Goal: Task Accomplishment & Management: Manage account settings

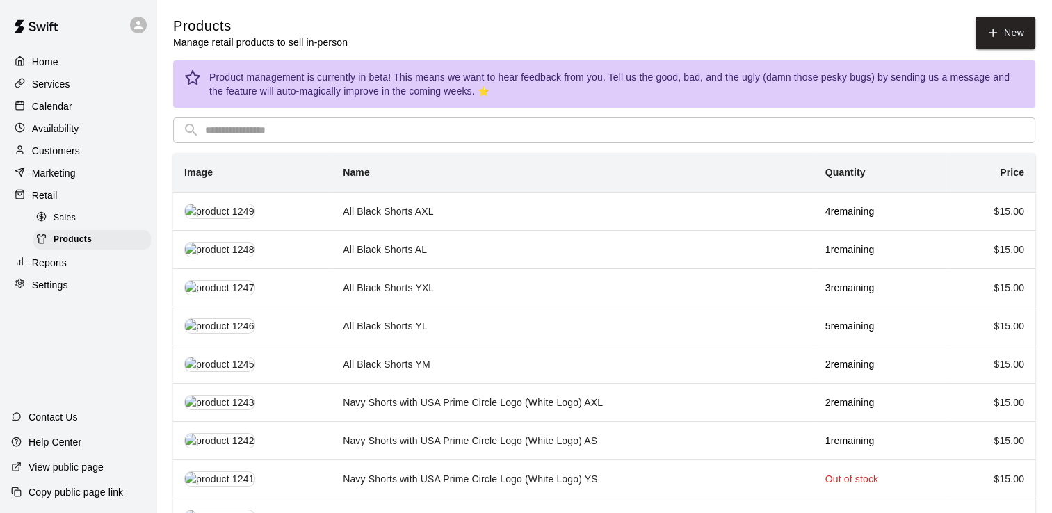
click at [72, 108] on div "Calendar" at bounding box center [78, 106] width 134 height 21
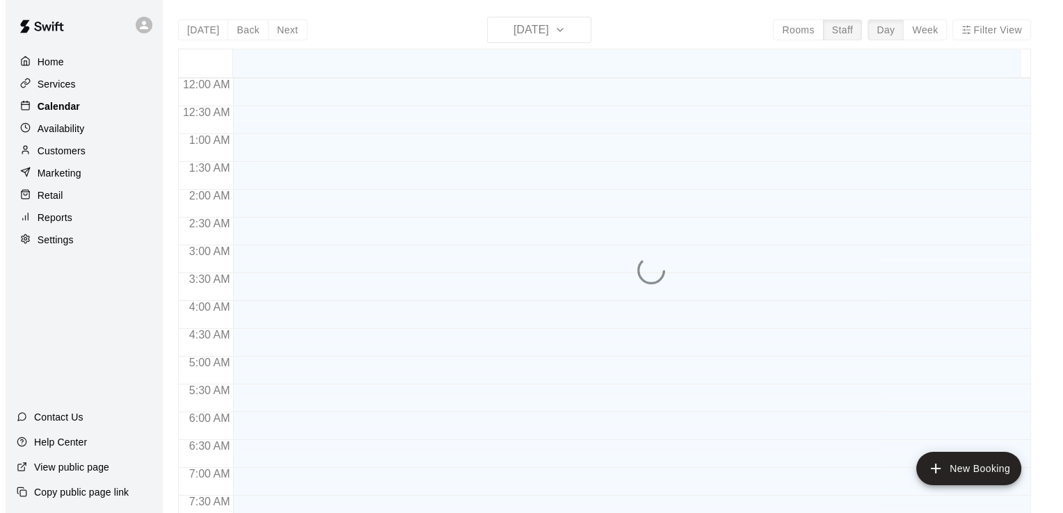
scroll to position [754, 0]
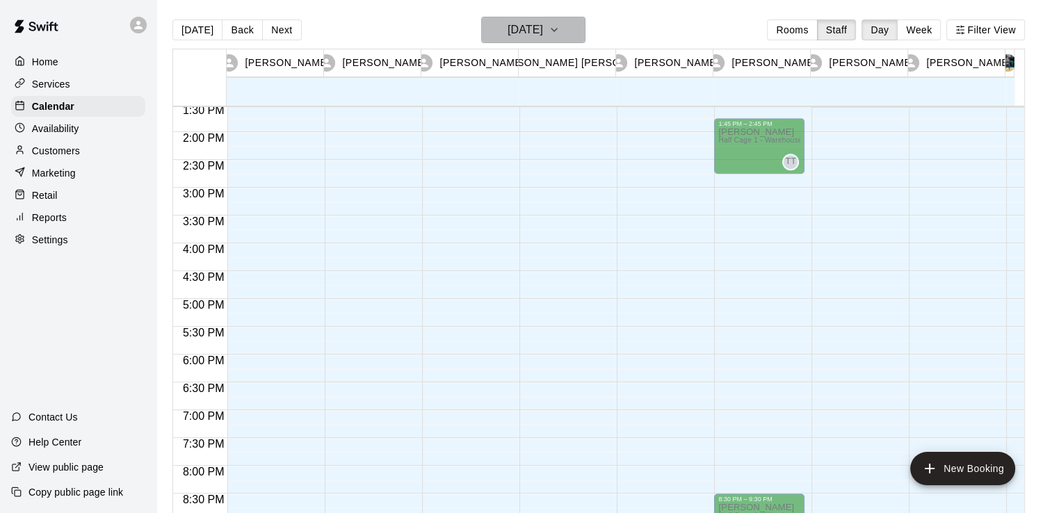
click at [560, 38] on icon "button" at bounding box center [554, 30] width 11 height 17
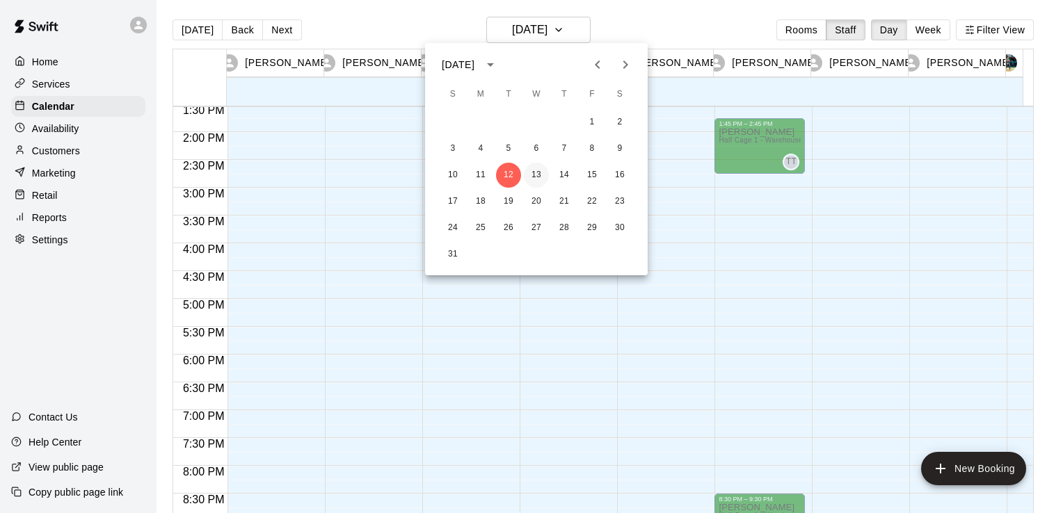
click at [533, 172] on button "13" at bounding box center [536, 175] width 25 height 25
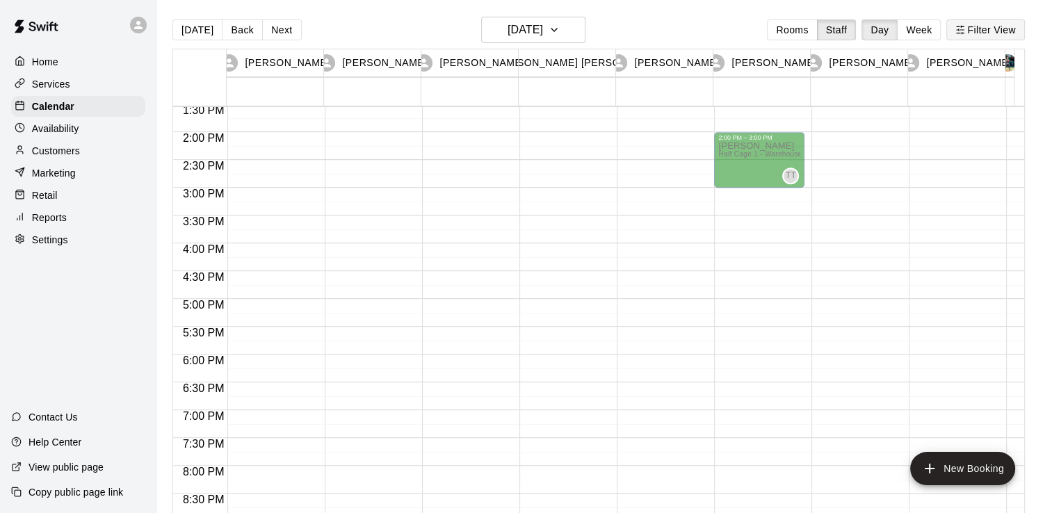
click at [1003, 36] on button "Filter View" at bounding box center [985, 29] width 78 height 21
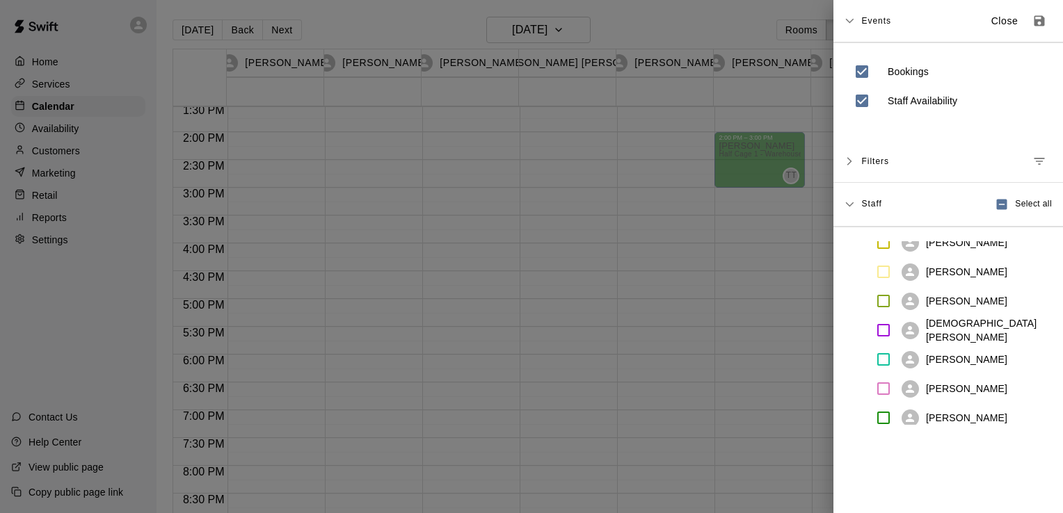
scroll to position [70, 0]
click at [740, 29] on div at bounding box center [531, 256] width 1063 height 513
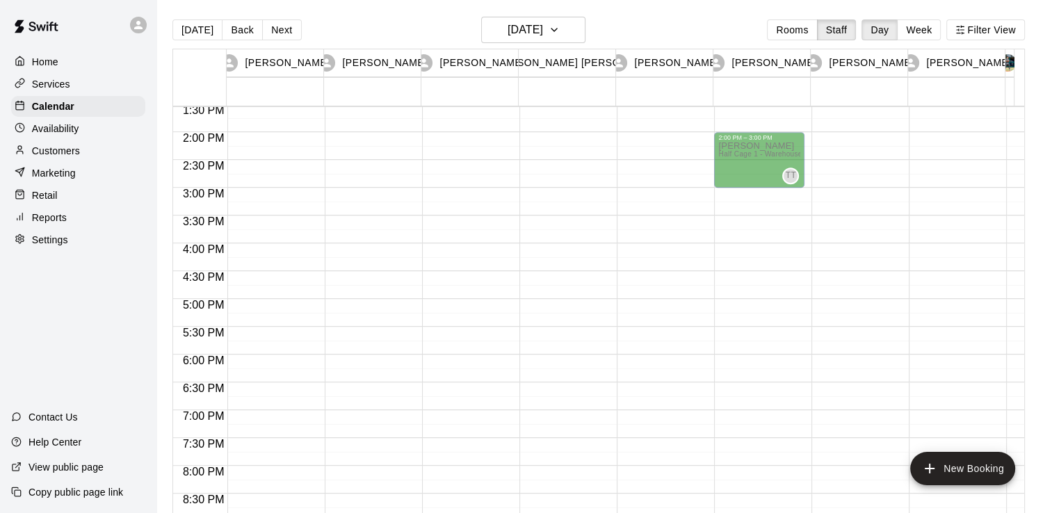
click at [282, 33] on button "Next" at bounding box center [281, 29] width 39 height 21
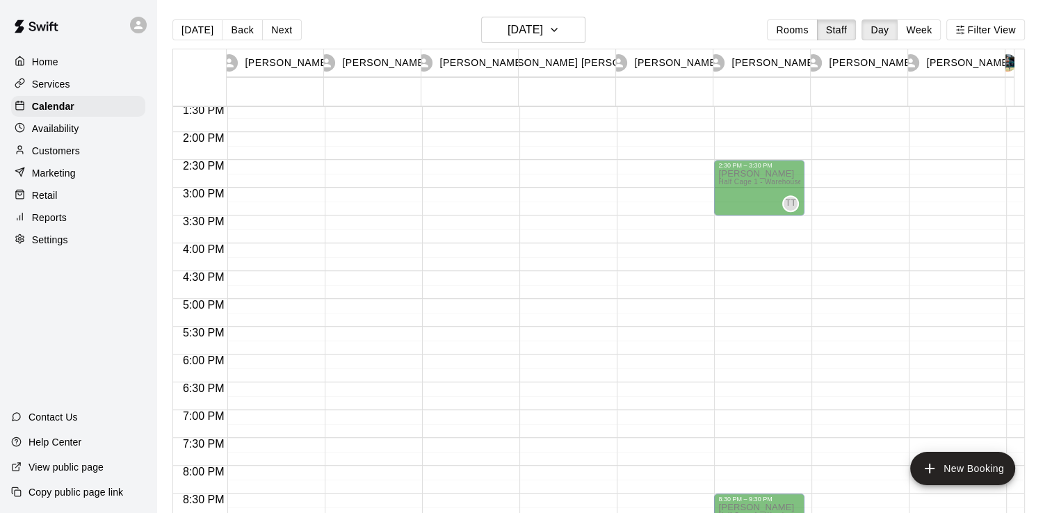
click at [282, 33] on button "Next" at bounding box center [281, 29] width 39 height 21
click at [428, 24] on div "[DATE] Back [DATE][DATE] Rooms Staff Day Week Filter View" at bounding box center [598, 33] width 853 height 32
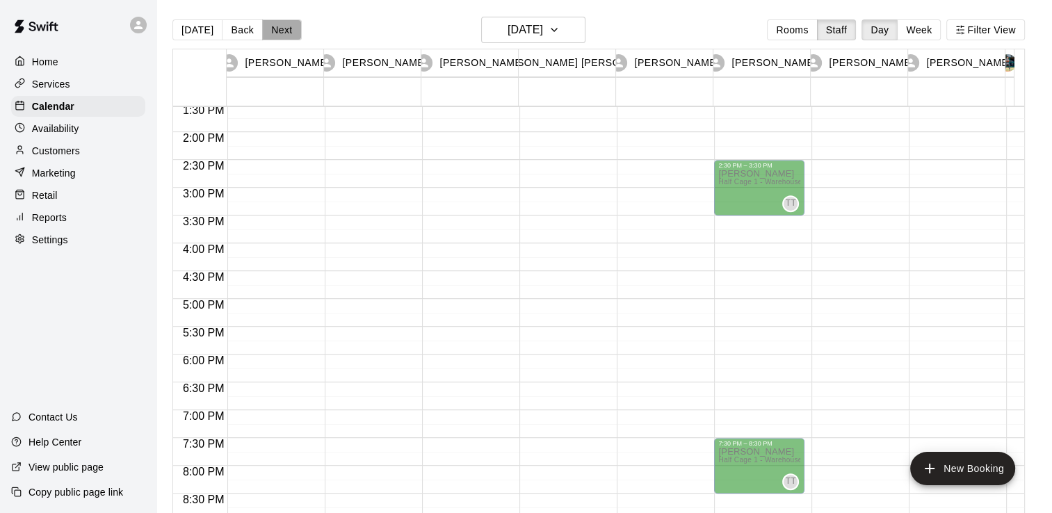
click at [285, 31] on button "Next" at bounding box center [281, 29] width 39 height 21
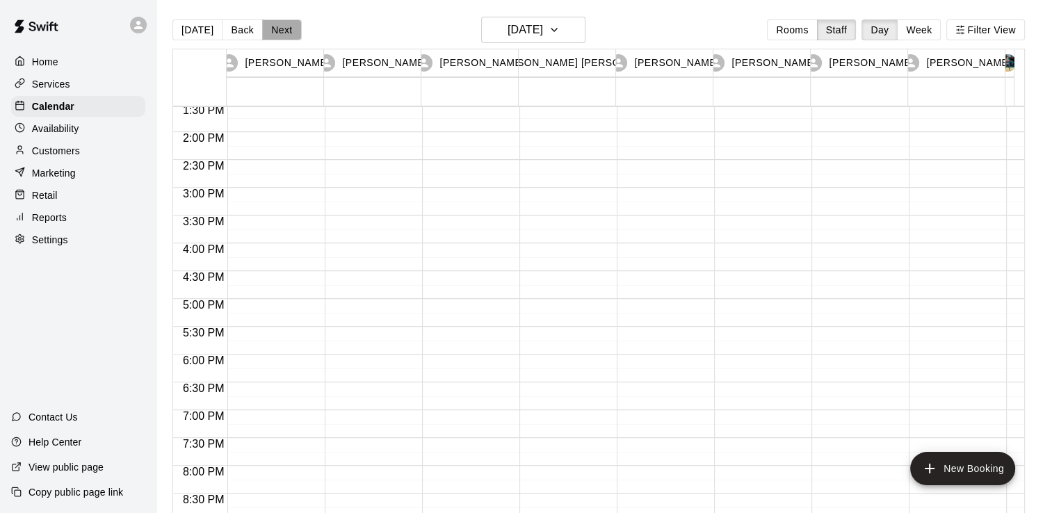
click at [277, 32] on button "Next" at bounding box center [281, 29] width 39 height 21
click at [522, 38] on h6 "[DATE]" at bounding box center [525, 29] width 35 height 19
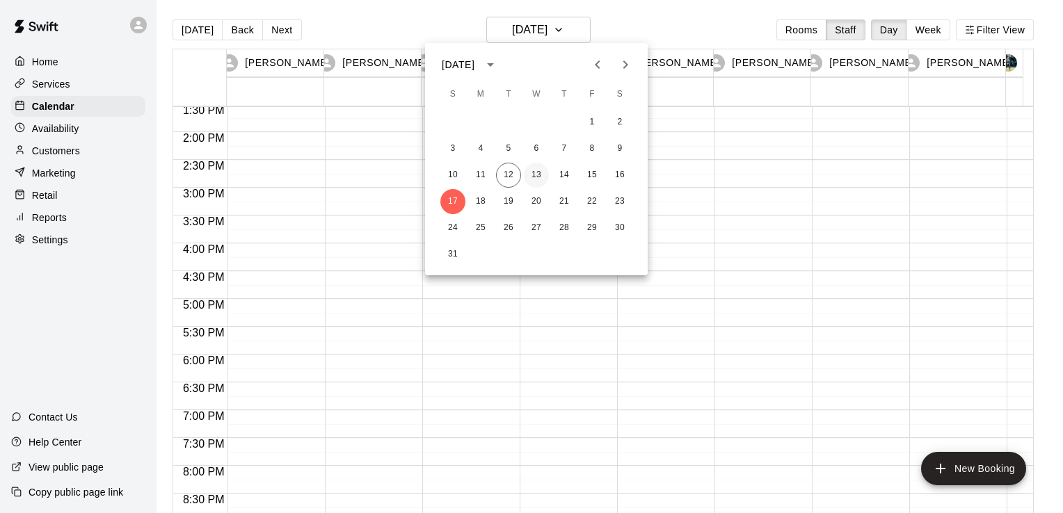
click at [544, 181] on button "13" at bounding box center [536, 175] width 25 height 25
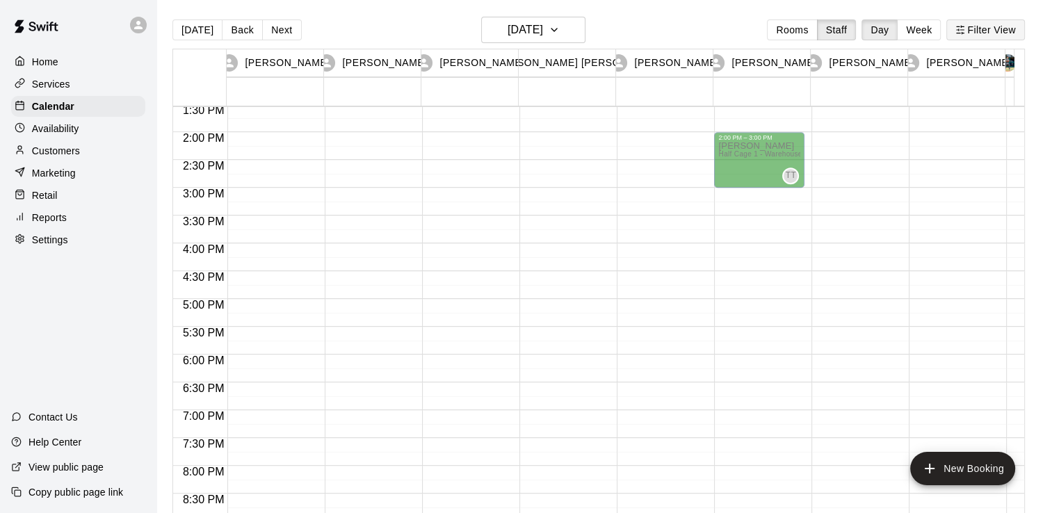
click at [1005, 36] on button "Filter View" at bounding box center [985, 29] width 78 height 21
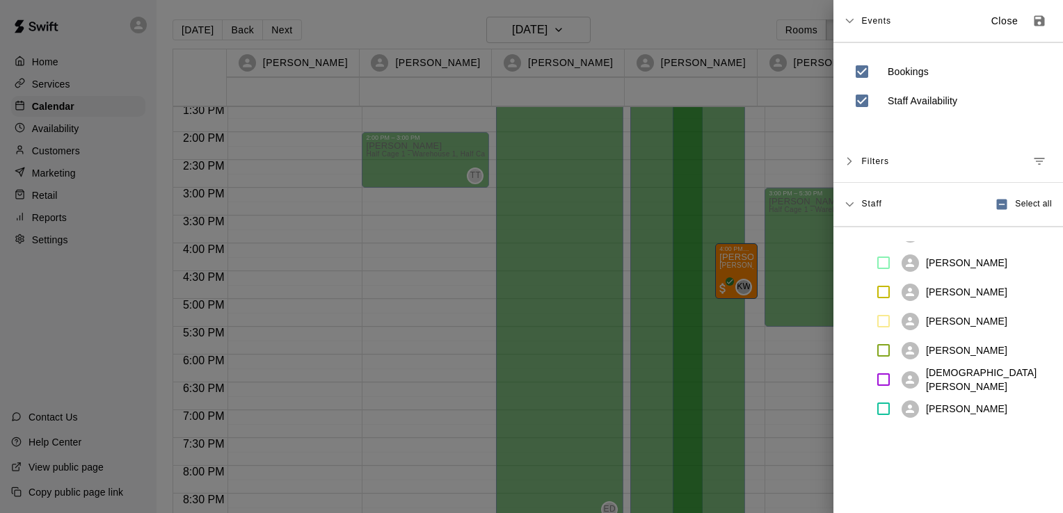
scroll to position [0, 0]
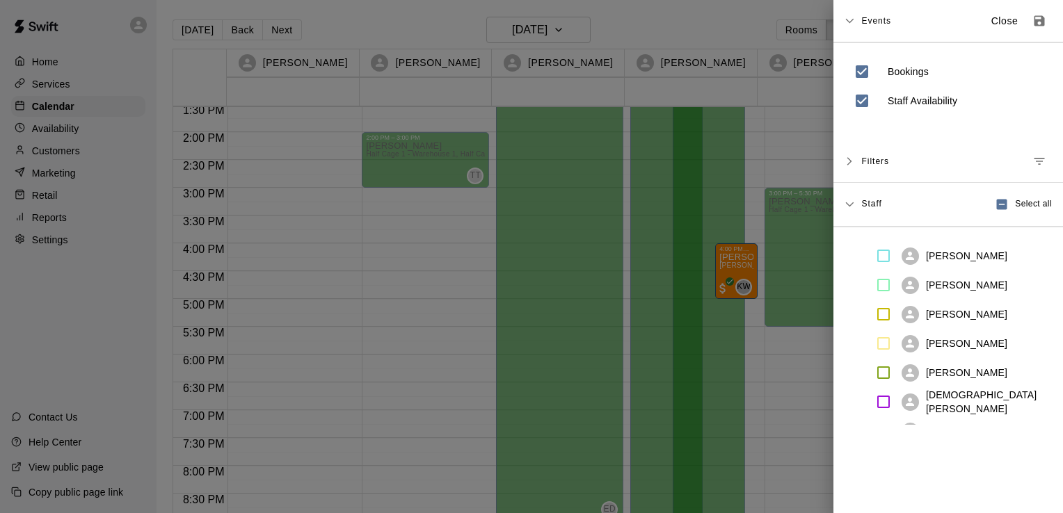
click at [754, 21] on div at bounding box center [531, 256] width 1063 height 513
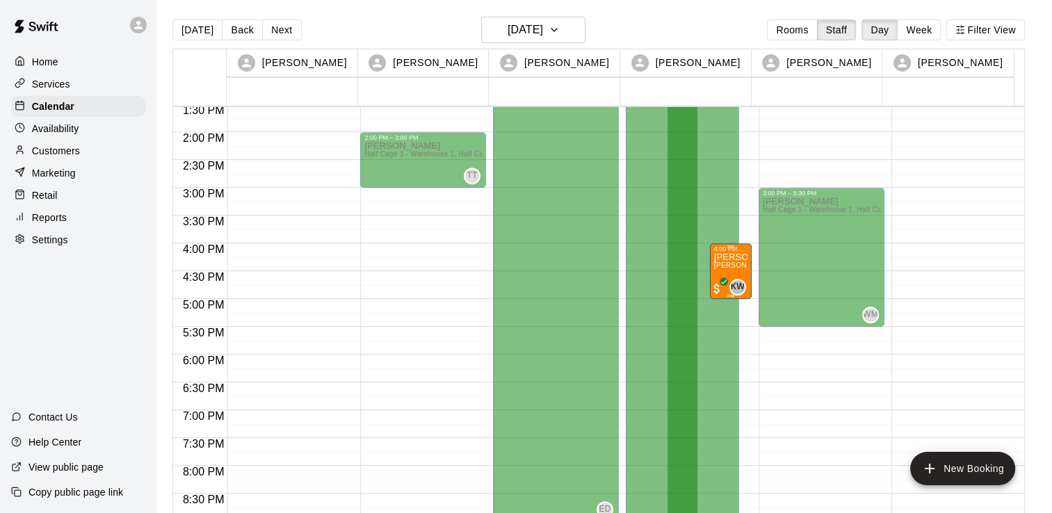
click at [738, 260] on div "[PERSON_NAME] [PERSON_NAME] (60 min) (Half Cage 1 - Warehouse 1)" at bounding box center [730, 508] width 33 height 513
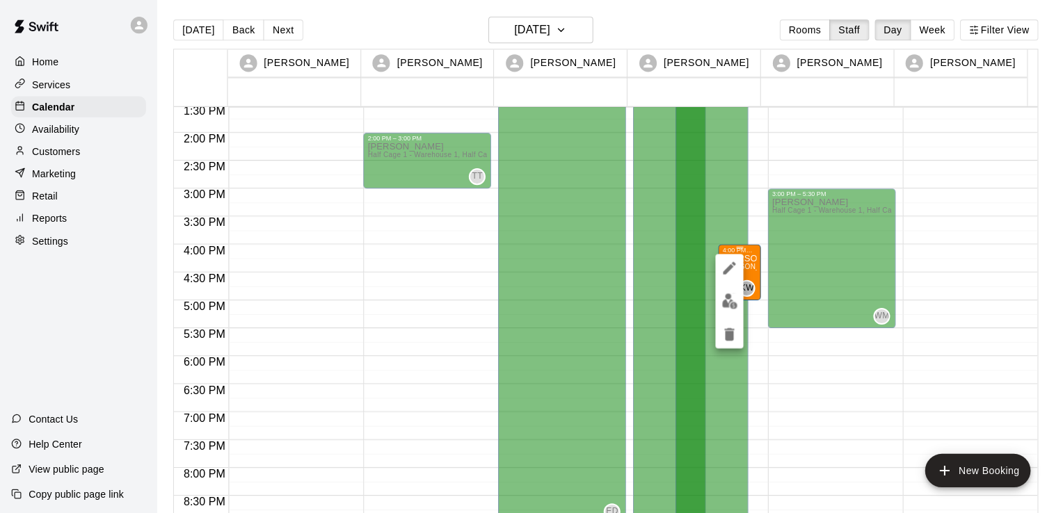
click at [738, 260] on div at bounding box center [531, 256] width 1063 height 513
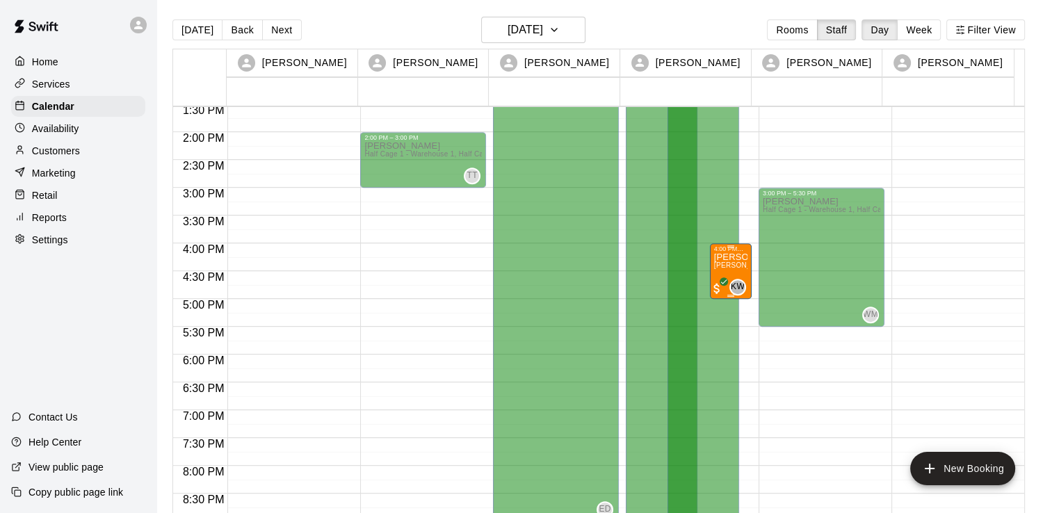
click at [723, 268] on span "[PERSON_NAME] (60 min) (Half Cage 1 - Warehouse 1)" at bounding box center [806, 265] width 185 height 8
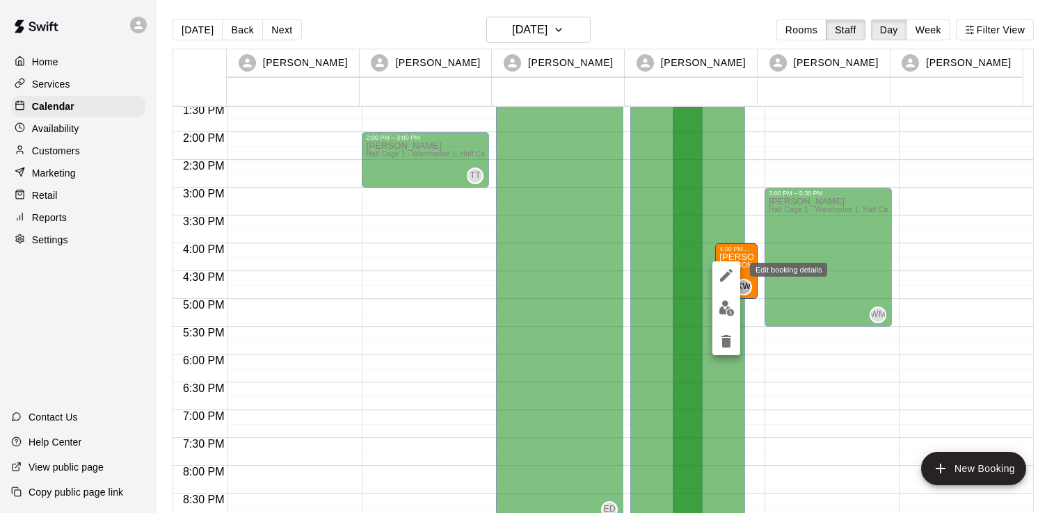
click at [729, 275] on icon "edit" at bounding box center [726, 275] width 13 height 13
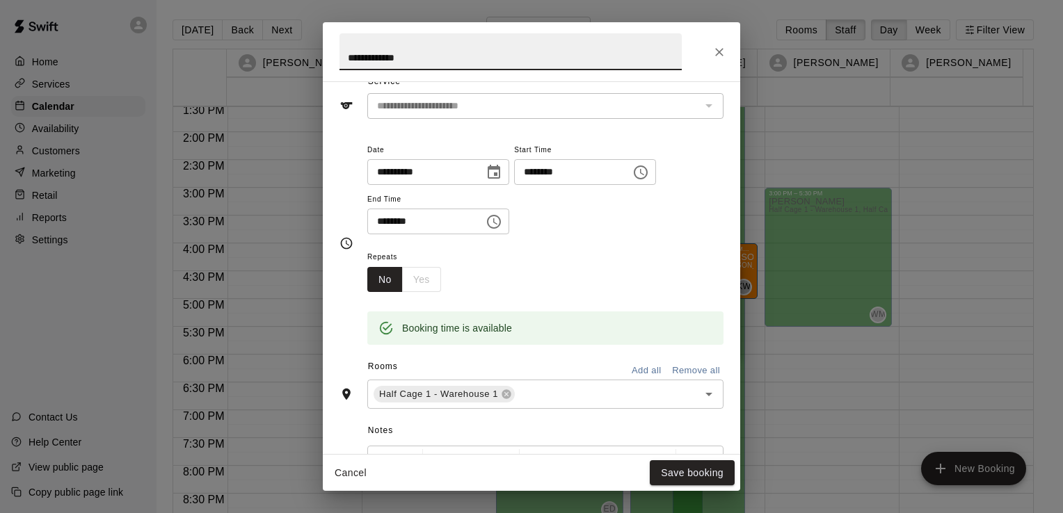
scroll to position [139, 0]
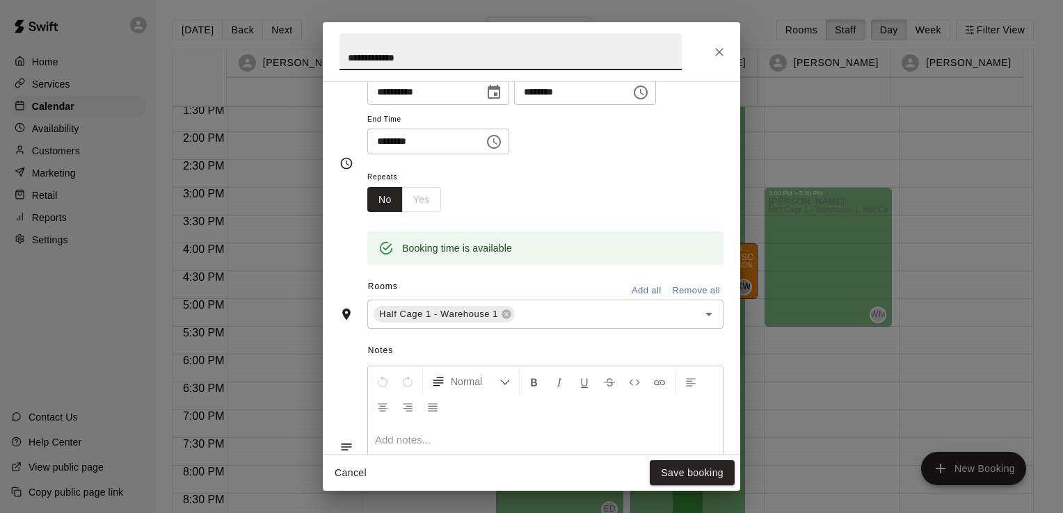
click at [718, 49] on icon "Close" at bounding box center [719, 52] width 14 height 14
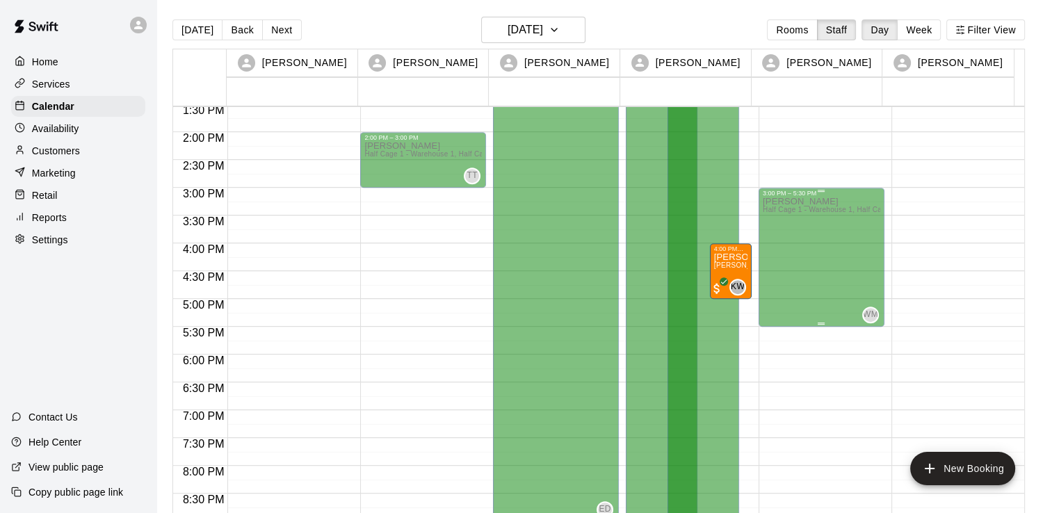
click at [816, 257] on div "[PERSON_NAME] Half Cage 1 - Warehouse 1, Half Cage 2 - Warehouse 1, Half Cage 3…" at bounding box center [822, 453] width 118 height 513
drag, startPoint x: 816, startPoint y: 257, endPoint x: 843, endPoint y: 268, distance: 29.3
click at [843, 268] on div "[PERSON_NAME] Half Cage 1 - Warehouse 1, Half Cage 2 - Warehouse 1, Half Cage 3…" at bounding box center [822, 453] width 118 height 513
click at [982, 488] on div at bounding box center [954, 20] width 126 height 1335
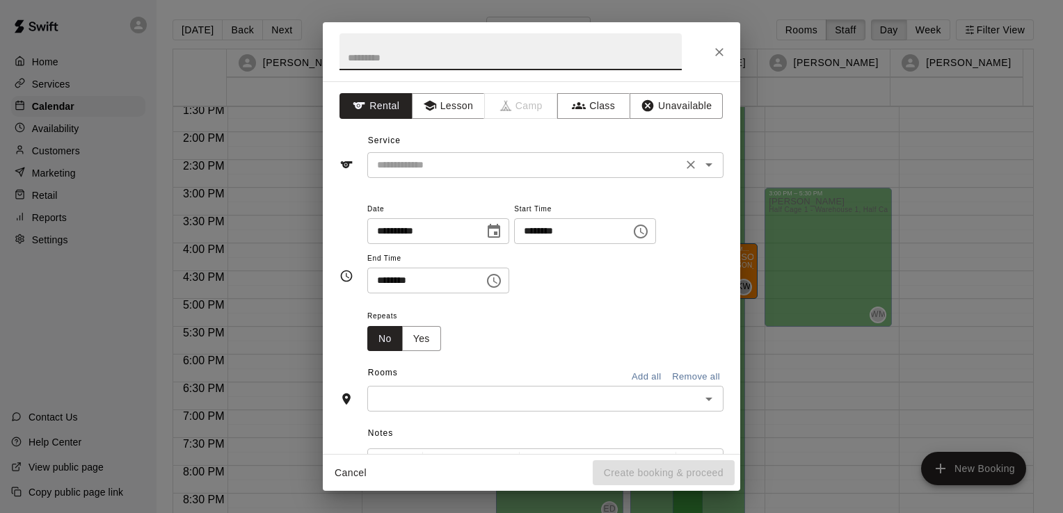
click at [473, 177] on div "​" at bounding box center [545, 165] width 356 height 26
click at [622, 258] on div "**********" at bounding box center [545, 247] width 356 height 94
click at [442, 115] on button "Lesson" at bounding box center [448, 106] width 73 height 26
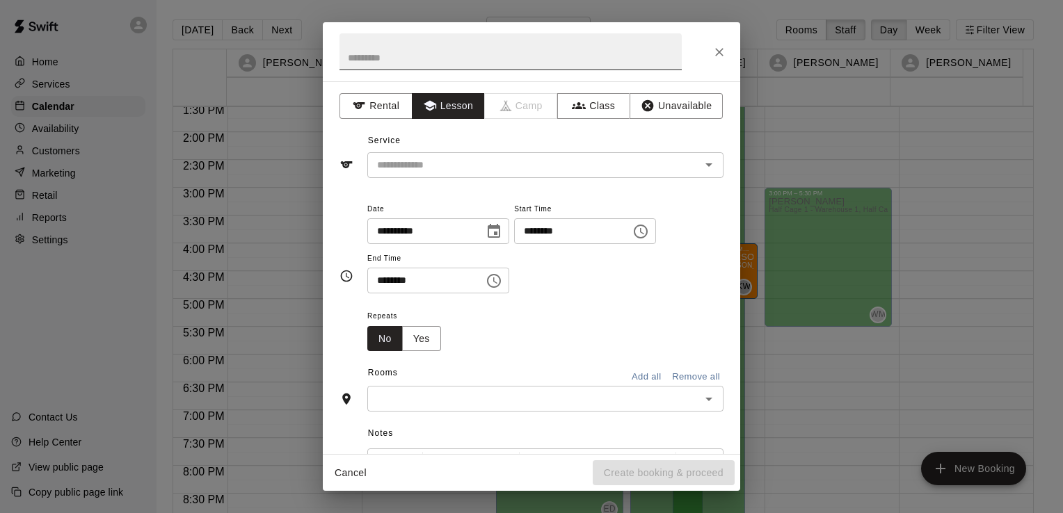
click at [527, 68] on input "text" at bounding box center [510, 51] width 342 height 37
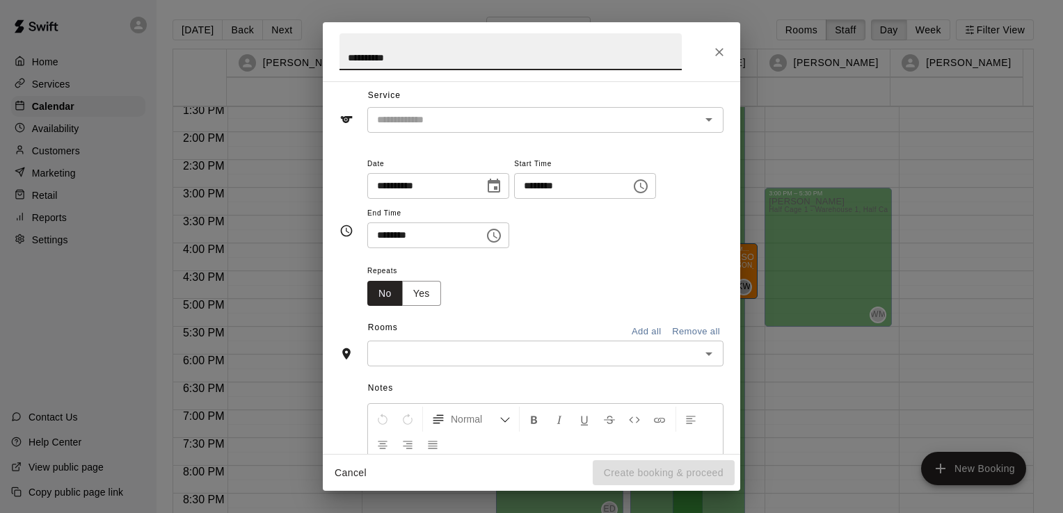
scroll to position [70, 0]
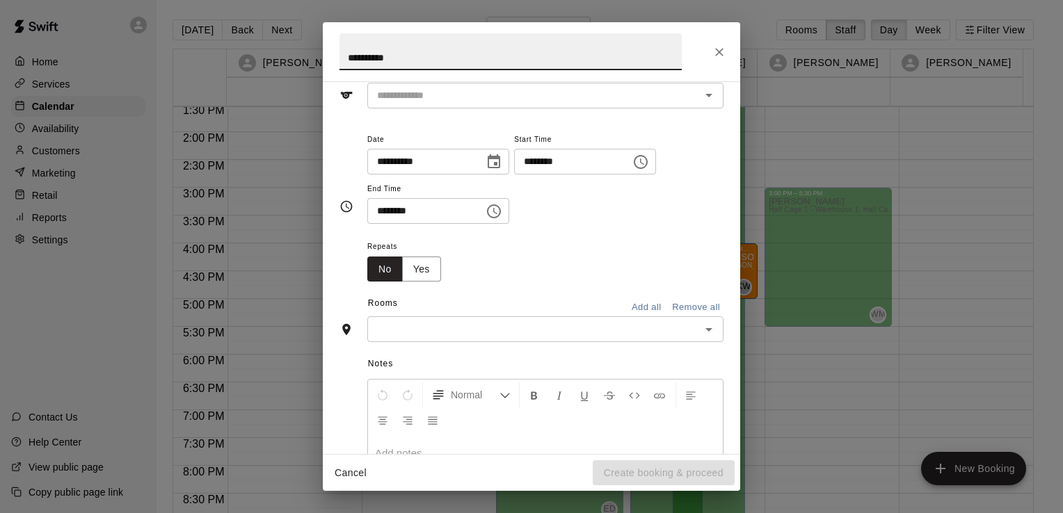
type input "**********"
click at [608, 163] on input "********" at bounding box center [567, 162] width 107 height 26
type input "********"
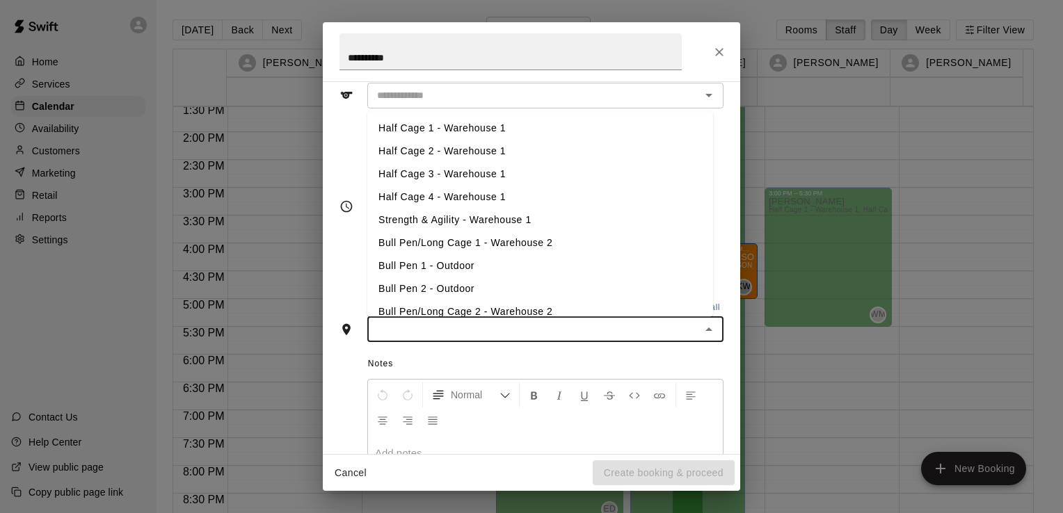
click at [503, 330] on input "text" at bounding box center [533, 329] width 325 height 17
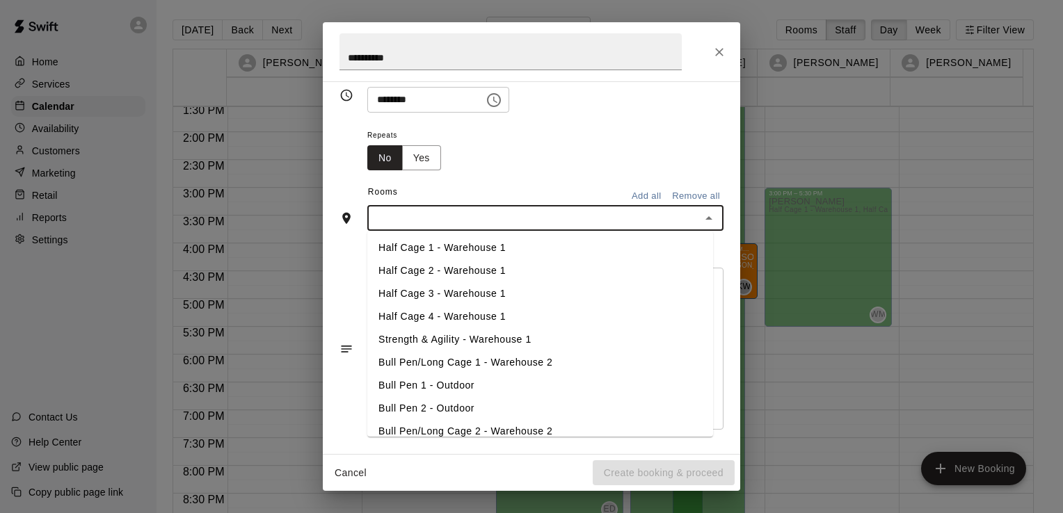
scroll to position [111, 0]
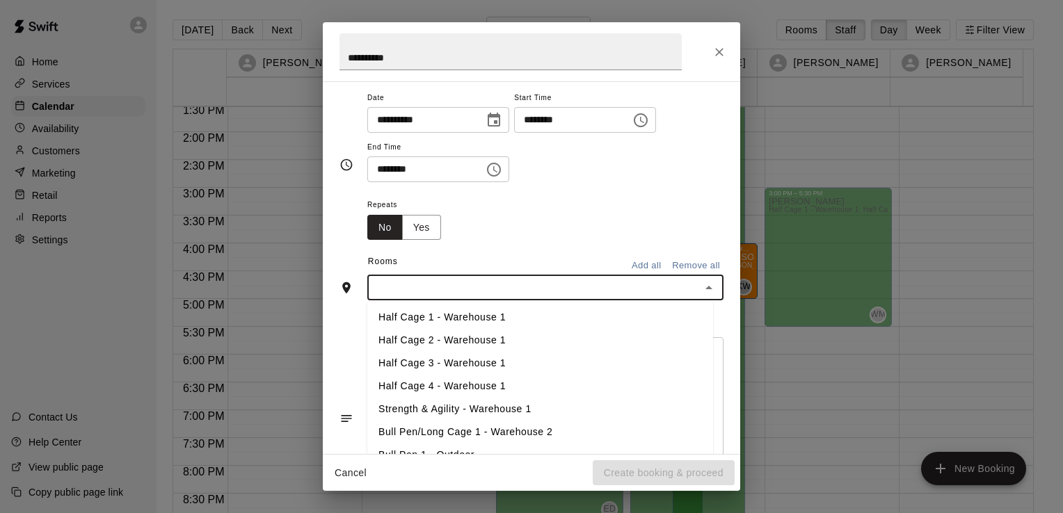
click at [508, 317] on li "Half Cage 1 - Warehouse 1" at bounding box center [540, 318] width 346 height 23
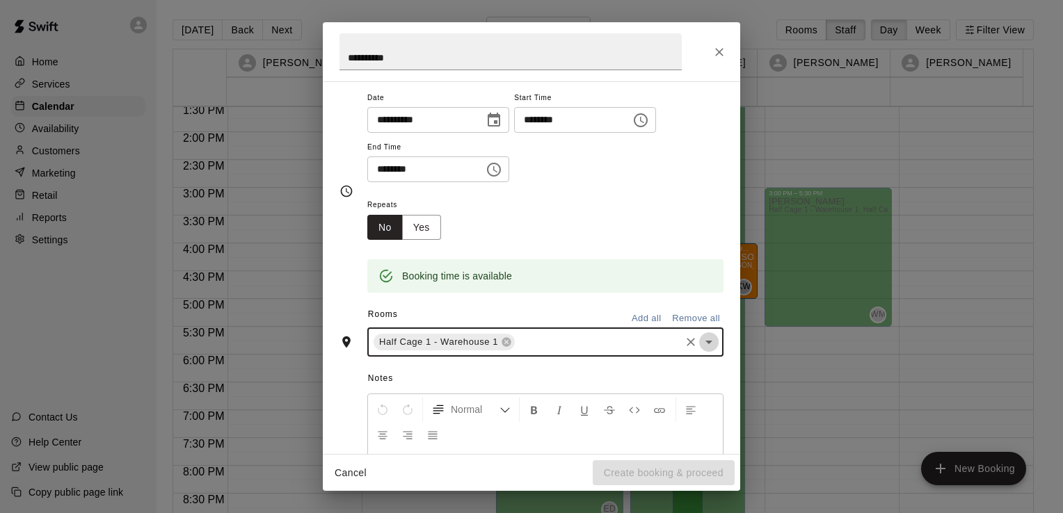
click at [704, 344] on icon "Open" at bounding box center [708, 342] width 17 height 17
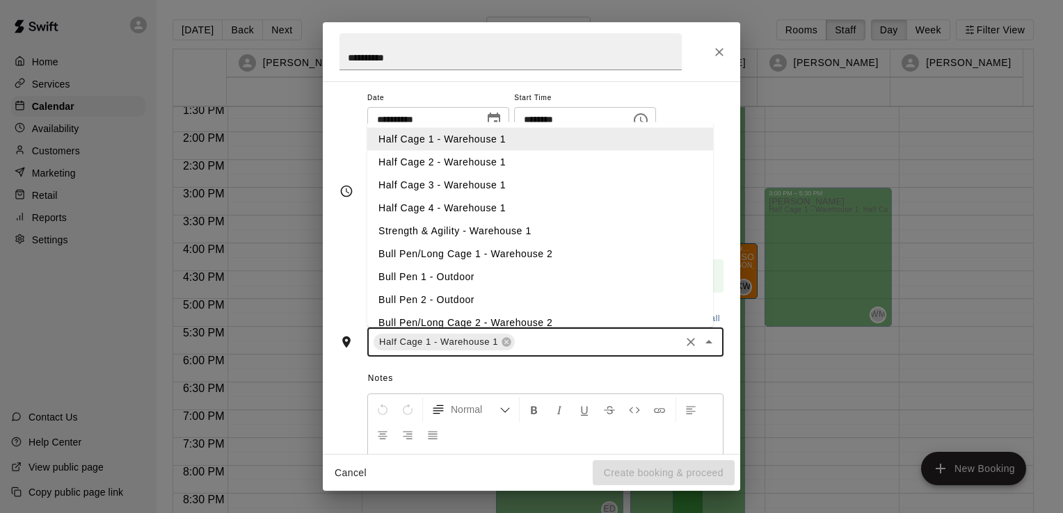
click at [530, 163] on li "Half Cage 2 - Warehouse 1" at bounding box center [540, 162] width 346 height 23
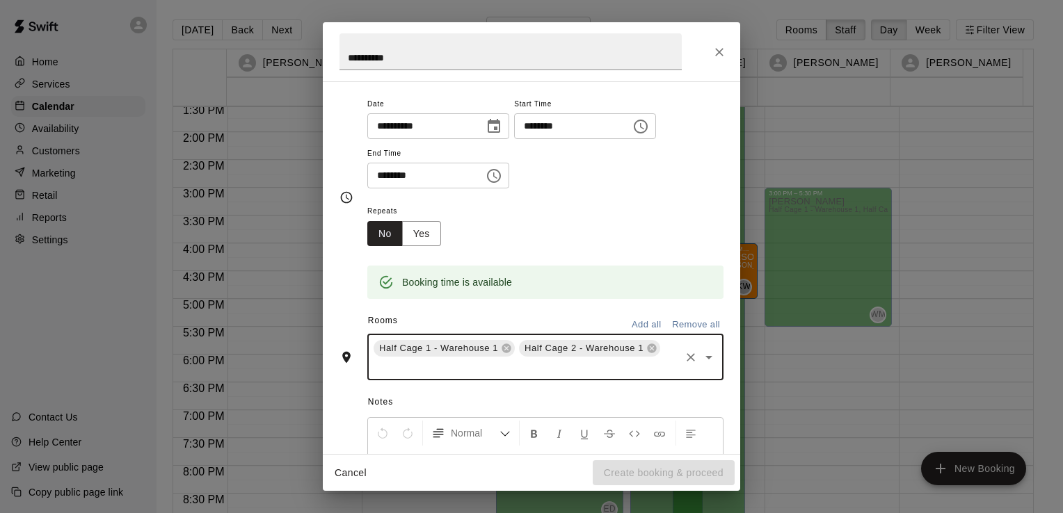
scroll to position [186, 0]
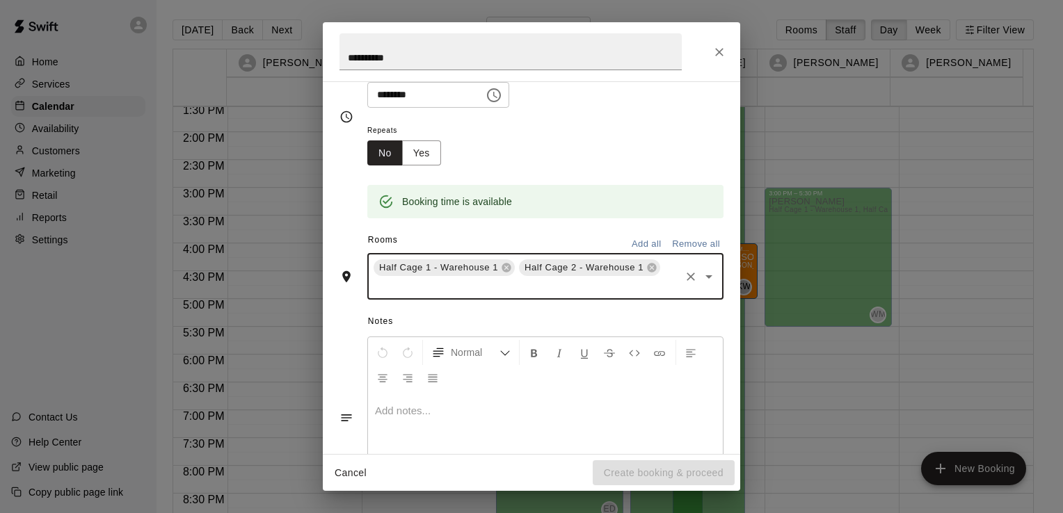
click at [700, 280] on icon "Open" at bounding box center [708, 276] width 17 height 17
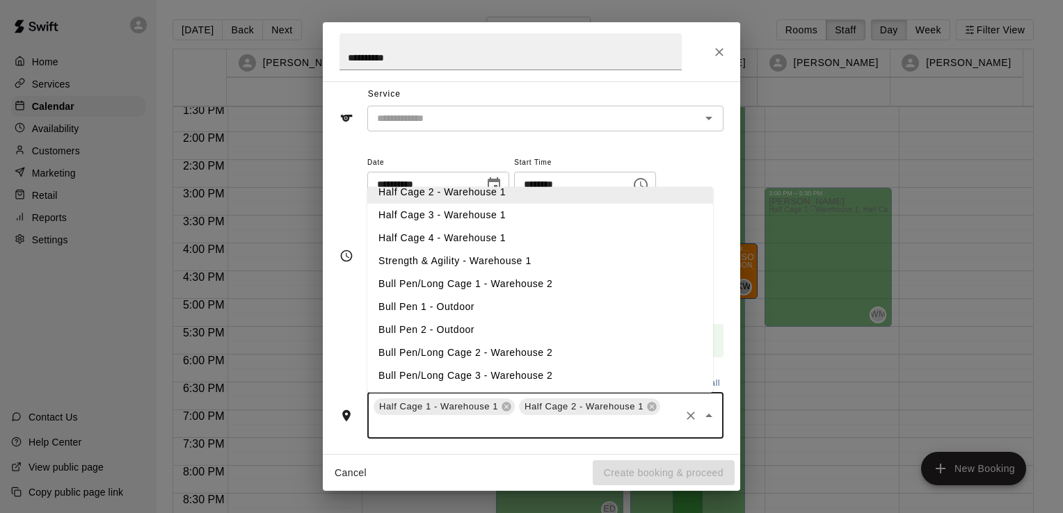
scroll to position [255, 0]
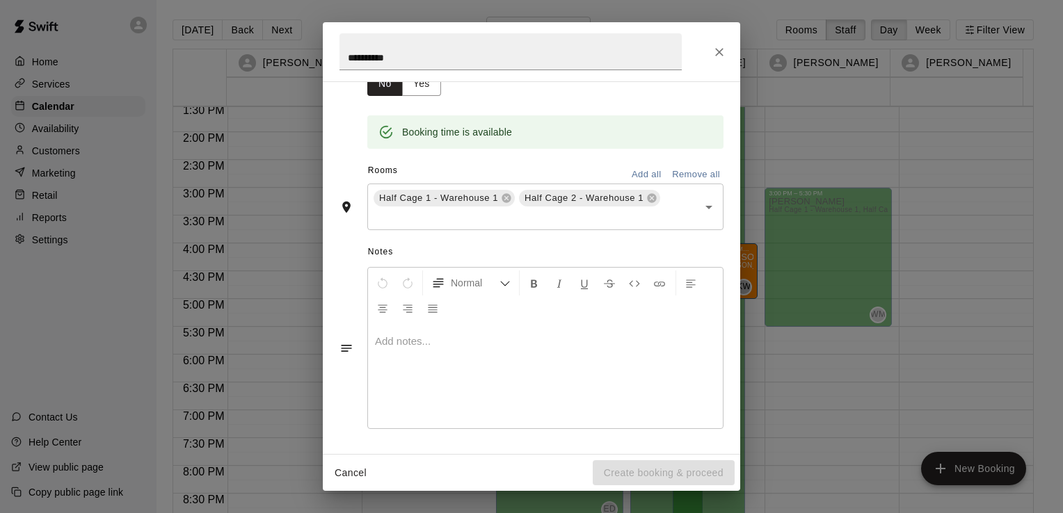
click at [356, 266] on div "Normal Add notes..." at bounding box center [531, 348] width 384 height 169
click at [586, 382] on div at bounding box center [545, 376] width 355 height 104
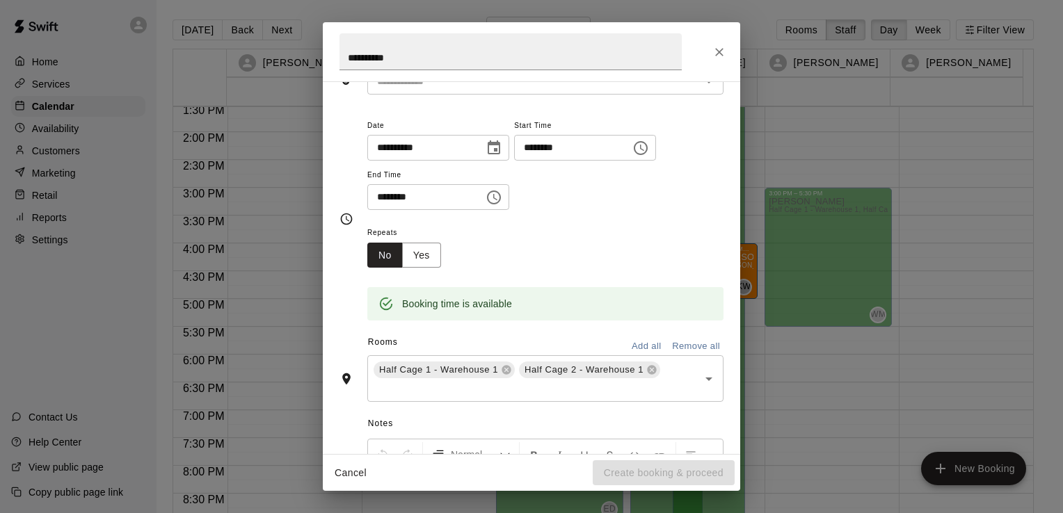
scroll to position [209, 0]
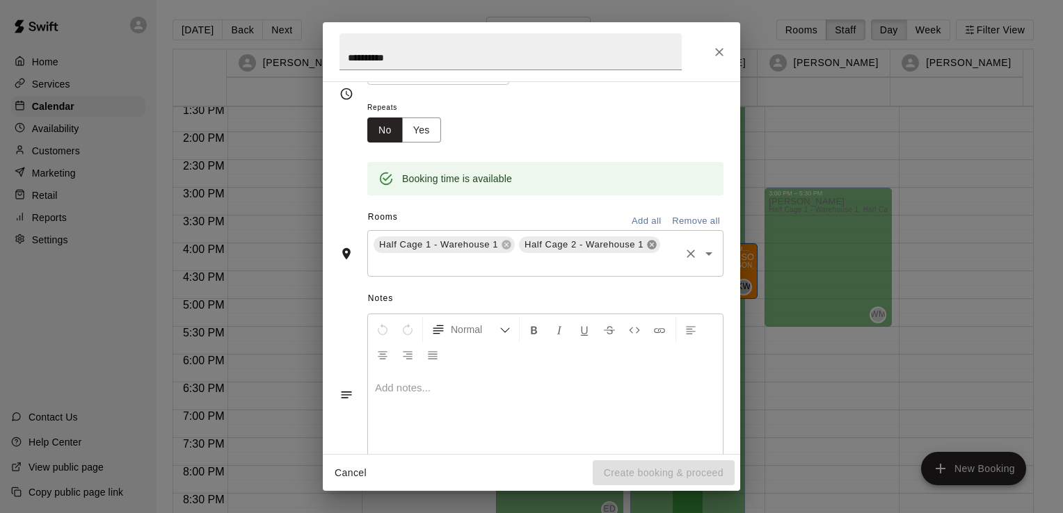
click at [647, 248] on icon at bounding box center [651, 245] width 9 height 9
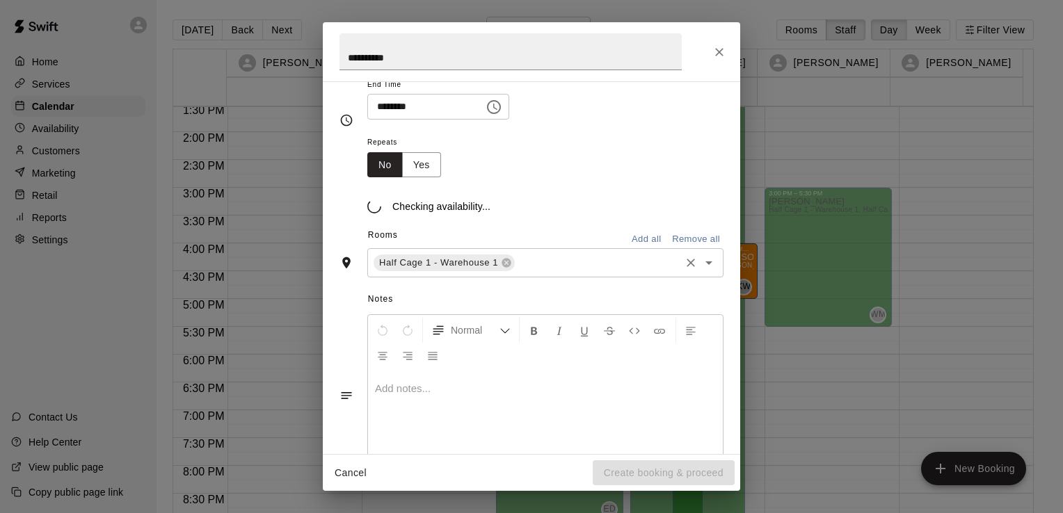
scroll to position [191, 0]
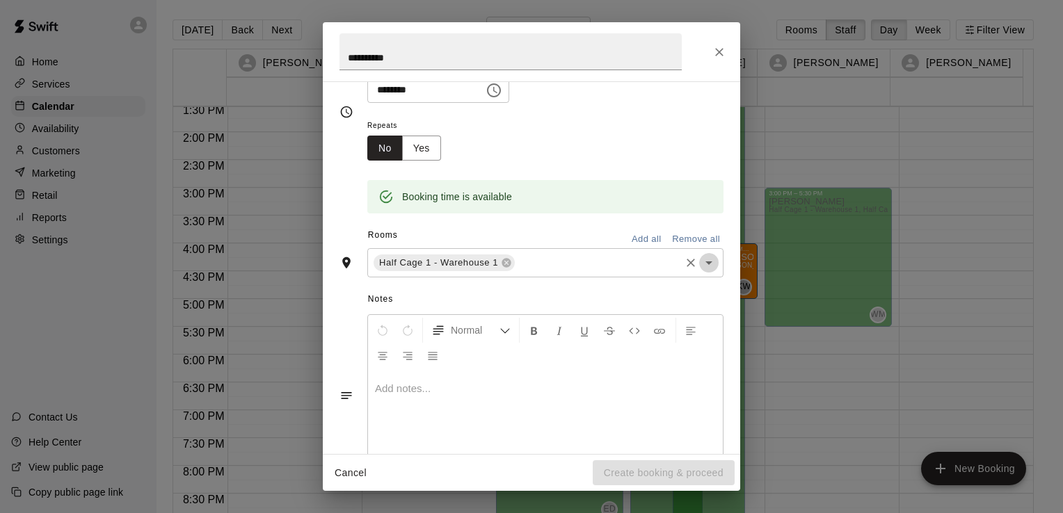
click at [700, 263] on icon "Open" at bounding box center [708, 263] width 17 height 17
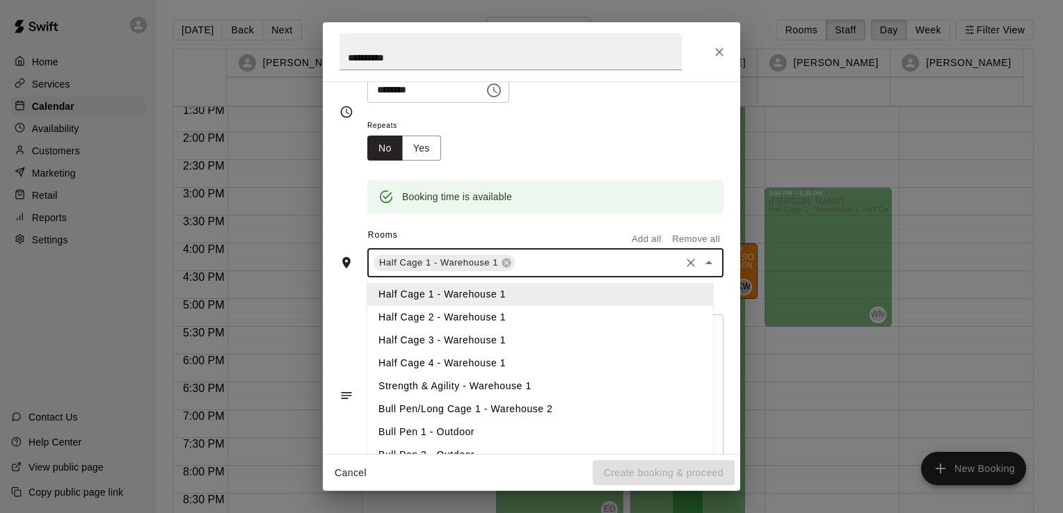
click at [563, 318] on li "Half Cage 2 - Warehouse 1" at bounding box center [540, 317] width 346 height 23
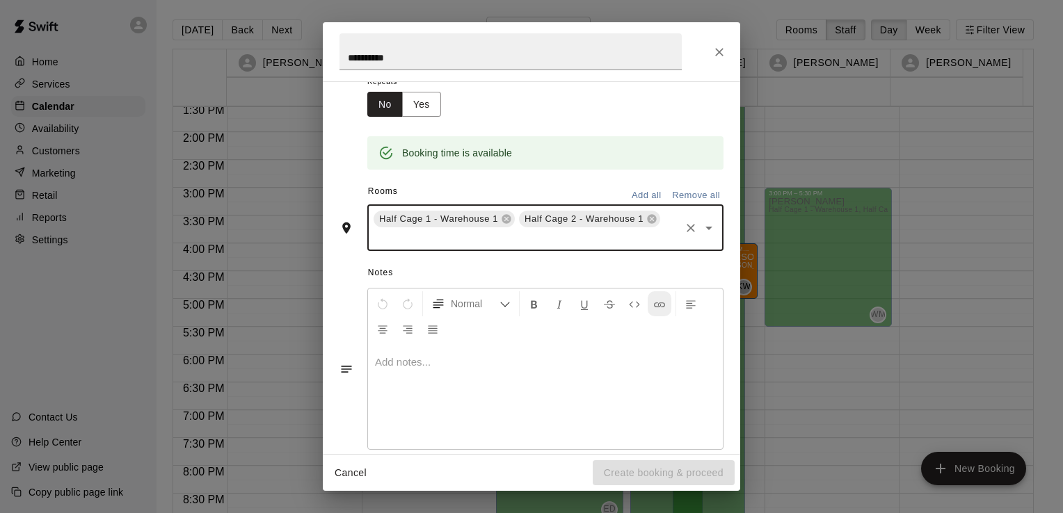
scroll to position [255, 0]
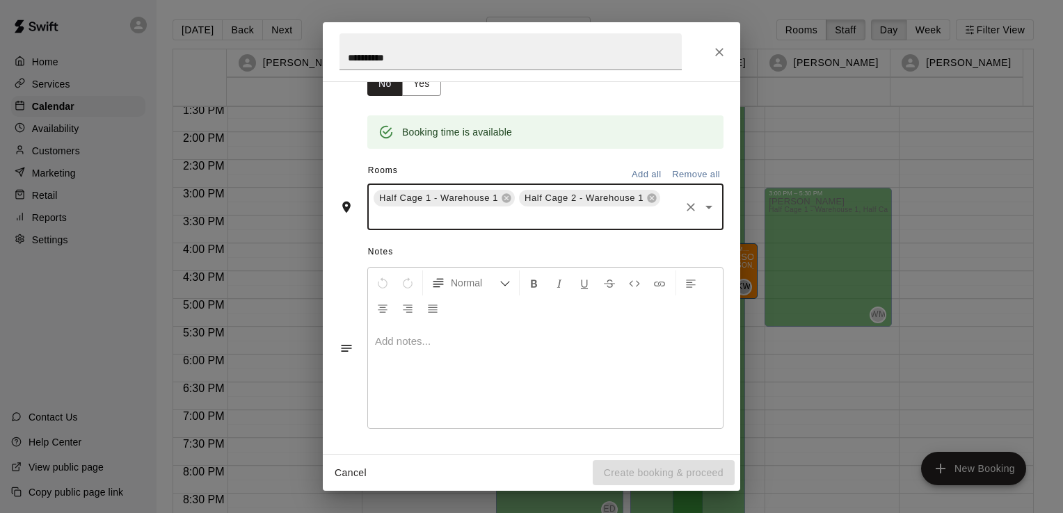
click at [342, 346] on icon "Notes" at bounding box center [346, 348] width 10 height 7
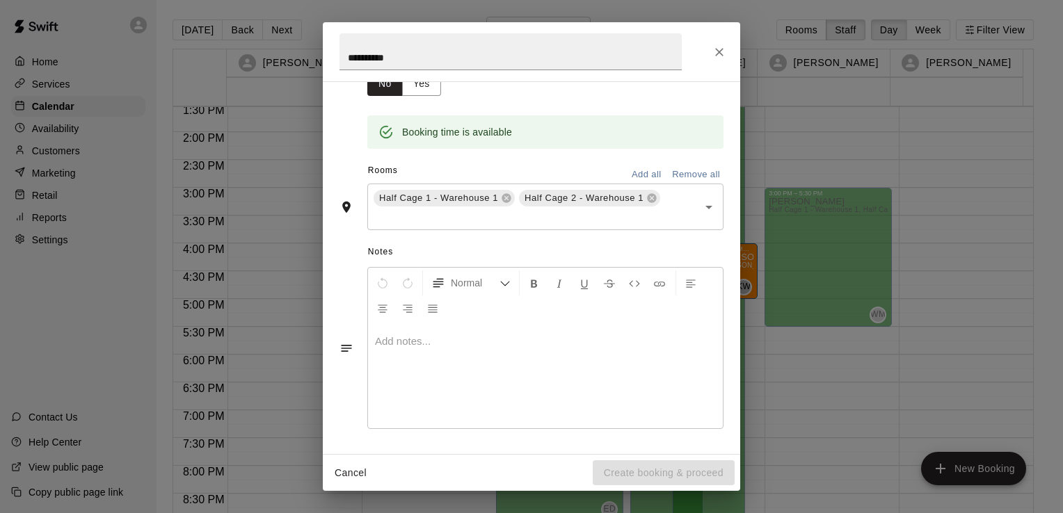
click at [561, 368] on div at bounding box center [545, 376] width 355 height 104
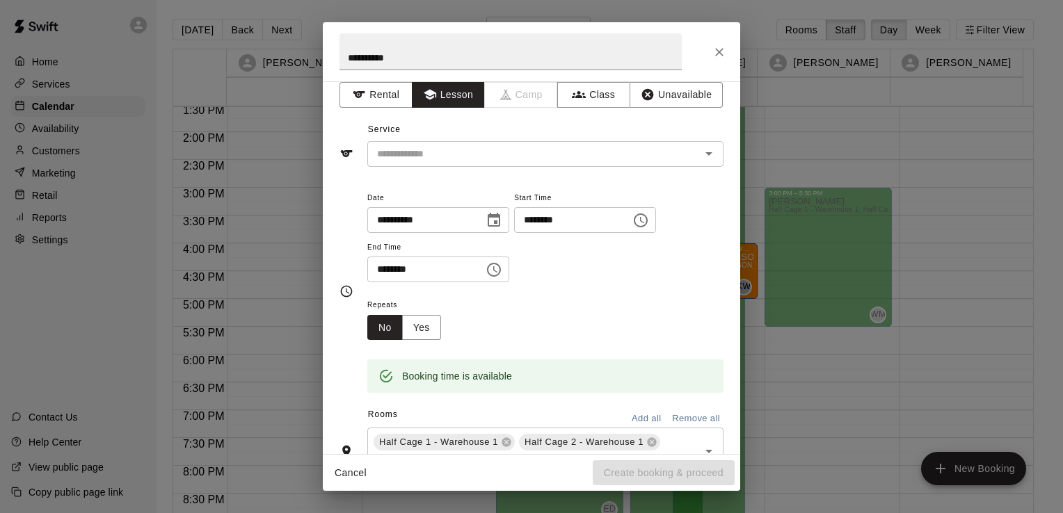
scroll to position [0, 0]
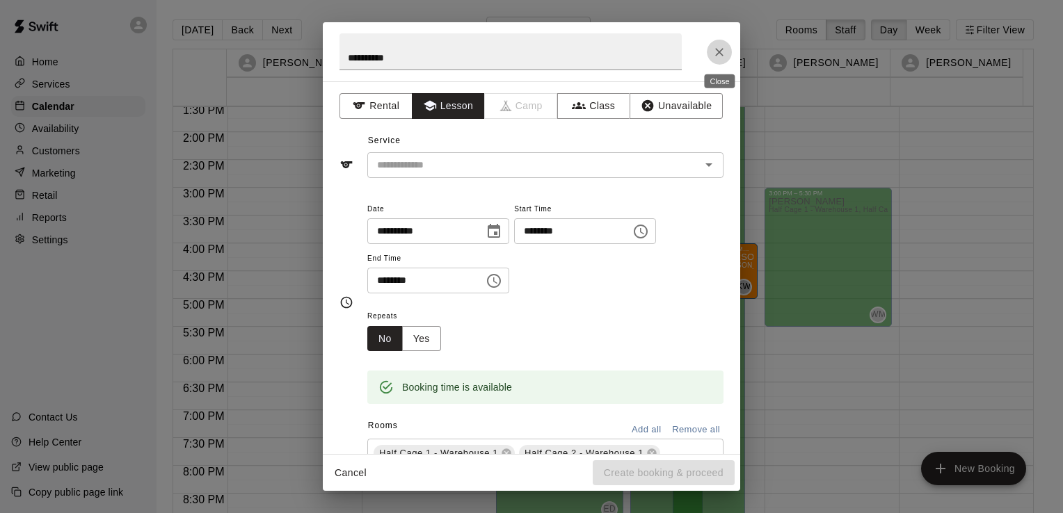
click at [719, 51] on icon "Close" at bounding box center [719, 52] width 8 height 8
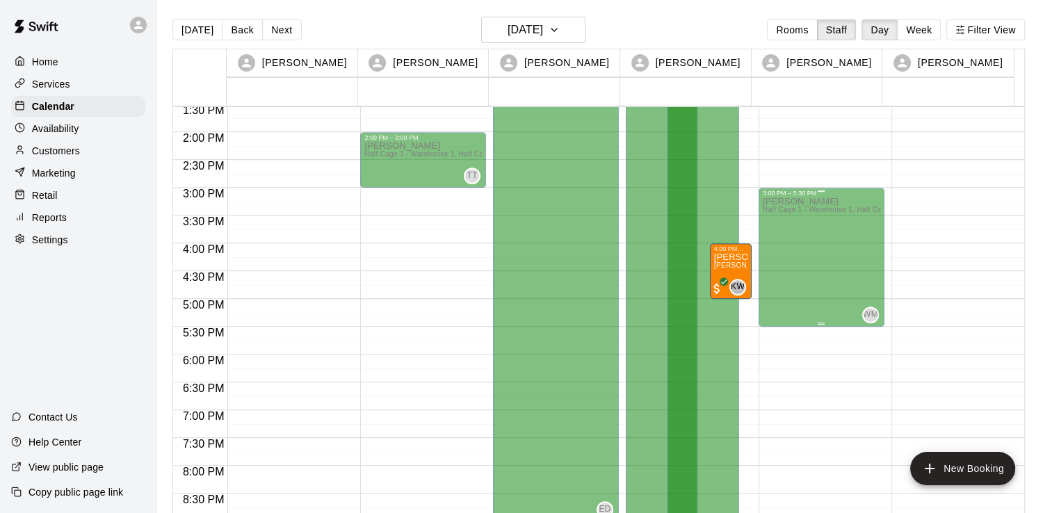
click at [820, 256] on div "[PERSON_NAME] Half Cage 1 - Warehouse 1, Half Cage 2 - Warehouse 1, Half Cage 3…" at bounding box center [822, 453] width 118 height 513
click at [841, 280] on div "[PERSON_NAME] Half Cage 1 - Warehouse 1, Half Cage 2 - Warehouse 1, Half Cage 3…" at bounding box center [822, 453] width 118 height 513
drag, startPoint x: 841, startPoint y: 280, endPoint x: 809, endPoint y: 301, distance: 38.2
click at [808, 301] on div "[PERSON_NAME] Half Cage 1 - Warehouse 1, Half Cage 2 - Warehouse 1, Half Cage 3…" at bounding box center [822, 453] width 118 height 513
click at [824, 289] on div "[PERSON_NAME] Half Cage 1 - Warehouse 1, Half Cage 2 - Warehouse 1, Half Cage 3…" at bounding box center [822, 453] width 118 height 513
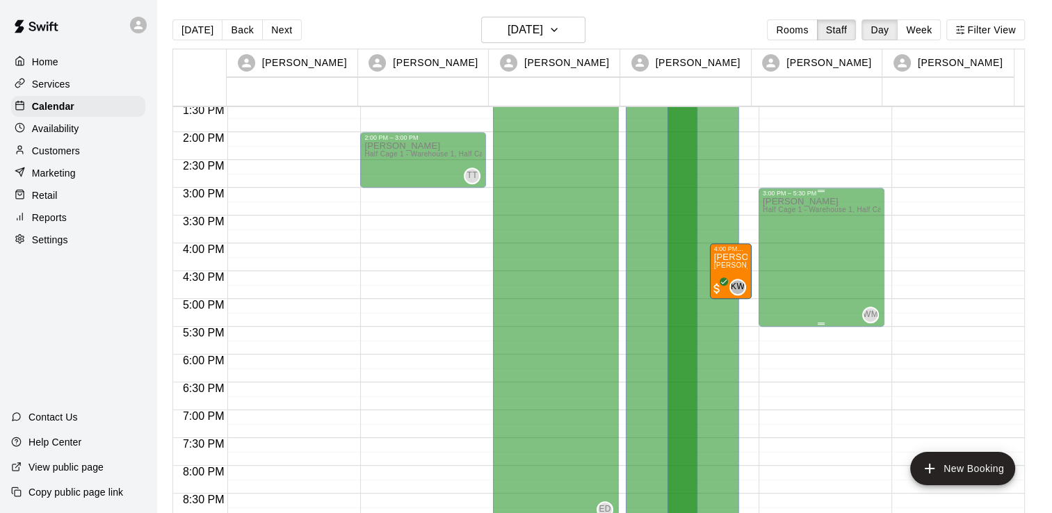
click at [824, 289] on div "[PERSON_NAME] Half Cage 1 - Warehouse 1, Half Cage 2 - Warehouse 1, Half Cage 3…" at bounding box center [822, 453] width 118 height 513
click at [987, 477] on button "New Booking" at bounding box center [962, 468] width 105 height 33
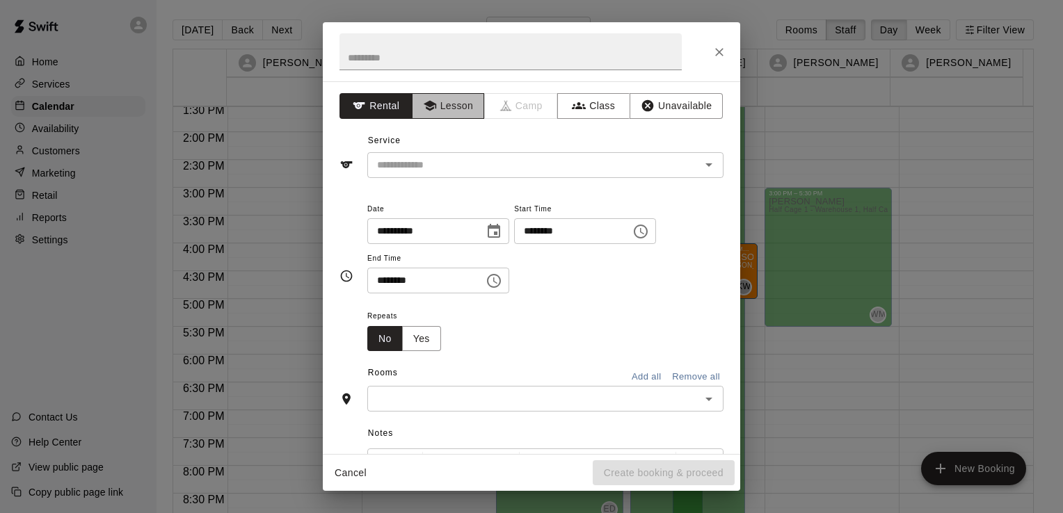
click at [462, 110] on button "Lesson" at bounding box center [448, 106] width 73 height 26
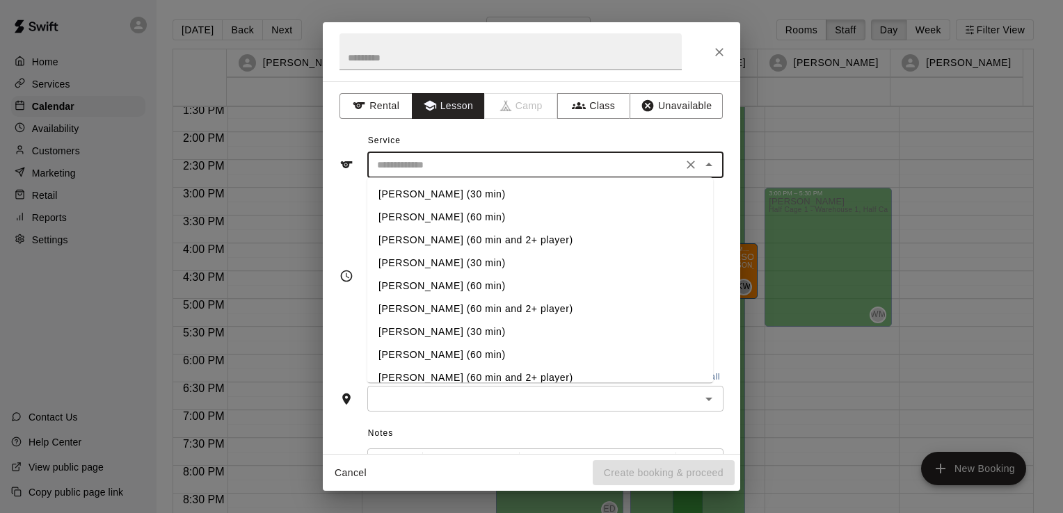
click at [451, 159] on input "text" at bounding box center [524, 164] width 307 height 17
click at [453, 217] on li "[PERSON_NAME] (60 min)" at bounding box center [540, 217] width 346 height 23
type input "**********"
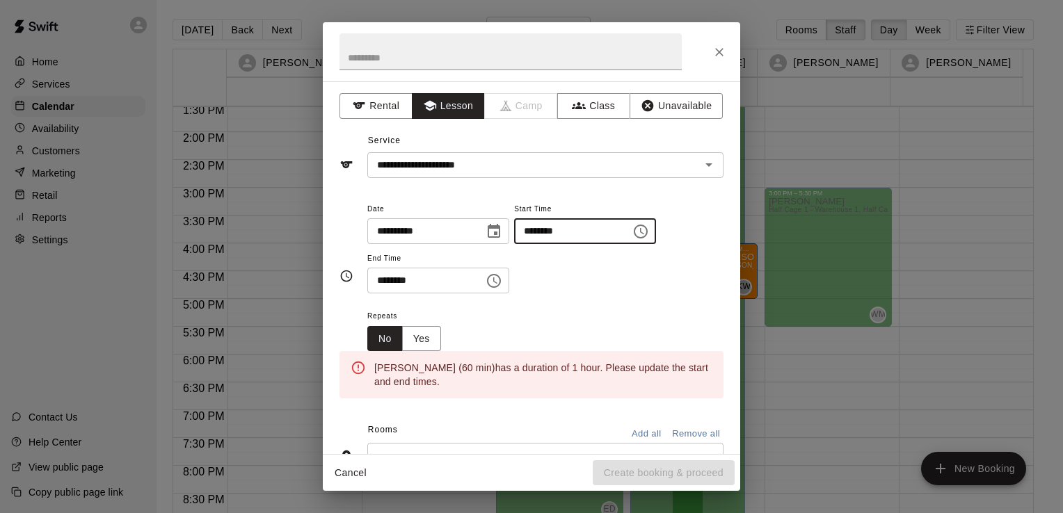
click at [602, 225] on input "********" at bounding box center [567, 231] width 107 height 26
type input "********"
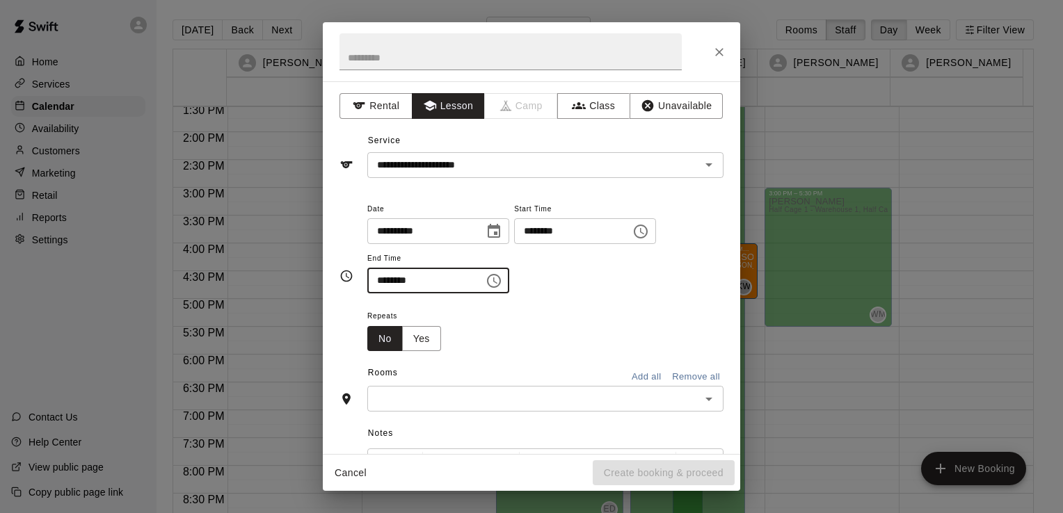
type input "********"
click at [471, 65] on input "text" at bounding box center [510, 51] width 342 height 37
type input "*"
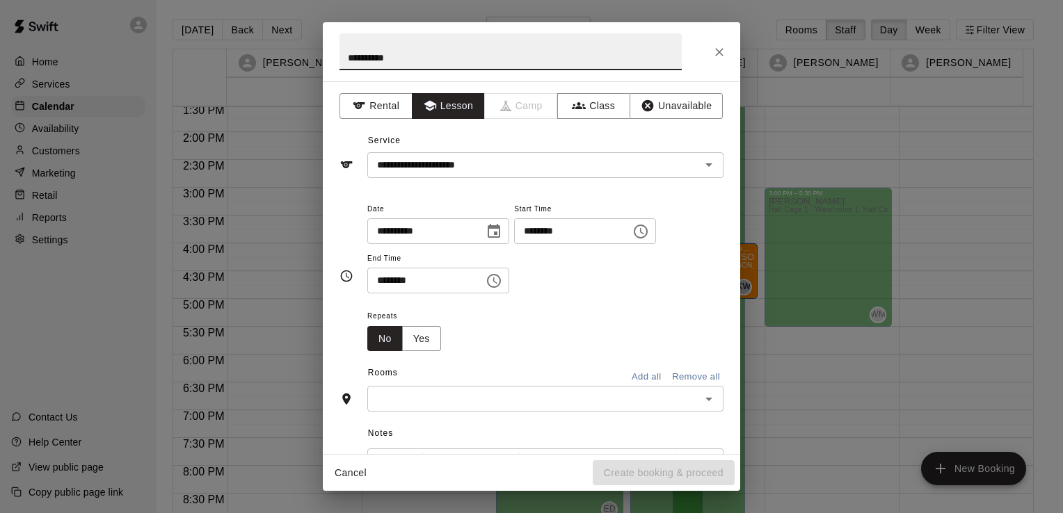
type input "**********"
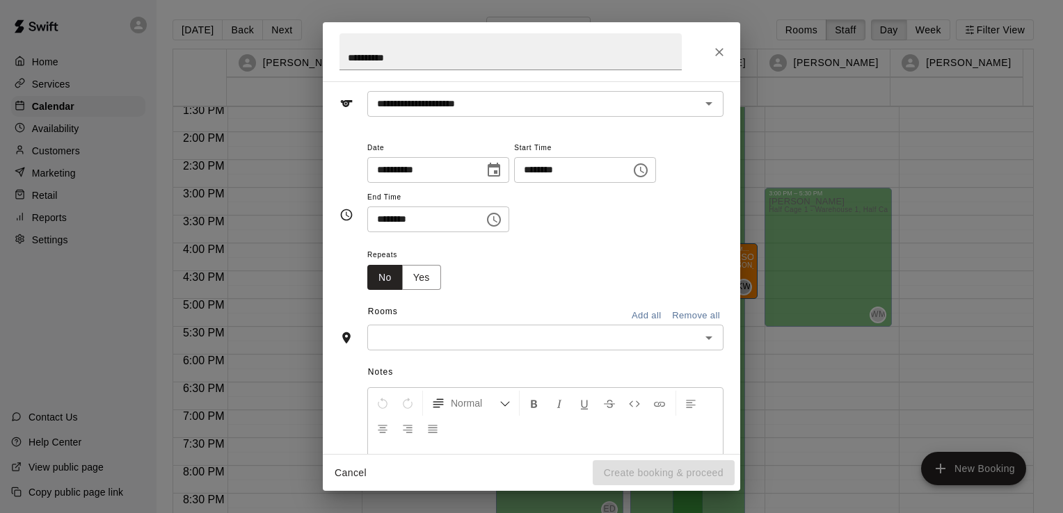
scroll to position [139, 0]
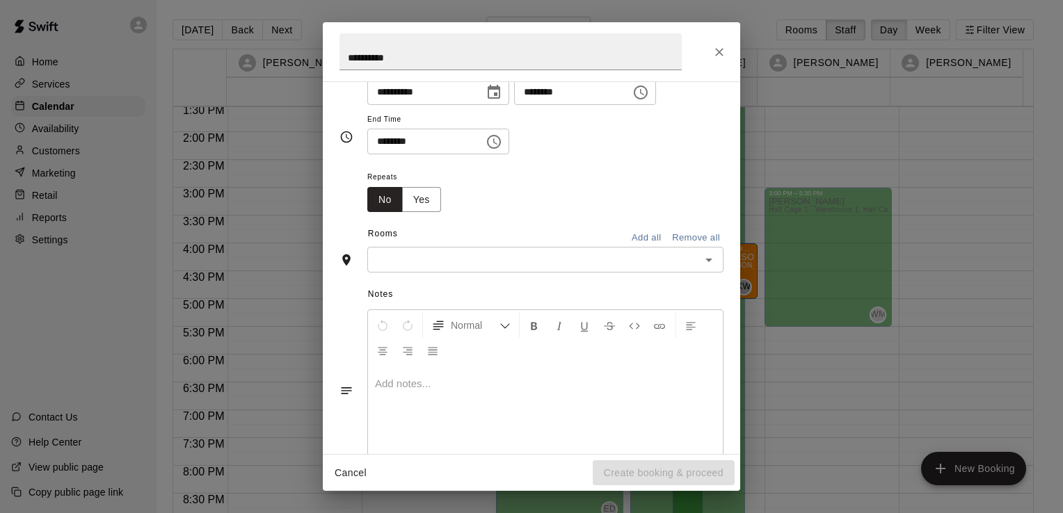
click at [492, 403] on div at bounding box center [545, 418] width 355 height 104
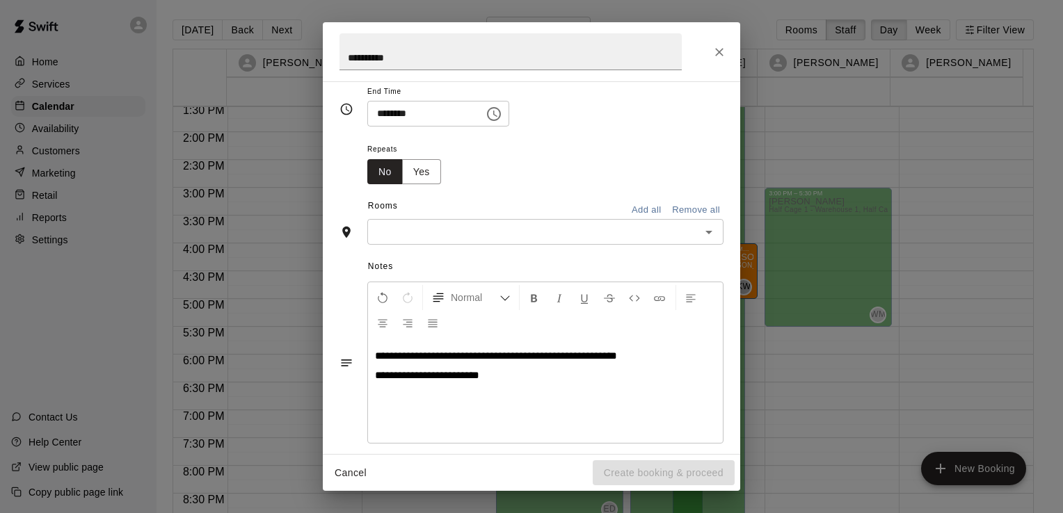
scroll to position [181, 0]
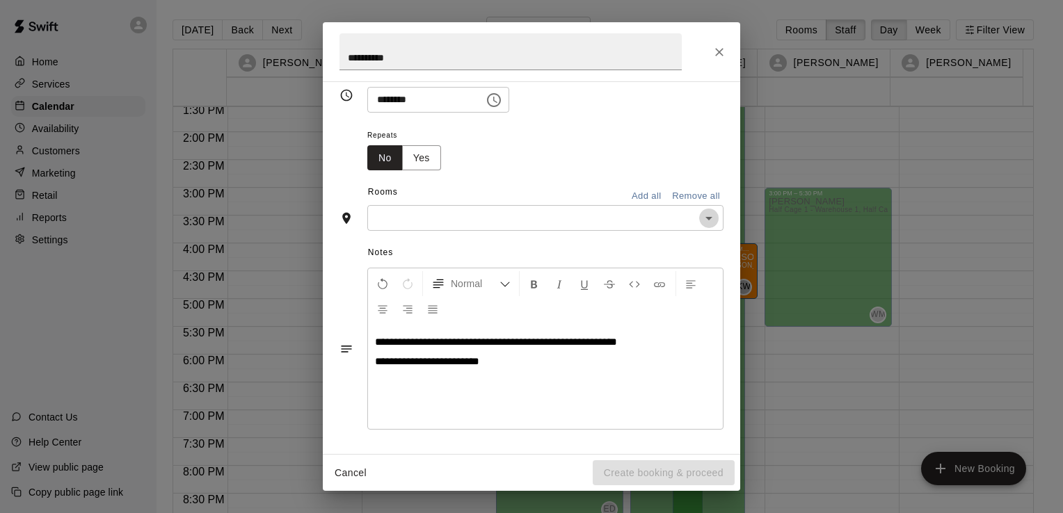
click at [700, 223] on icon "Open" at bounding box center [708, 218] width 17 height 17
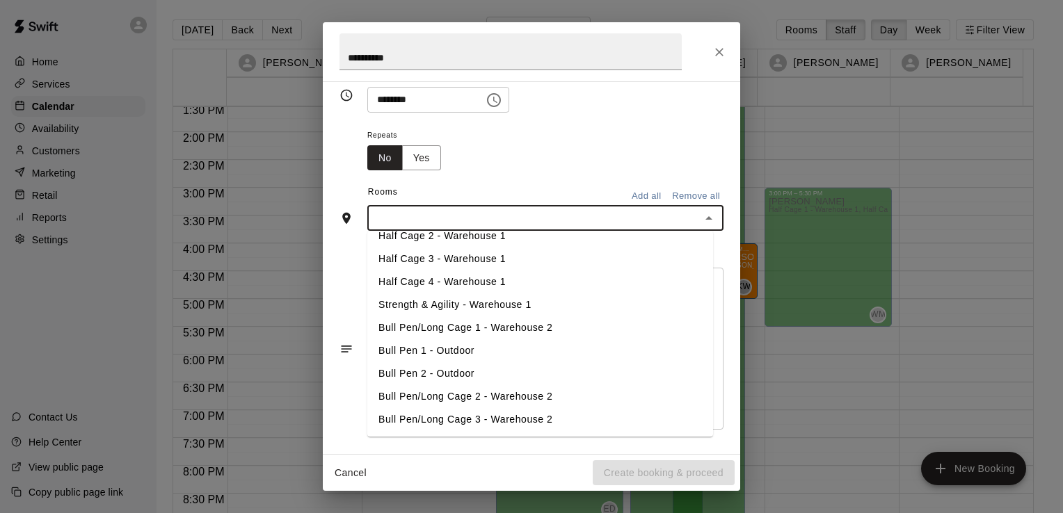
scroll to position [0, 0]
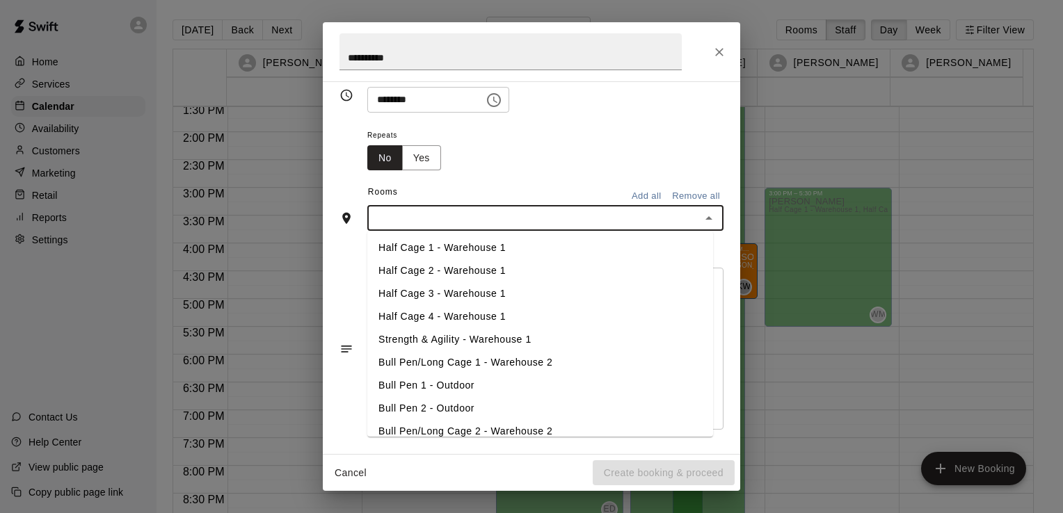
click at [515, 246] on li "Half Cage 1 - Warehouse 1" at bounding box center [540, 248] width 346 height 23
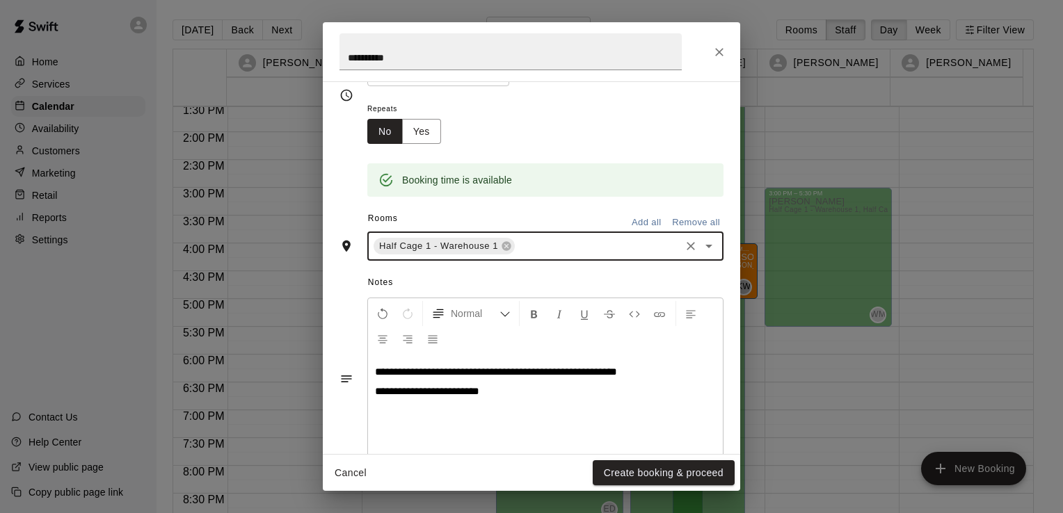
click at [700, 248] on icon "Open" at bounding box center [708, 246] width 17 height 17
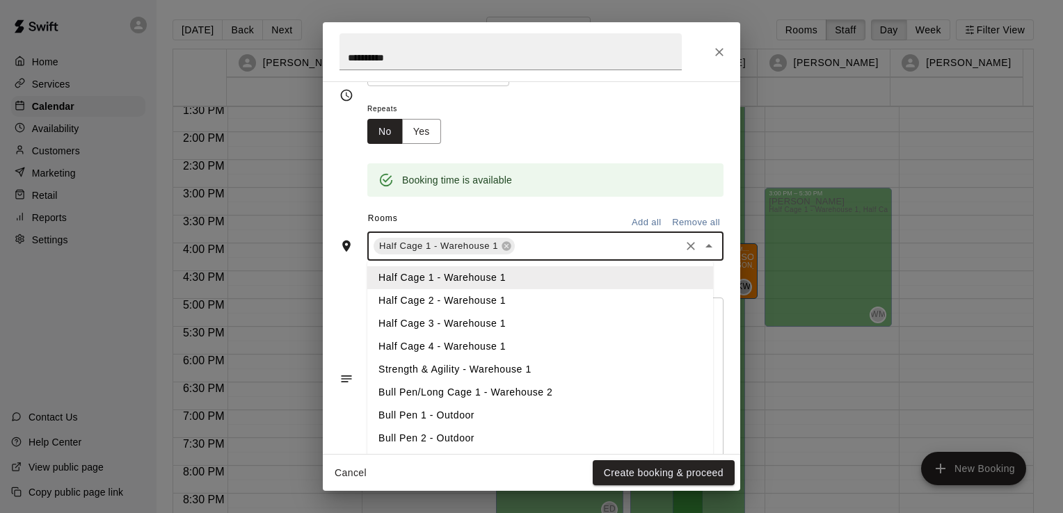
click at [599, 301] on li "Half Cage 2 - Warehouse 1" at bounding box center [540, 300] width 346 height 23
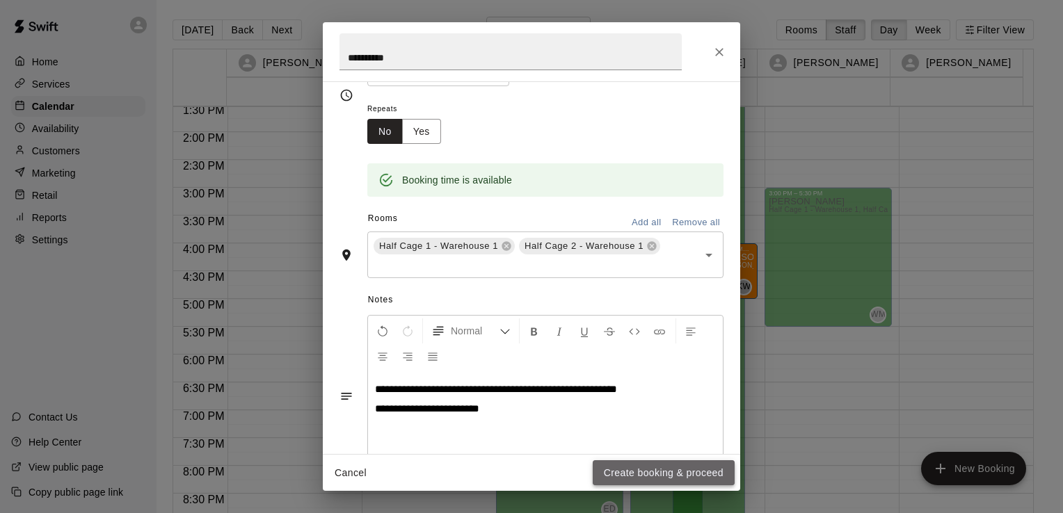
click at [671, 471] on button "Create booking & proceed" at bounding box center [663, 473] width 142 height 26
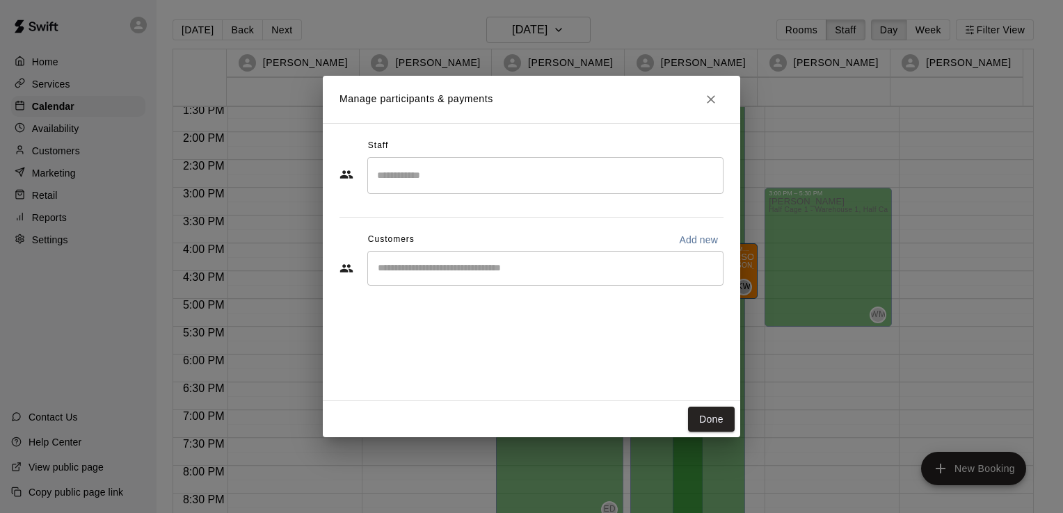
click at [597, 182] on input "Search staff" at bounding box center [545, 175] width 344 height 24
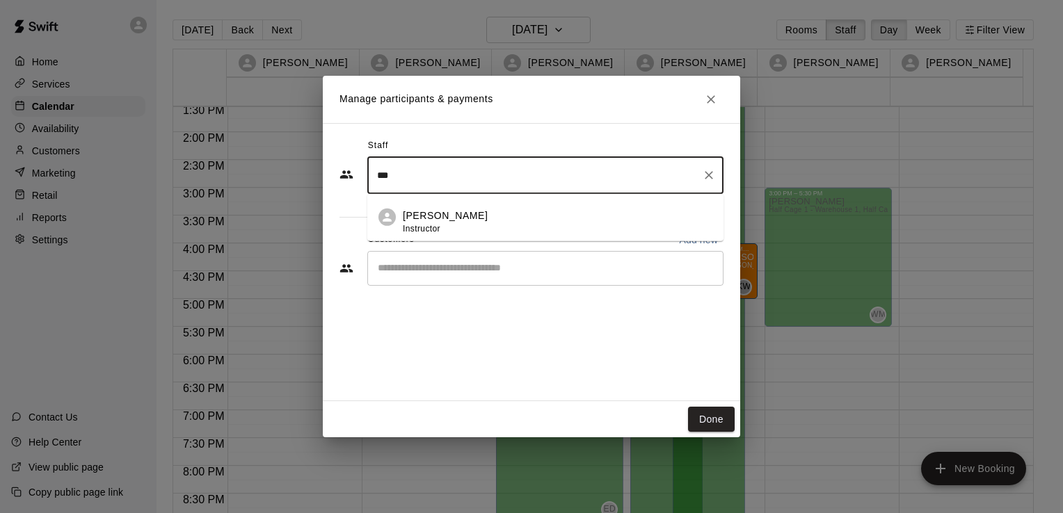
click at [497, 211] on div "[PERSON_NAME] Instructor" at bounding box center [557, 222] width 309 height 27
click at [494, 280] on div "​" at bounding box center [545, 268] width 356 height 35
type input "***"
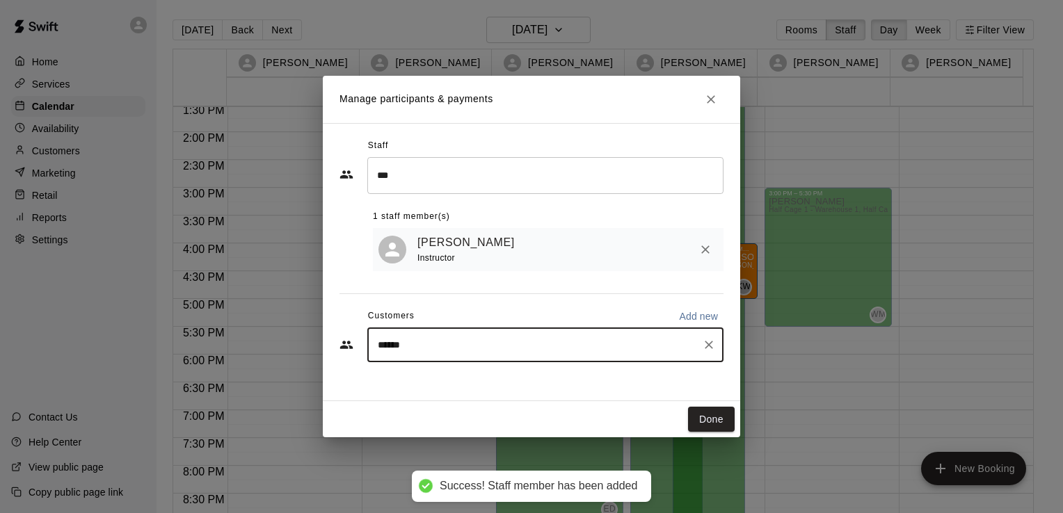
type input "*******"
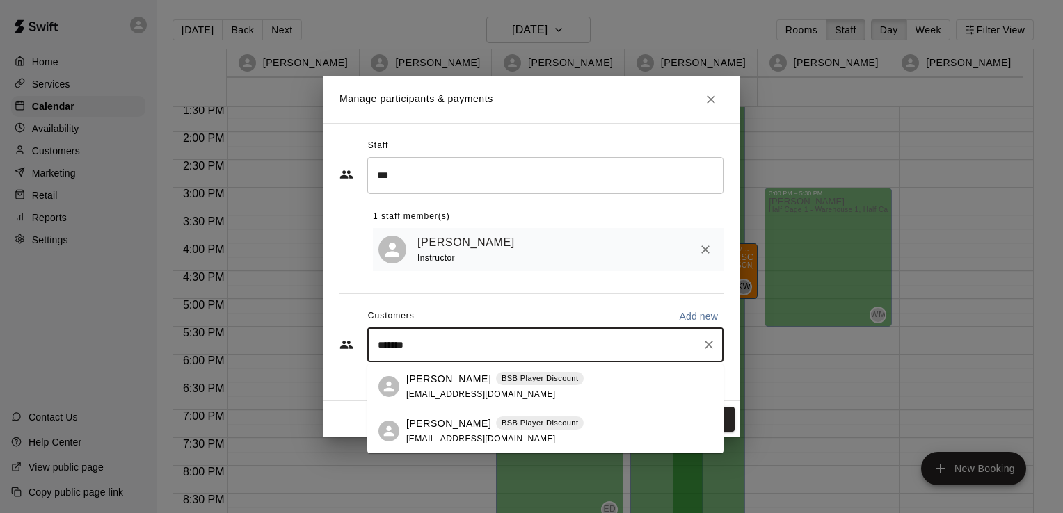
click at [427, 378] on p "[PERSON_NAME]" at bounding box center [448, 379] width 85 height 15
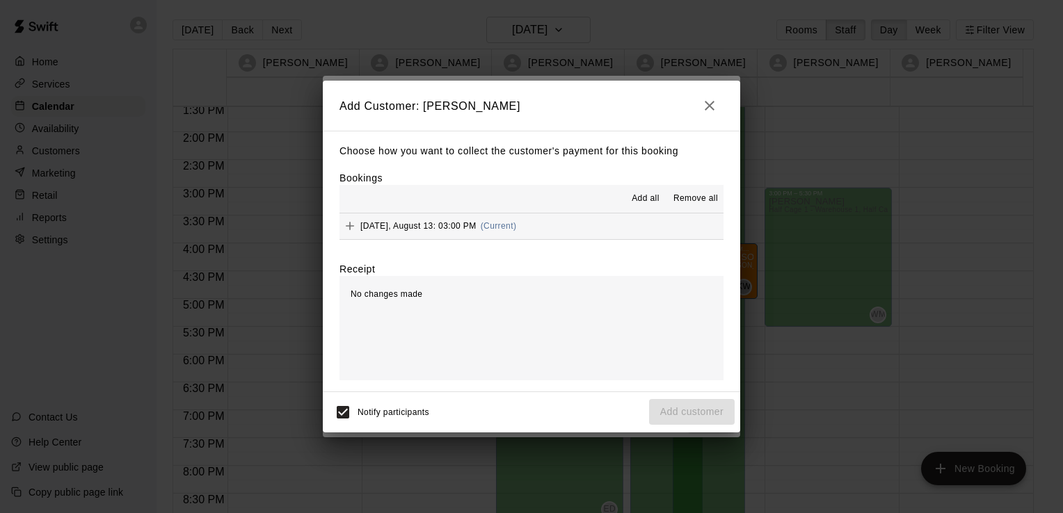
click at [433, 305] on div "No changes made" at bounding box center [531, 328] width 384 height 104
click at [389, 197] on div "Add all Remove all" at bounding box center [531, 199] width 384 height 28
click at [465, 232] on div "[DATE], August 13: 03:00 PM (Current)" at bounding box center [427, 226] width 177 height 21
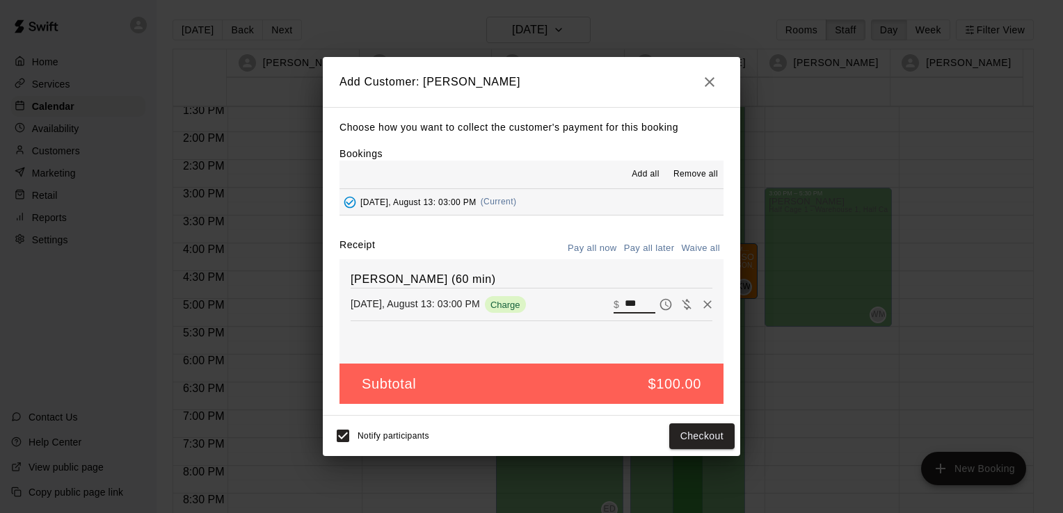
drag, startPoint x: 613, startPoint y: 302, endPoint x: 592, endPoint y: 301, distance: 20.9
click at [592, 301] on div "[DATE], August 13: 03:00 PM Charge ​ $ ***" at bounding box center [531, 304] width 362 height 21
type input "*"
click at [638, 175] on span "Add all" at bounding box center [645, 175] width 28 height 14
click at [689, 438] on button "Add customer" at bounding box center [692, 436] width 86 height 26
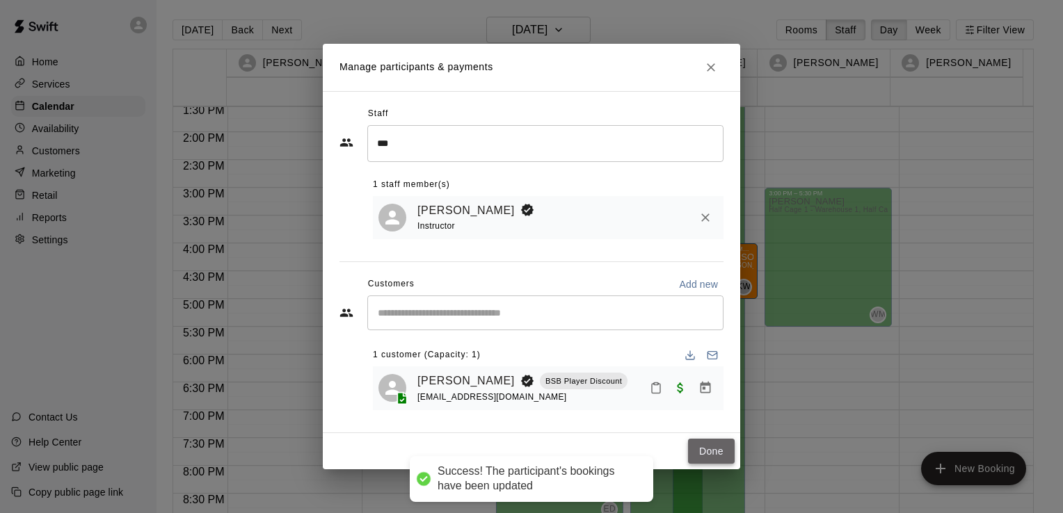
click at [707, 446] on button "Done" at bounding box center [711, 452] width 47 height 26
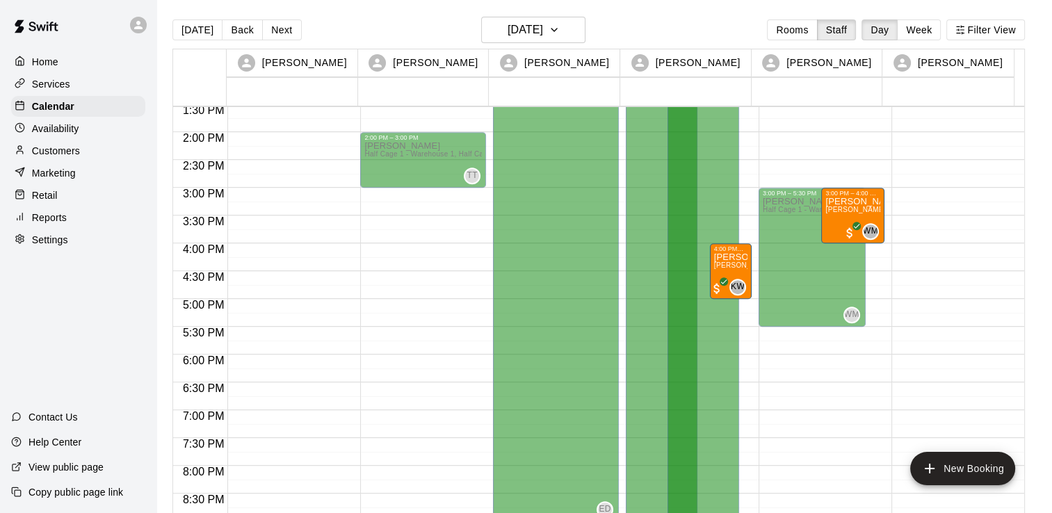
click at [75, 152] on p "Customers" at bounding box center [56, 151] width 48 height 14
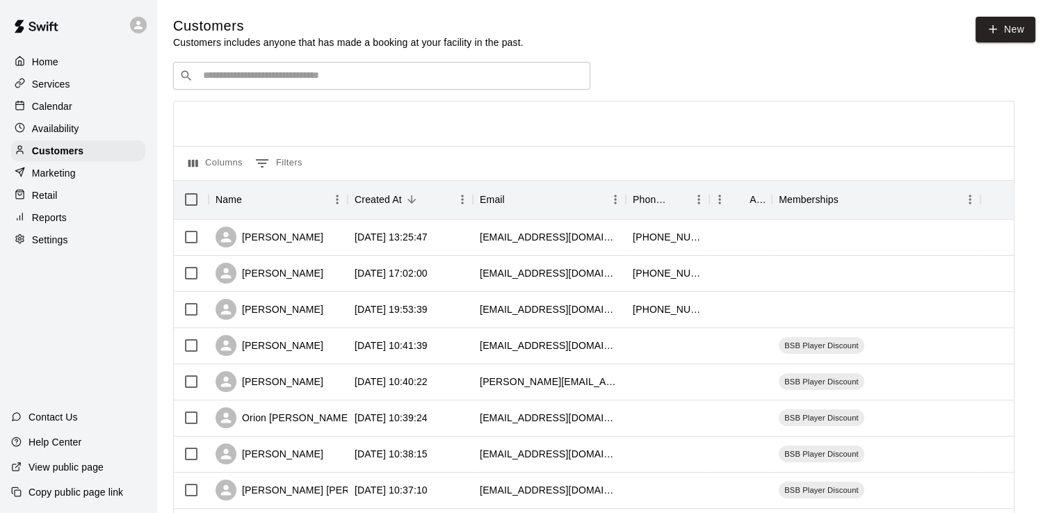
click at [509, 90] on div "​ ​" at bounding box center [381, 76] width 417 height 28
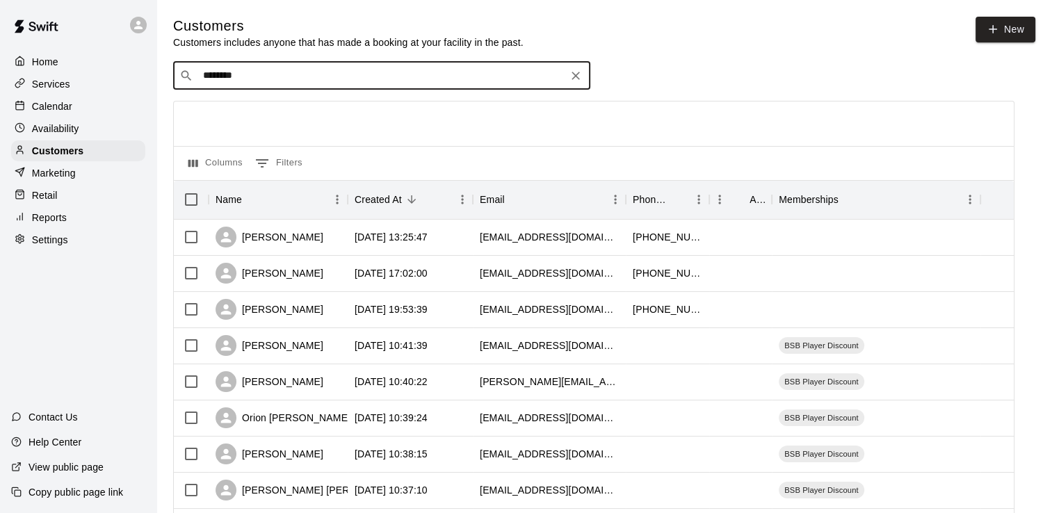
type input "*******"
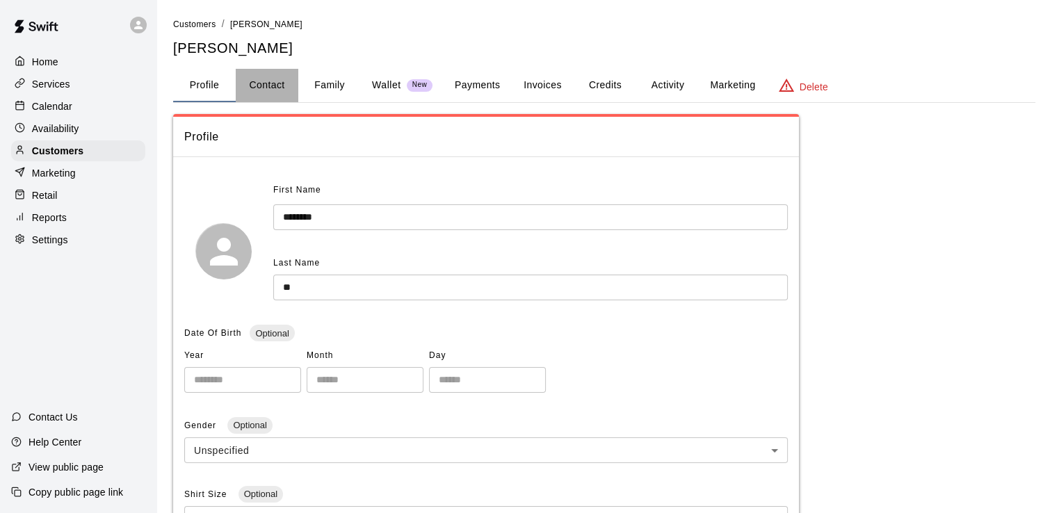
click at [276, 90] on button "Contact" at bounding box center [267, 85] width 63 height 33
select select "**"
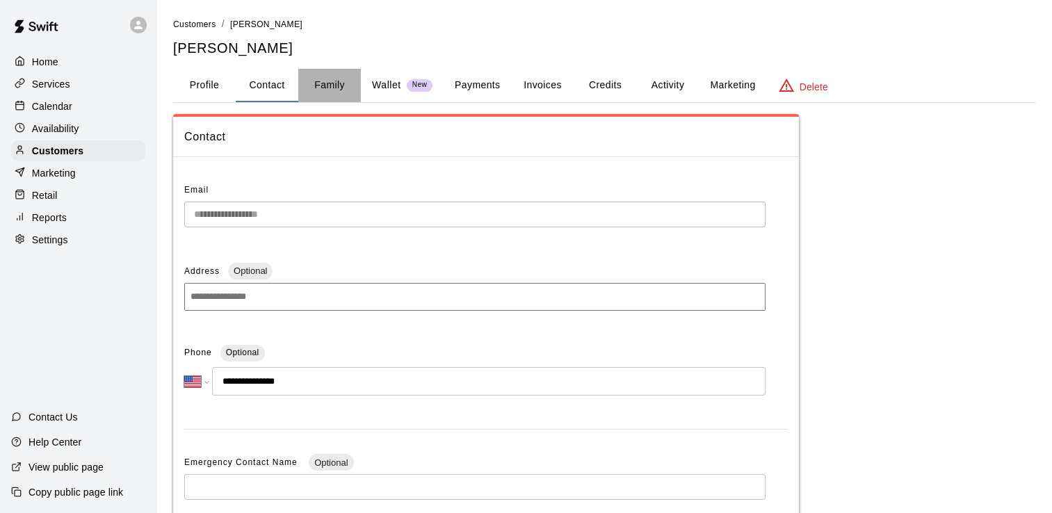
click at [337, 90] on button "Family" at bounding box center [329, 85] width 63 height 33
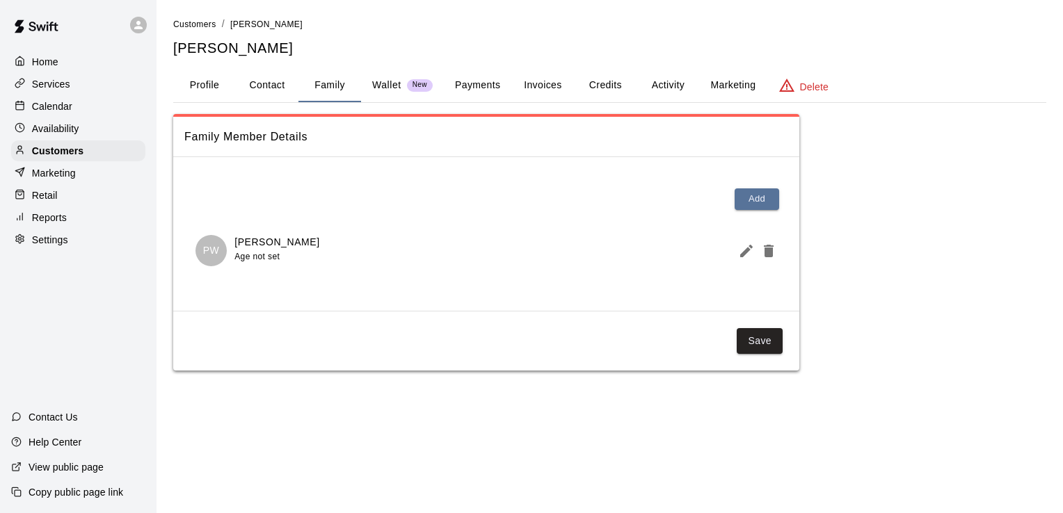
click at [487, 85] on button "Payments" at bounding box center [477, 85] width 67 height 33
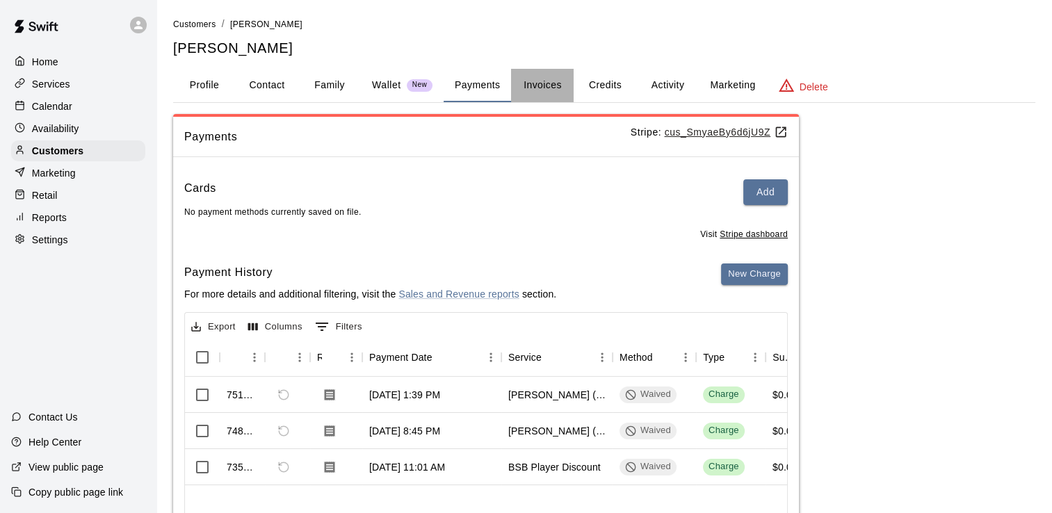
click at [536, 84] on button "Invoices" at bounding box center [542, 85] width 63 height 33
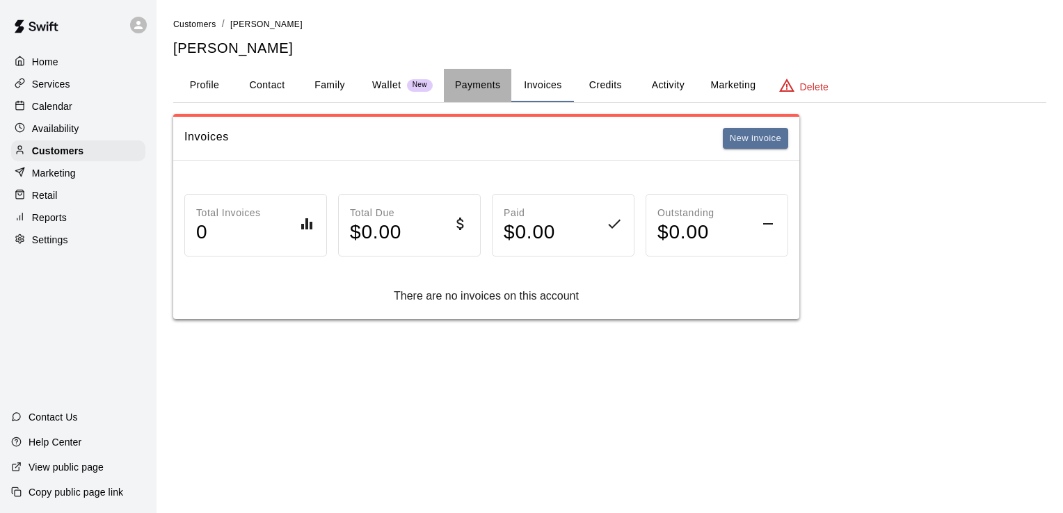
click at [476, 88] on button "Payments" at bounding box center [477, 85] width 67 height 33
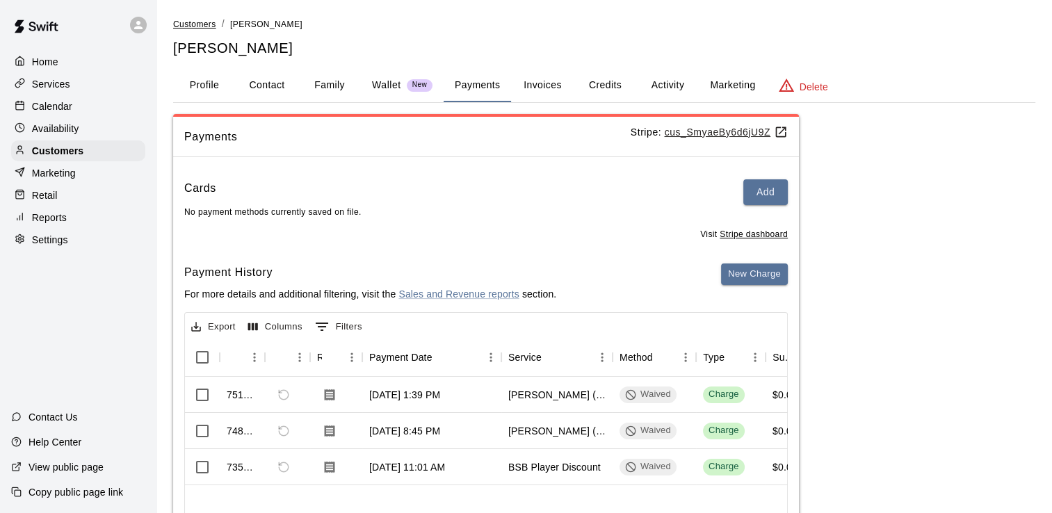
click at [194, 22] on span "Customers" at bounding box center [194, 24] width 43 height 10
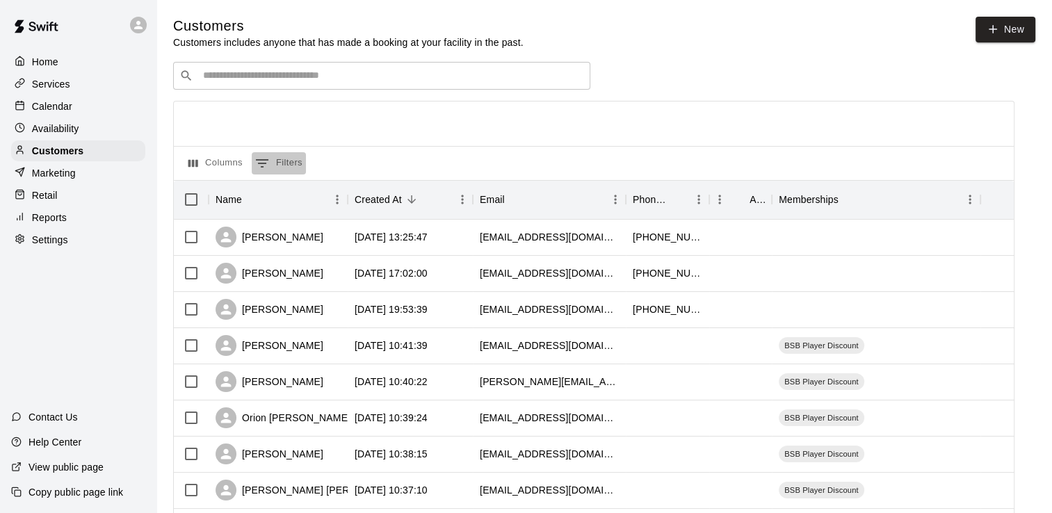
click at [269, 164] on icon "Show filters" at bounding box center [262, 163] width 17 height 17
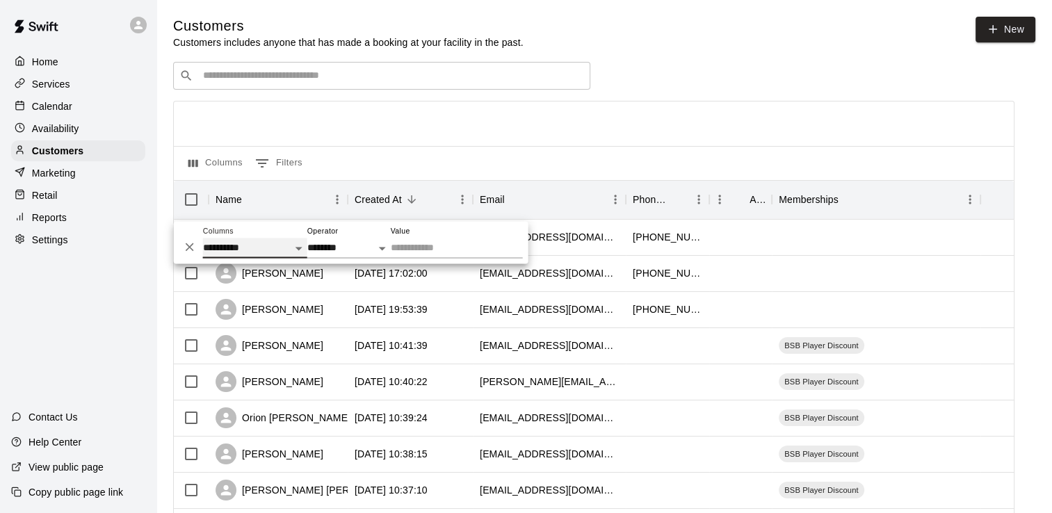
click at [260, 245] on select "**********" at bounding box center [255, 248] width 104 height 20
click at [430, 249] on input "Value" at bounding box center [457, 248] width 132 height 20
type input "*******"
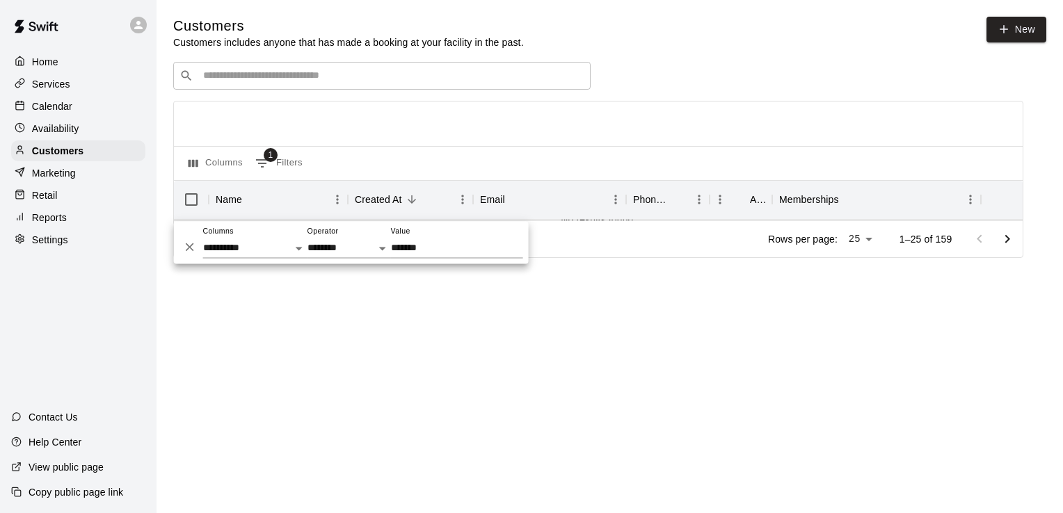
click at [521, 297] on html "**********" at bounding box center [531, 148] width 1063 height 297
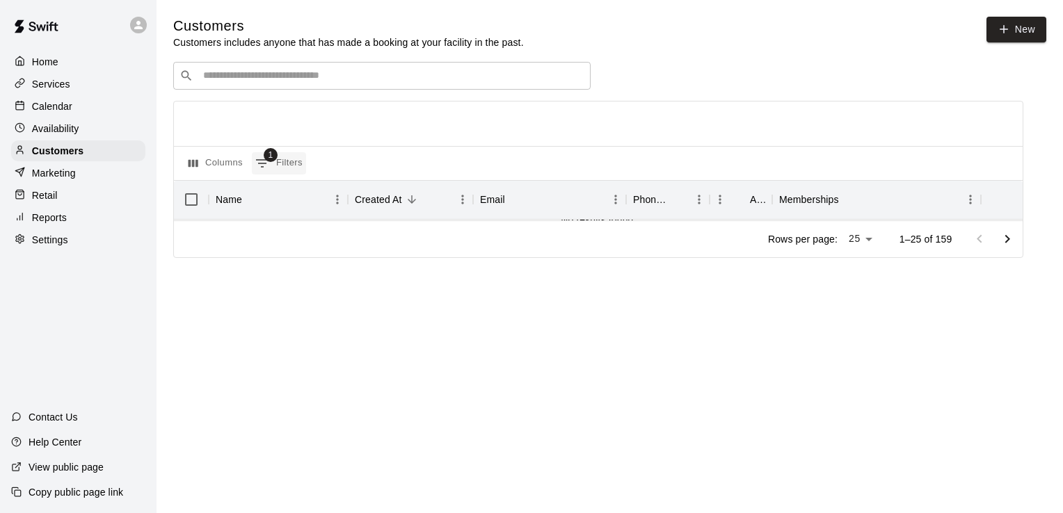
click at [298, 163] on button "1 Filters" at bounding box center [279, 163] width 54 height 22
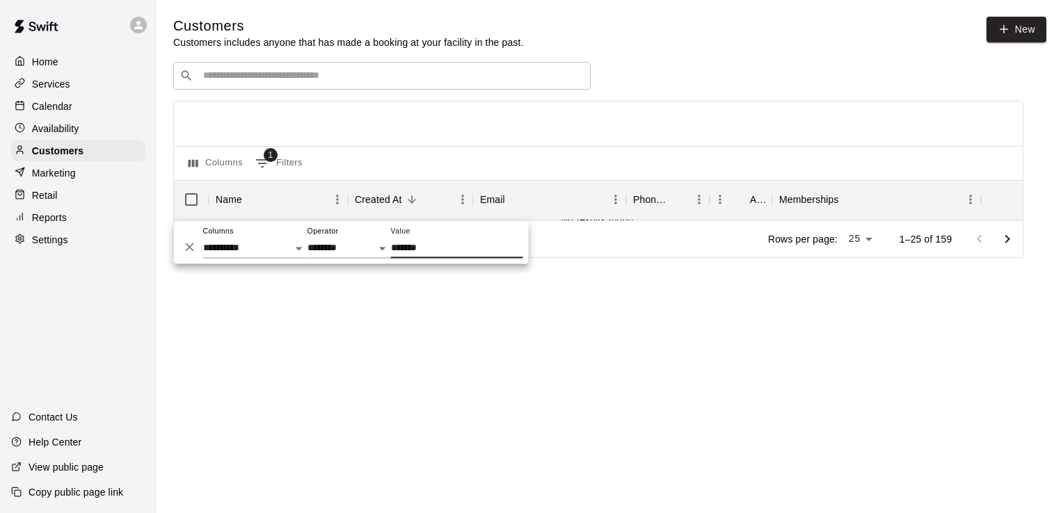
drag, startPoint x: 459, startPoint y: 243, endPoint x: 350, endPoint y: 241, distance: 108.5
click at [350, 241] on div "**********" at bounding box center [351, 242] width 355 height 42
type input "*******"
click at [552, 297] on html "**********" at bounding box center [531, 148] width 1063 height 297
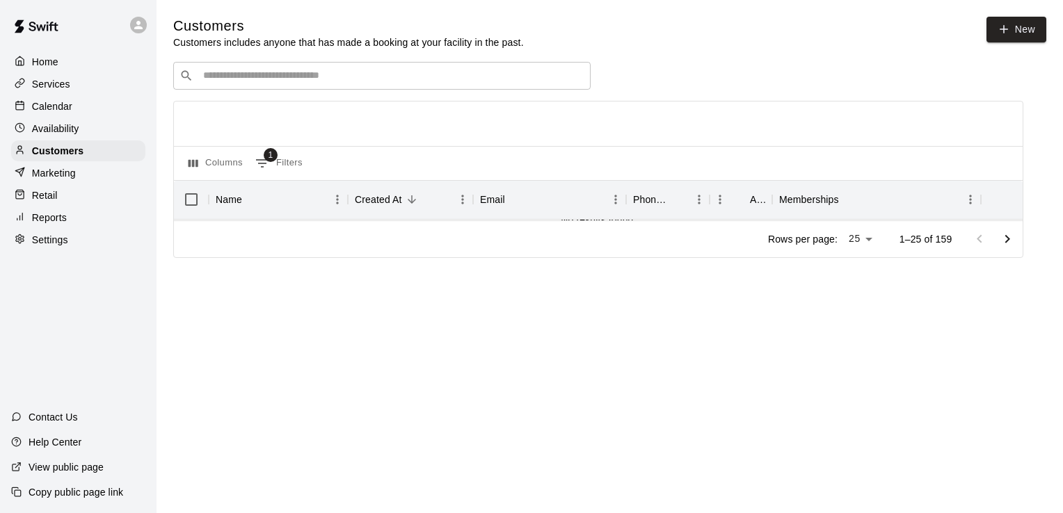
click at [1017, 240] on button "Go to next page" at bounding box center [1007, 239] width 28 height 28
click at [413, 204] on icon "Sort" at bounding box center [411, 199] width 13 height 13
click at [982, 239] on icon "Go to previous page" at bounding box center [979, 239] width 17 height 17
click at [982, 239] on div at bounding box center [993, 239] width 56 height 28
drag, startPoint x: 982, startPoint y: 239, endPoint x: 1010, endPoint y: 239, distance: 27.8
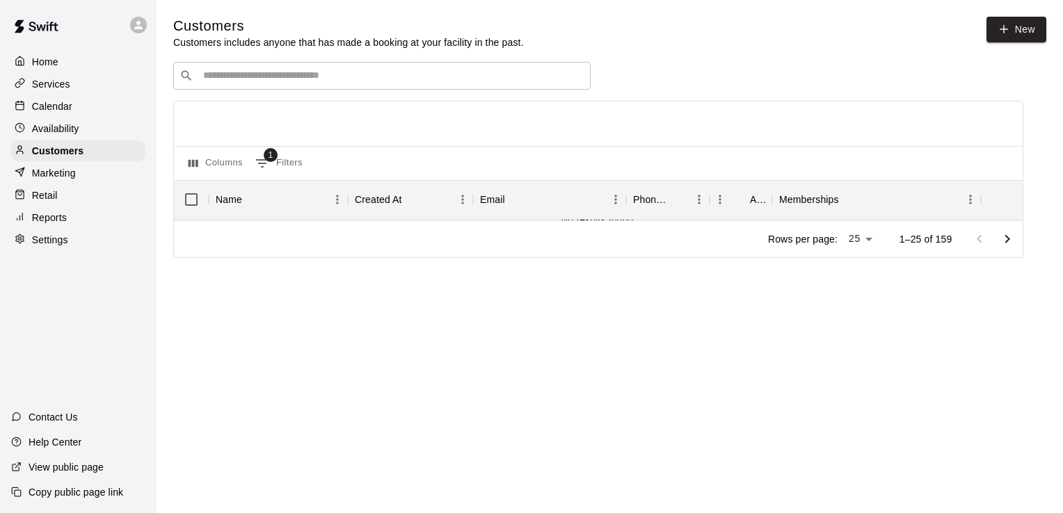
click at [1010, 239] on icon "Go to next page" at bounding box center [1007, 239] width 17 height 17
click at [292, 167] on button "1 Filters" at bounding box center [279, 163] width 54 height 22
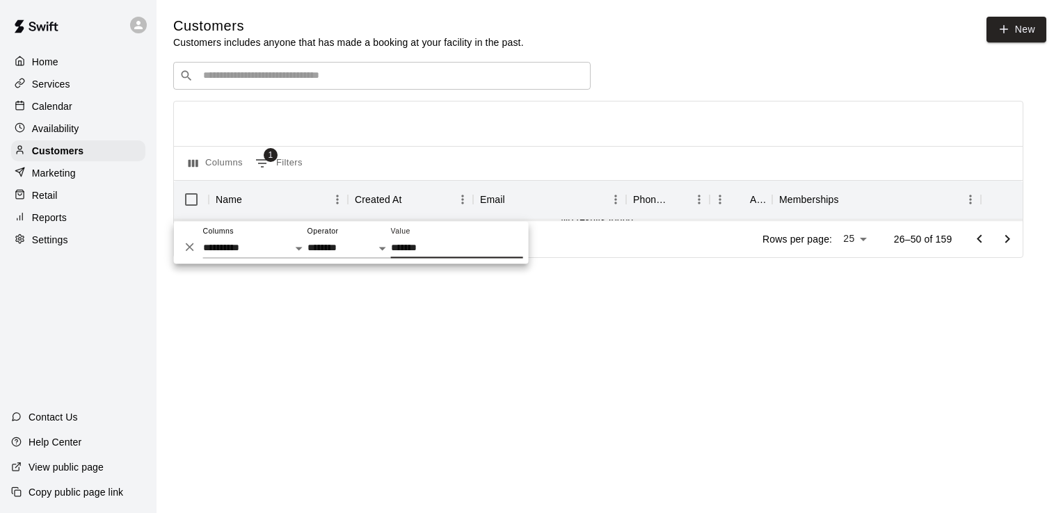
drag, startPoint x: 312, startPoint y: 315, endPoint x: 303, endPoint y: 302, distance: 15.6
click at [311, 297] on html "**********" at bounding box center [531, 148] width 1063 height 297
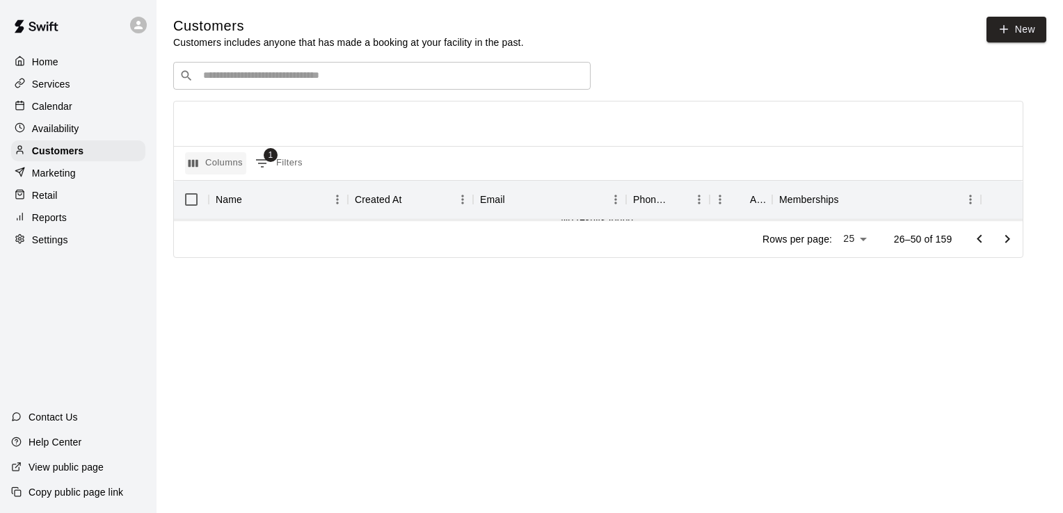
click at [232, 163] on button "Columns" at bounding box center [215, 163] width 61 height 22
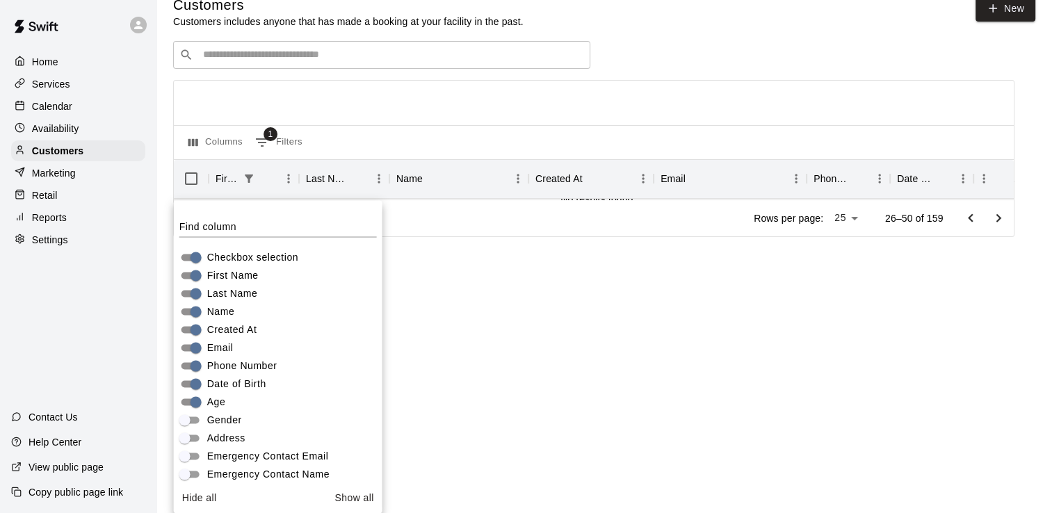
click at [471, 276] on html "Home Services Calendar Availability Customers Marketing Retail Reports Settings…" at bounding box center [526, 127] width 1052 height 297
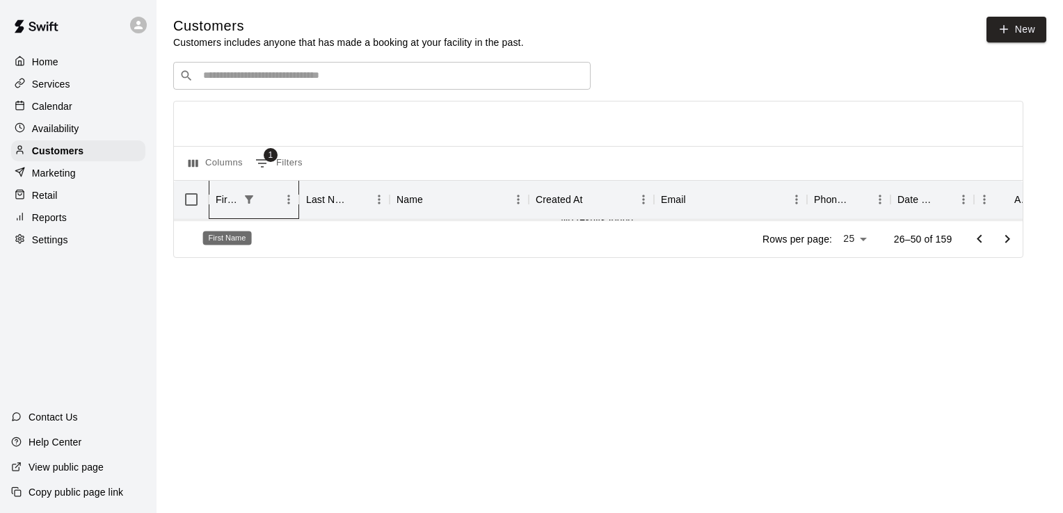
click at [234, 201] on div "First Name" at bounding box center [228, 199] width 24 height 39
click at [211, 170] on button "Columns" at bounding box center [215, 163] width 61 height 22
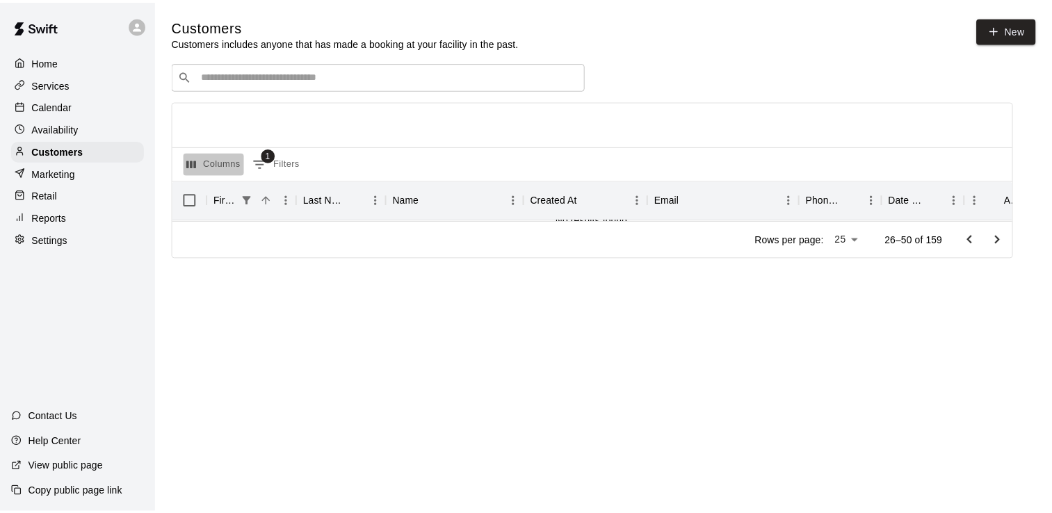
scroll to position [21, 0]
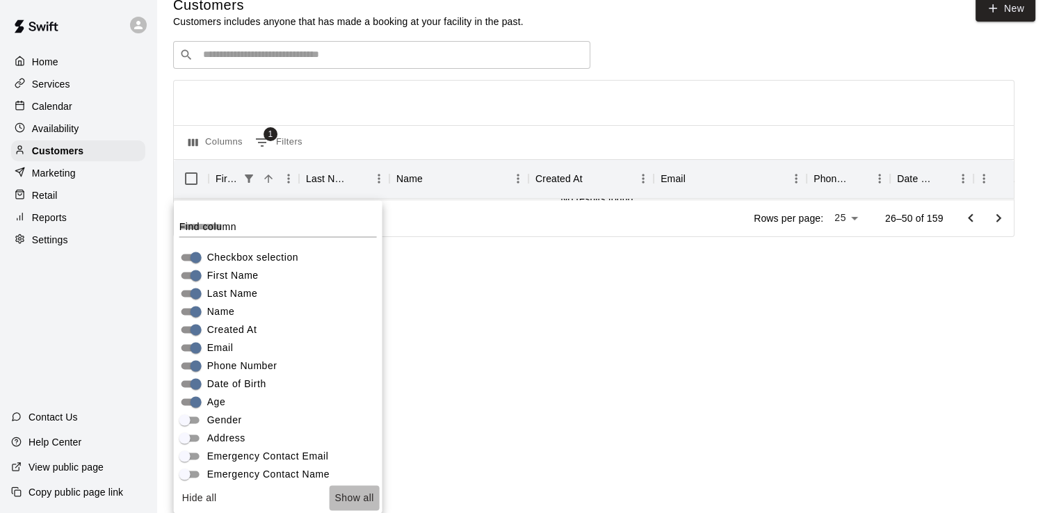
click at [334, 499] on button "Show all" at bounding box center [354, 498] width 50 height 26
click at [532, 276] on html "Home Services Calendar Availability Customers Marketing Retail Reports Settings…" at bounding box center [526, 127] width 1052 height 297
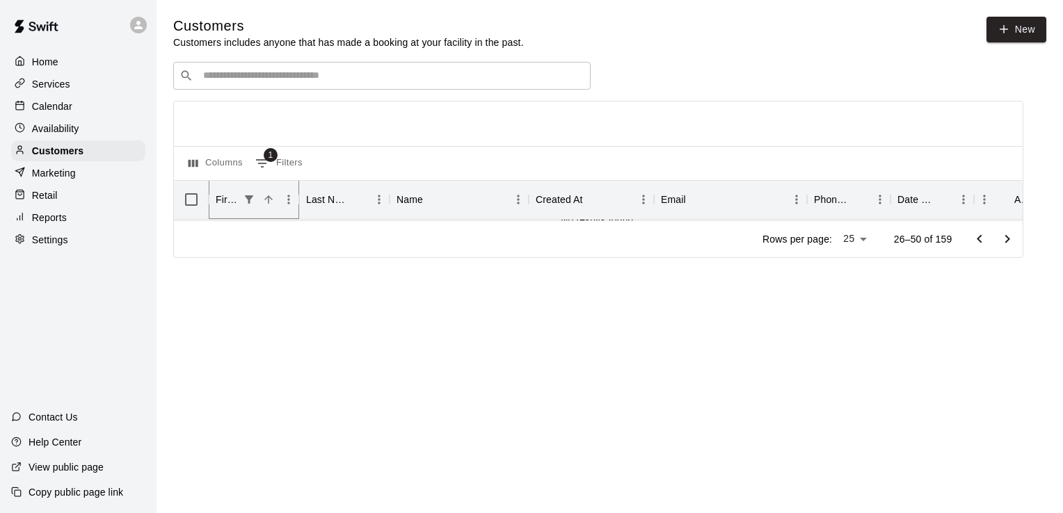
drag, startPoint x: 270, startPoint y: 201, endPoint x: 273, endPoint y: 215, distance: 14.2
click at [270, 202] on icon "Sort" at bounding box center [268, 199] width 13 height 13
click at [250, 199] on icon "Show filters" at bounding box center [249, 199] width 8 height 8
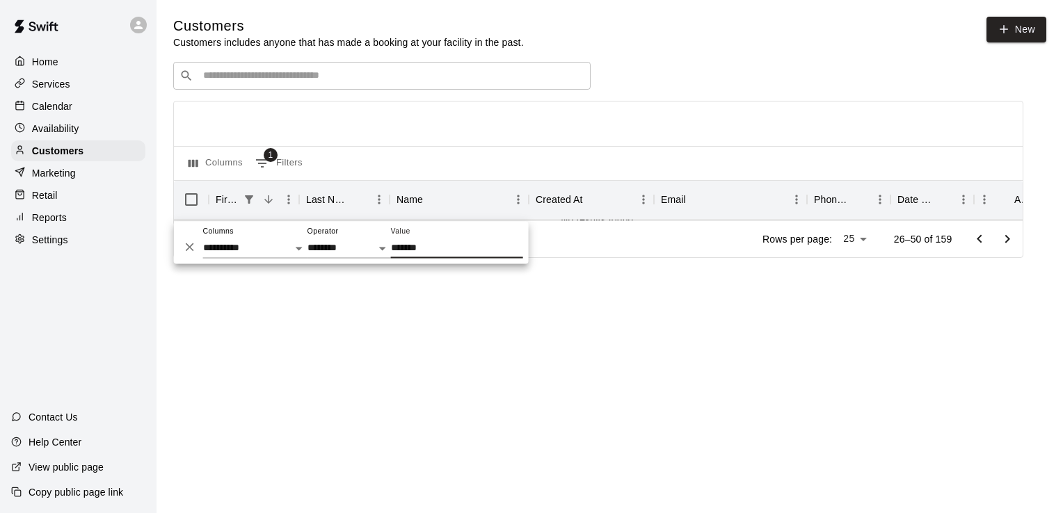
drag, startPoint x: 435, startPoint y: 248, endPoint x: 379, endPoint y: 250, distance: 56.3
click at [379, 250] on div "**********" at bounding box center [351, 242] width 355 height 42
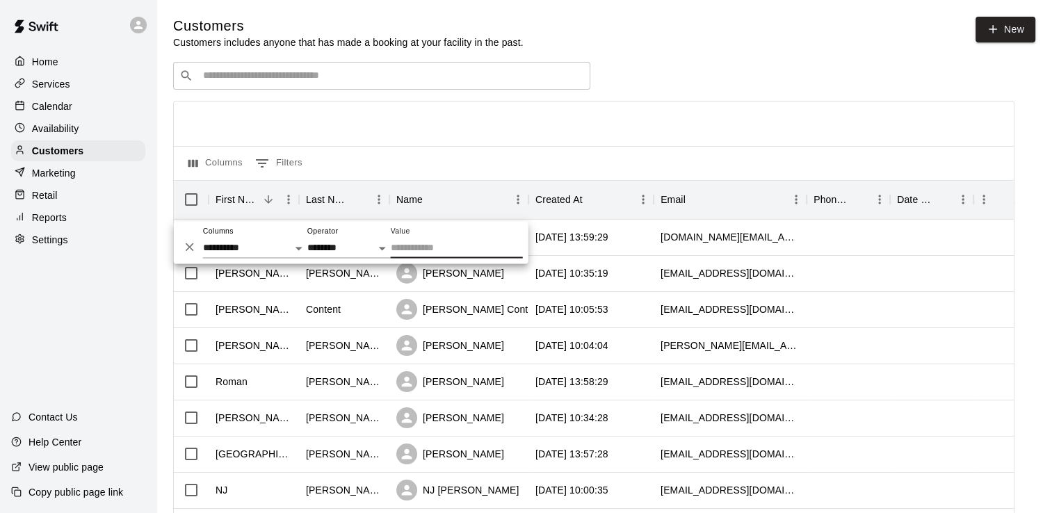
type input "*"
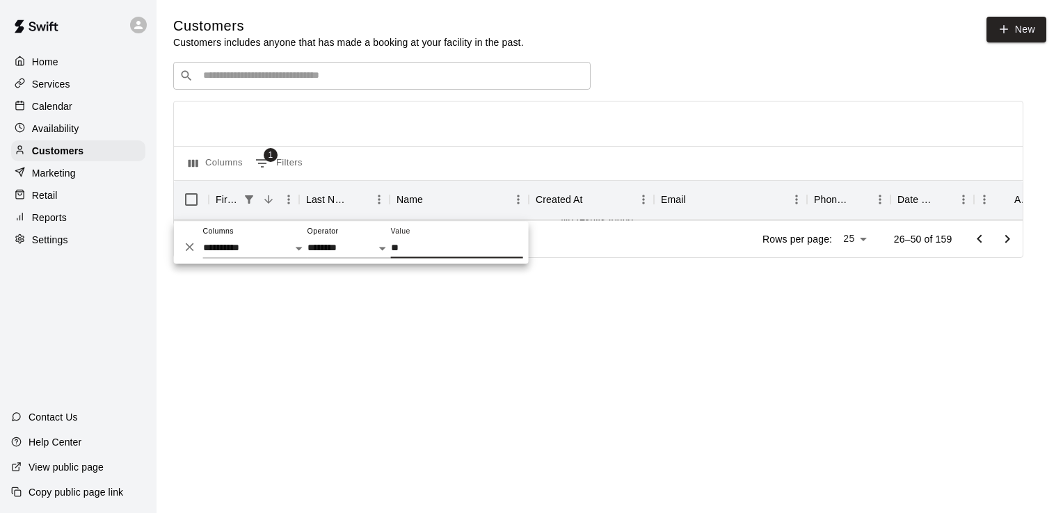
type input "*"
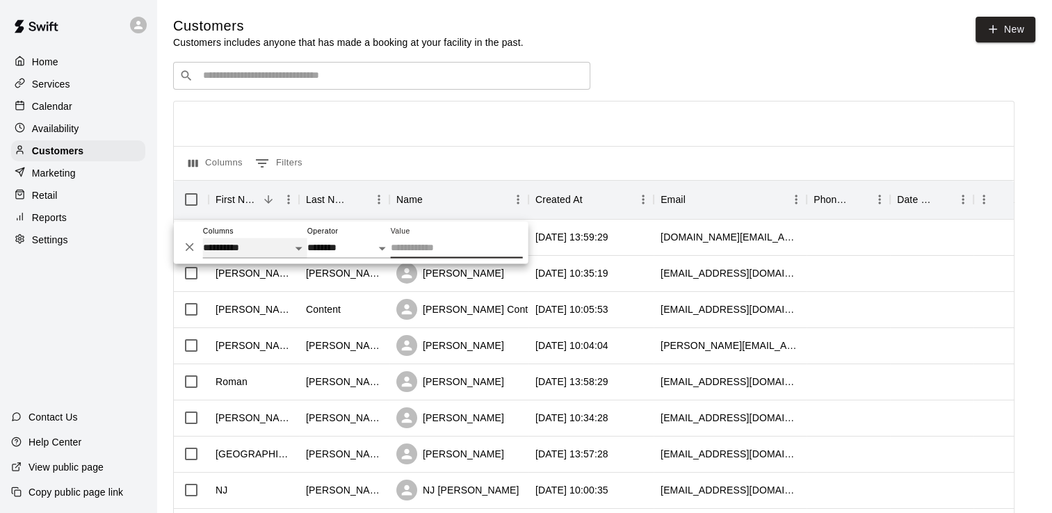
click at [293, 255] on select "**********" at bounding box center [255, 248] width 104 height 20
select select "********"
click at [203, 238] on select "**********" at bounding box center [255, 248] width 104 height 20
click at [369, 249] on select "**********" at bounding box center [348, 248] width 83 height 20
click at [456, 258] on div "**********" at bounding box center [351, 242] width 355 height 42
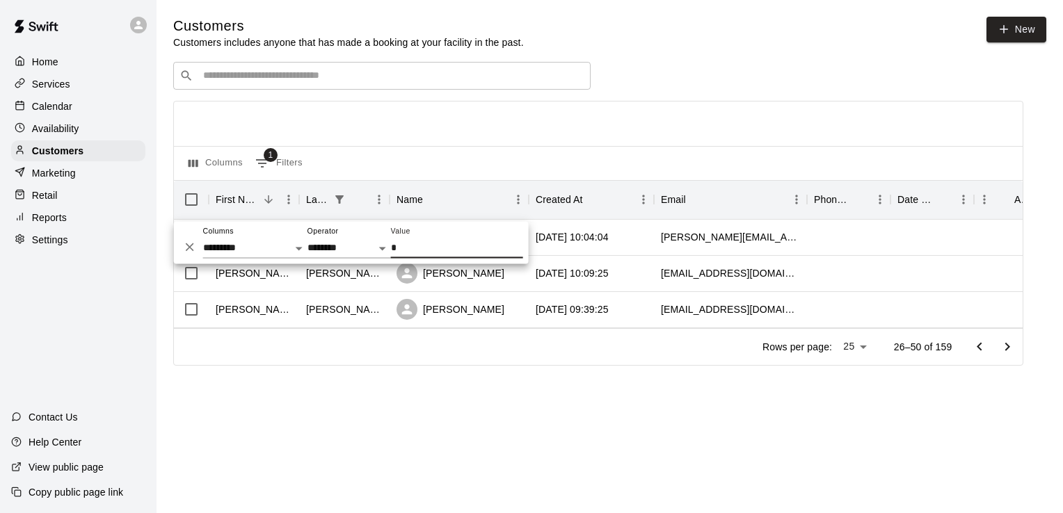
type input "**"
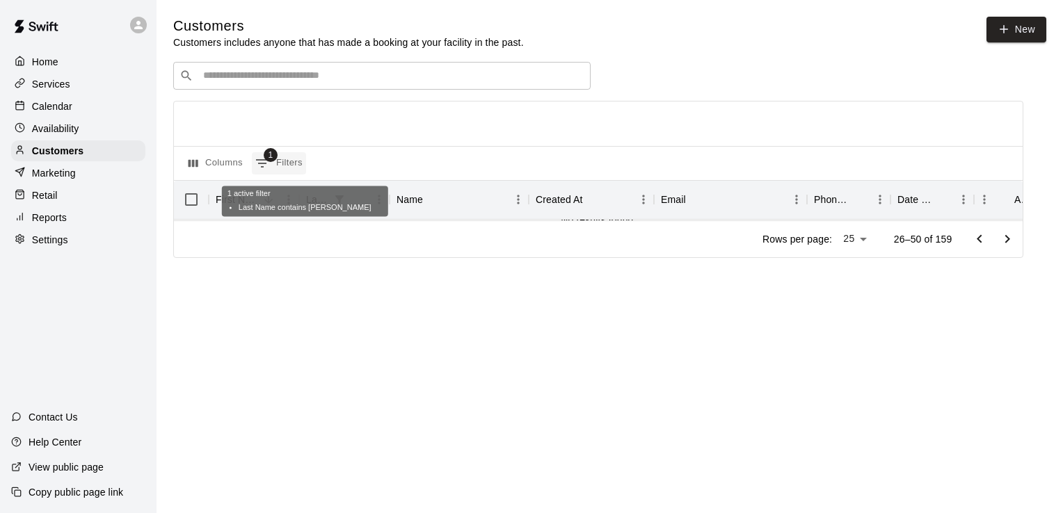
click at [259, 163] on icon "Show filters" at bounding box center [262, 163] width 17 height 17
select select "********"
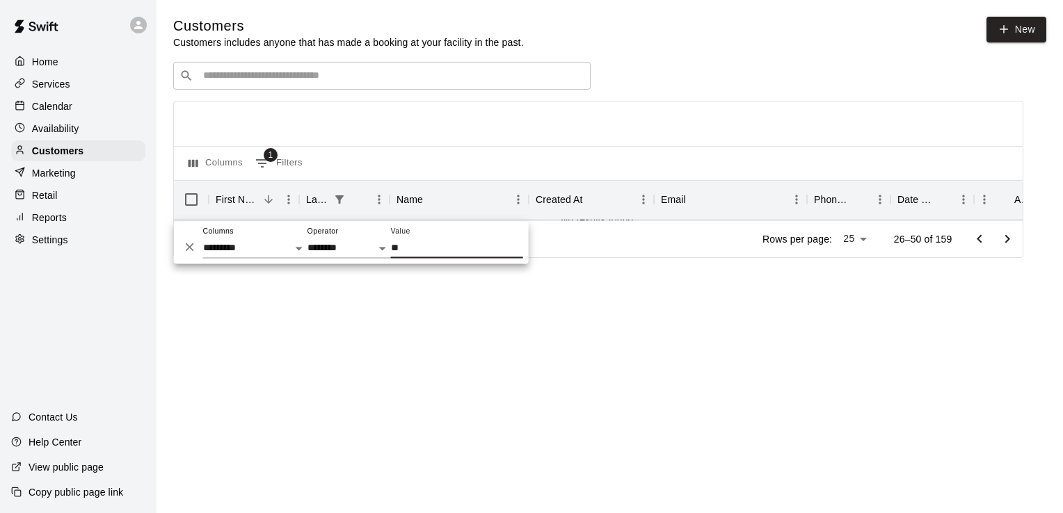
drag, startPoint x: 410, startPoint y: 247, endPoint x: 370, endPoint y: 252, distance: 39.9
click at [370, 252] on div "**********" at bounding box center [351, 242] width 355 height 42
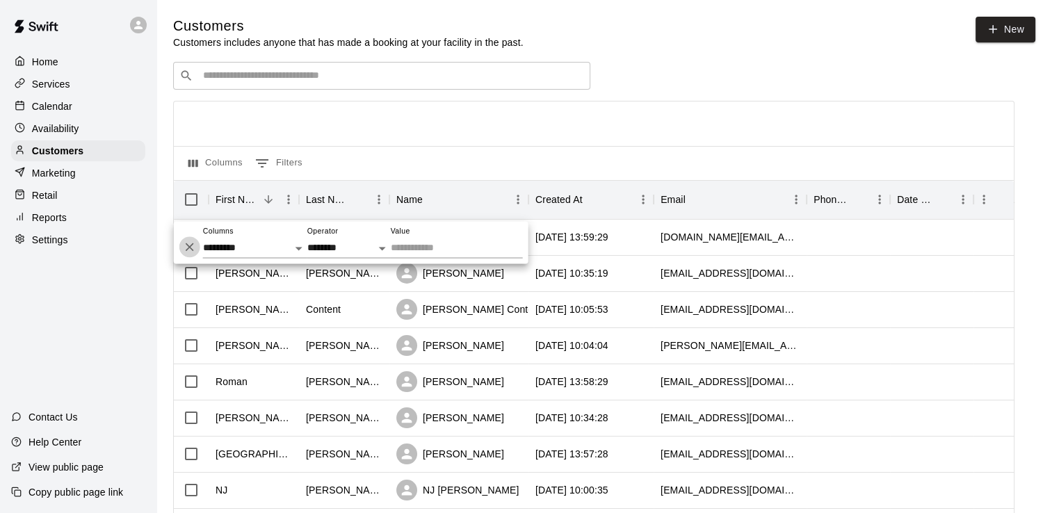
click at [189, 246] on icon "Delete" at bounding box center [190, 247] width 8 height 8
click at [189, 248] on icon "Delete" at bounding box center [190, 247] width 14 height 14
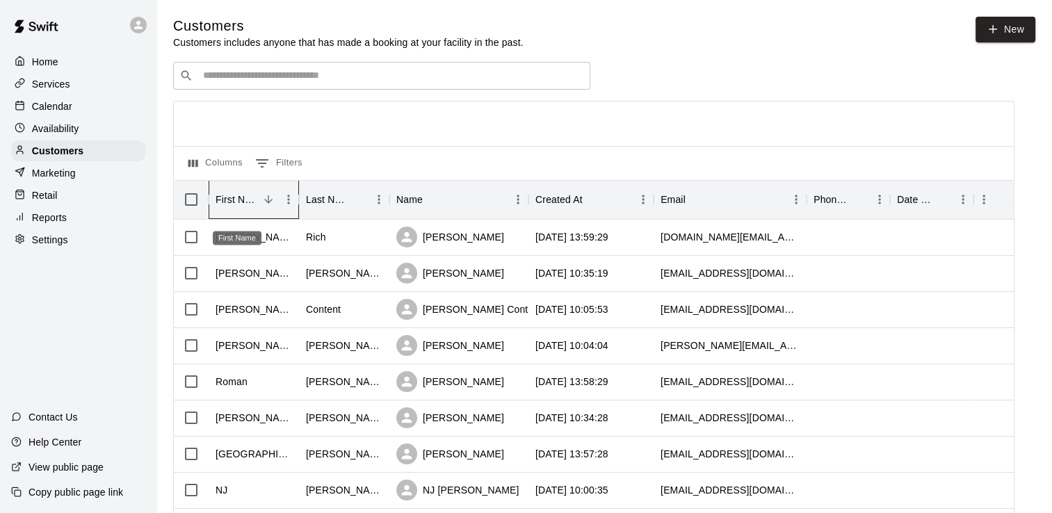
click at [242, 204] on div "First Name" at bounding box center [237, 199] width 43 height 39
click at [272, 202] on icon "Sort" at bounding box center [268, 199] width 8 height 8
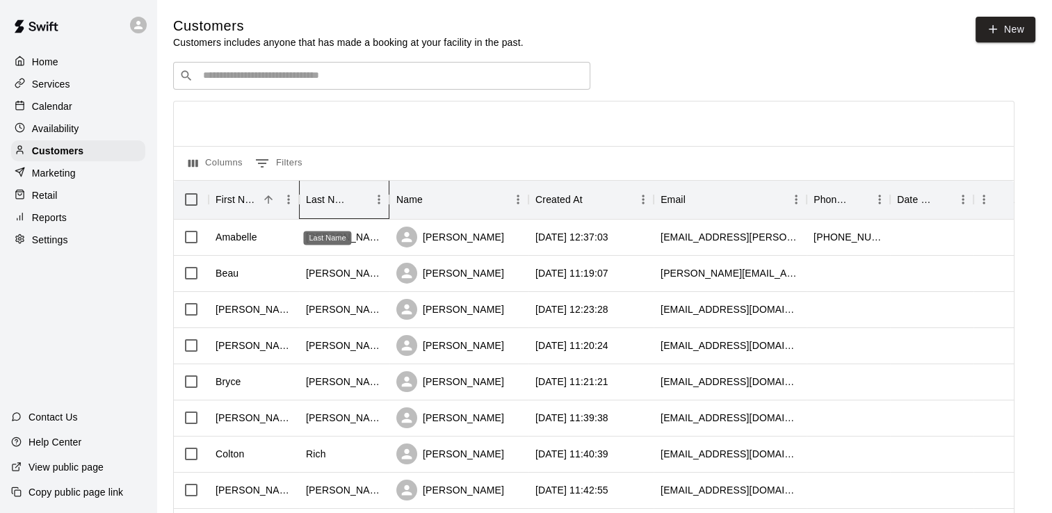
click at [328, 207] on div "Last Name" at bounding box center [327, 199] width 43 height 39
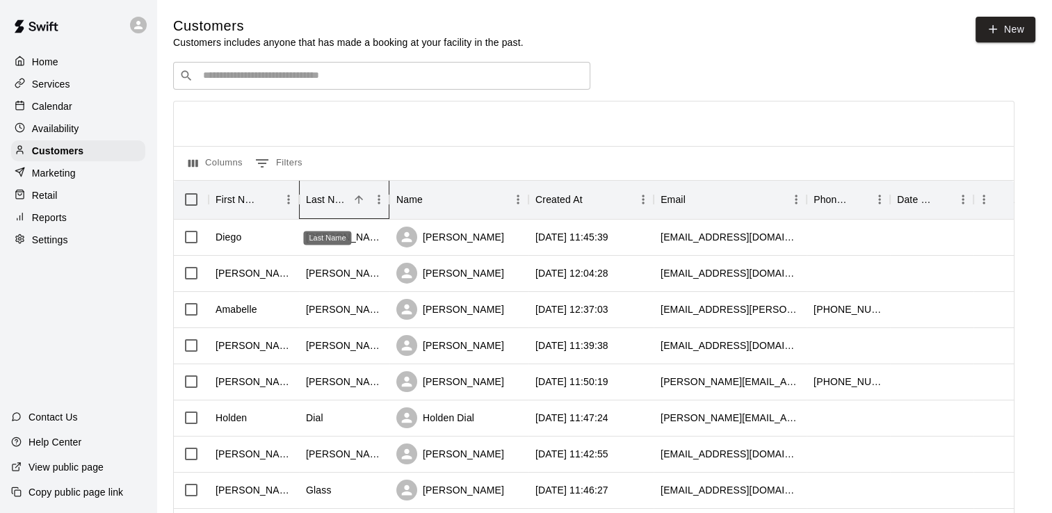
click at [328, 207] on div "Last Name" at bounding box center [327, 199] width 43 height 39
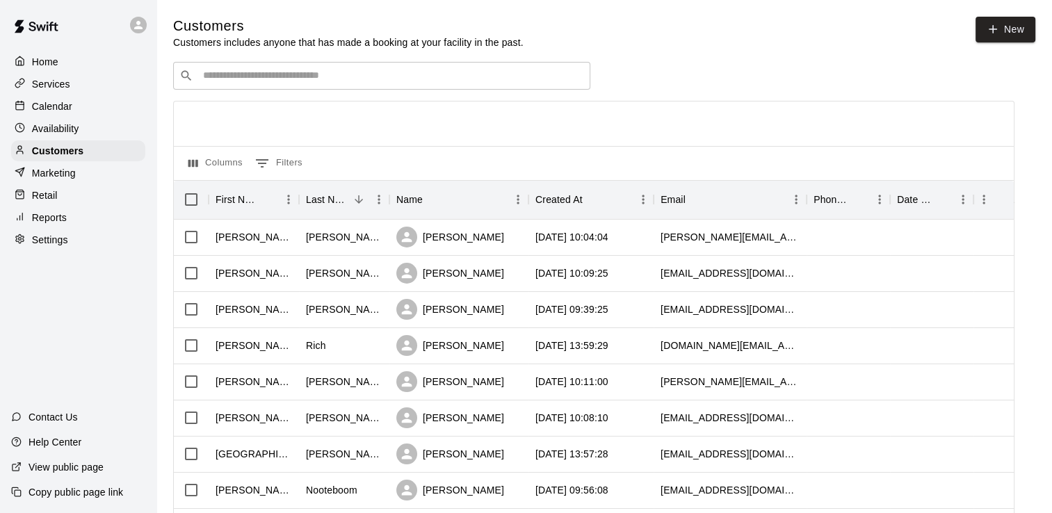
click at [241, 76] on input "Search customers by name or email" at bounding box center [391, 76] width 385 height 14
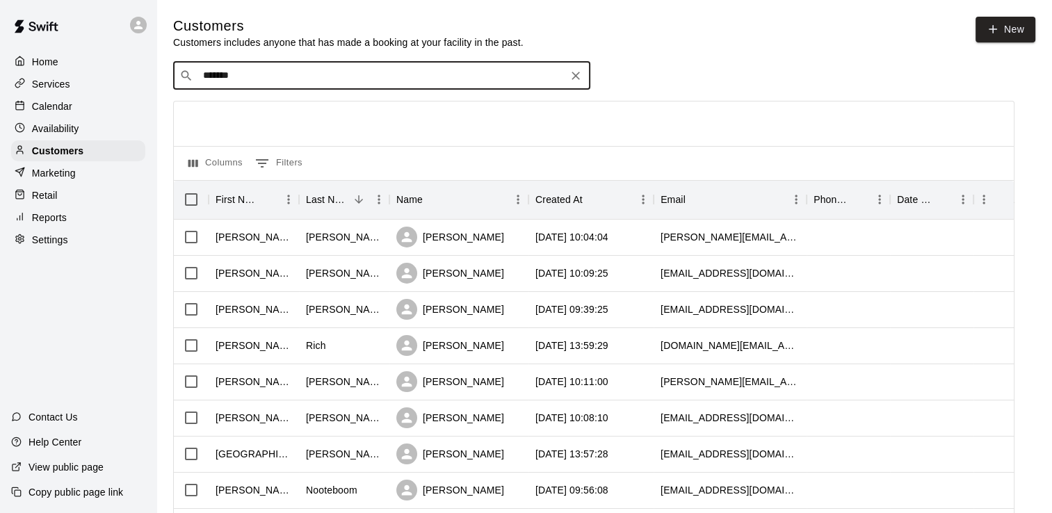
type input "*******"
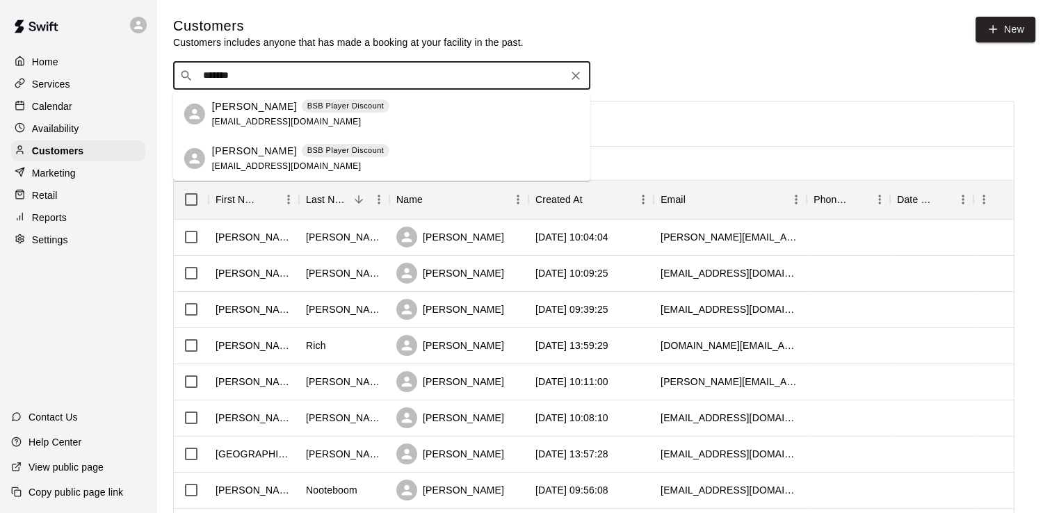
drag, startPoint x: 253, startPoint y: 76, endPoint x: 168, endPoint y: 65, distance: 85.7
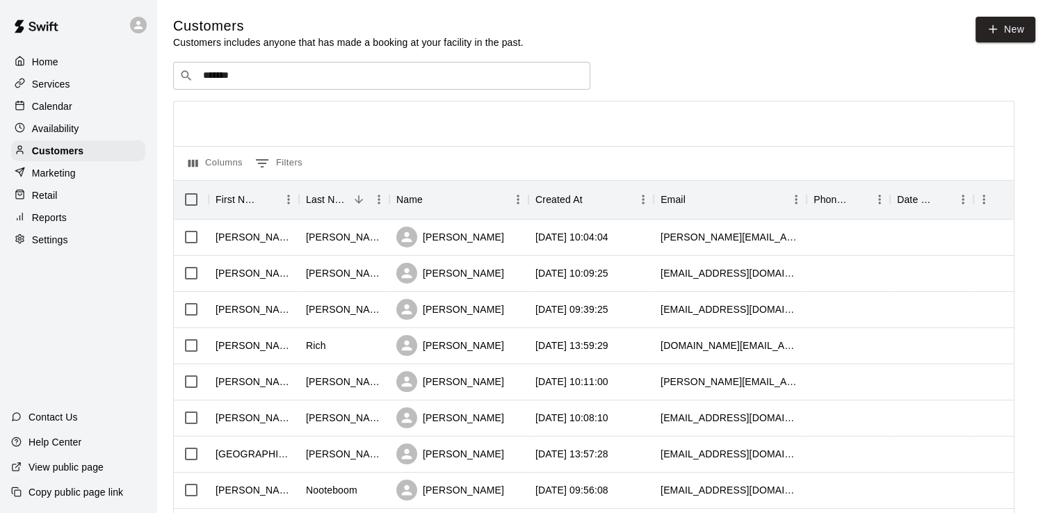
click at [764, 163] on div "Columns 0 Filters" at bounding box center [594, 163] width 840 height 34
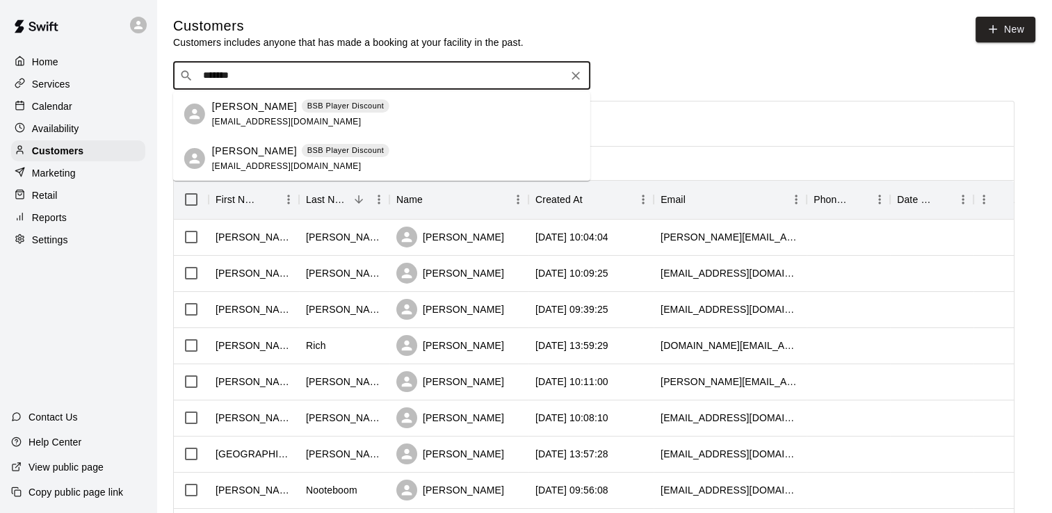
drag, startPoint x: 363, startPoint y: 72, endPoint x: -16, endPoint y: 85, distance: 379.2
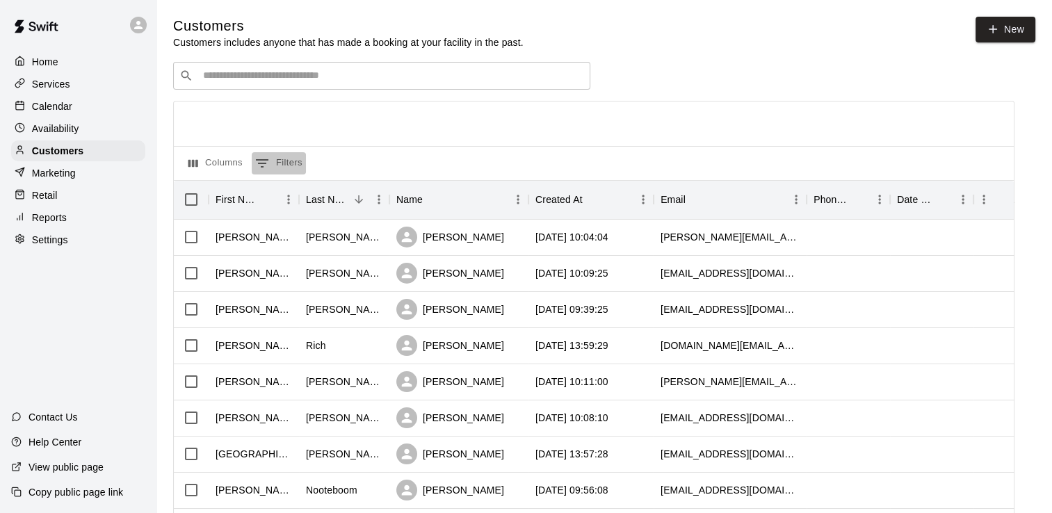
click at [270, 166] on icon "Show filters" at bounding box center [262, 163] width 17 height 17
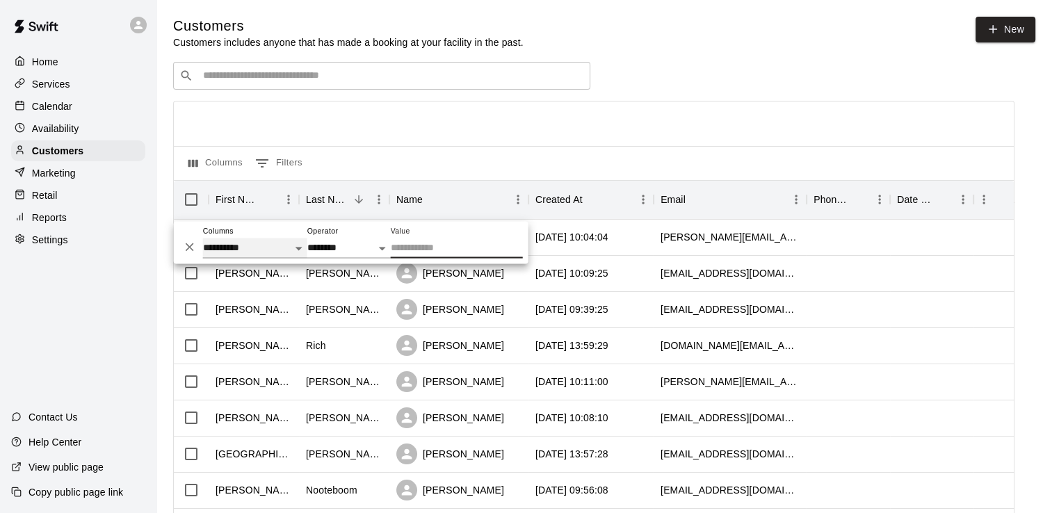
click at [294, 249] on select "**********" at bounding box center [255, 248] width 104 height 20
click at [546, 135] on div at bounding box center [594, 124] width 840 height 45
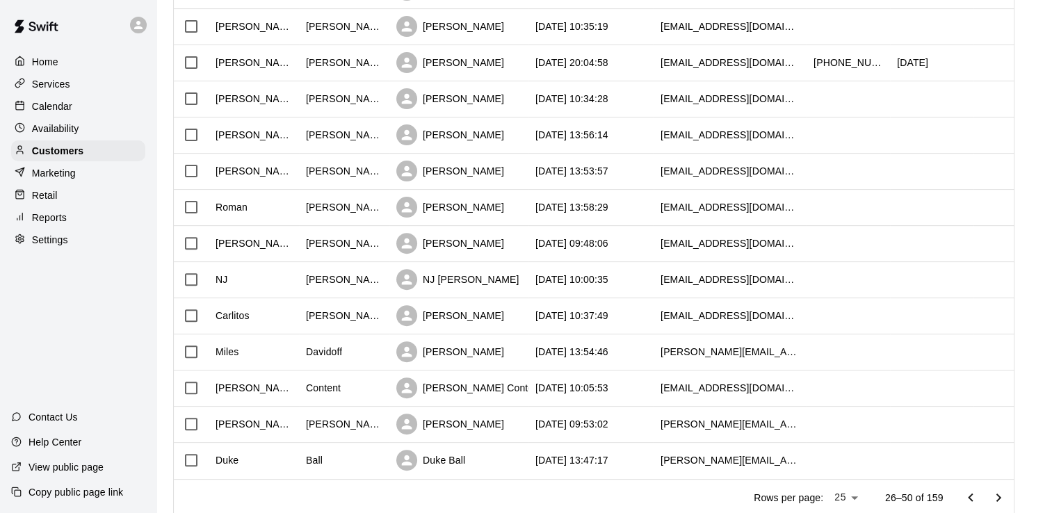
scroll to position [698, 0]
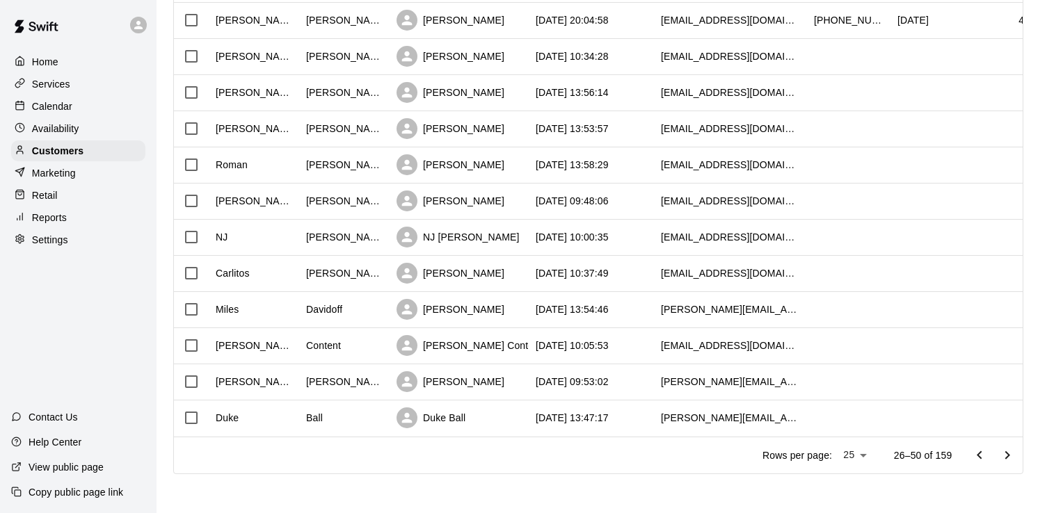
click at [857, 487] on li "100" at bounding box center [853, 485] width 40 height 23
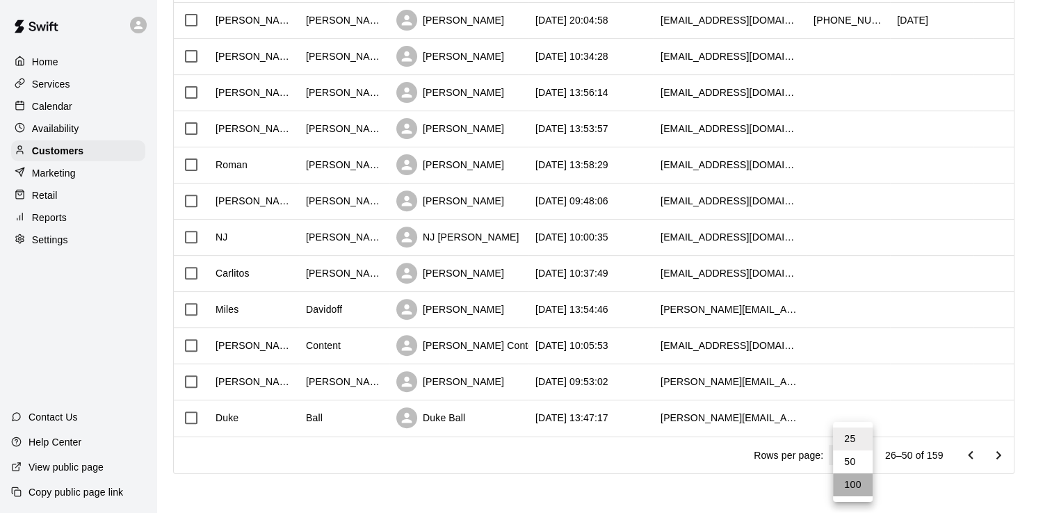
type input "***"
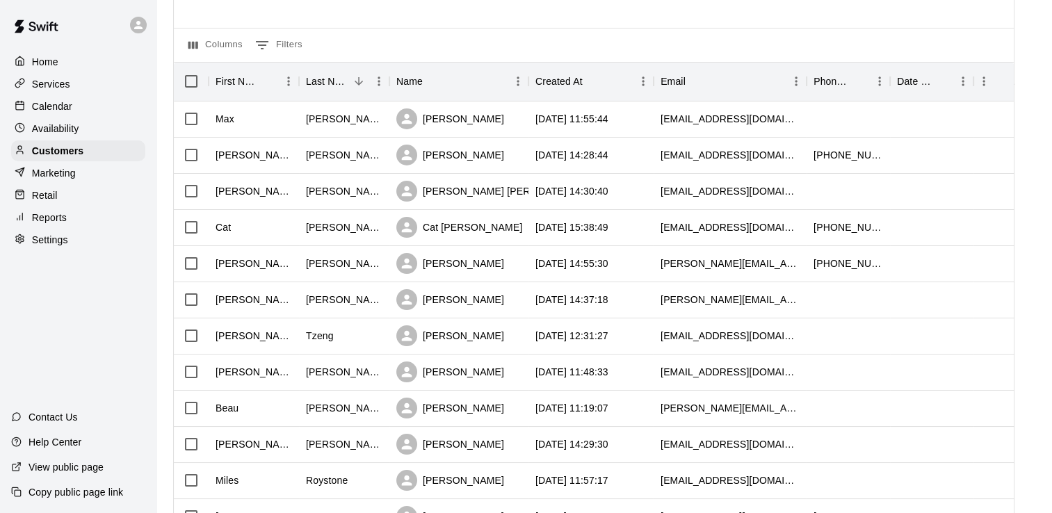
scroll to position [0, 0]
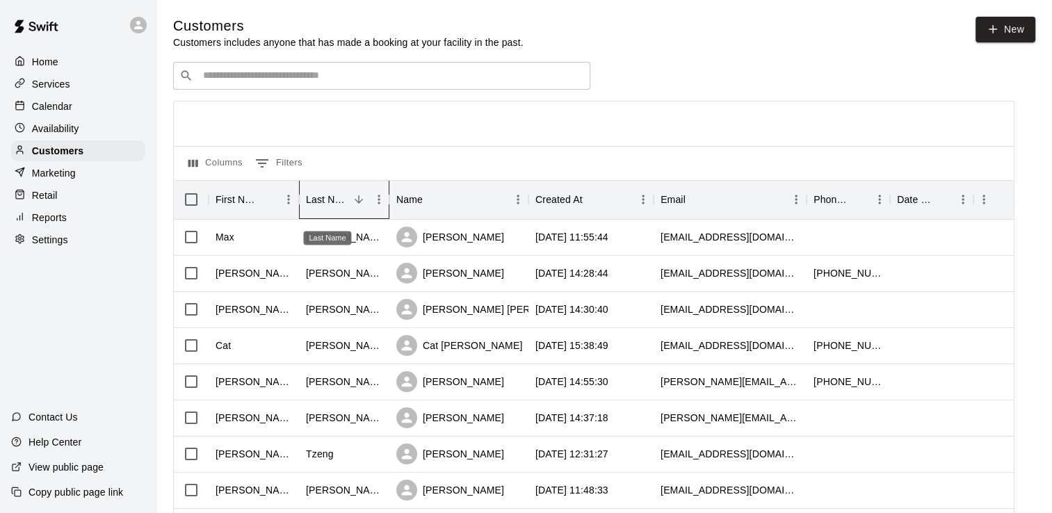
click at [327, 207] on div "Last Name" at bounding box center [327, 199] width 43 height 39
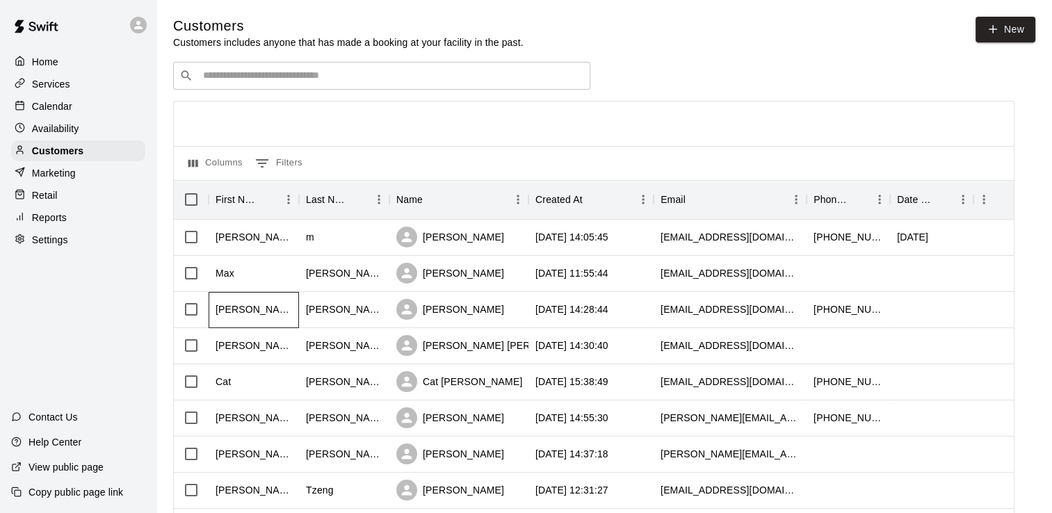
click at [239, 313] on div "[PERSON_NAME]" at bounding box center [254, 309] width 76 height 14
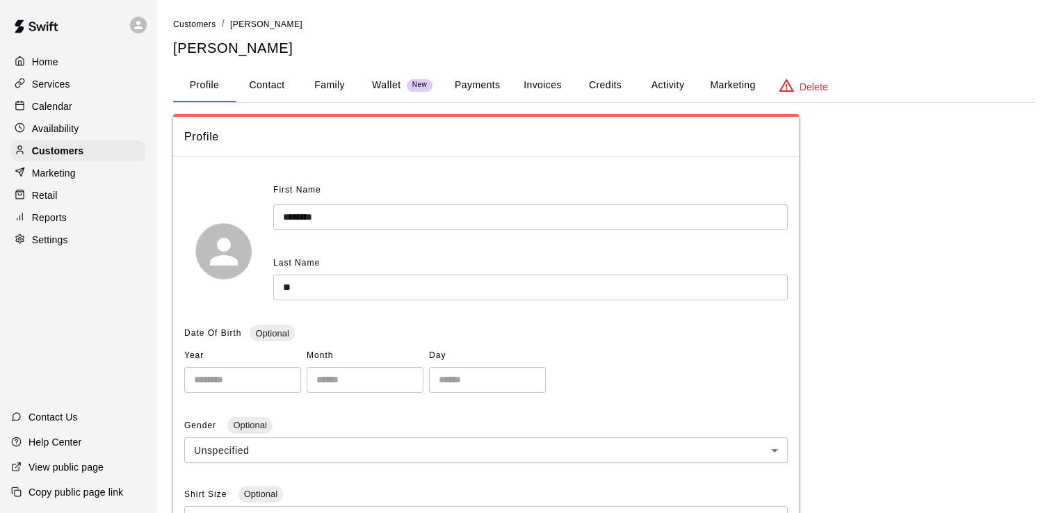
click at [239, 313] on div "First Name ******* ​ Last Name ** ​" at bounding box center [486, 250] width 604 height 143
drag, startPoint x: 239, startPoint y: 313, endPoint x: 410, endPoint y: 313, distance: 171.1
click at [410, 313] on div "First Name ******* ​ Last Name ** ​" at bounding box center [486, 250] width 604 height 143
click at [273, 93] on button "Contact" at bounding box center [267, 85] width 63 height 33
select select "**"
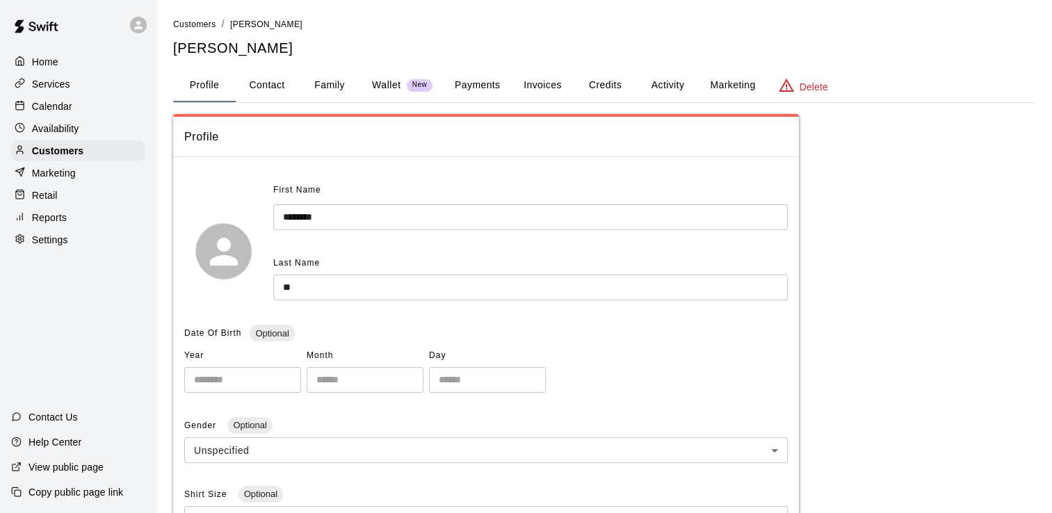
select select "**"
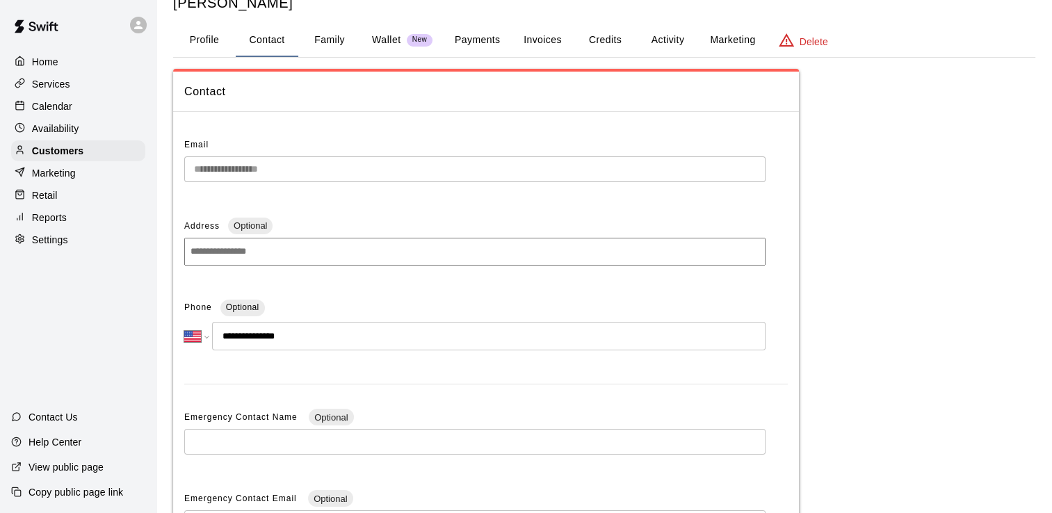
scroll to position [70, 0]
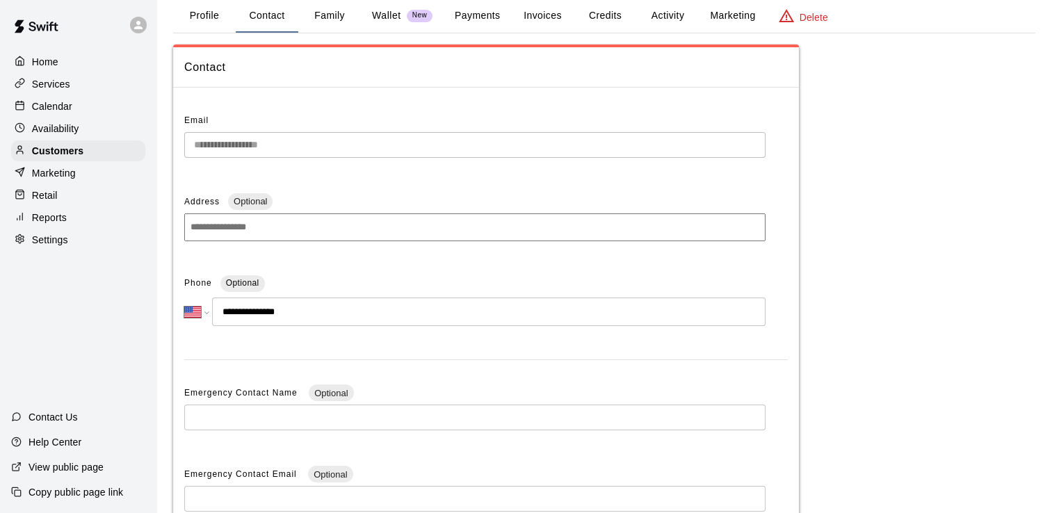
click at [308, 226] on input at bounding box center [474, 227] width 581 height 28
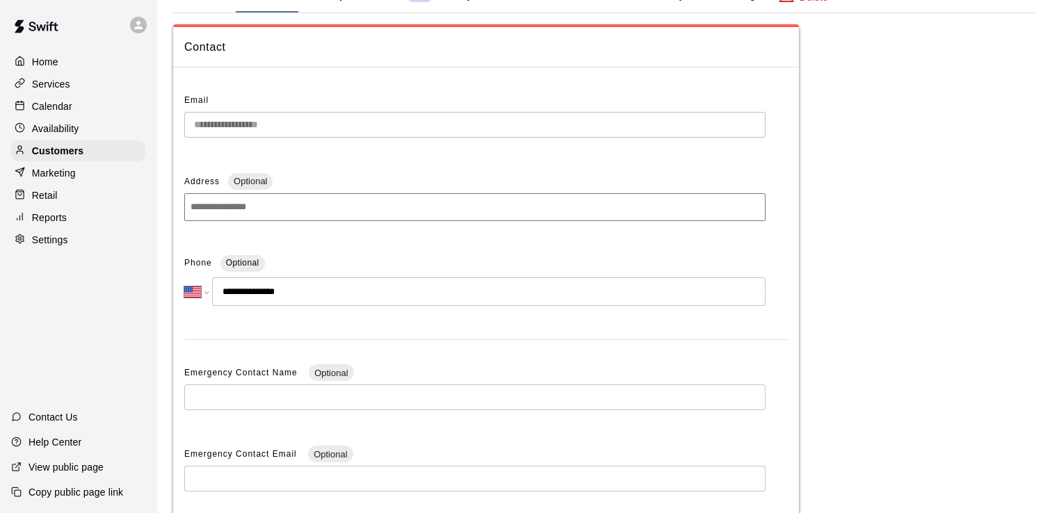
scroll to position [0, 0]
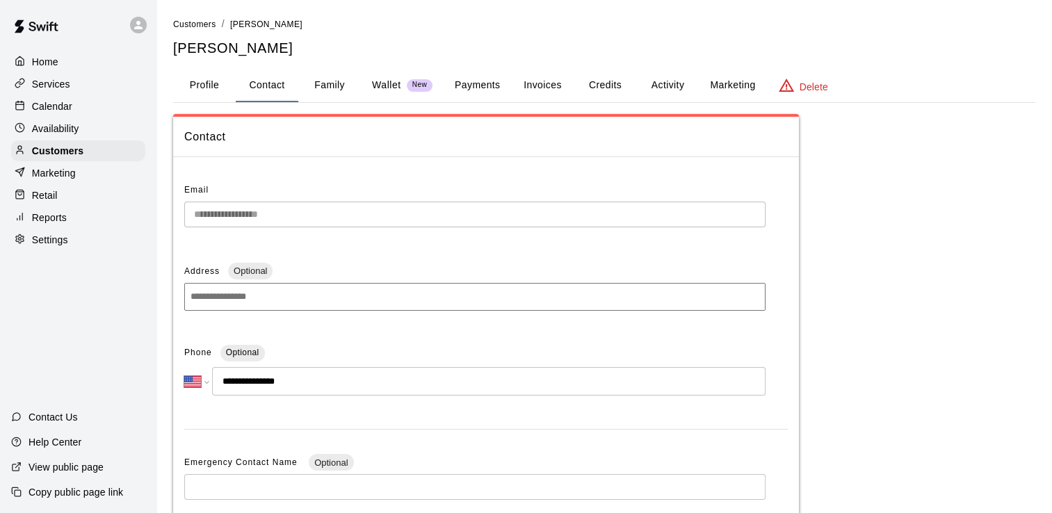
click at [353, 94] on button "Family" at bounding box center [329, 85] width 63 height 33
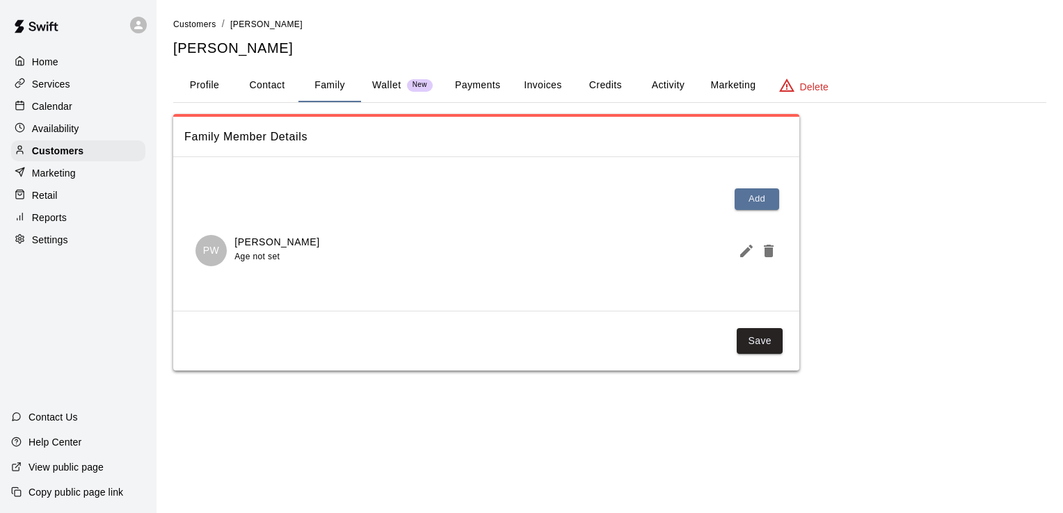
click at [392, 89] on p "Wallet" at bounding box center [386, 85] width 29 height 15
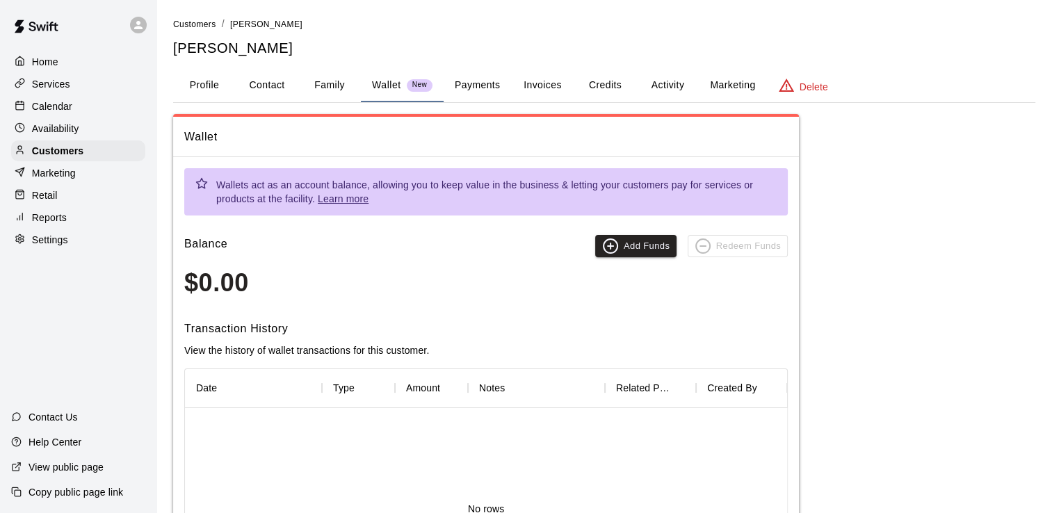
click at [322, 82] on button "Family" at bounding box center [329, 85] width 63 height 33
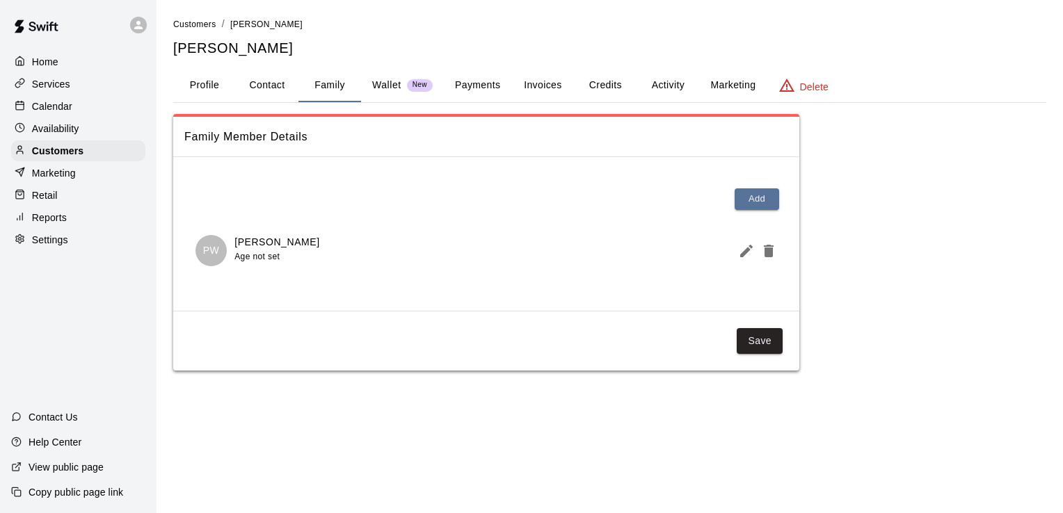
click at [425, 91] on div "Wallet New" at bounding box center [402, 85] width 60 height 15
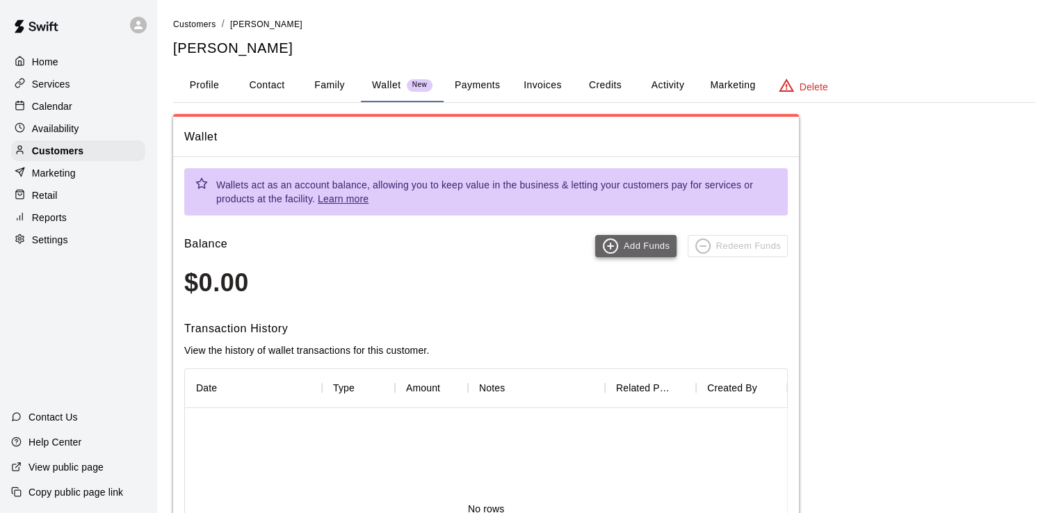
click at [618, 245] on icon "button" at bounding box center [610, 246] width 17 height 17
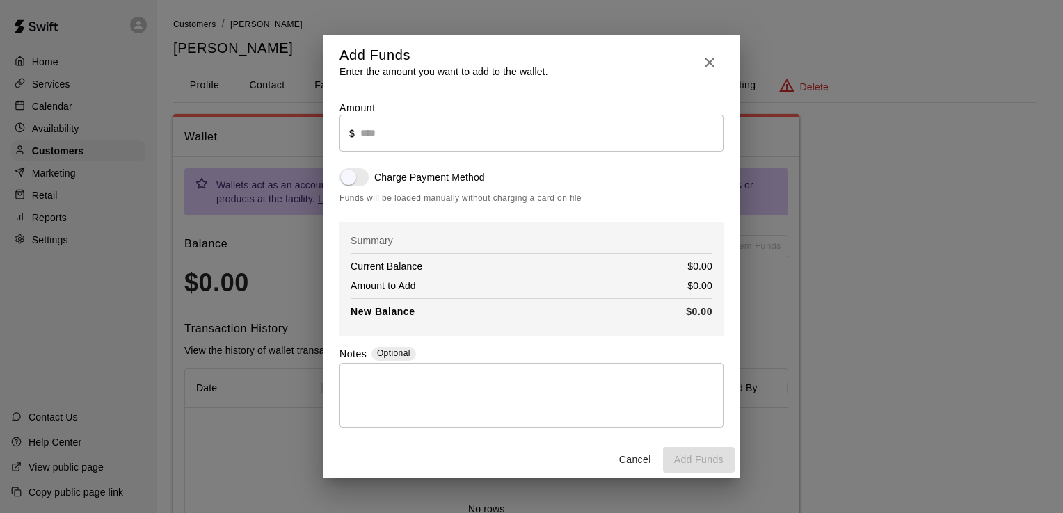
click at [456, 145] on input "text" at bounding box center [541, 133] width 363 height 37
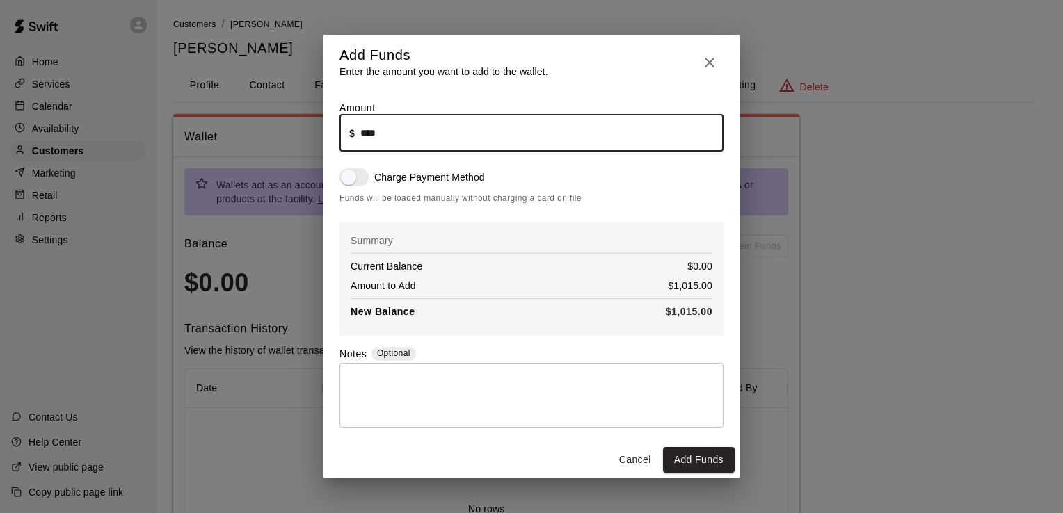
type input "*******"
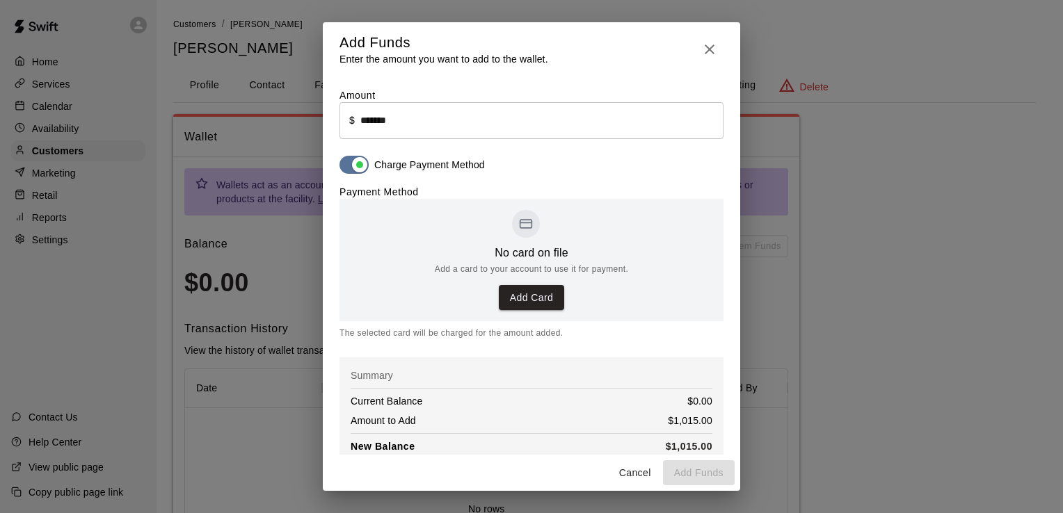
click at [350, 179] on div "Amount ​ $ ******* ​ Charge Payment Method Payment Method No card on file Add a…" at bounding box center [531, 325] width 384 height 475
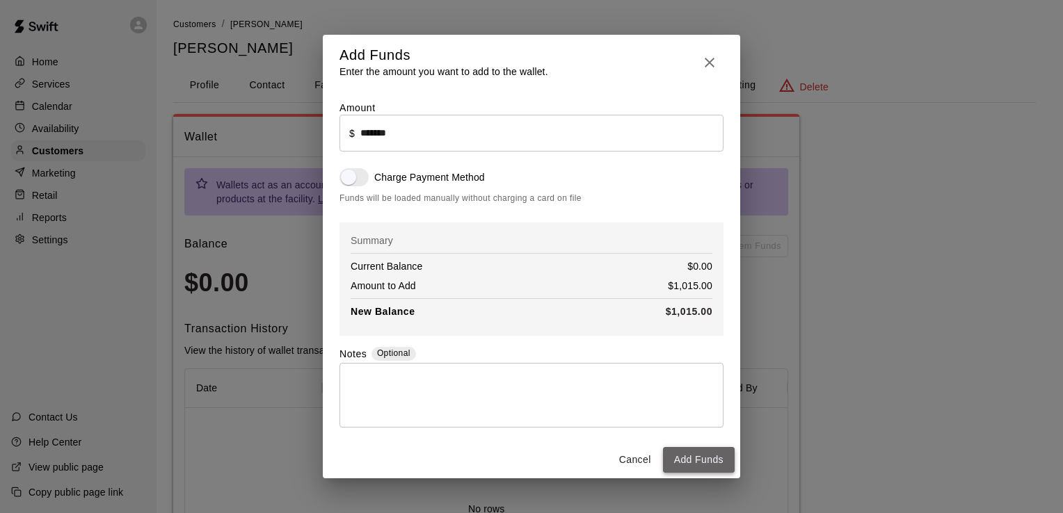
click at [704, 469] on button "Add Funds" at bounding box center [699, 460] width 72 height 26
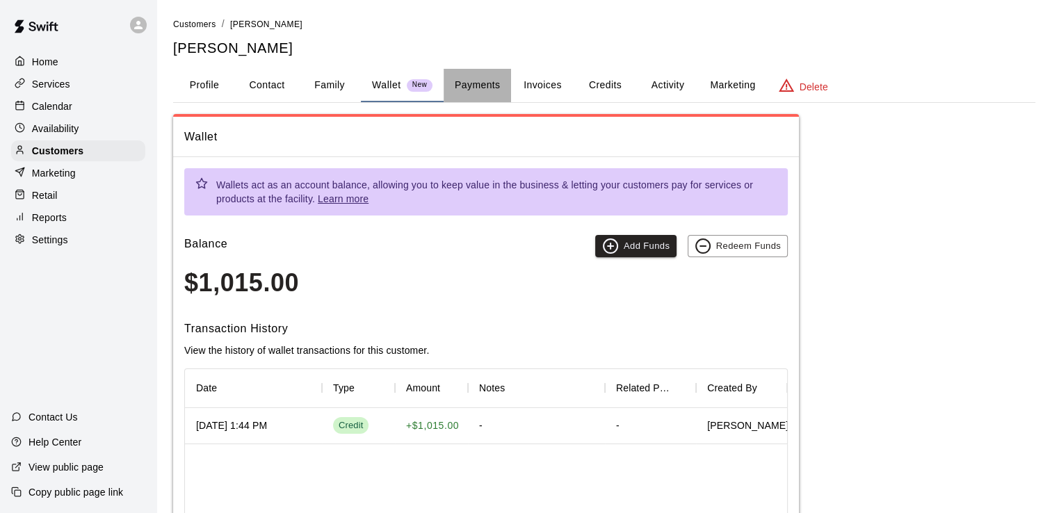
click at [483, 85] on button "Payments" at bounding box center [477, 85] width 67 height 33
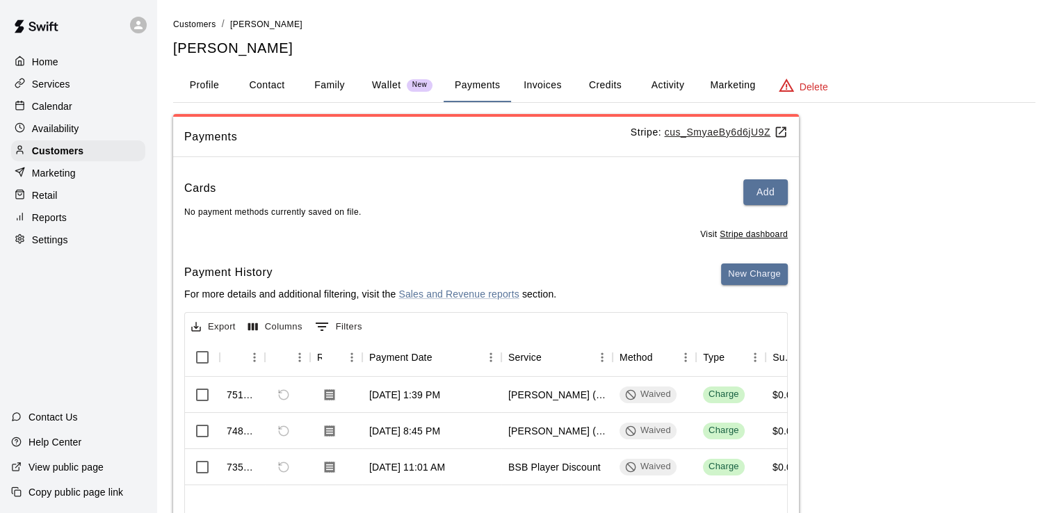
click at [548, 95] on button "Invoices" at bounding box center [542, 85] width 63 height 33
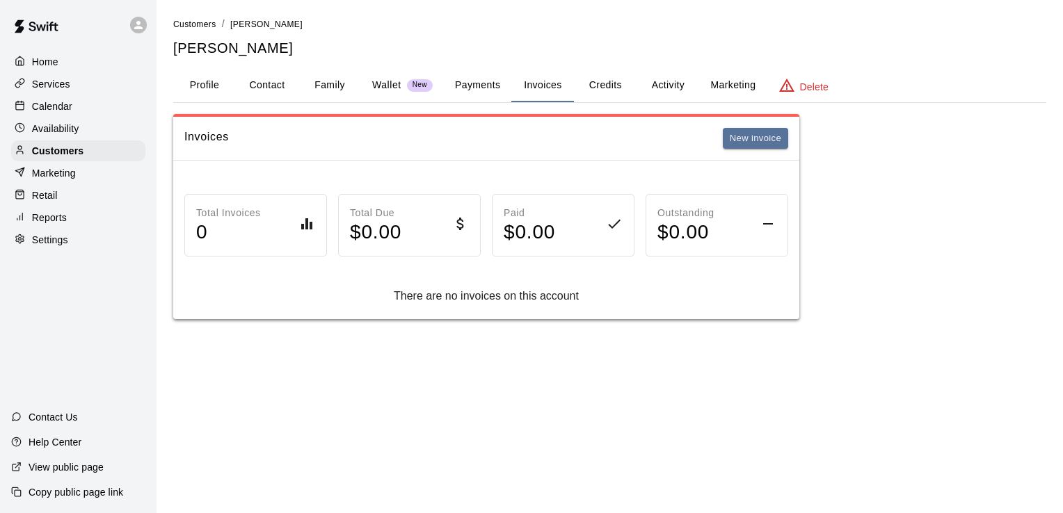
click at [623, 94] on button "Credits" at bounding box center [605, 85] width 63 height 33
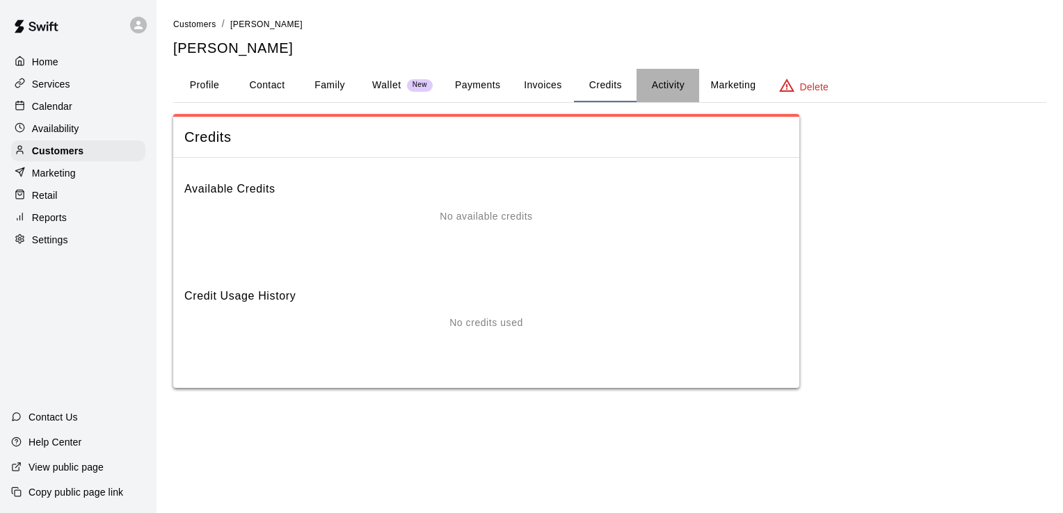
click at [654, 92] on button "Activity" at bounding box center [667, 85] width 63 height 33
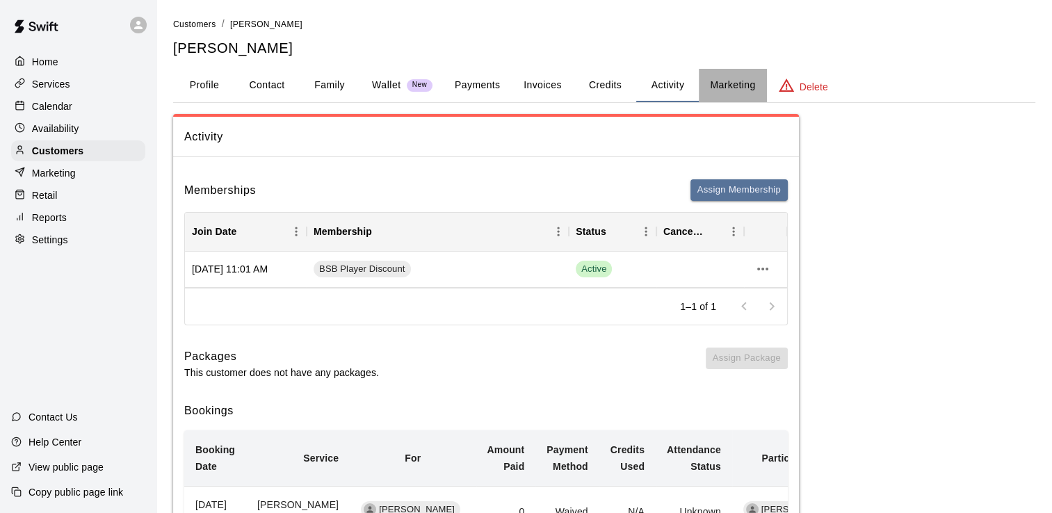
click at [719, 79] on button "Marketing" at bounding box center [732, 85] width 67 height 33
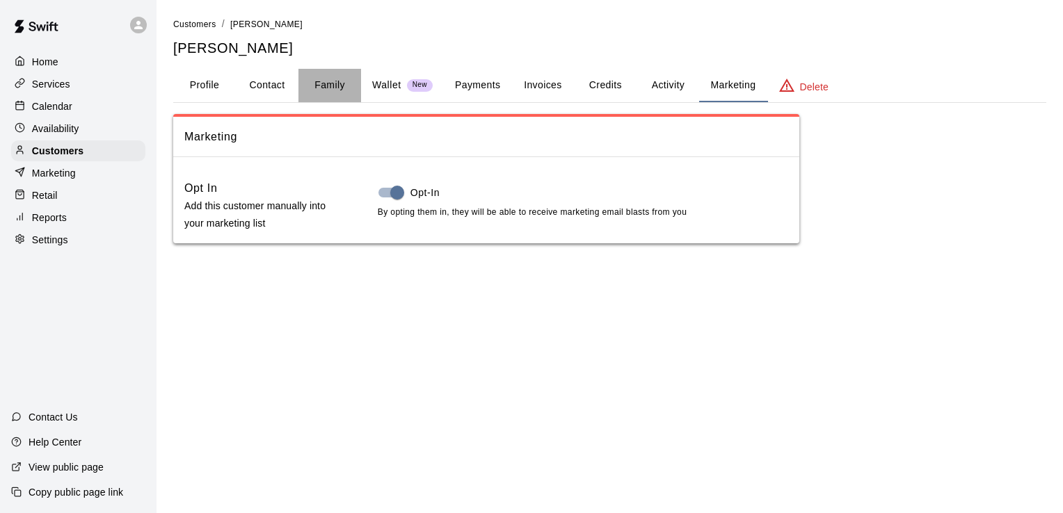
click at [331, 81] on button "Family" at bounding box center [329, 85] width 63 height 33
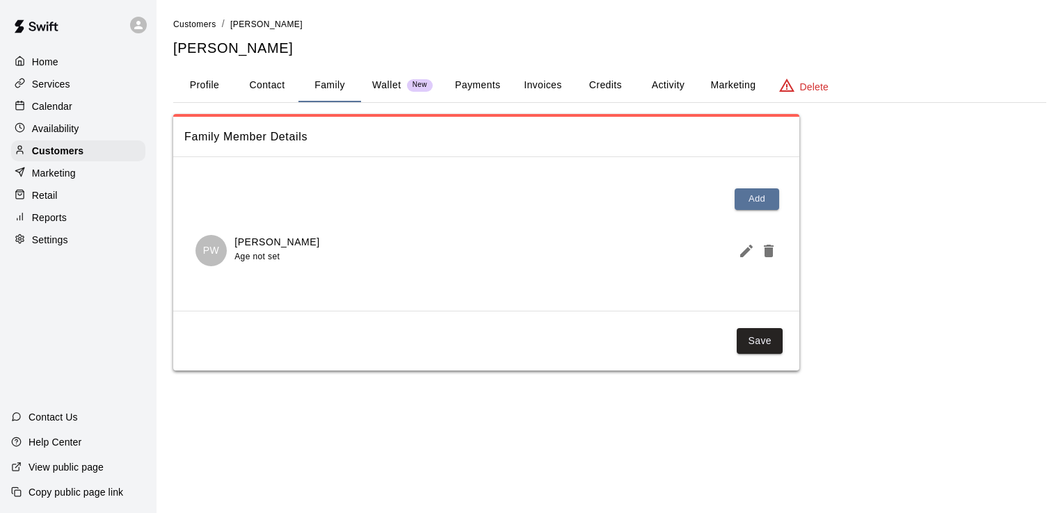
click at [257, 88] on button "Contact" at bounding box center [267, 85] width 63 height 33
select select "**"
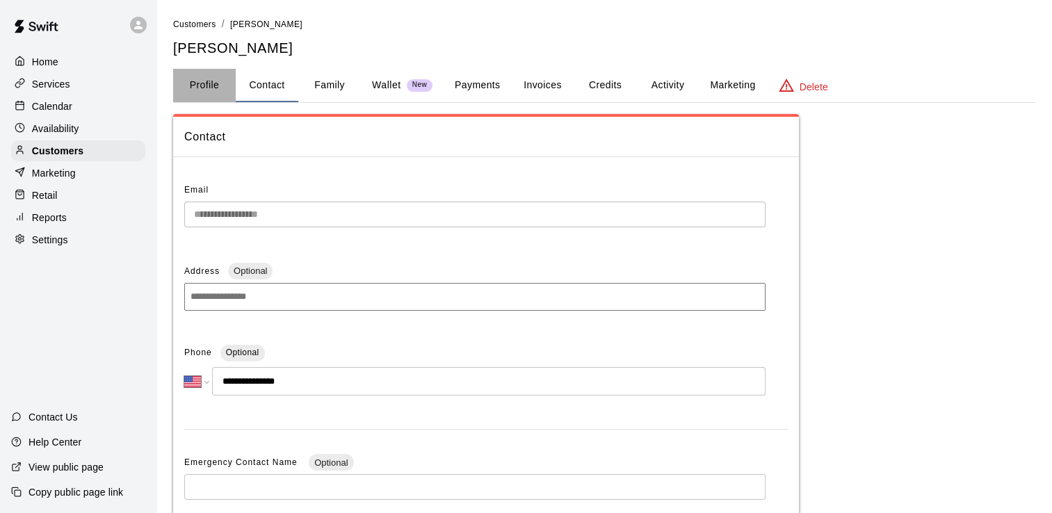
click at [214, 87] on button "Profile" at bounding box center [204, 85] width 63 height 33
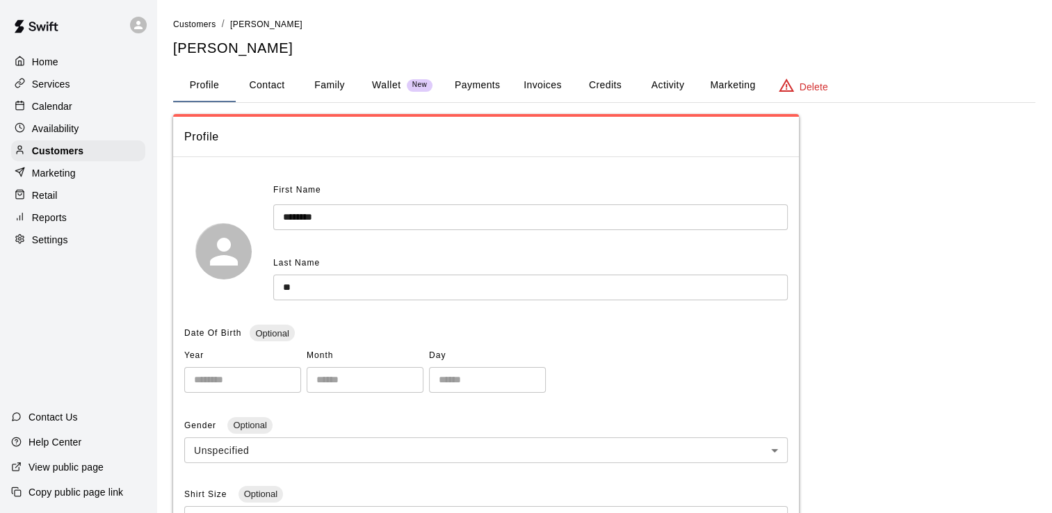
click at [261, 86] on button "Contact" at bounding box center [267, 85] width 63 height 33
select select "**"
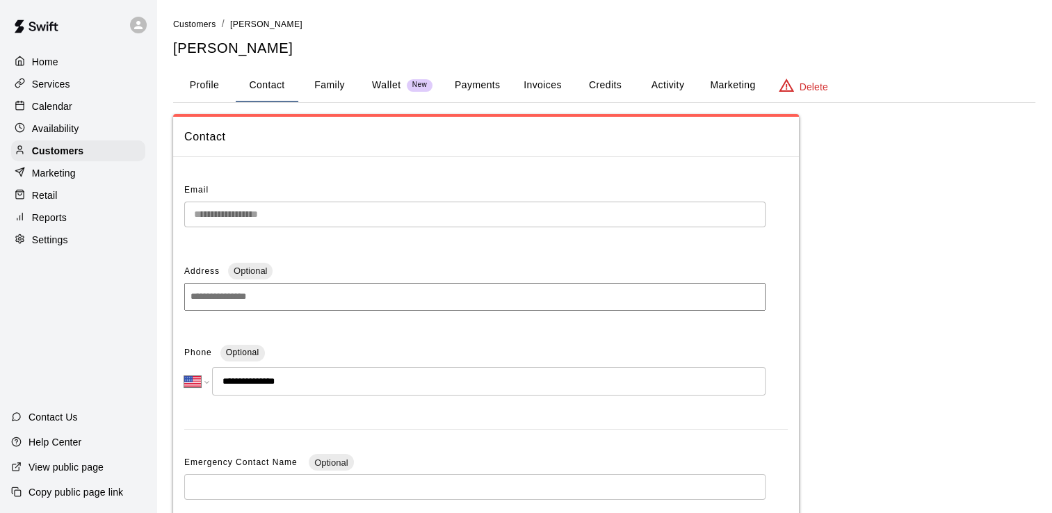
click at [342, 88] on button "Family" at bounding box center [329, 85] width 63 height 33
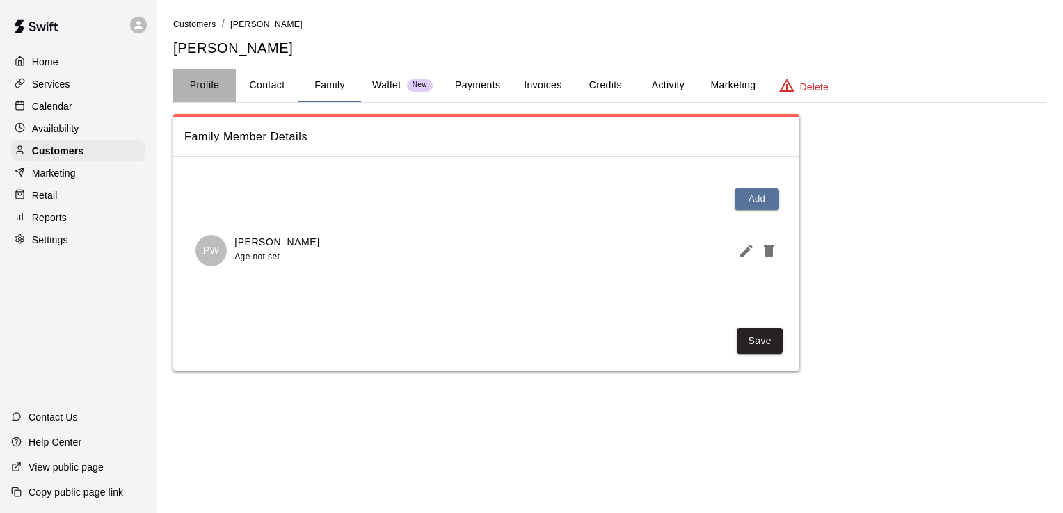
click at [202, 88] on button "Profile" at bounding box center [204, 85] width 63 height 33
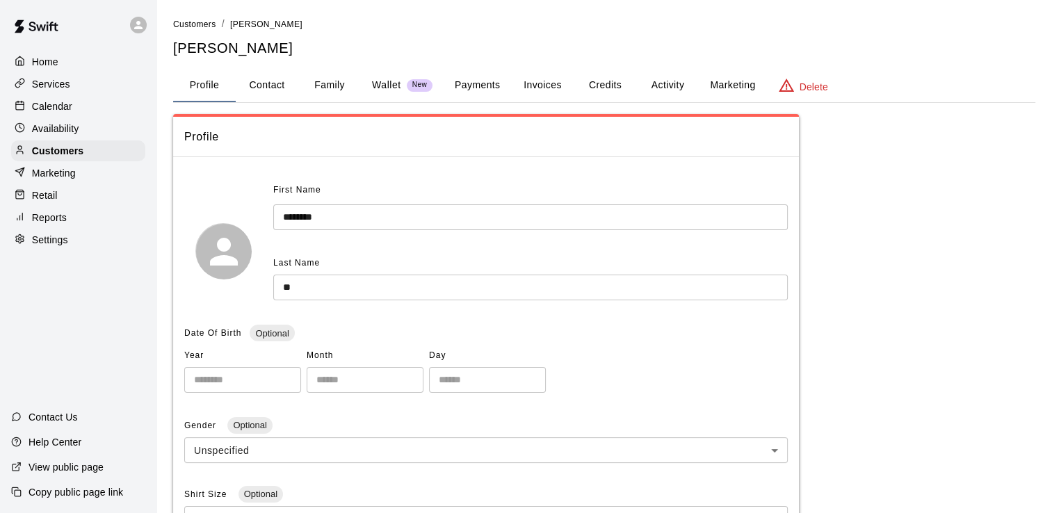
click at [278, 90] on button "Contact" at bounding box center [267, 85] width 63 height 33
select select "**"
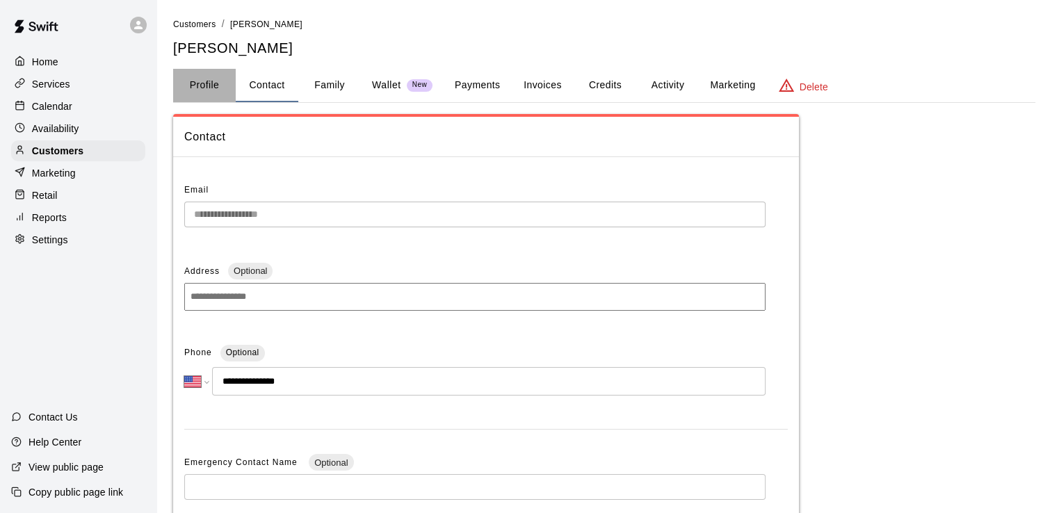
click at [213, 87] on button "Profile" at bounding box center [204, 85] width 63 height 33
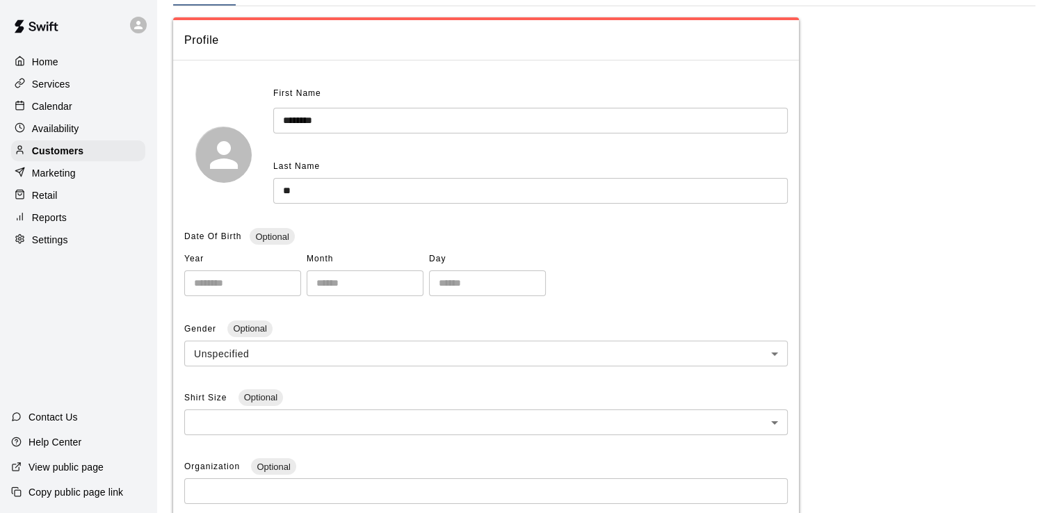
scroll to position [64, 0]
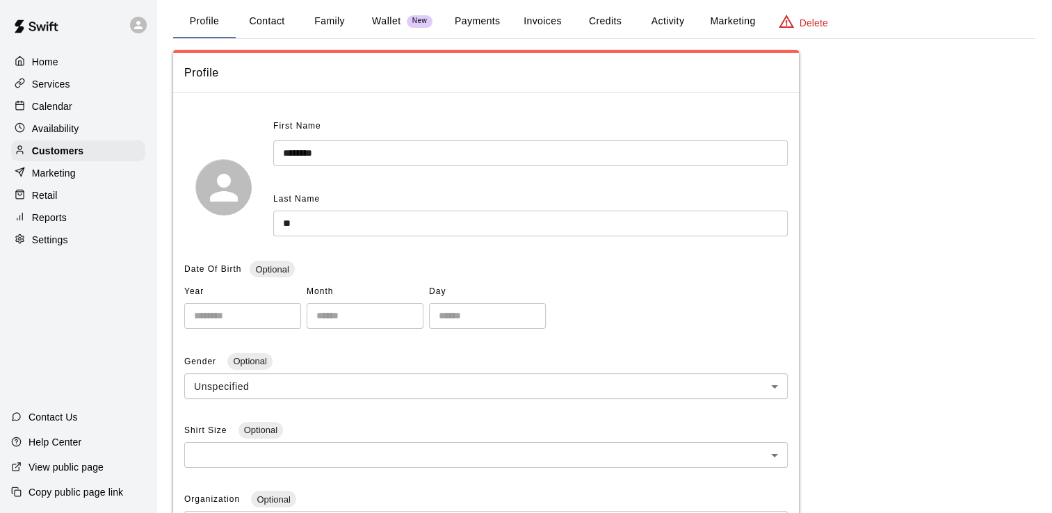
click at [325, 15] on button "Family" at bounding box center [329, 21] width 63 height 33
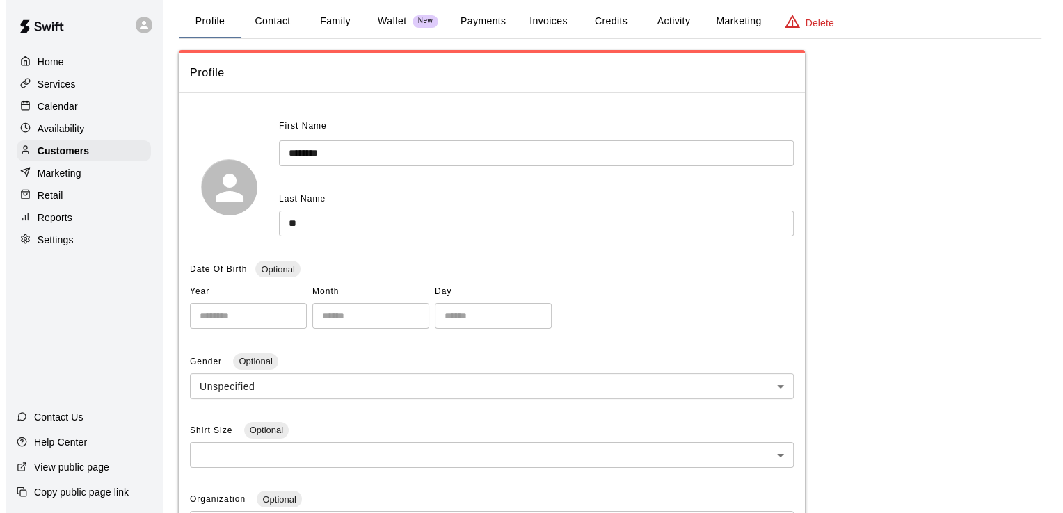
scroll to position [0, 0]
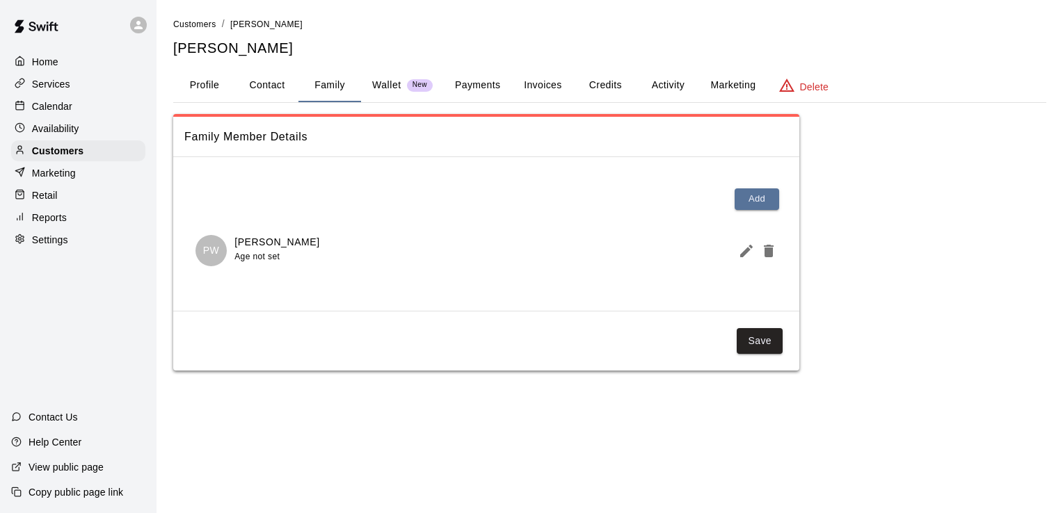
click at [265, 260] on span "Age not set" at bounding box center [256, 257] width 45 height 10
click at [740, 249] on icon "Edit Member" at bounding box center [746, 251] width 17 height 17
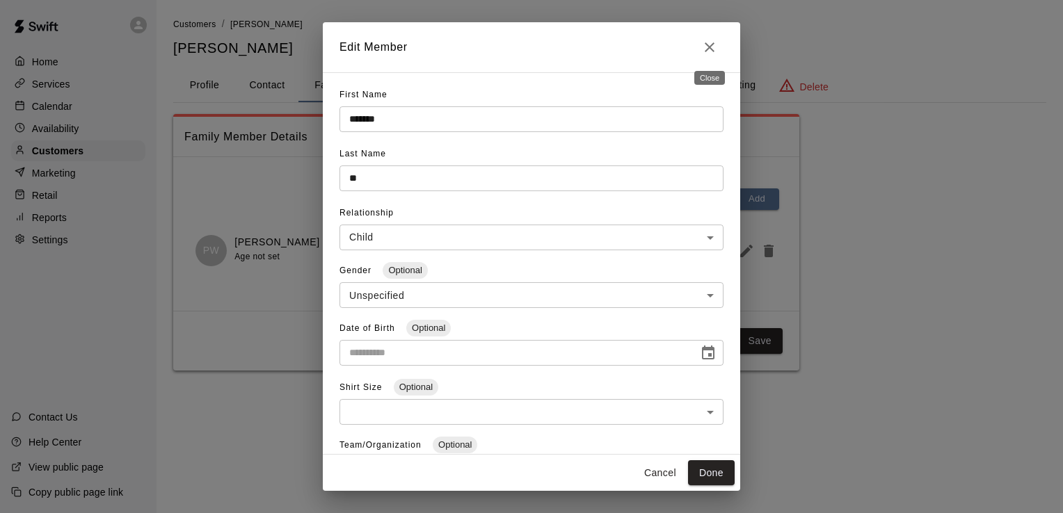
click at [715, 45] on icon "Close" at bounding box center [709, 47] width 17 height 17
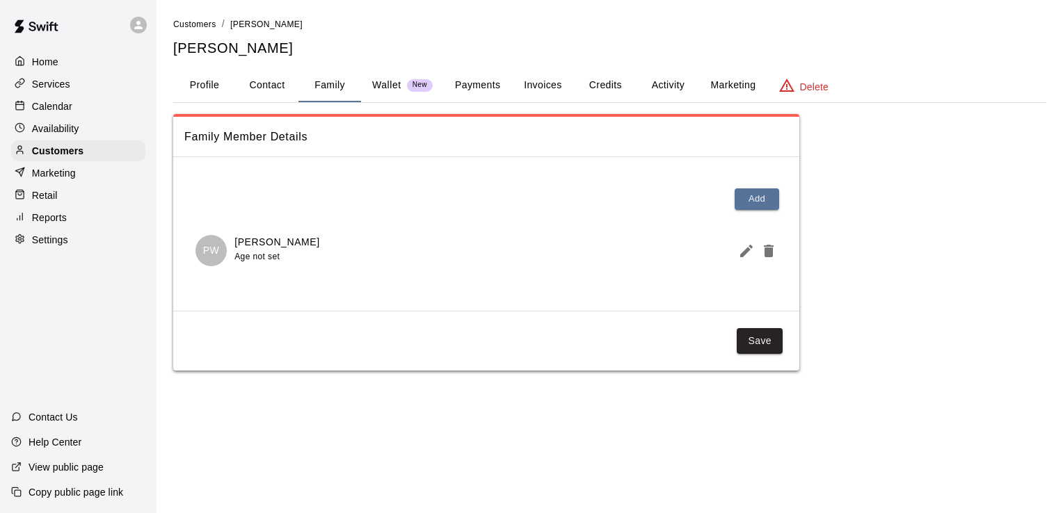
click at [275, 89] on button "Contact" at bounding box center [267, 85] width 63 height 33
select select "**"
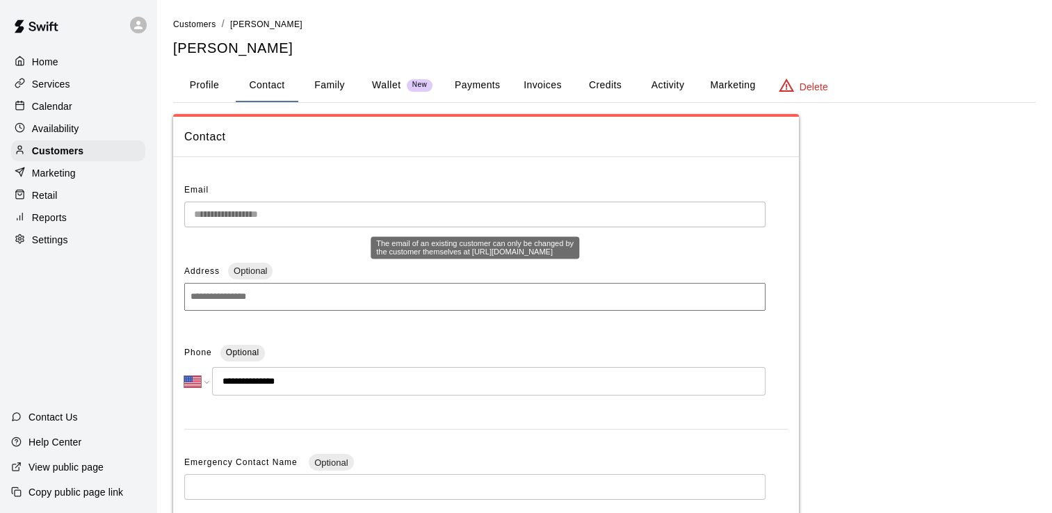
scroll to position [70, 0]
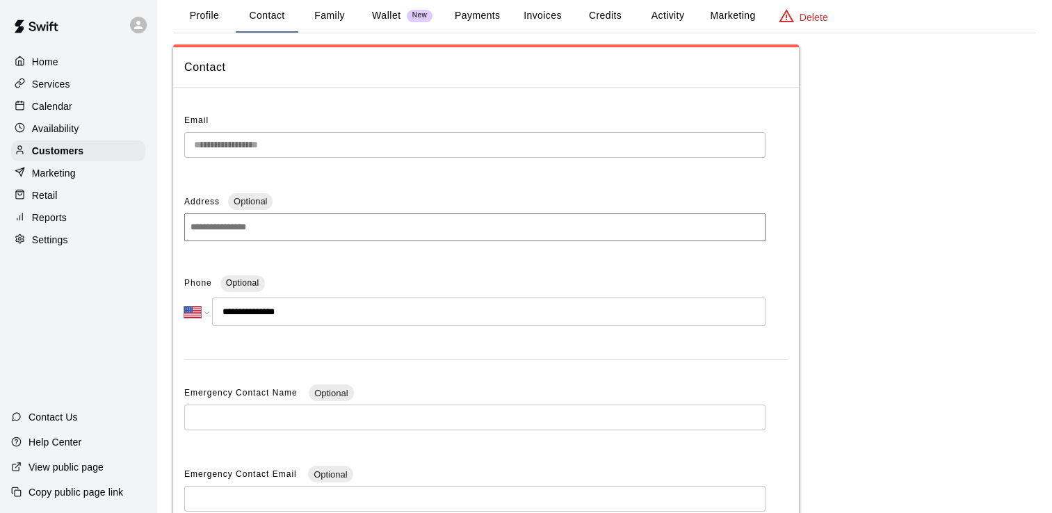
click at [223, 229] on input at bounding box center [474, 227] width 581 height 28
click at [255, 205] on span "Optional" at bounding box center [250, 201] width 45 height 10
click at [246, 225] on input at bounding box center [474, 227] width 581 height 28
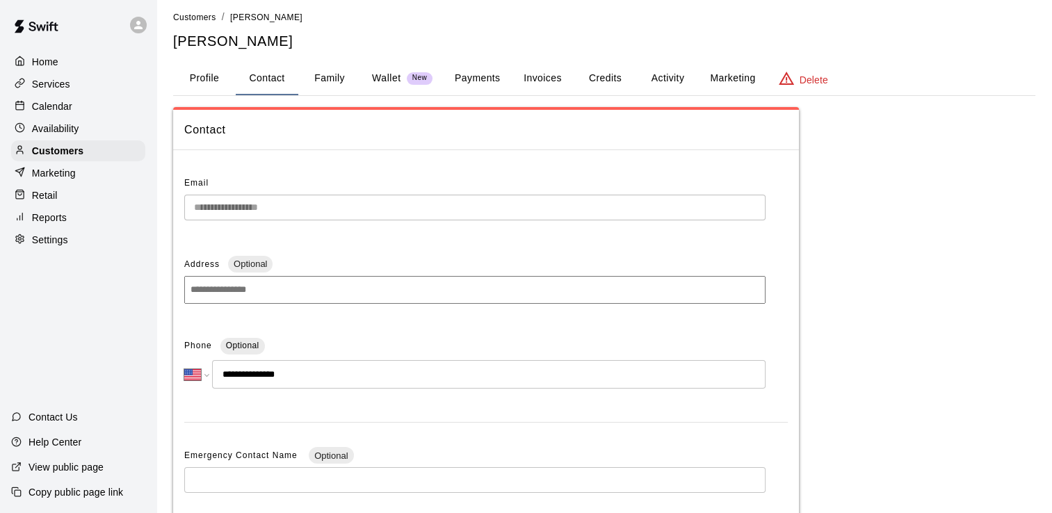
scroll to position [0, 0]
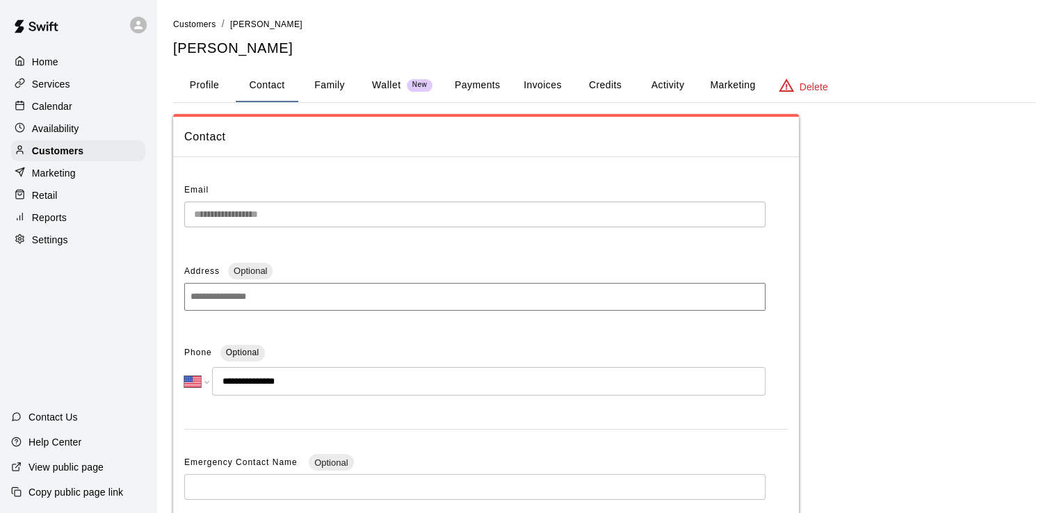
click at [207, 90] on button "Profile" at bounding box center [204, 85] width 63 height 33
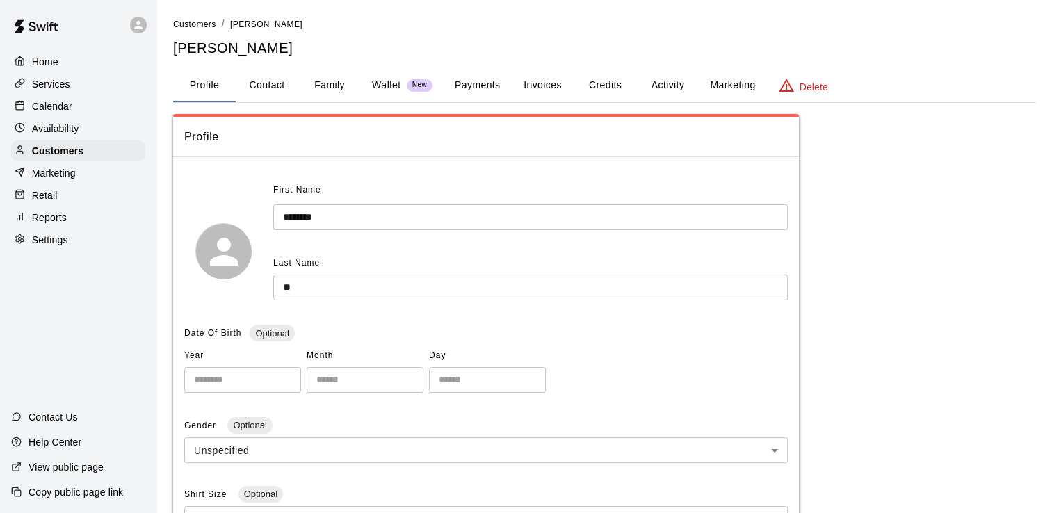
click at [273, 87] on button "Contact" at bounding box center [267, 85] width 63 height 33
select select "**"
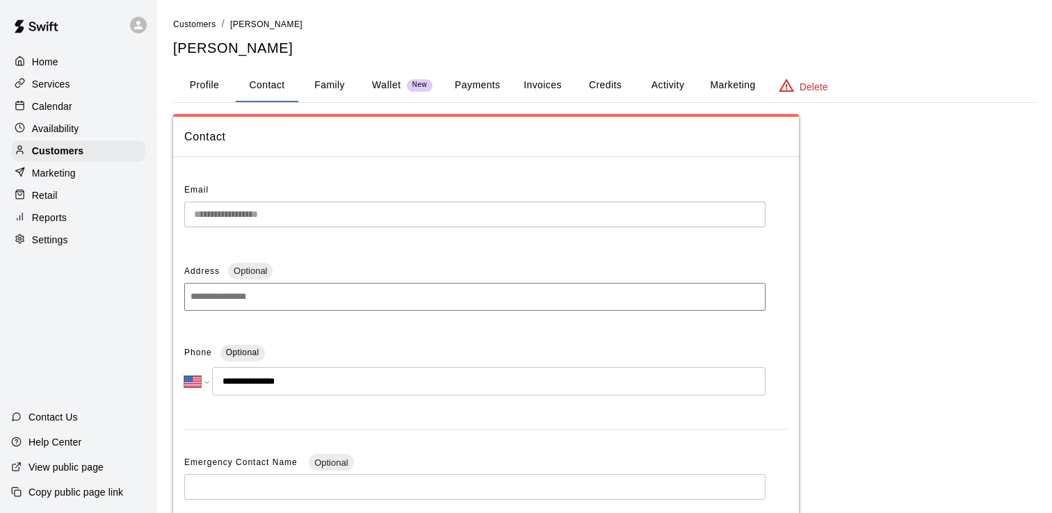
scroll to position [70, 0]
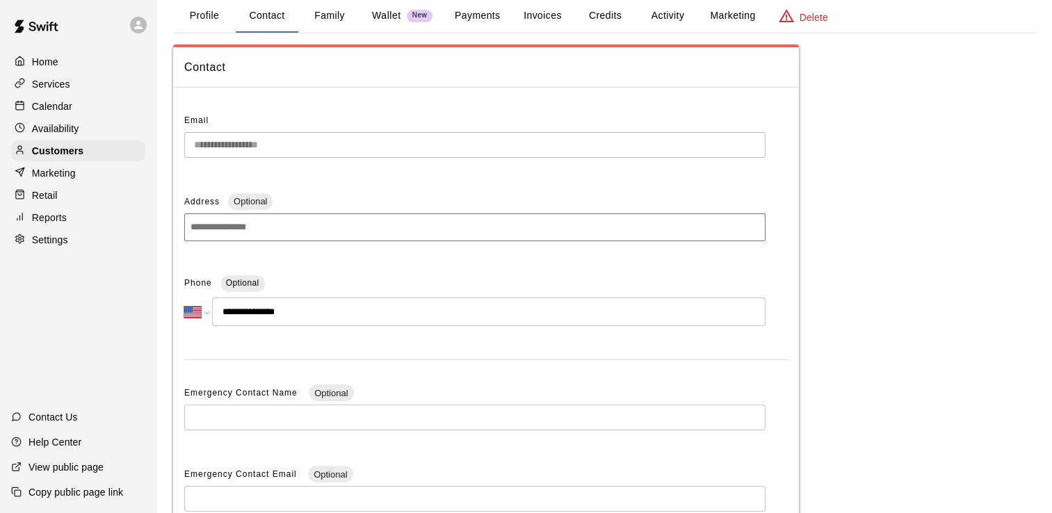
click at [312, 236] on input at bounding box center [474, 227] width 581 height 28
click at [334, 18] on button "Family" at bounding box center [329, 15] width 63 height 33
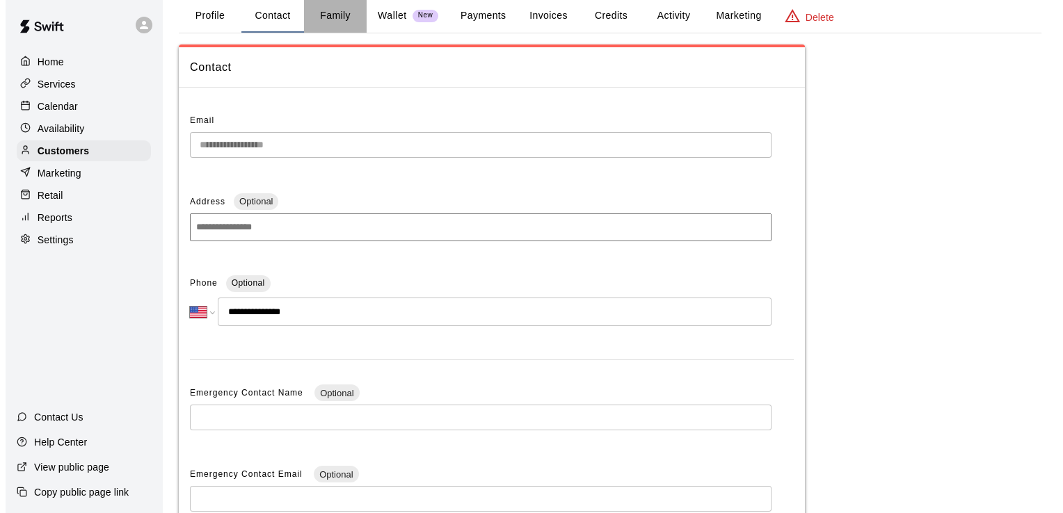
scroll to position [0, 0]
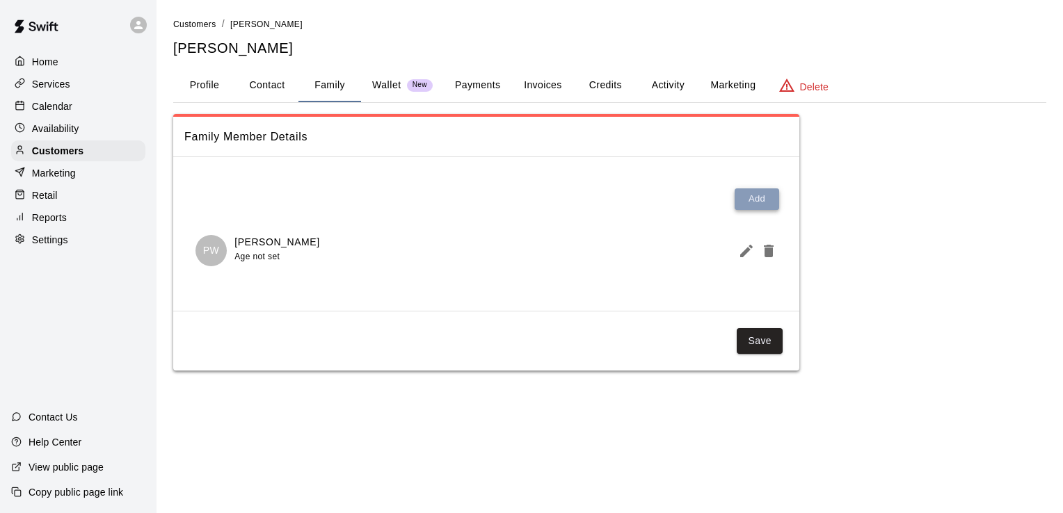
click at [764, 204] on button "Add" at bounding box center [756, 199] width 45 height 22
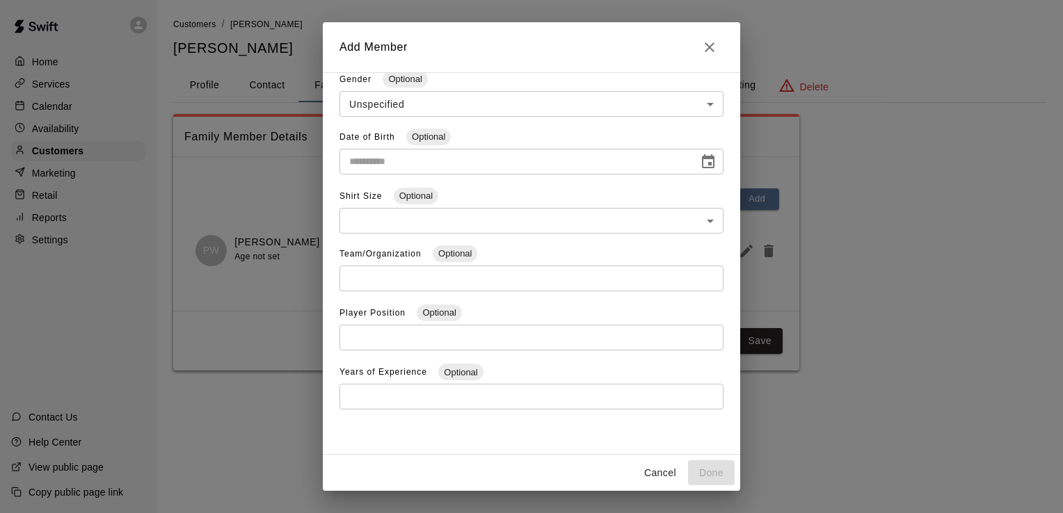
scroll to position [52, 0]
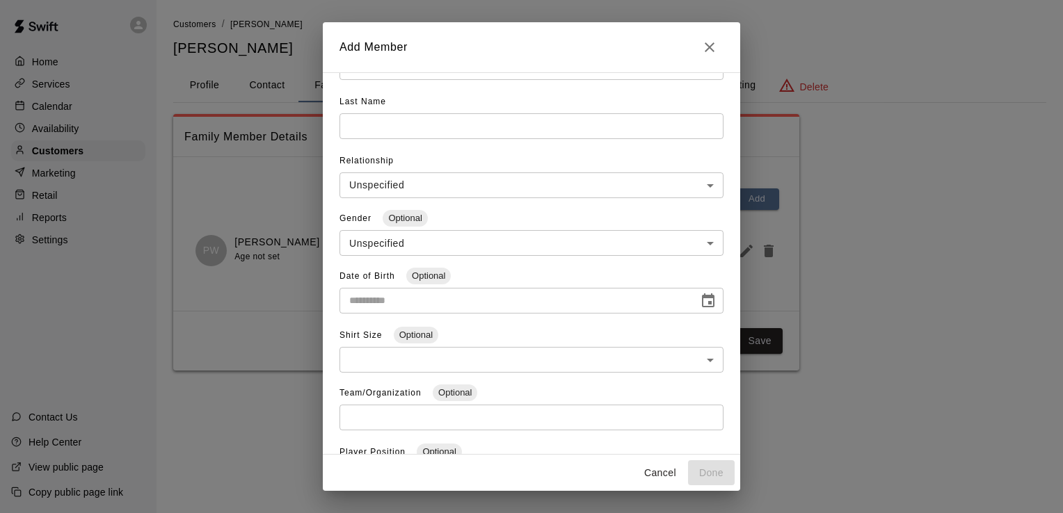
click at [701, 192] on body "**********" at bounding box center [531, 199] width 1063 height 398
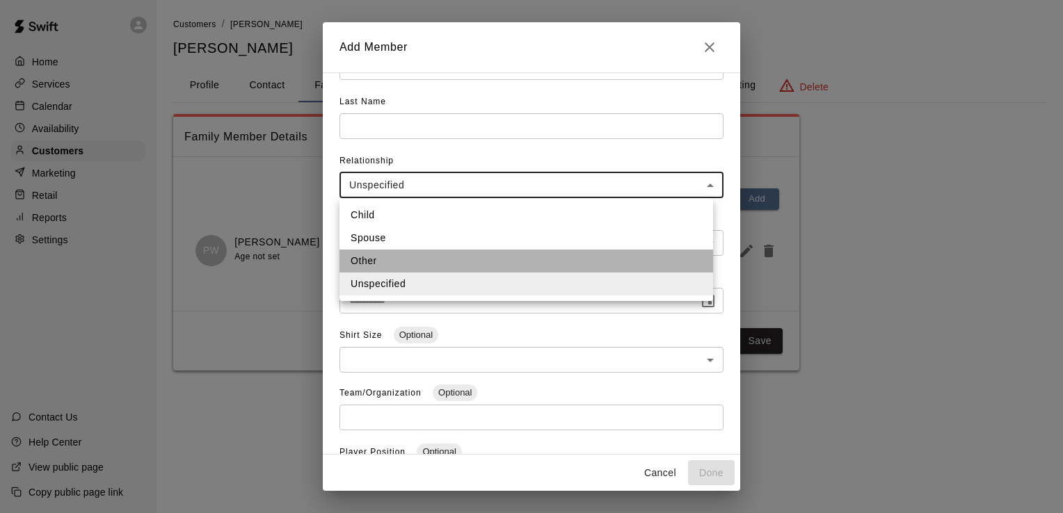
click at [505, 255] on li "Other" at bounding box center [525, 261] width 373 height 23
type input "*****"
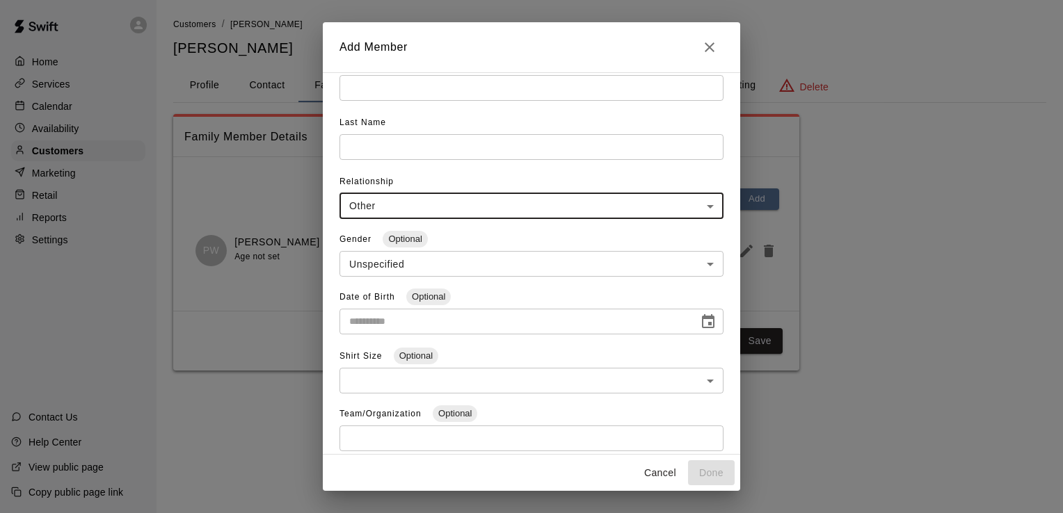
scroll to position [0, 0]
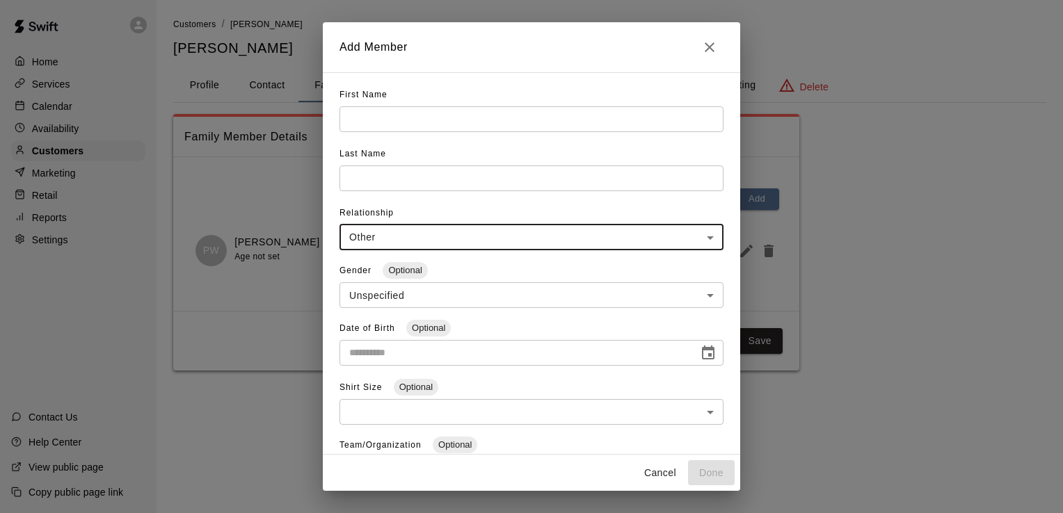
click at [431, 118] on input "text" at bounding box center [531, 119] width 384 height 26
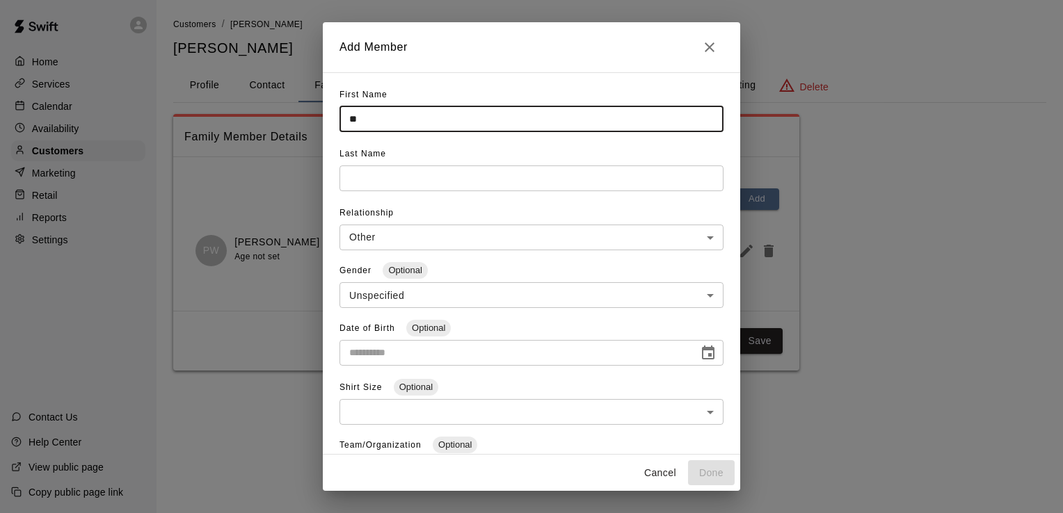
type input "*"
type input "*****"
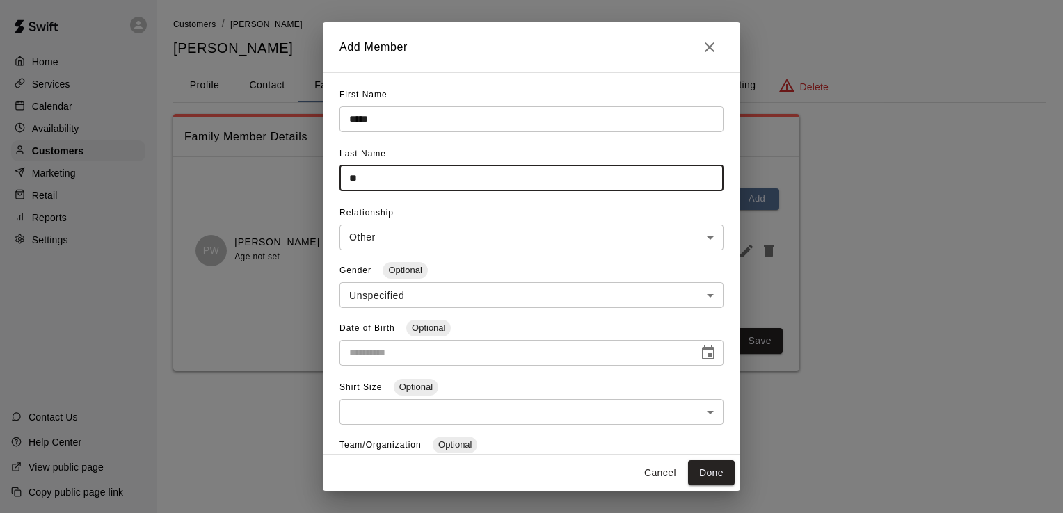
type input "**"
click at [644, 243] on body "**********" at bounding box center [531, 199] width 1063 height 398
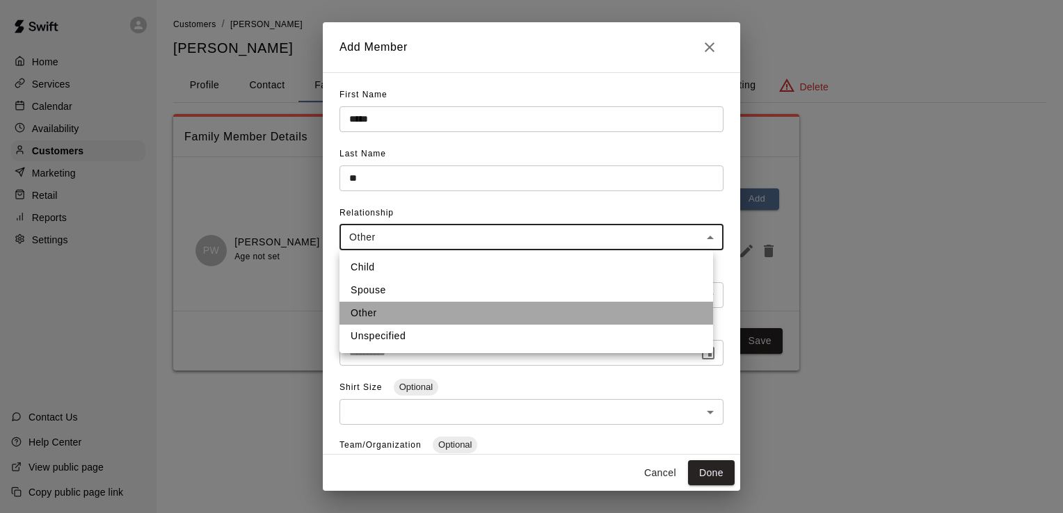
click at [533, 307] on li "Other" at bounding box center [525, 313] width 373 height 23
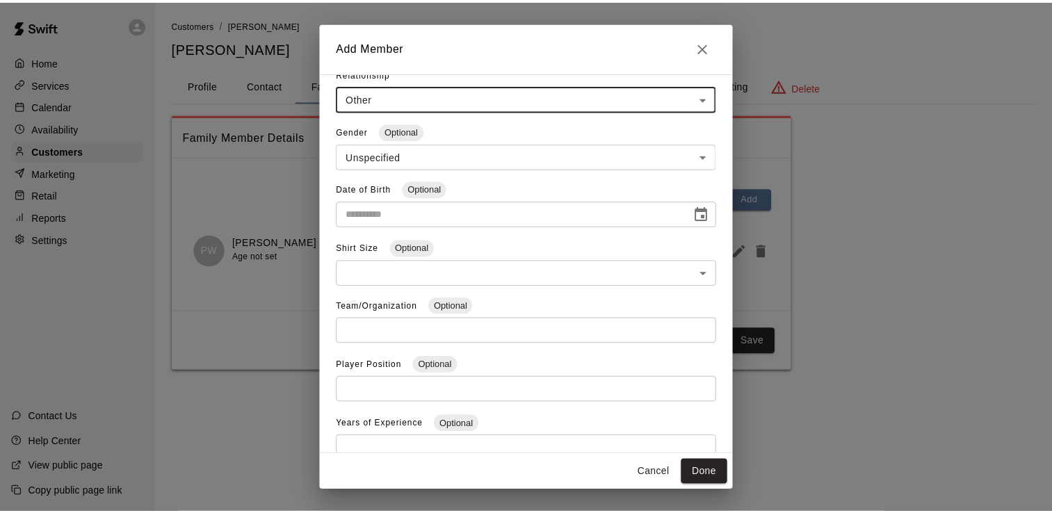
scroll to position [191, 0]
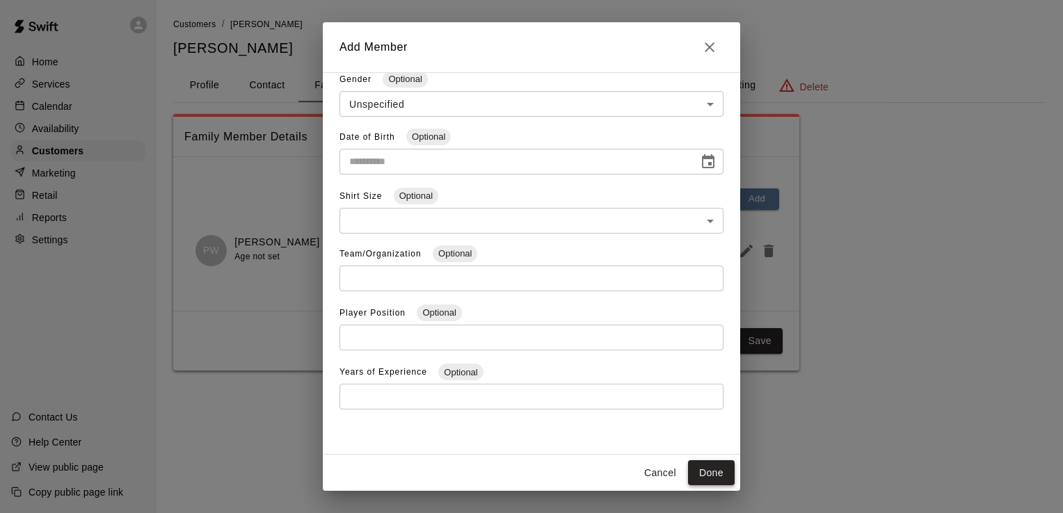
click at [710, 471] on button "Done" at bounding box center [711, 473] width 47 height 26
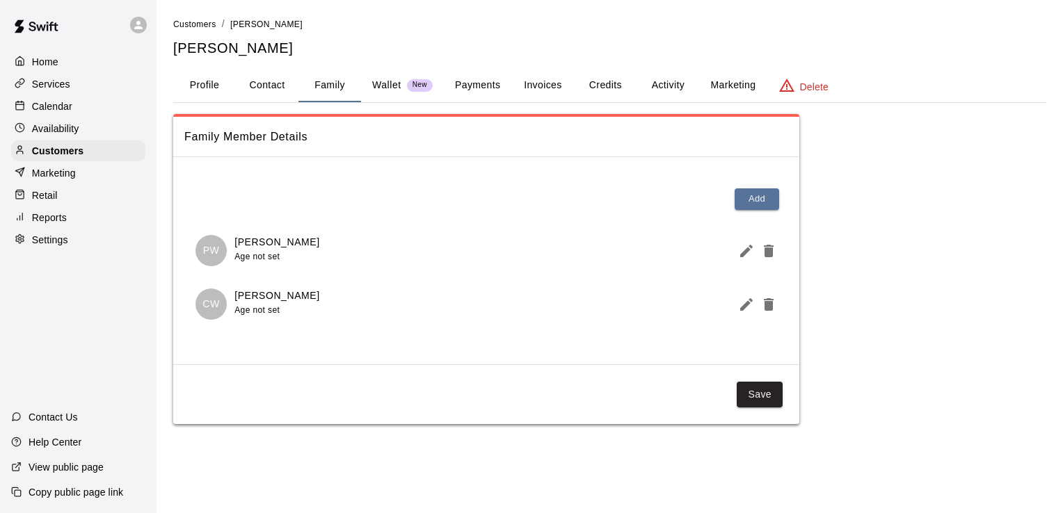
click at [676, 86] on button "Activity" at bounding box center [667, 85] width 63 height 33
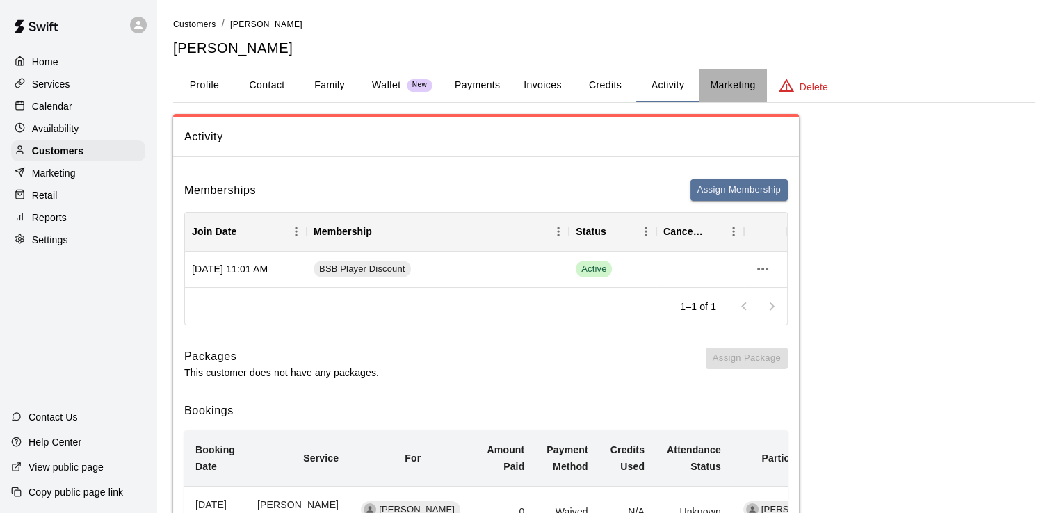
click at [723, 87] on button "Marketing" at bounding box center [732, 85] width 67 height 33
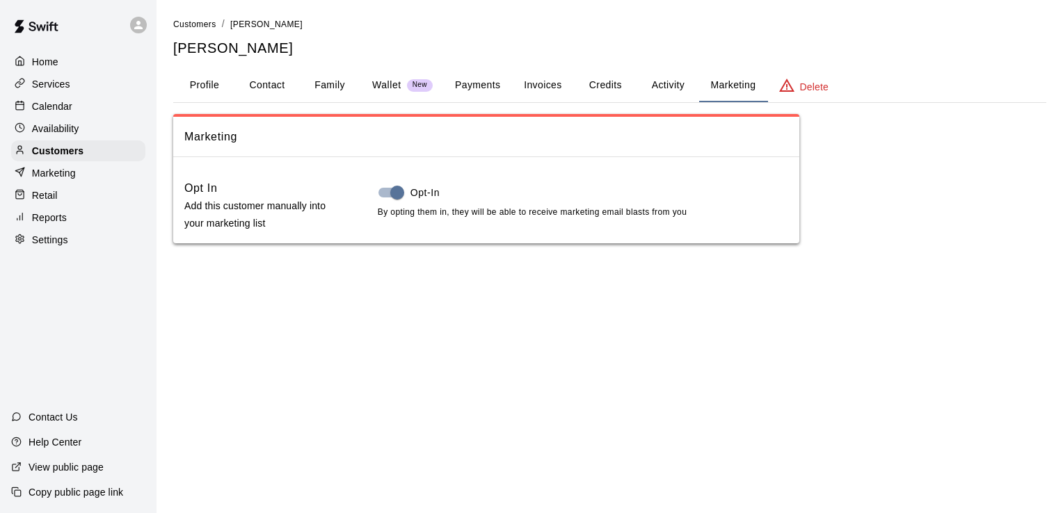
click at [330, 81] on button "Family" at bounding box center [329, 85] width 63 height 33
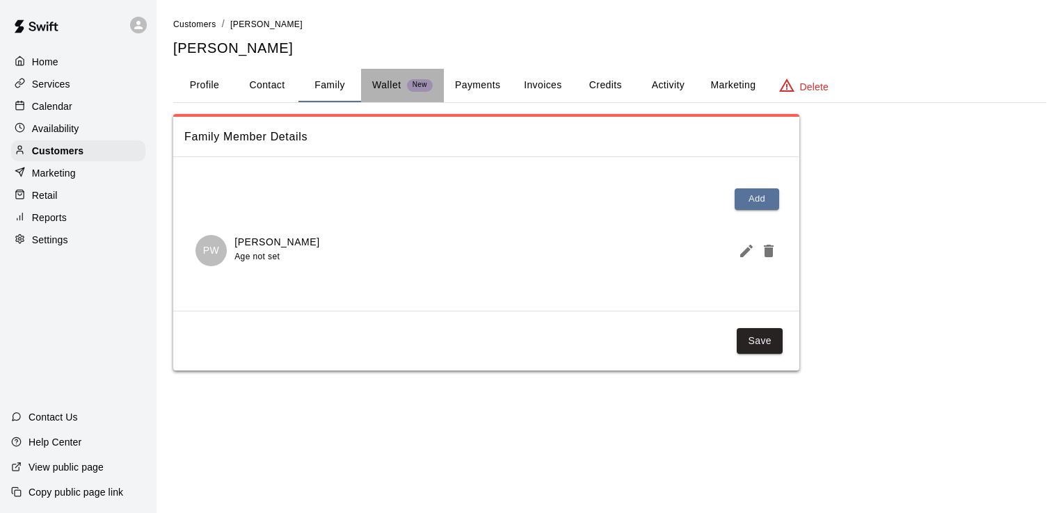
click at [385, 98] on button "Wallet New" at bounding box center [402, 85] width 83 height 33
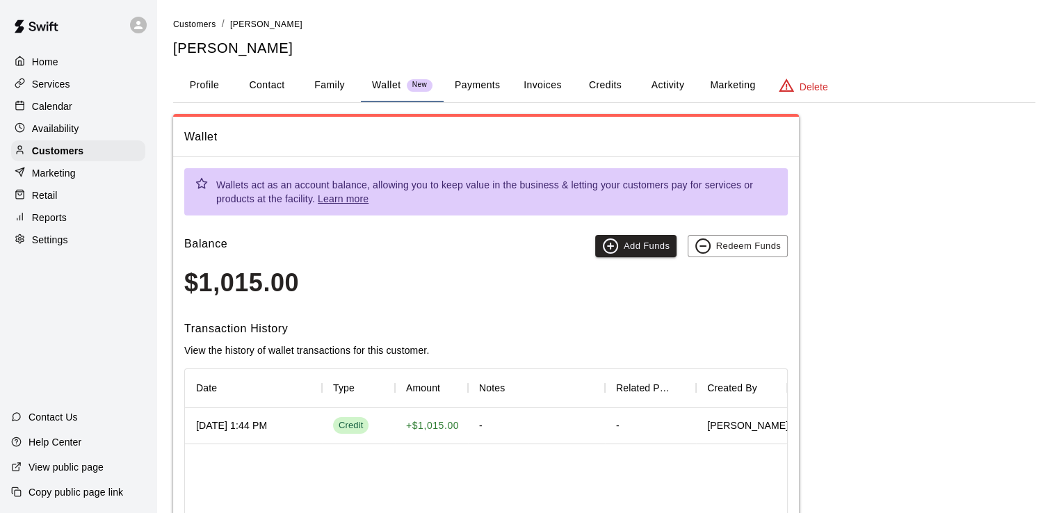
click at [339, 95] on button "Family" at bounding box center [329, 85] width 63 height 33
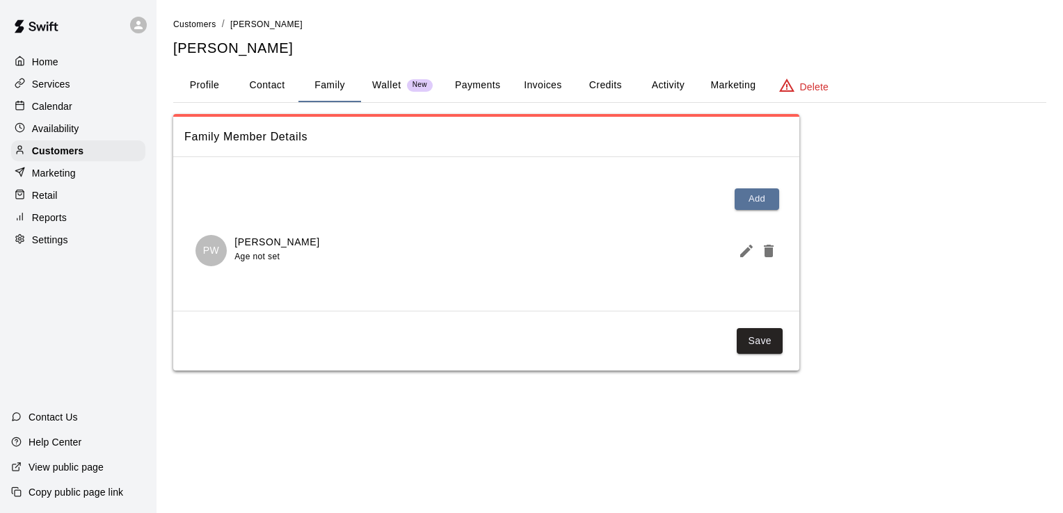
click at [269, 90] on button "Contact" at bounding box center [267, 85] width 63 height 33
select select "**"
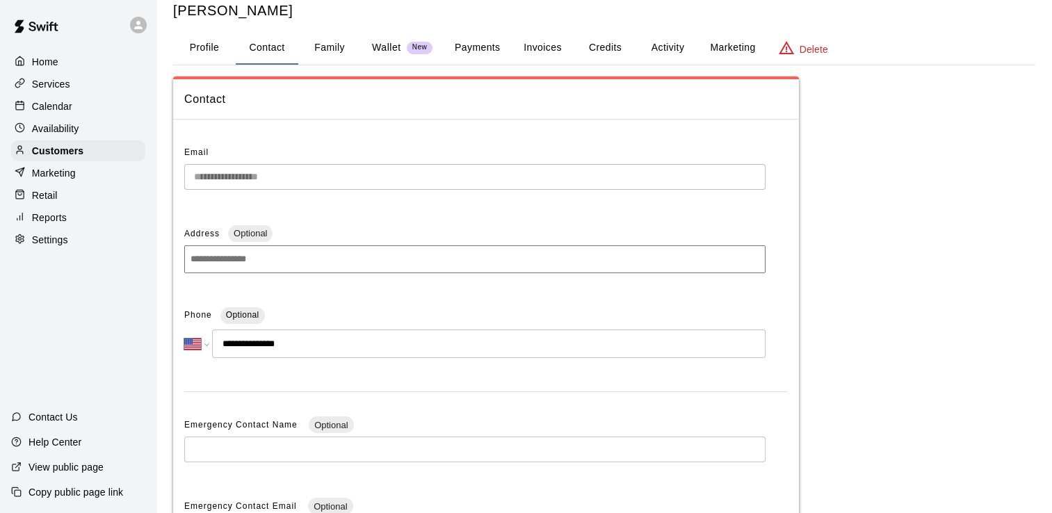
scroll to position [70, 0]
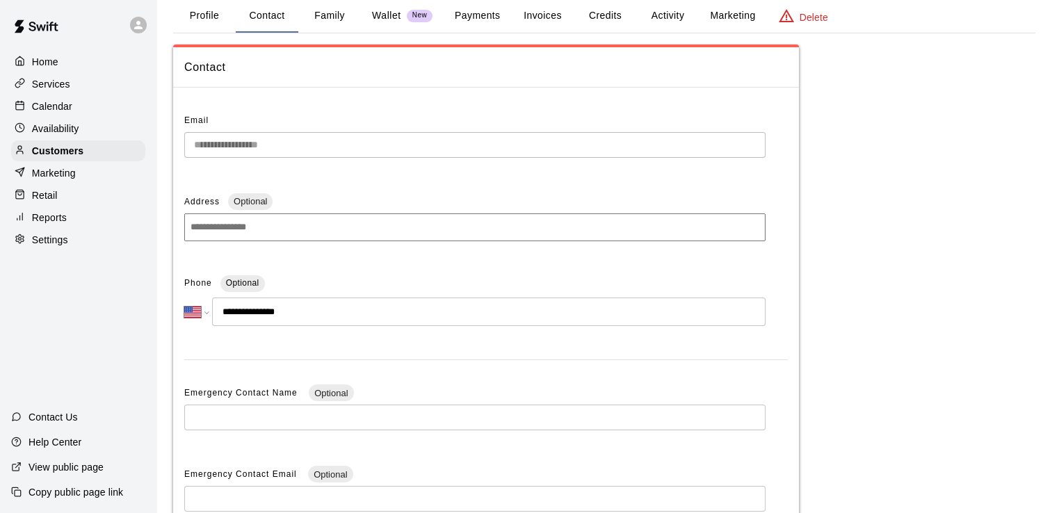
click at [296, 229] on input at bounding box center [474, 227] width 581 height 28
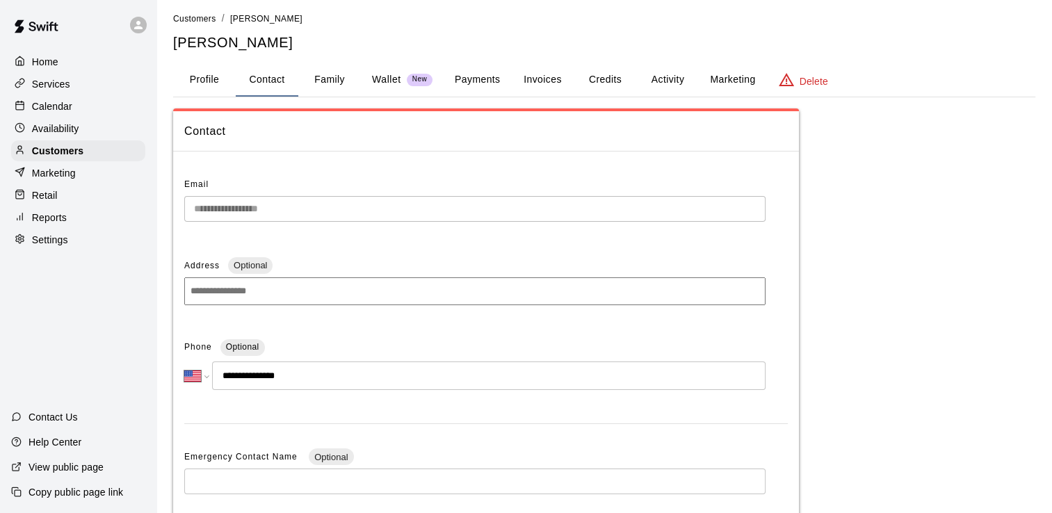
scroll to position [0, 0]
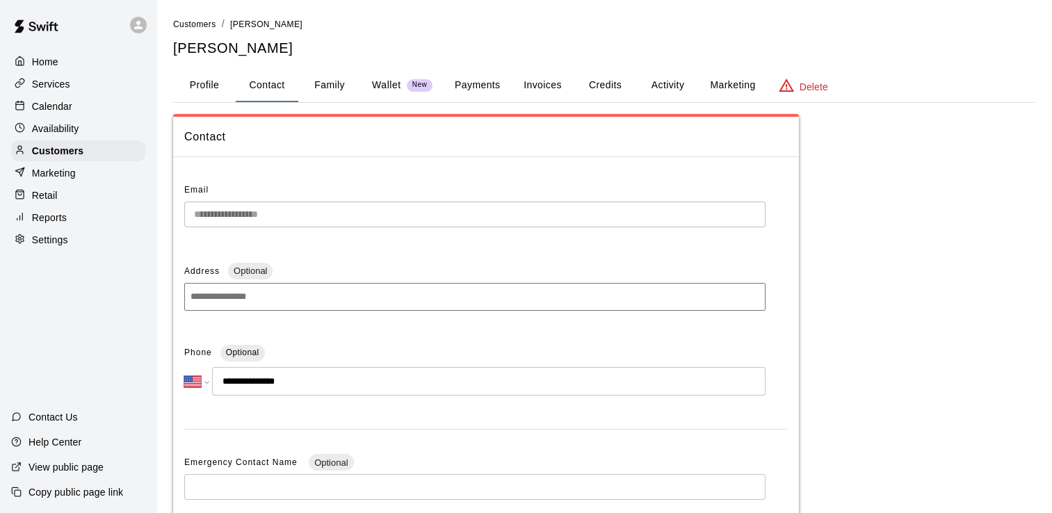
click at [208, 90] on button "Profile" at bounding box center [204, 85] width 63 height 33
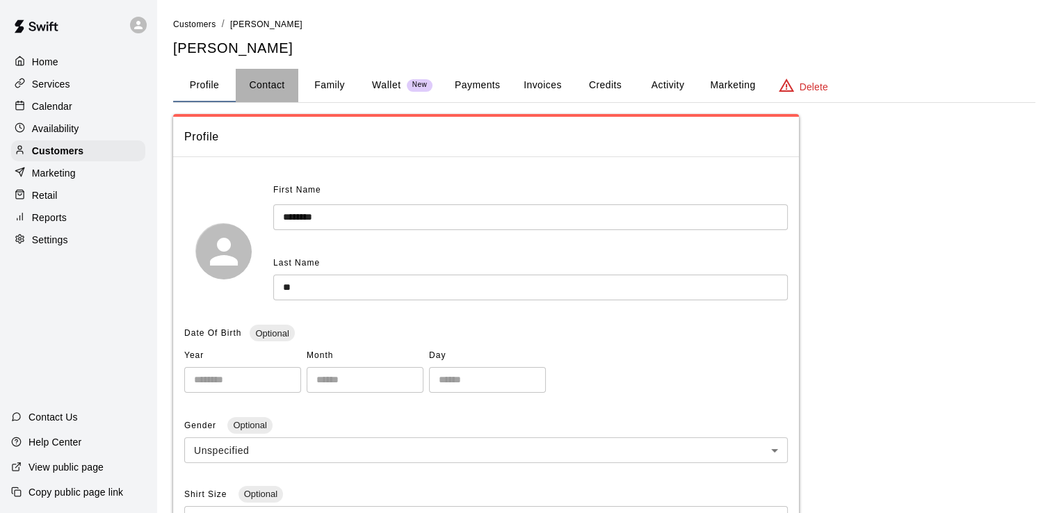
click at [276, 95] on button "Contact" at bounding box center [267, 85] width 63 height 33
select select "**"
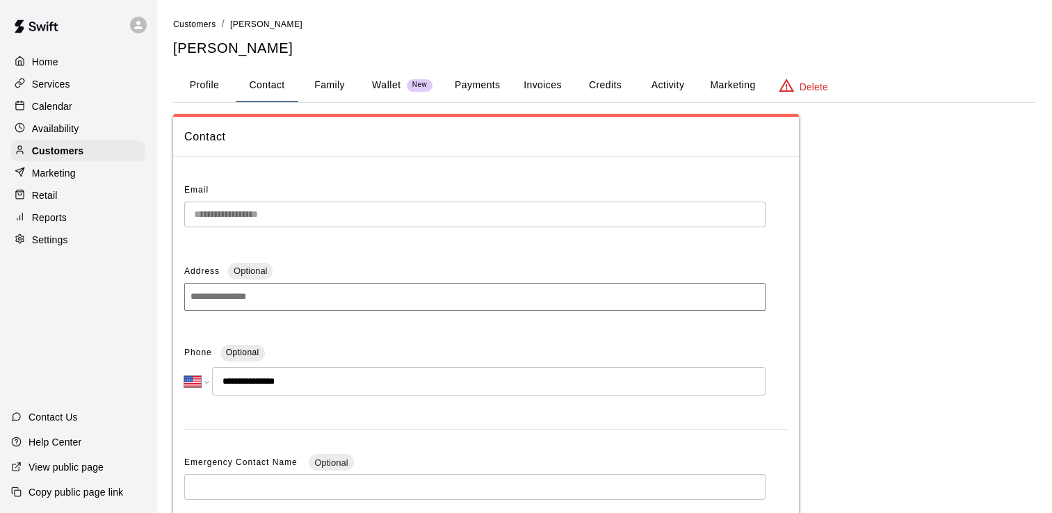
drag, startPoint x: 284, startPoint y: 213, endPoint x: 394, endPoint y: 264, distance: 121.0
drag, startPoint x: 280, startPoint y: 216, endPoint x: 405, endPoint y: 267, distance: 136.0
click at [423, 259] on div "The email of an existing customer can only be changed by the customer themselve…" at bounding box center [475, 247] width 209 height 22
drag, startPoint x: 275, startPoint y: 219, endPoint x: 563, endPoint y: 253, distance: 289.9
click at [563, 252] on div "The email of an existing customer can only be changed by the customer themselve…" at bounding box center [475, 247] width 209 height 22
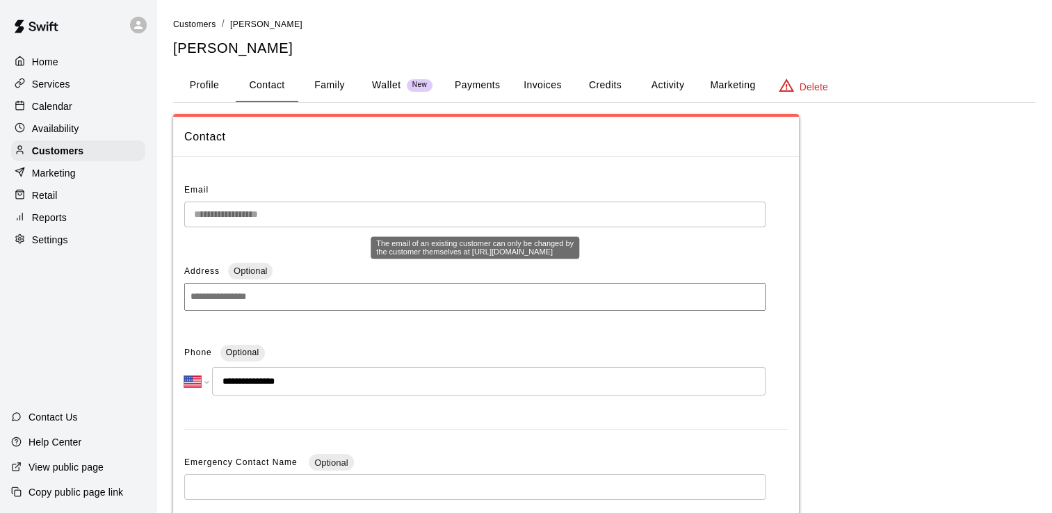
drag, startPoint x: 539, startPoint y: 263, endPoint x: 378, endPoint y: 266, distance: 161.4
click at [378, 259] on div "The email of an existing customer can only be changed by the customer themselve…" at bounding box center [475, 247] width 209 height 22
copy div "[URL][DOMAIN_NAME]"
drag, startPoint x: 278, startPoint y: 216, endPoint x: 560, endPoint y: 260, distance: 285.8
click at [560, 259] on div "The email of an existing customer can only be changed by the customer themselve…" at bounding box center [475, 247] width 209 height 22
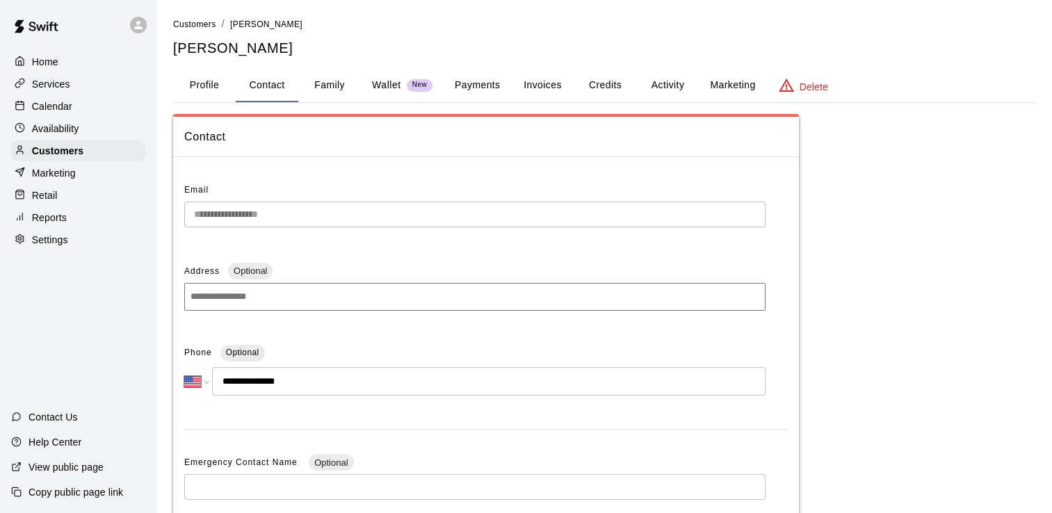
drag, startPoint x: 548, startPoint y: 260, endPoint x: 400, endPoint y: 259, distance: 148.1
drag, startPoint x: 540, startPoint y: 259, endPoint x: 376, endPoint y: 264, distance: 163.5
click at [374, 259] on div "The email of an existing customer can only be changed by the customer themselve…" at bounding box center [475, 247] width 209 height 22
drag, startPoint x: 293, startPoint y: 236, endPoint x: 296, endPoint y: 221, distance: 14.9
click at [293, 235] on div "**********" at bounding box center [474, 220] width 581 height 37
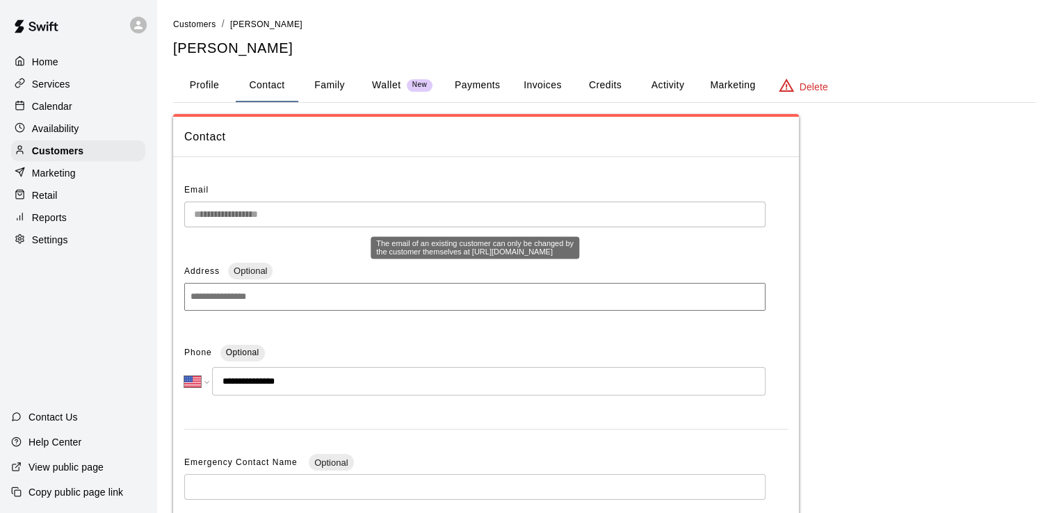
copy div "[URL][DOMAIN_NAME]"
drag, startPoint x: 534, startPoint y: 261, endPoint x: 376, endPoint y: 263, distance: 158.6
click at [376, 259] on div "The email of an existing customer can only be changed by the customer themselve…" at bounding box center [475, 247] width 209 height 22
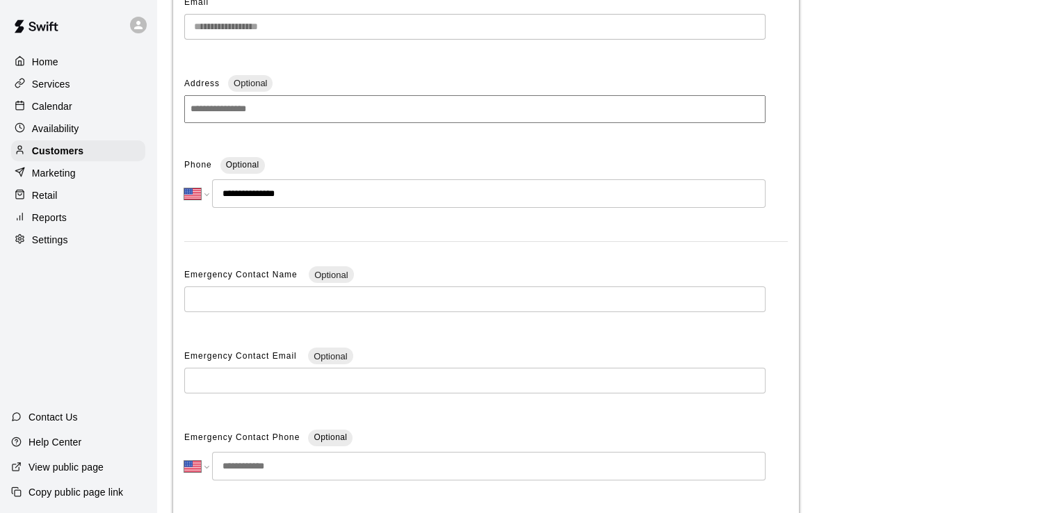
scroll to position [282, 0]
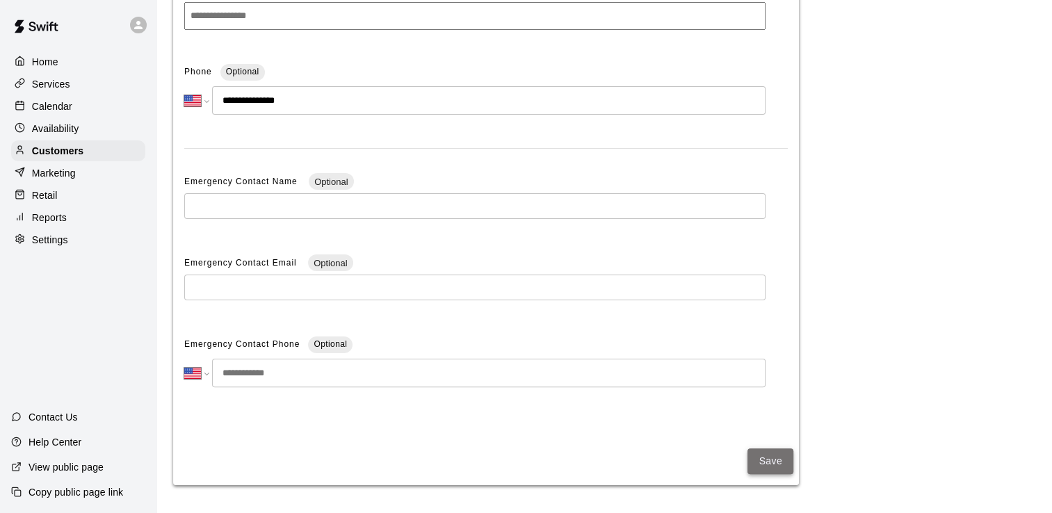
click at [785, 462] on button "Save" at bounding box center [771, 462] width 46 height 26
click at [759, 461] on button "Save" at bounding box center [771, 462] width 46 height 26
click at [58, 136] on p "Availability" at bounding box center [55, 129] width 47 height 14
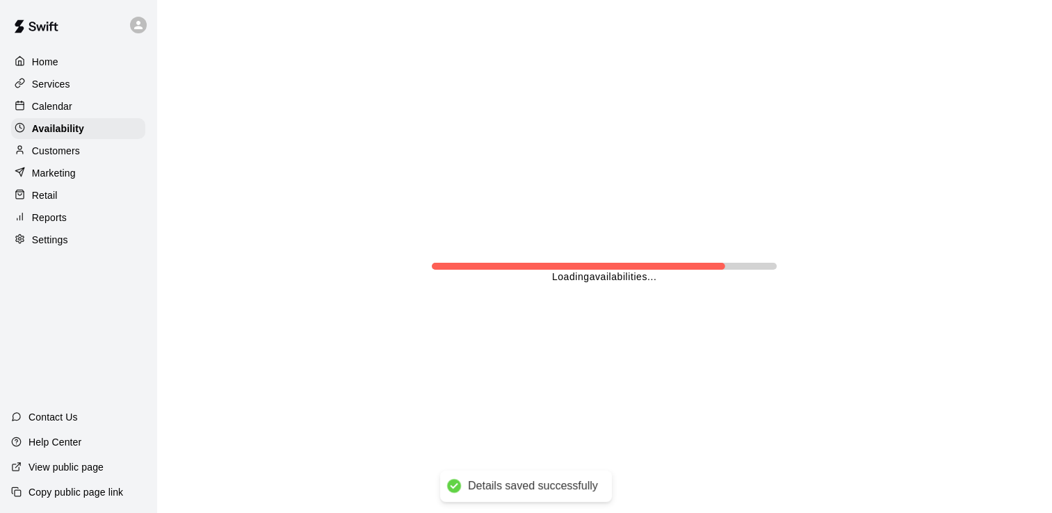
click at [64, 161] on div "Customers" at bounding box center [78, 150] width 134 height 21
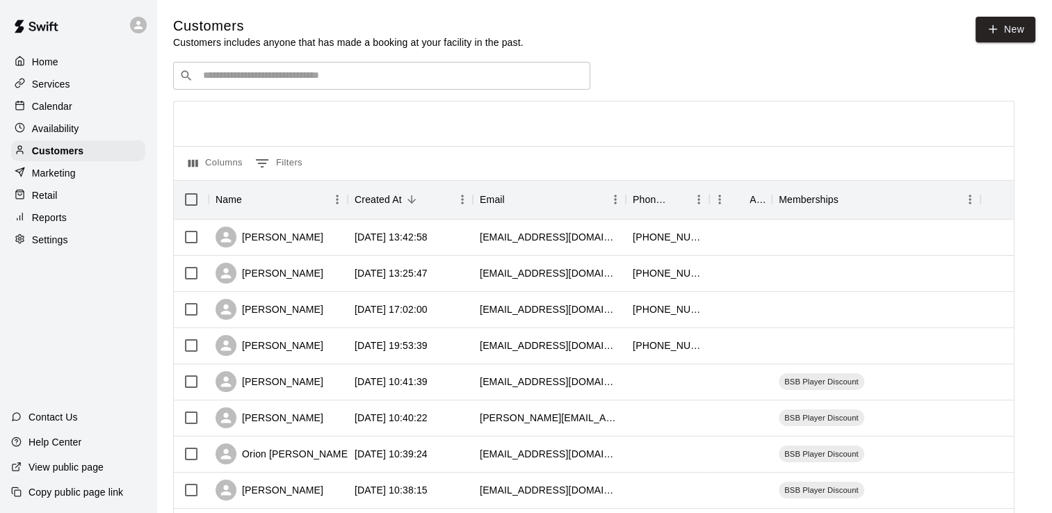
click at [64, 108] on p "Calendar" at bounding box center [52, 106] width 40 height 14
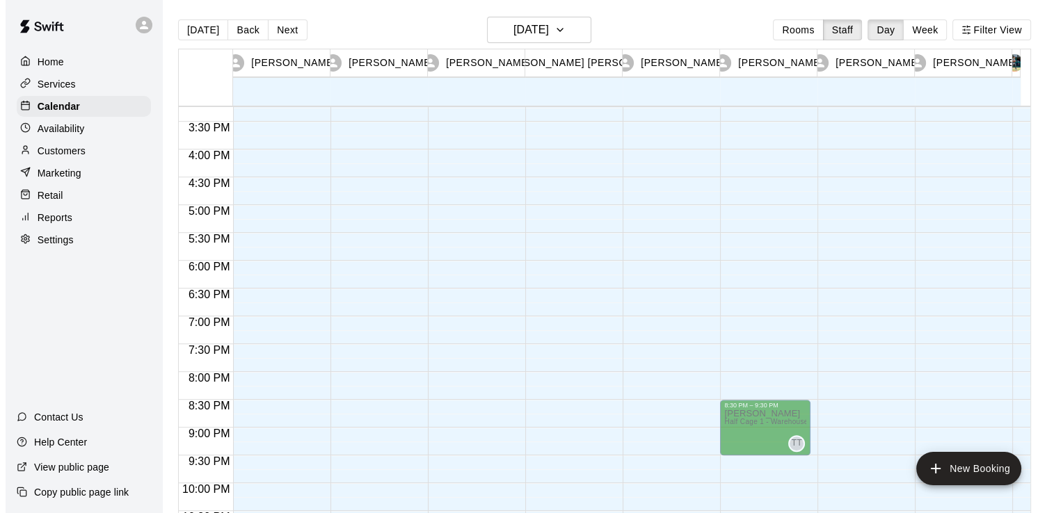
scroll to position [768, 0]
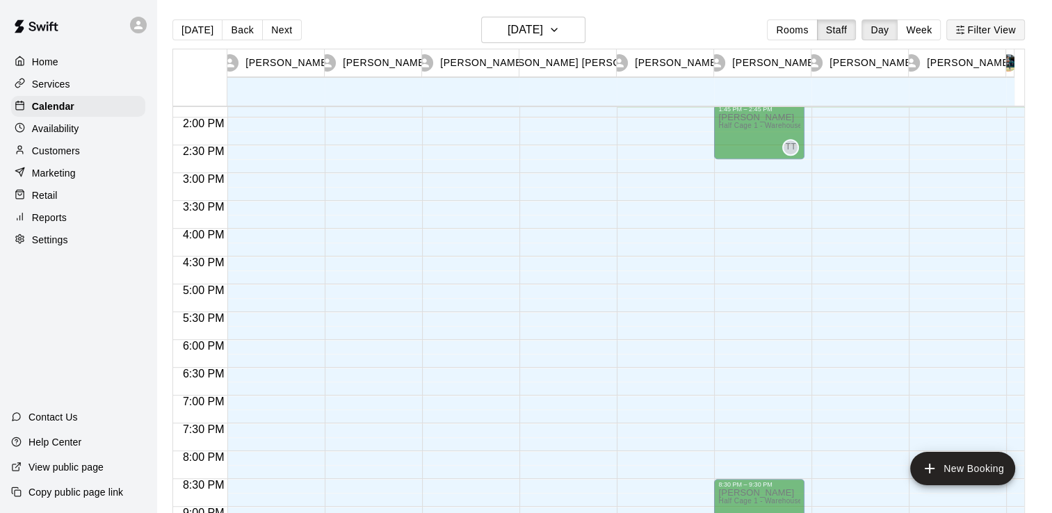
click at [991, 35] on button "Filter View" at bounding box center [985, 29] width 78 height 21
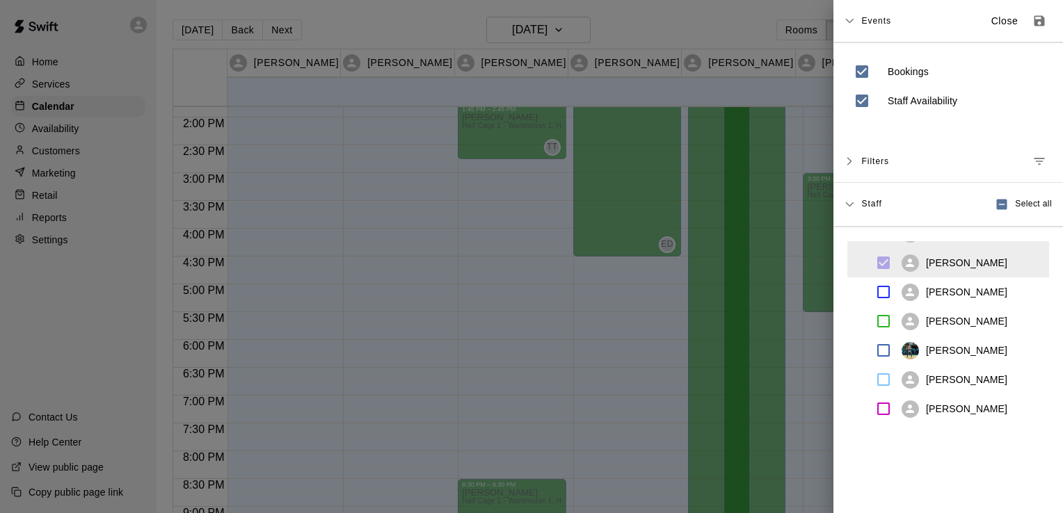
scroll to position [487, 0]
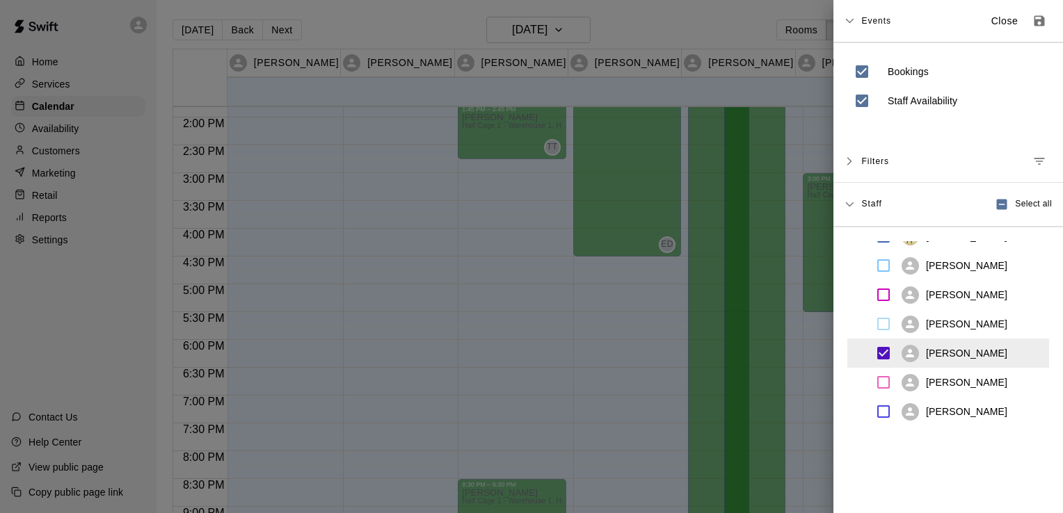
click at [848, 209] on icon at bounding box center [849, 205] width 10 height 10
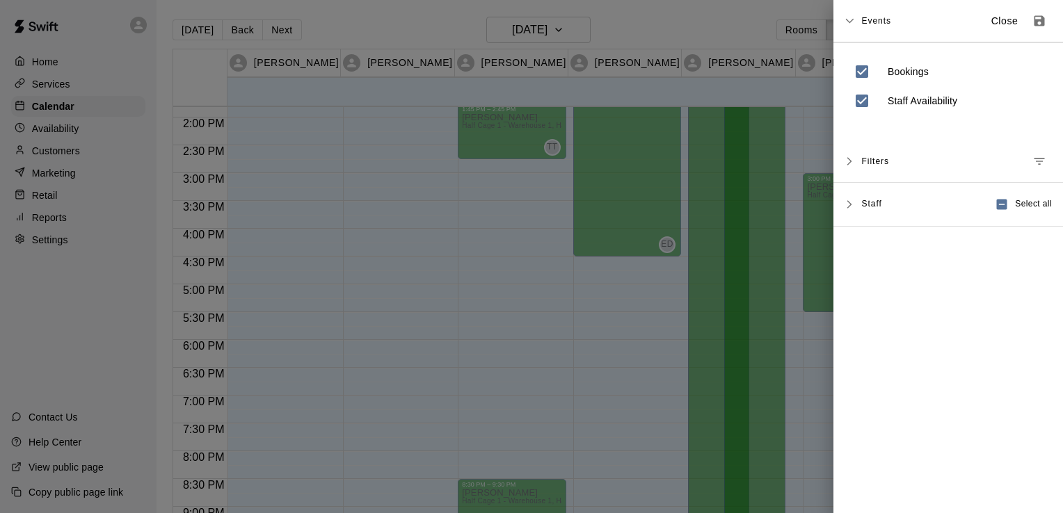
click at [855, 161] on div "Filters" at bounding box center [947, 161] width 229 height 42
click at [959, 341] on div "Events Close Bookings Staff Availability Filters Add Filter Staff Select all [P…" at bounding box center [947, 256] width 229 height 513
click at [1032, 22] on icon "Save as default view" at bounding box center [1039, 21] width 14 height 14
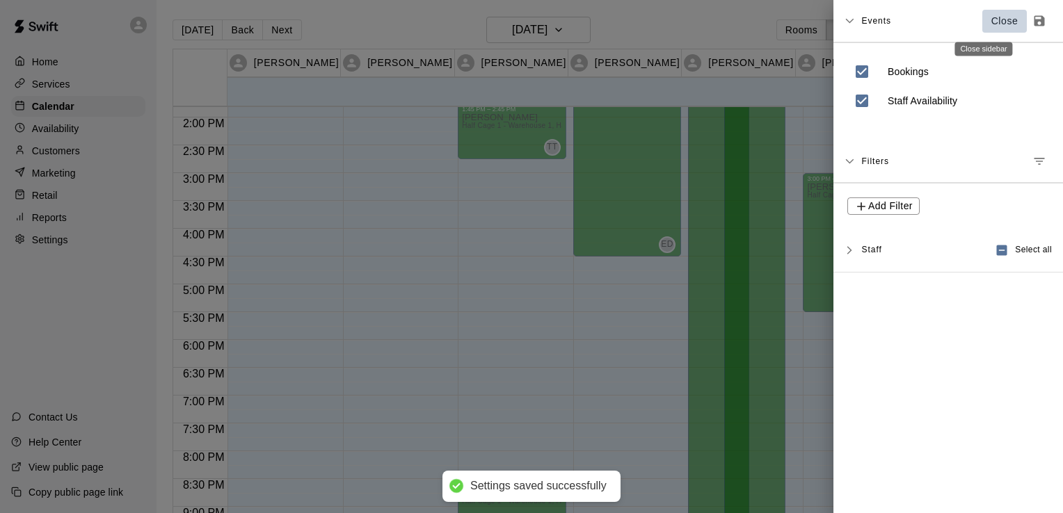
click at [991, 22] on p "Close" at bounding box center [1004, 21] width 27 height 15
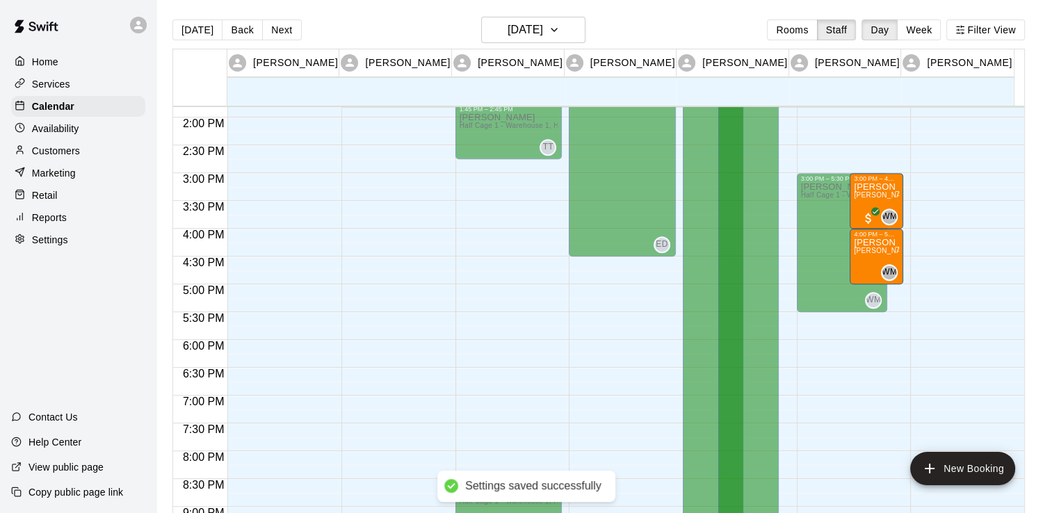
click at [742, 32] on div "[DATE] Back [DATE][DATE] Rooms Staff Day Week Filter View" at bounding box center [598, 33] width 853 height 32
click at [864, 243] on p "[PERSON_NAME]" at bounding box center [876, 243] width 45 height 0
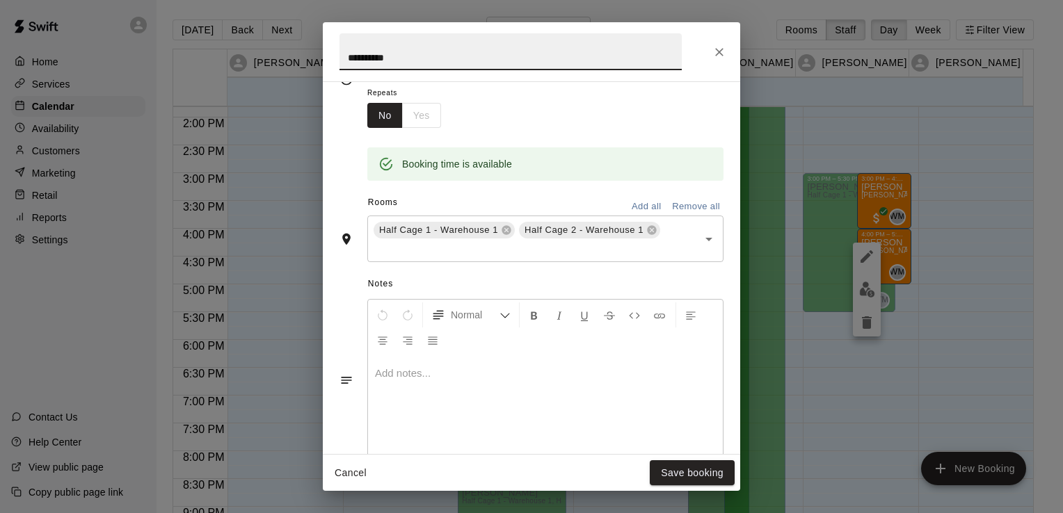
scroll to position [278, 0]
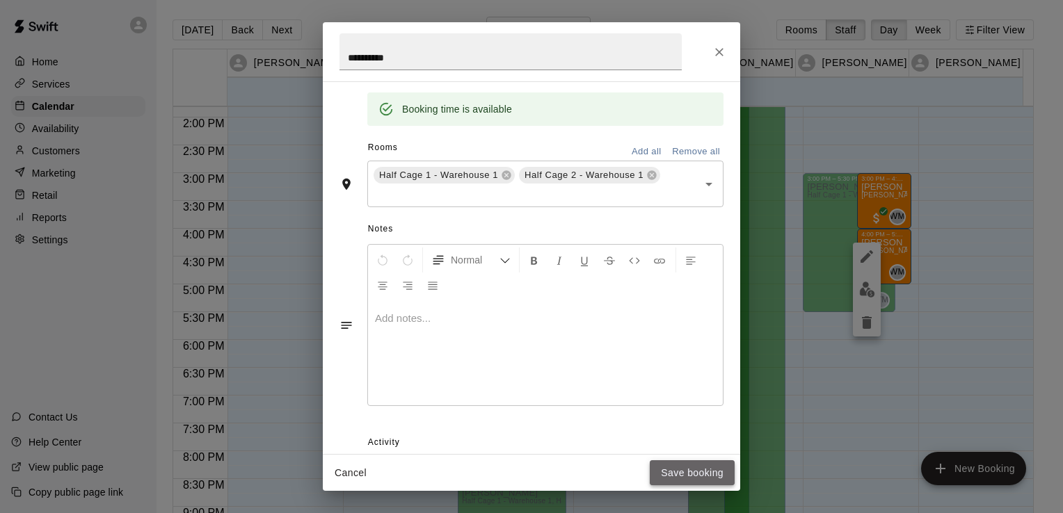
click at [693, 466] on button "Save booking" at bounding box center [691, 473] width 85 height 26
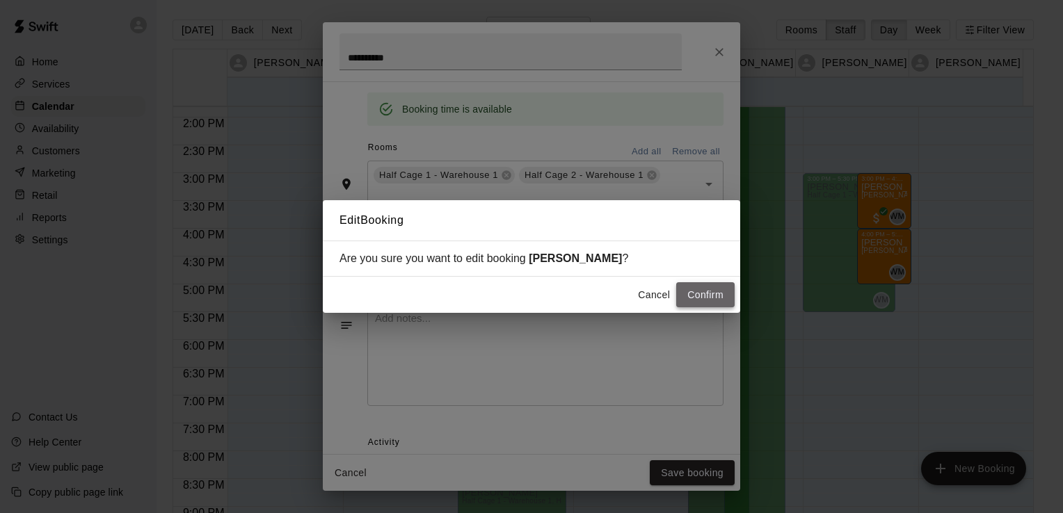
click at [704, 302] on button "Confirm" at bounding box center [705, 295] width 58 height 26
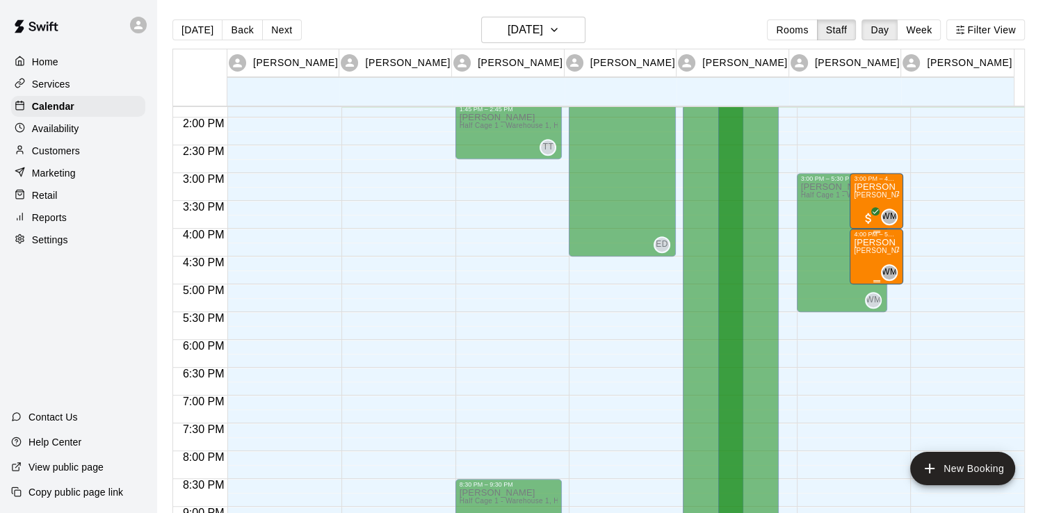
click at [876, 252] on span "[PERSON_NAME] (60 min) (Half Cage 1 - Warehouse 1, Half Cage 2 - Warehouse 1)" at bounding box center [993, 251] width 279 height 8
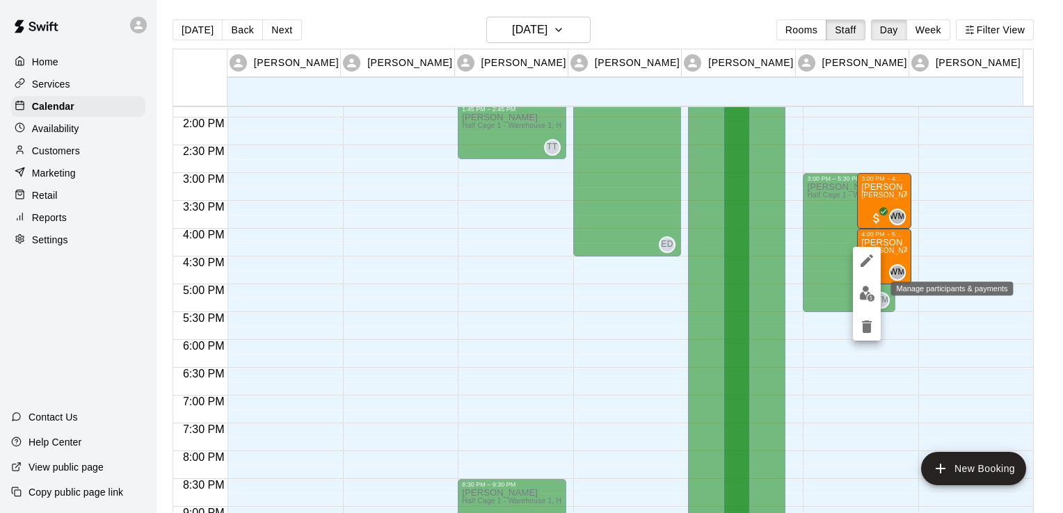
click at [867, 293] on img "edit" at bounding box center [867, 294] width 16 height 16
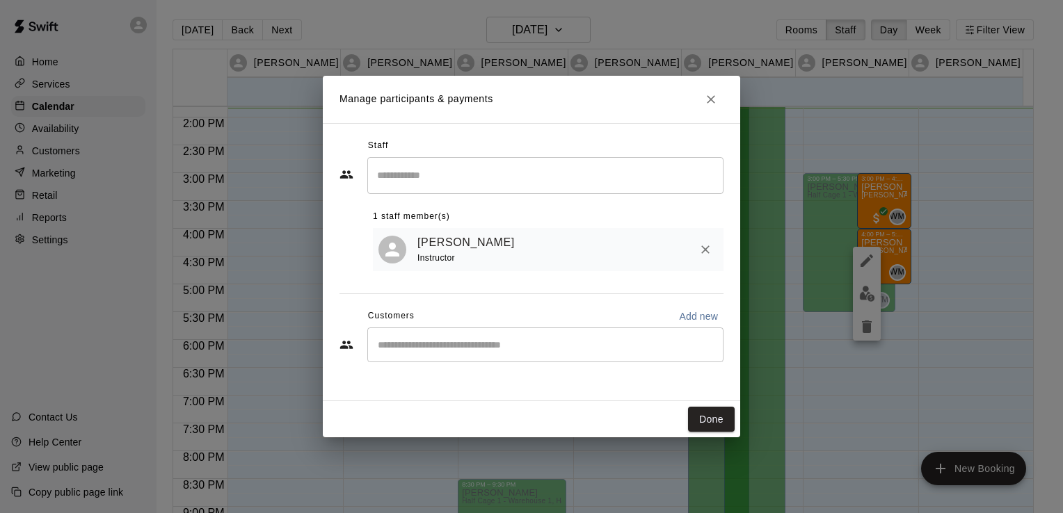
click at [633, 350] on input "Start typing to search customers..." at bounding box center [545, 345] width 344 height 14
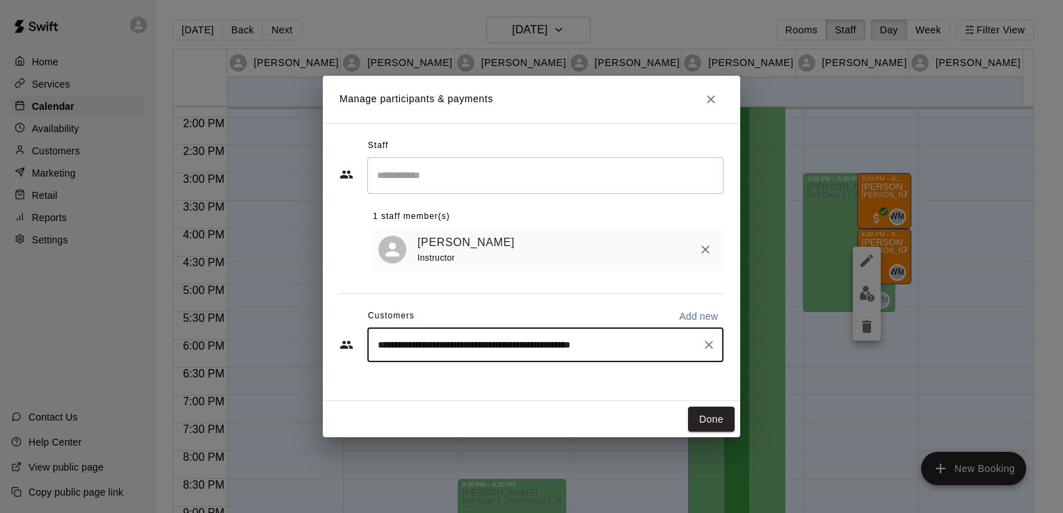
drag, startPoint x: 643, startPoint y: 348, endPoint x: 140, endPoint y: 362, distance: 503.0
click at [139, 362] on div "**********" at bounding box center [531, 256] width 1063 height 513
type input "**********"
click at [716, 419] on button "Done" at bounding box center [711, 420] width 47 height 26
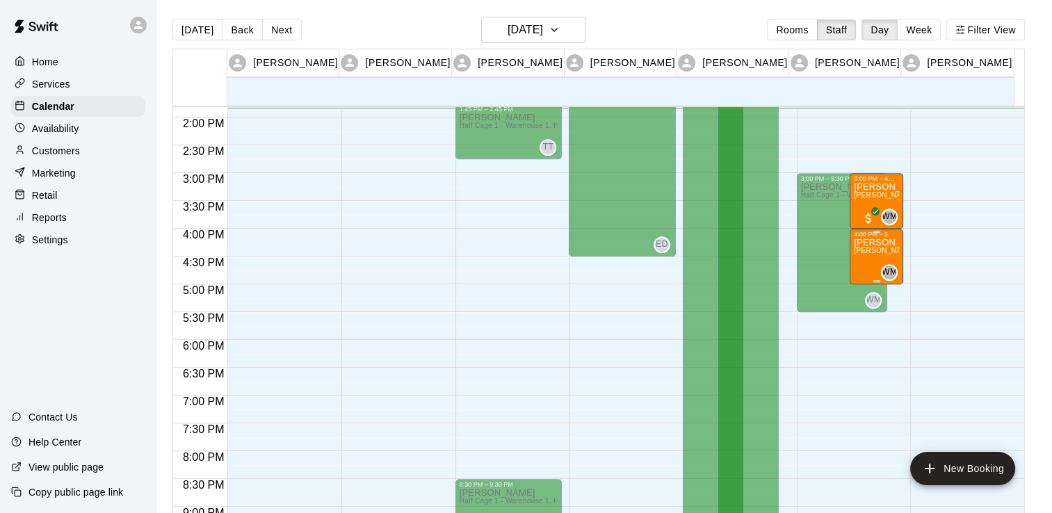
click at [896, 250] on span "[PERSON_NAME] (60 min) (Half Cage 1 - Warehouse 1, Half Cage 2 - Warehouse 1)" at bounding box center [993, 251] width 279 height 8
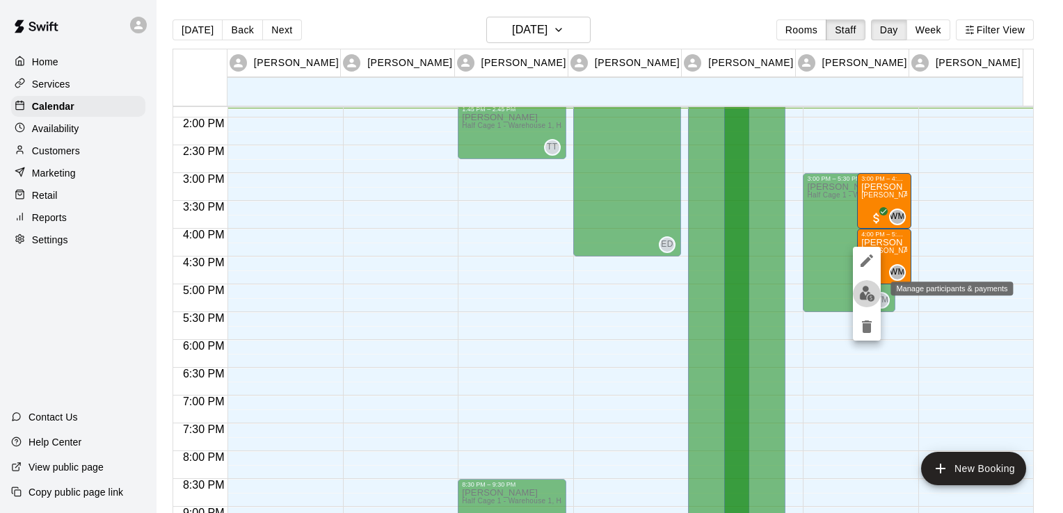
click at [868, 291] on img "edit" at bounding box center [867, 294] width 16 height 16
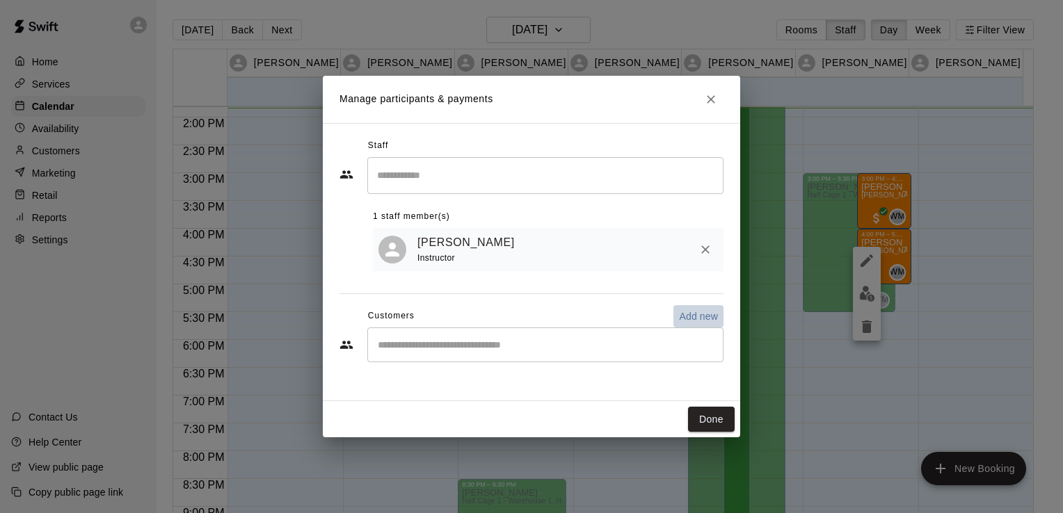
click at [704, 318] on p "Add new" at bounding box center [698, 316] width 39 height 14
select select "**"
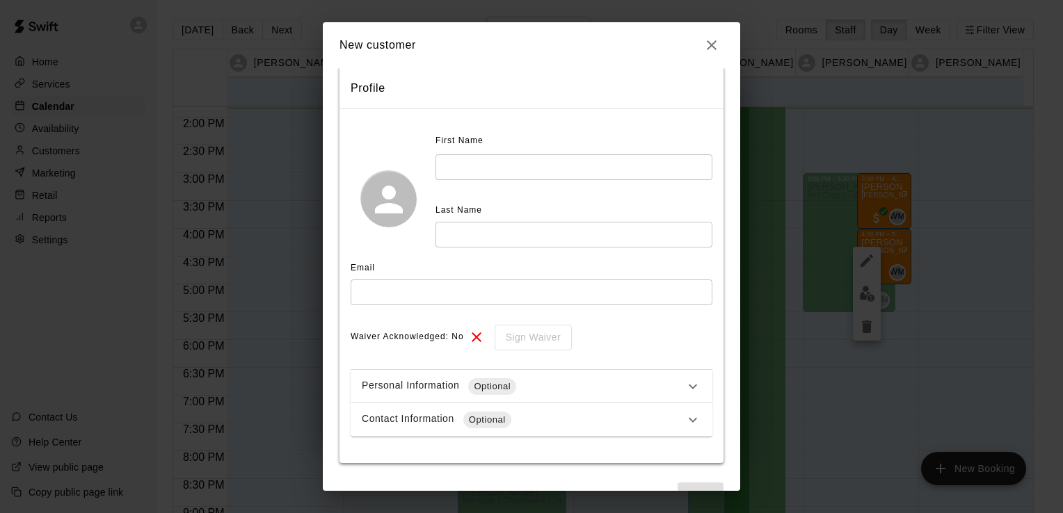
scroll to position [0, 0]
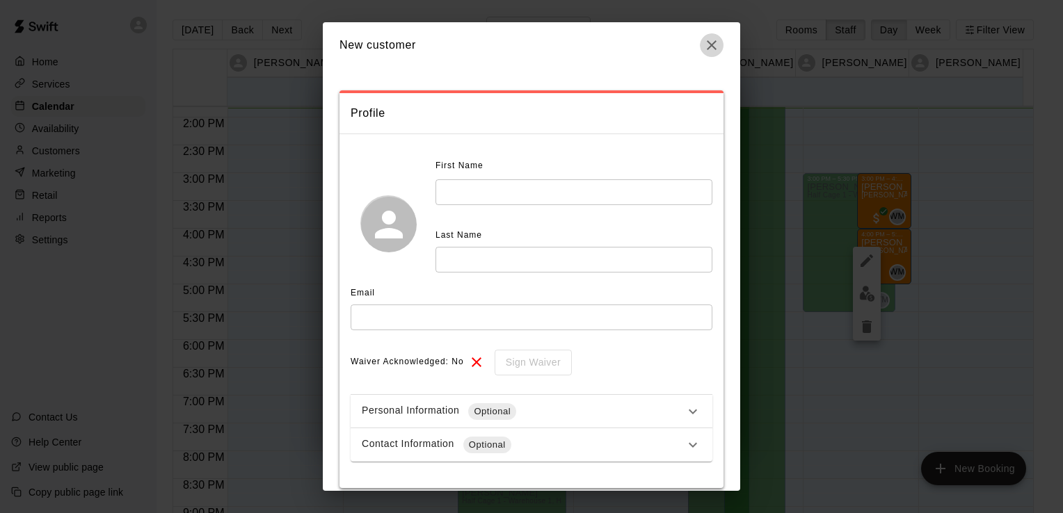
click at [715, 47] on icon "button" at bounding box center [711, 45] width 17 height 17
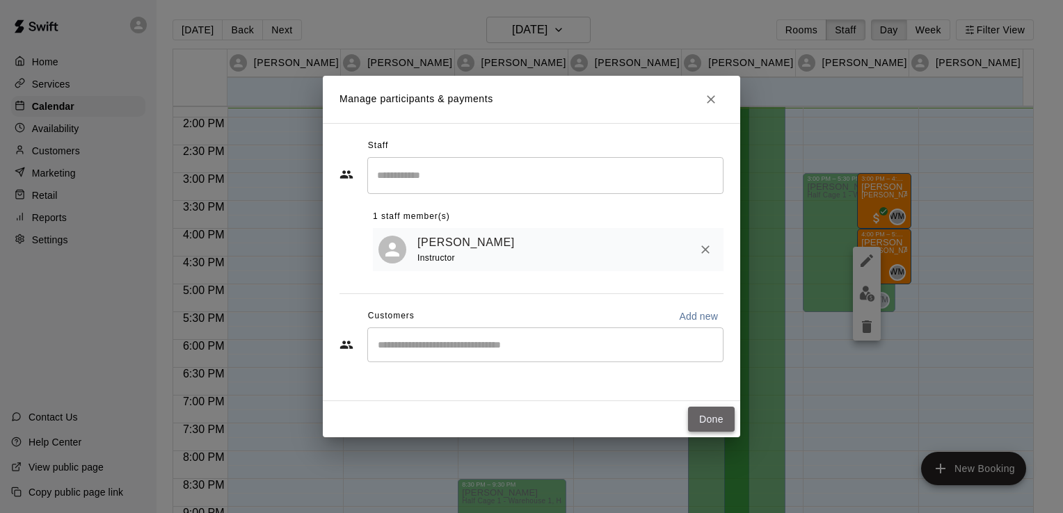
click at [726, 423] on button "Done" at bounding box center [711, 420] width 47 height 26
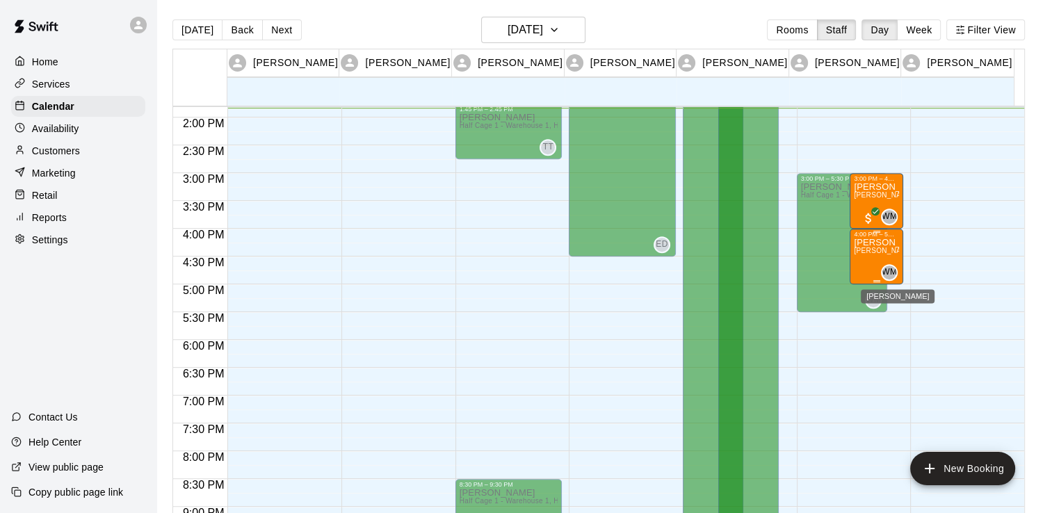
click at [885, 275] on span "WM" at bounding box center [889, 273] width 15 height 14
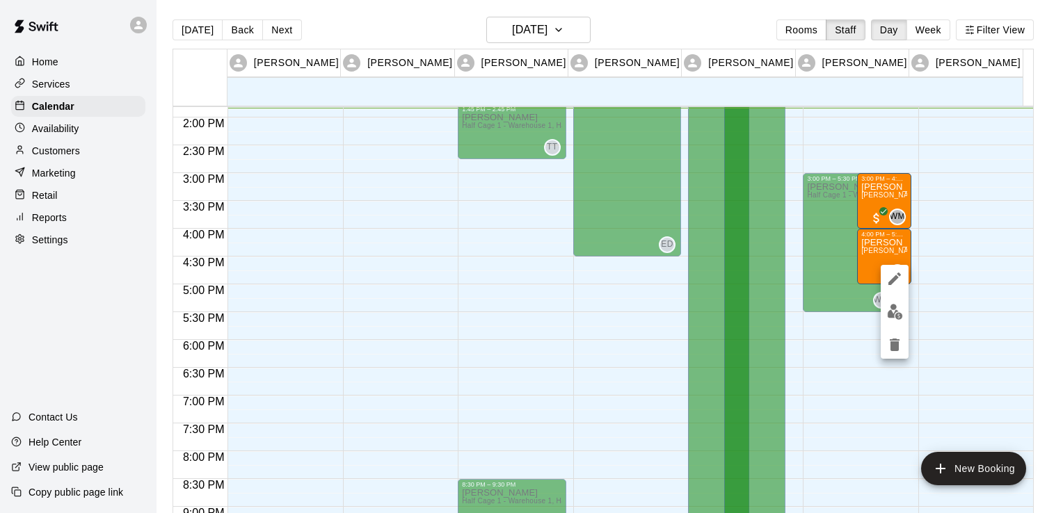
click at [864, 252] on div at bounding box center [531, 256] width 1063 height 513
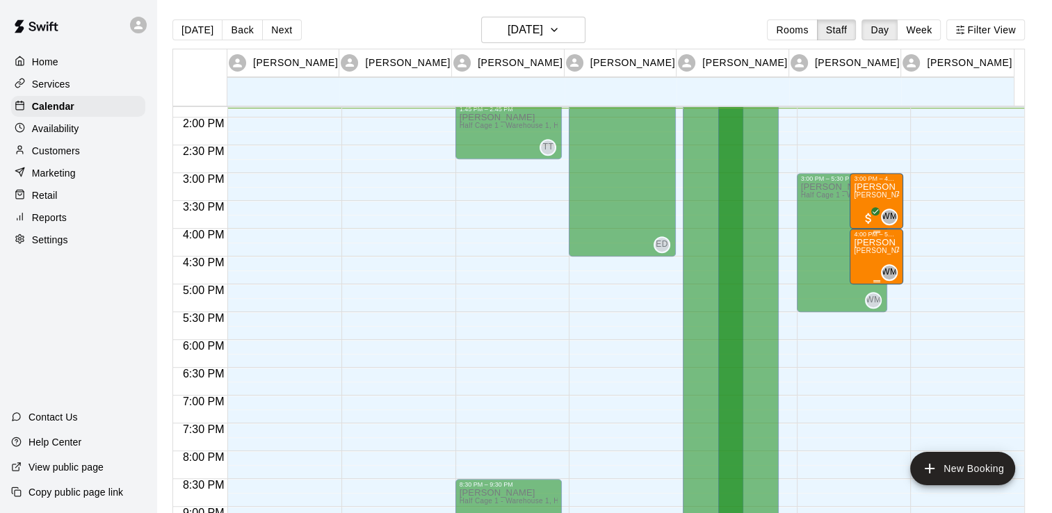
click at [880, 248] on span "[PERSON_NAME] (60 min) (Half Cage 1 - Warehouse 1, Half Cage 2 - Warehouse 1)" at bounding box center [993, 251] width 279 height 8
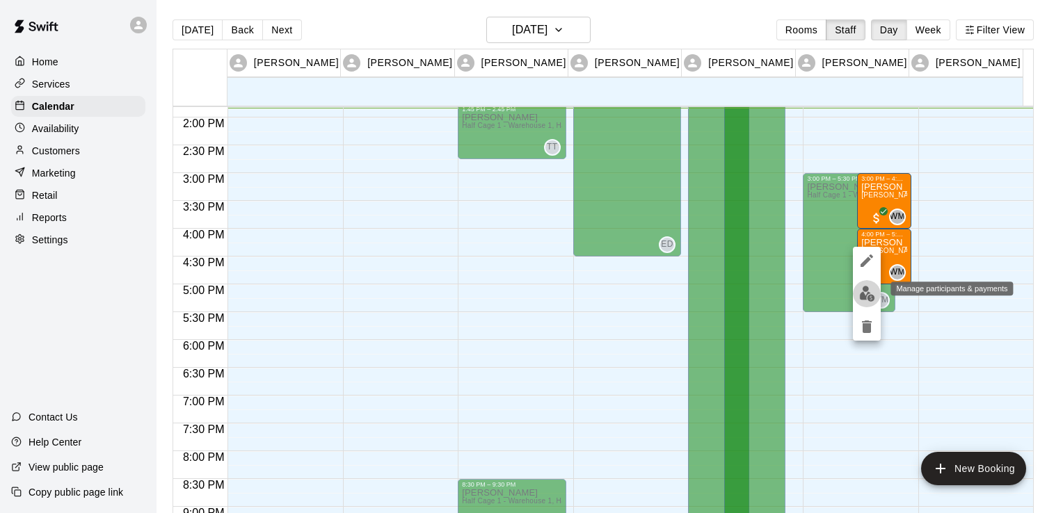
click at [871, 293] on img "edit" at bounding box center [867, 294] width 16 height 16
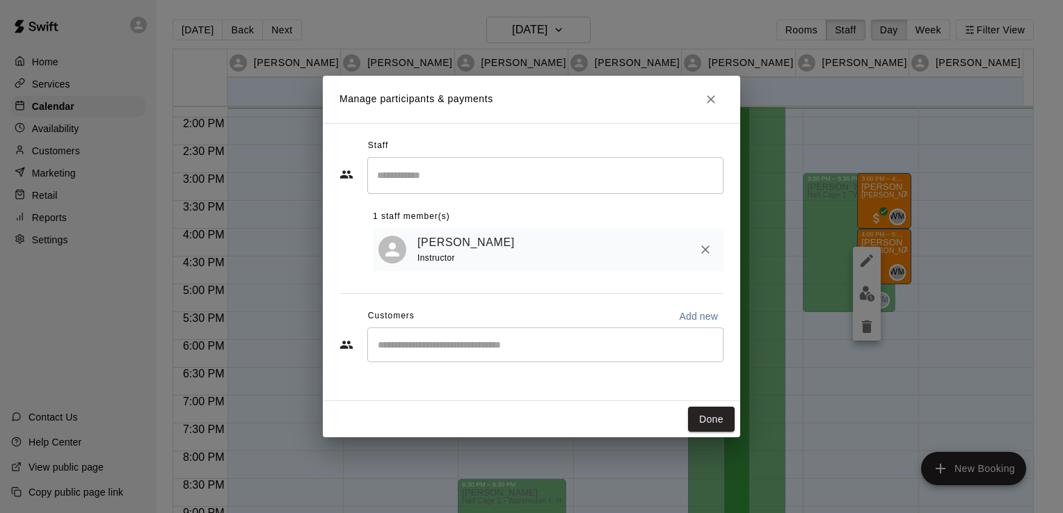
click at [705, 322] on p "Add new" at bounding box center [698, 316] width 39 height 14
select select "**"
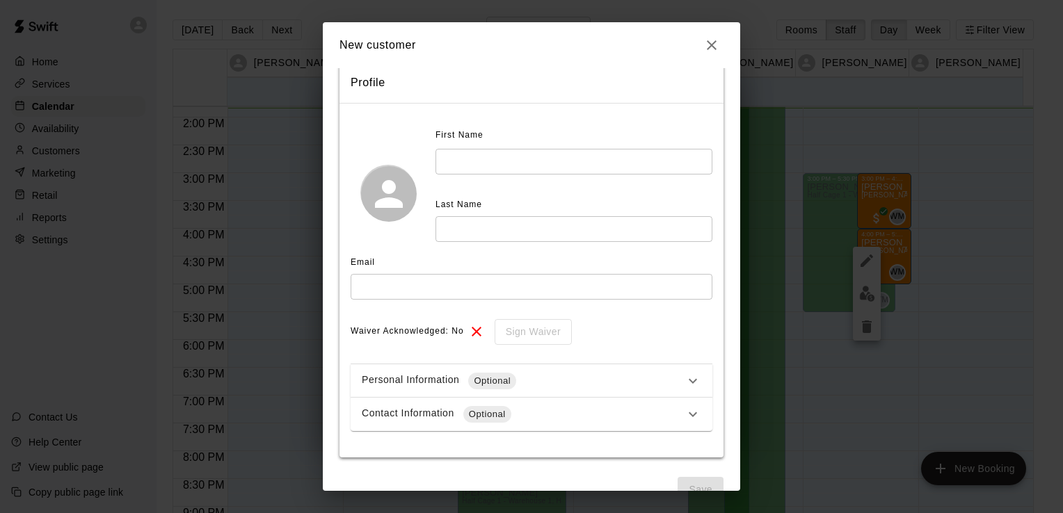
scroll to position [60, 0]
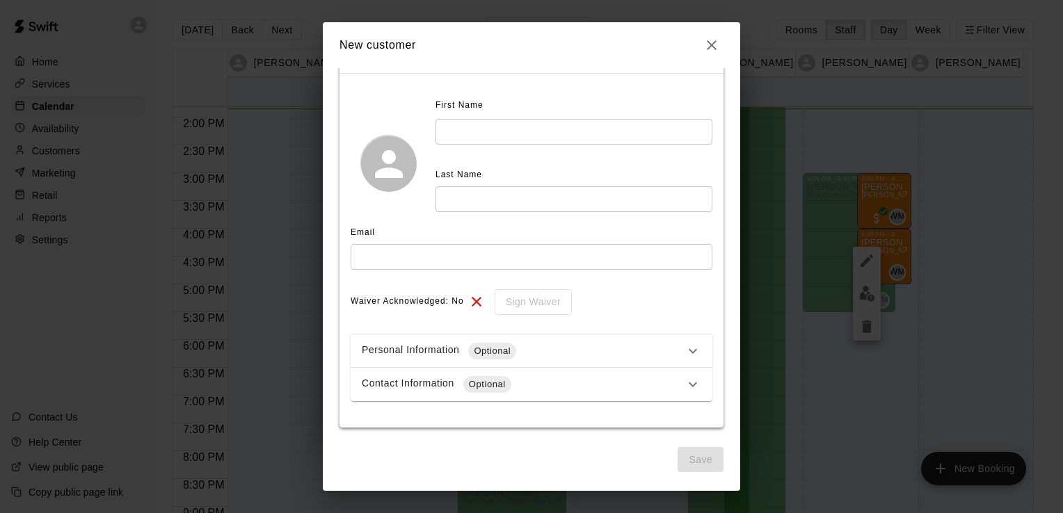
click at [720, 42] on button "button" at bounding box center [712, 45] width 24 height 24
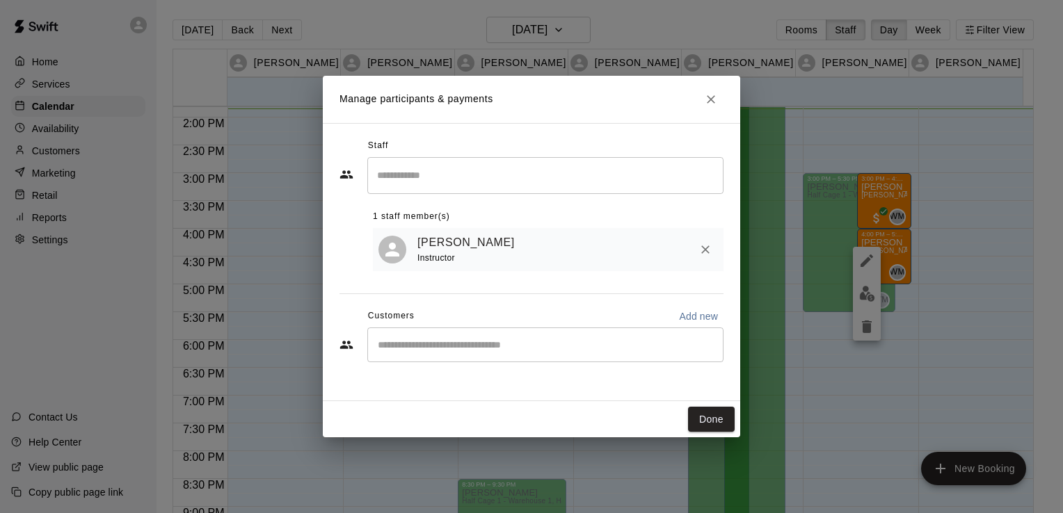
click at [891, 243] on div "Manage participants & payments Staff ​ 1 staff member(s) [PERSON_NAME] Instruct…" at bounding box center [531, 256] width 1063 height 513
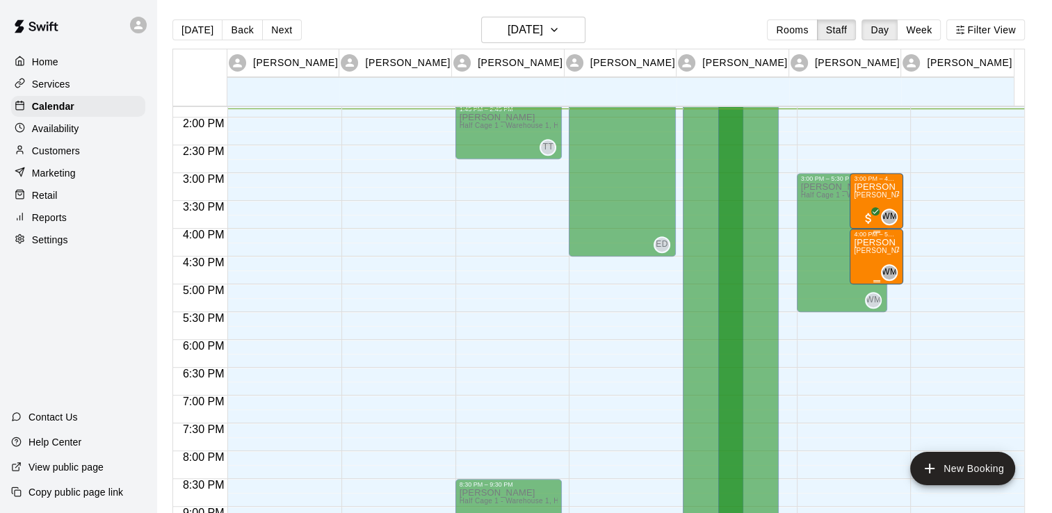
click at [893, 243] on p "[PERSON_NAME]" at bounding box center [876, 243] width 45 height 0
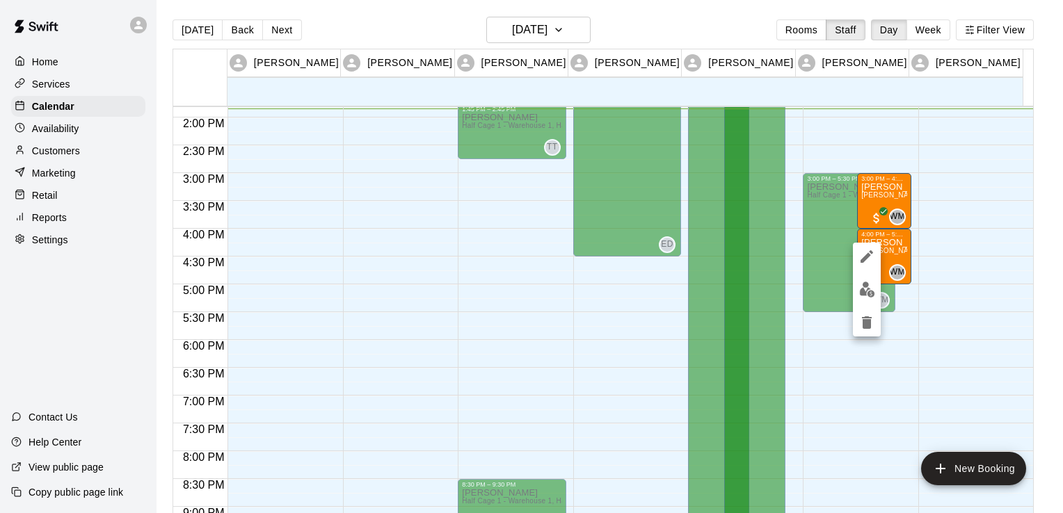
drag, startPoint x: 870, startPoint y: 323, endPoint x: 887, endPoint y: 255, distance: 70.3
click at [887, 255] on div at bounding box center [531, 256] width 1063 height 513
click at [871, 288] on img "edit" at bounding box center [867, 290] width 16 height 16
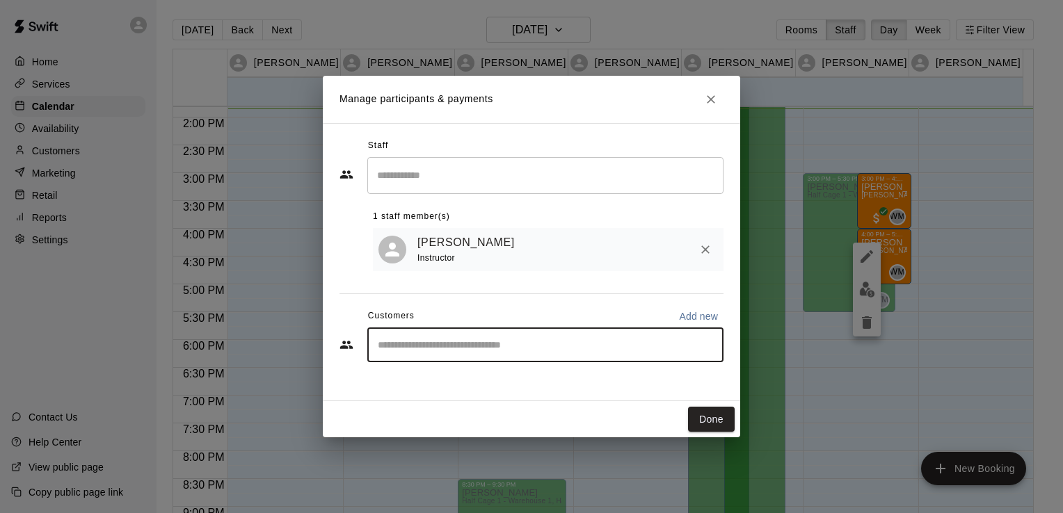
click at [567, 342] on input "Start typing to search customers..." at bounding box center [545, 345] width 344 height 14
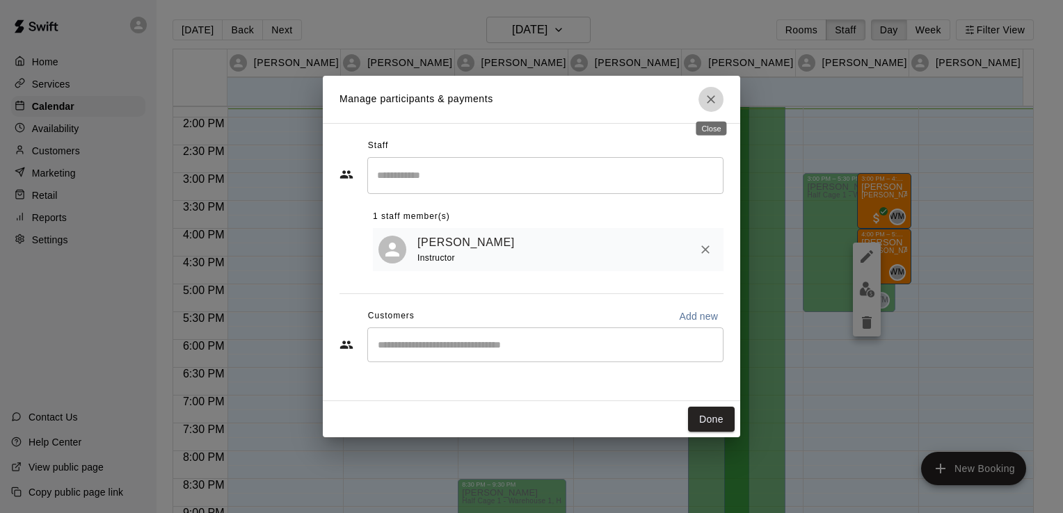
click at [718, 102] on button "Close" at bounding box center [710, 99] width 25 height 25
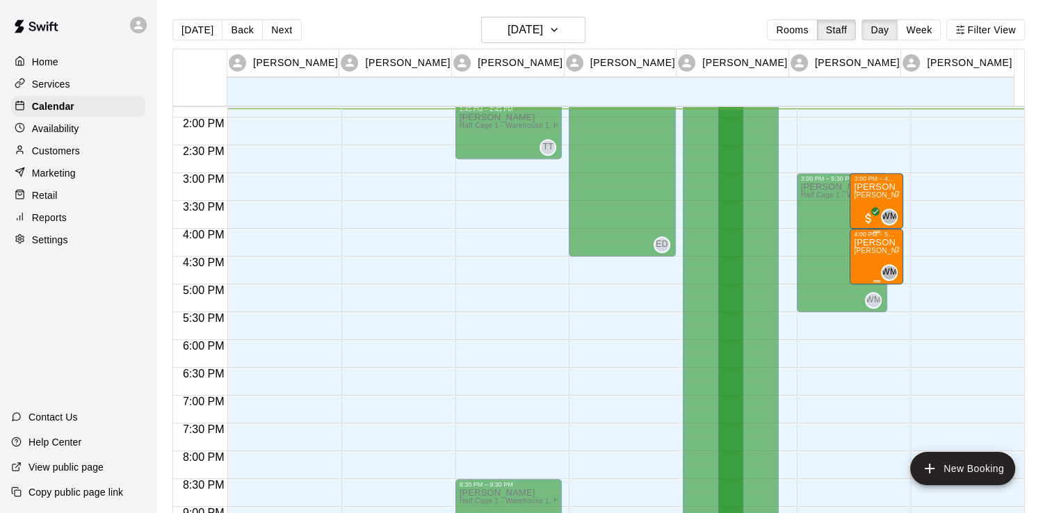
click at [873, 273] on div "[PERSON_NAME] [PERSON_NAME] (60 min) (Half Cage 1 - Warehouse 1, Half Cage 2 - …" at bounding box center [876, 494] width 45 height 513
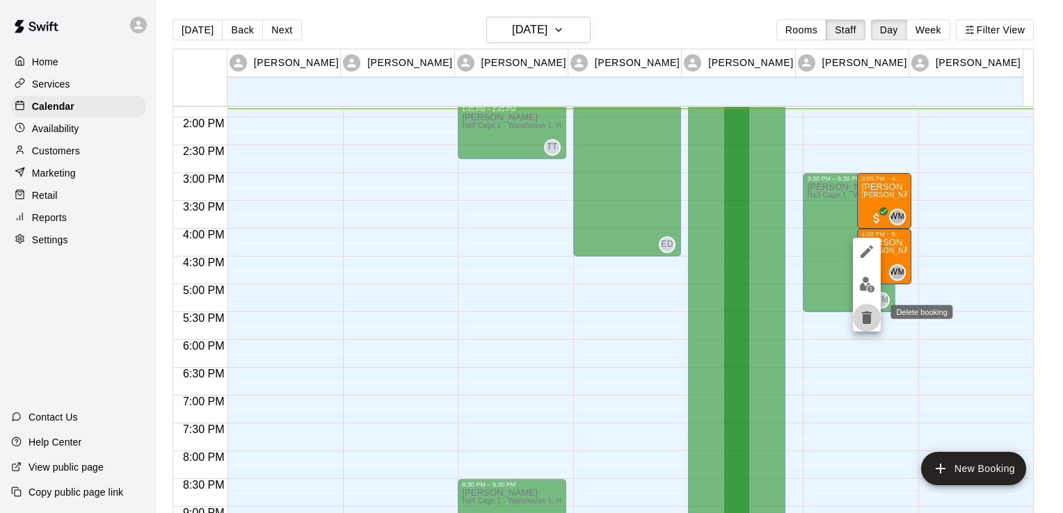
click at [869, 318] on icon "delete" at bounding box center [867, 318] width 10 height 13
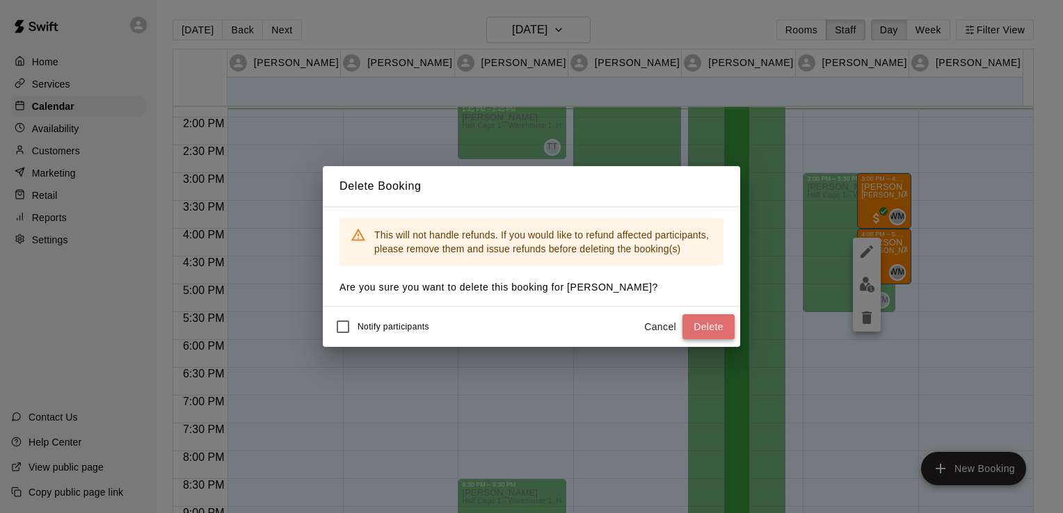
click at [719, 328] on button "Delete" at bounding box center [708, 327] width 52 height 26
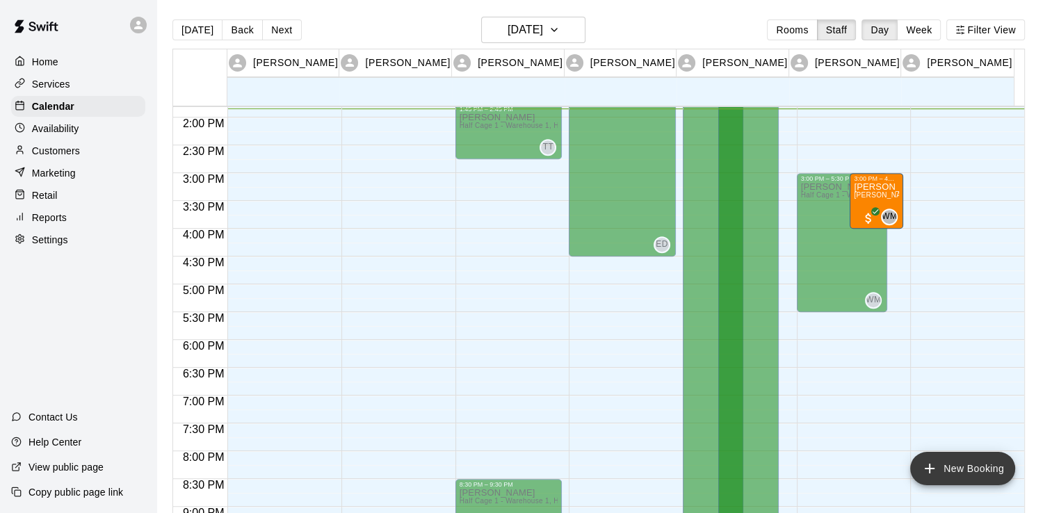
click at [977, 472] on button "New Booking" at bounding box center [962, 468] width 105 height 33
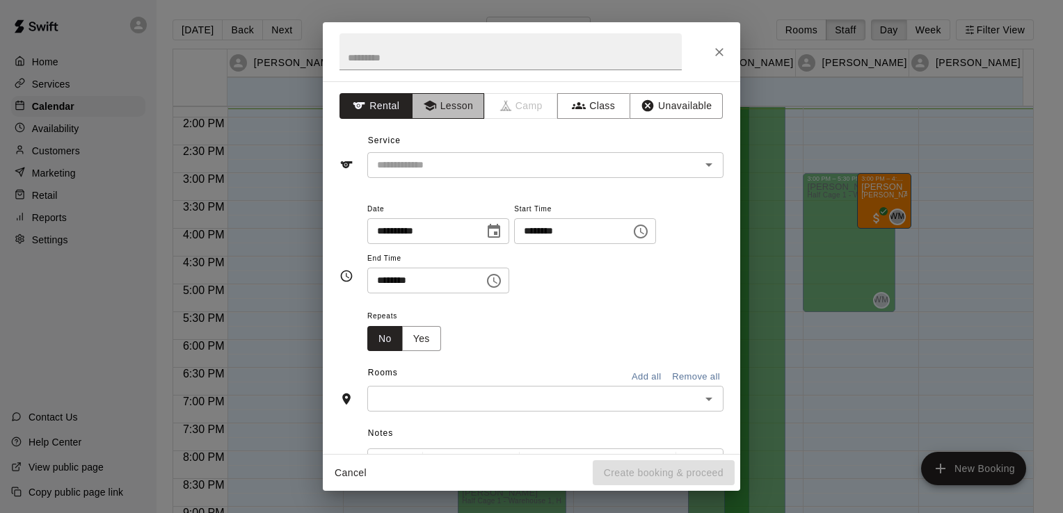
click at [456, 115] on button "Lesson" at bounding box center [448, 106] width 73 height 26
click at [701, 167] on icon "Open" at bounding box center [708, 164] width 17 height 17
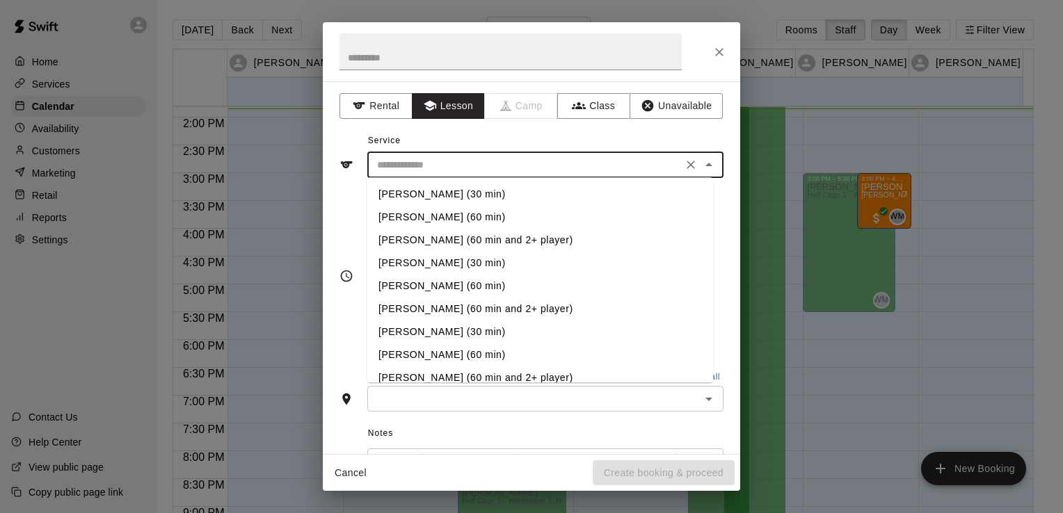
click at [506, 220] on li "[PERSON_NAME] (60 min)" at bounding box center [540, 217] width 346 height 23
type input "**********"
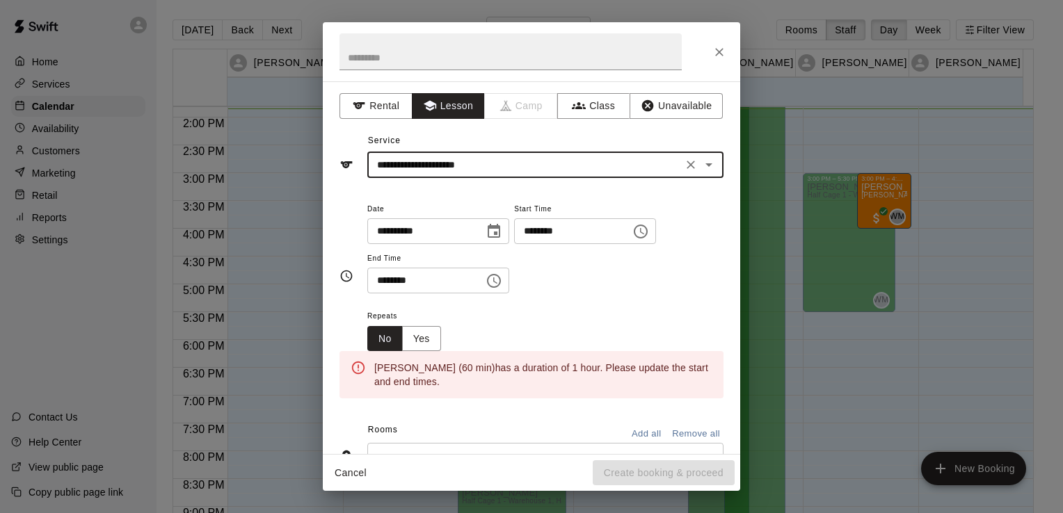
click at [467, 231] on input "**********" at bounding box center [420, 231] width 107 height 26
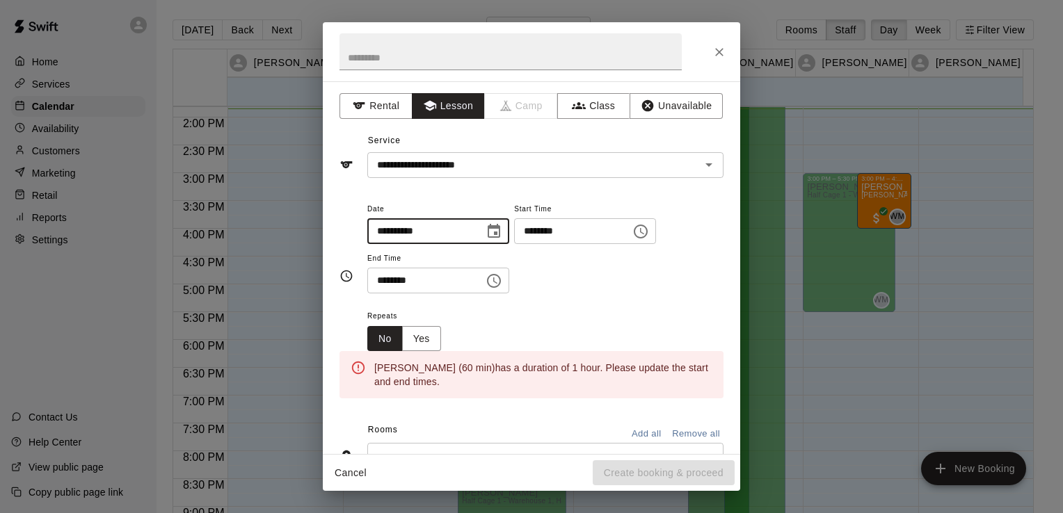
type input "**********"
type input "********"
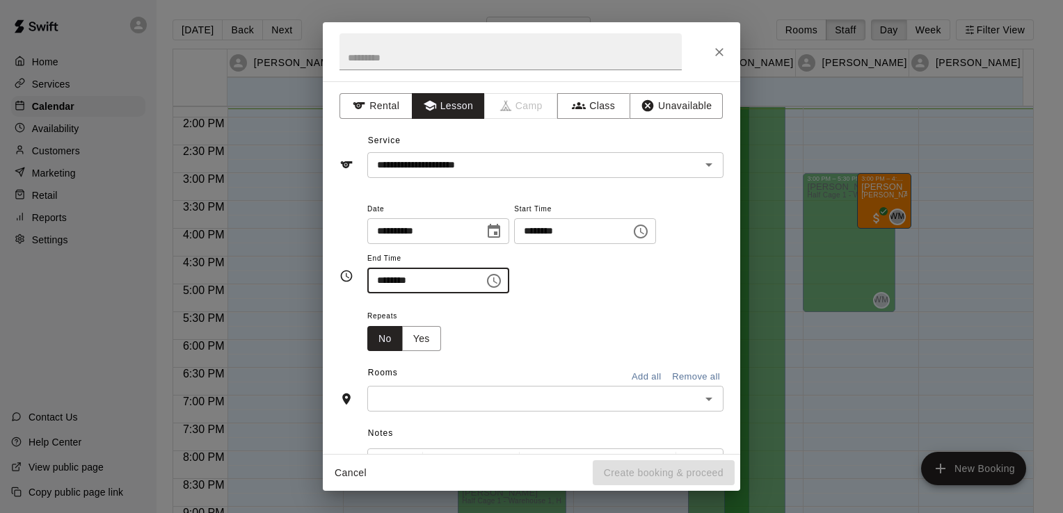
type input "********"
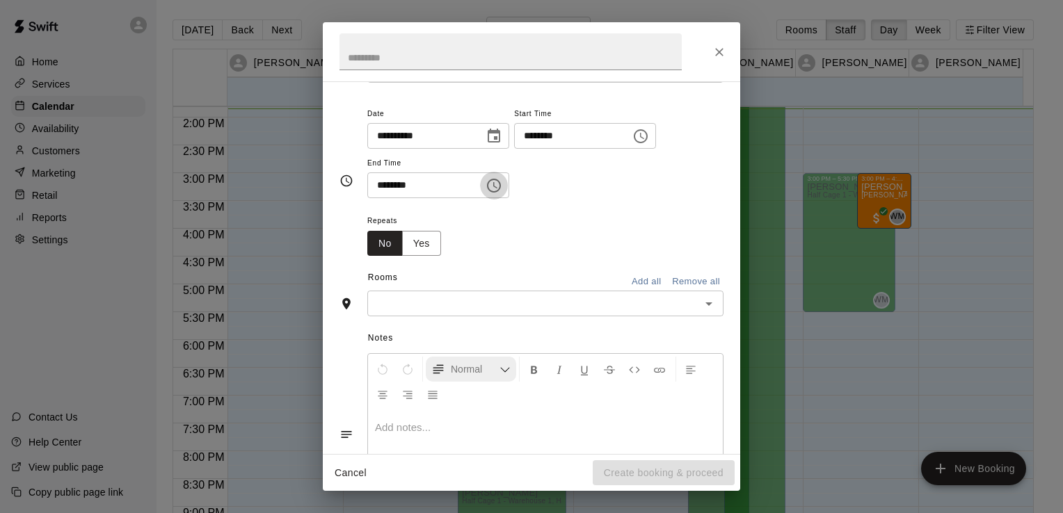
scroll to position [139, 0]
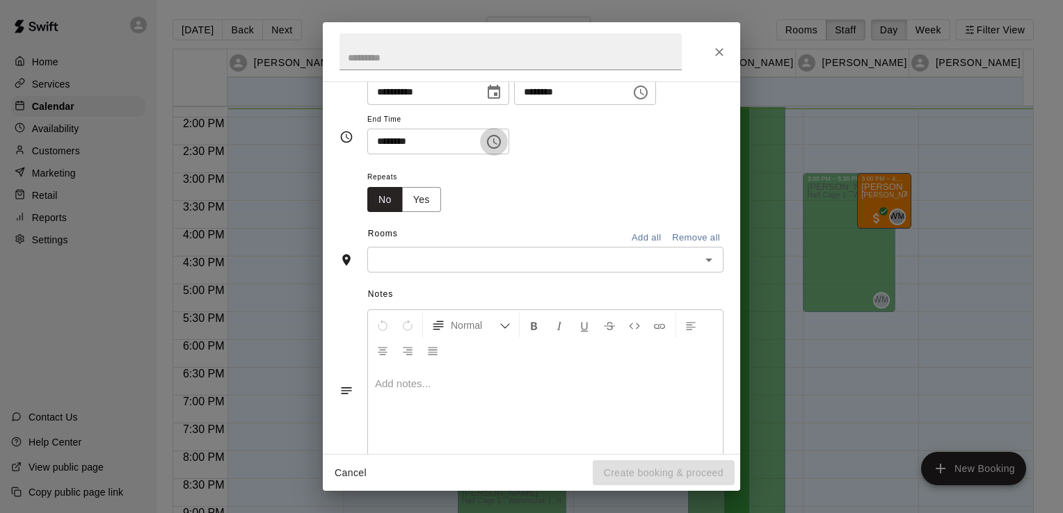
click at [464, 271] on div "​" at bounding box center [545, 260] width 356 height 26
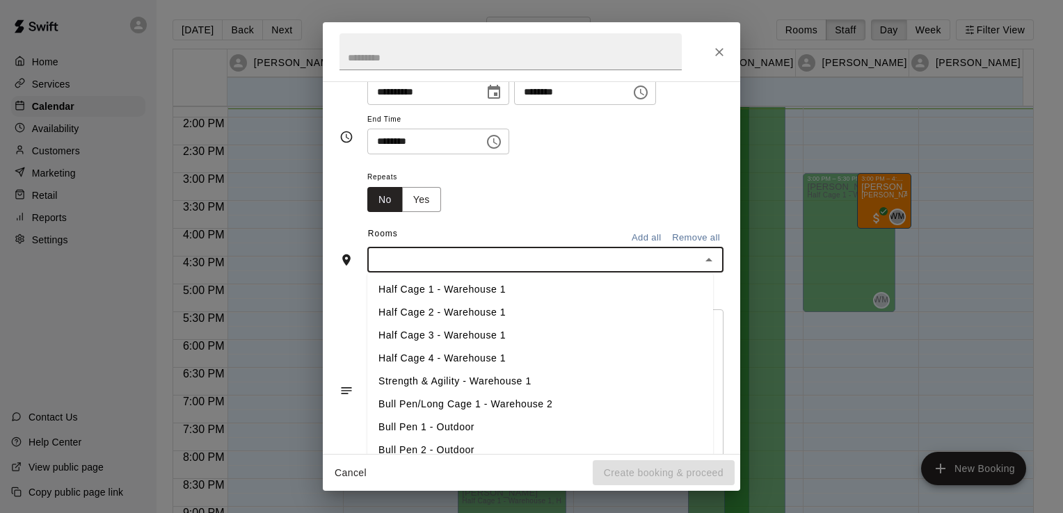
click at [476, 291] on li "Half Cage 1 - Warehouse 1" at bounding box center [540, 290] width 346 height 23
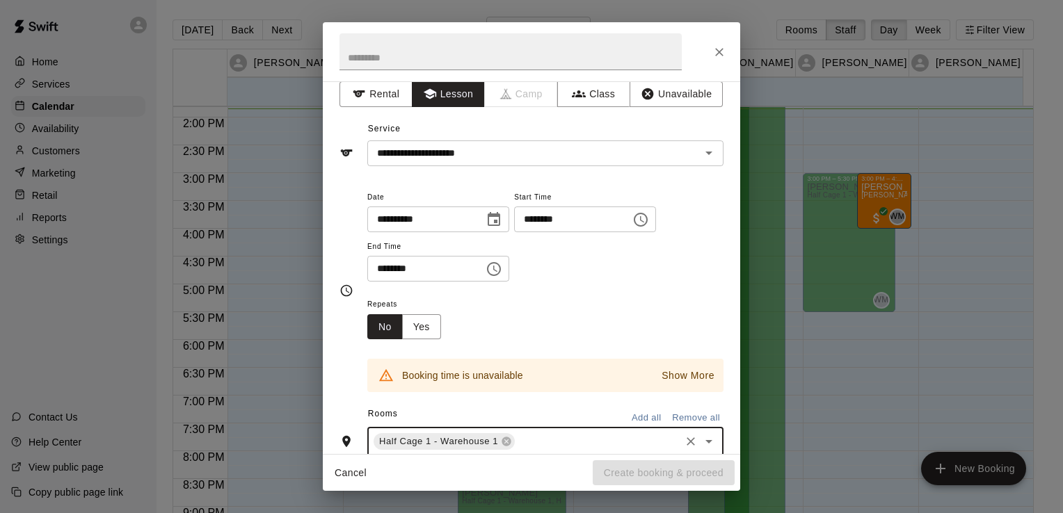
scroll to position [0, 0]
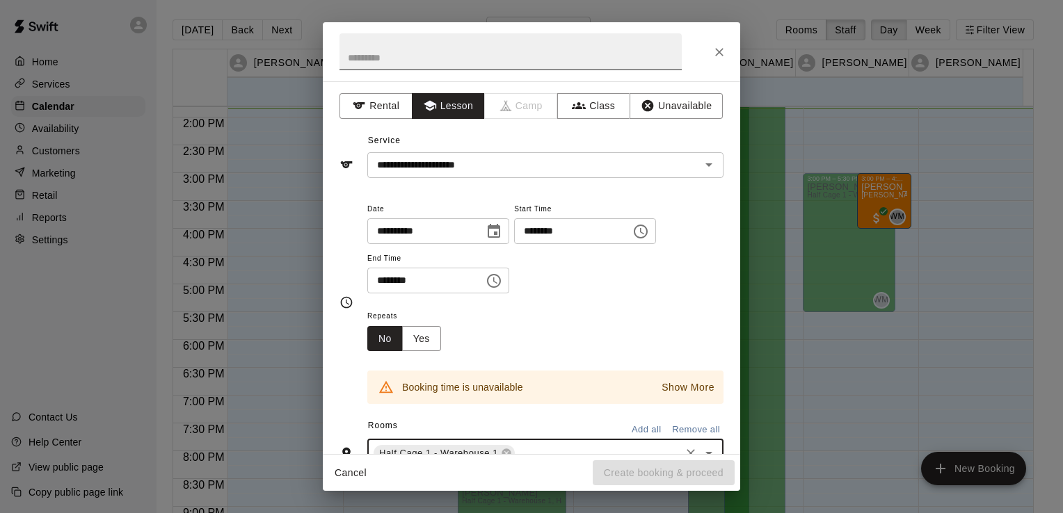
click at [483, 66] on input "text" at bounding box center [510, 51] width 342 height 37
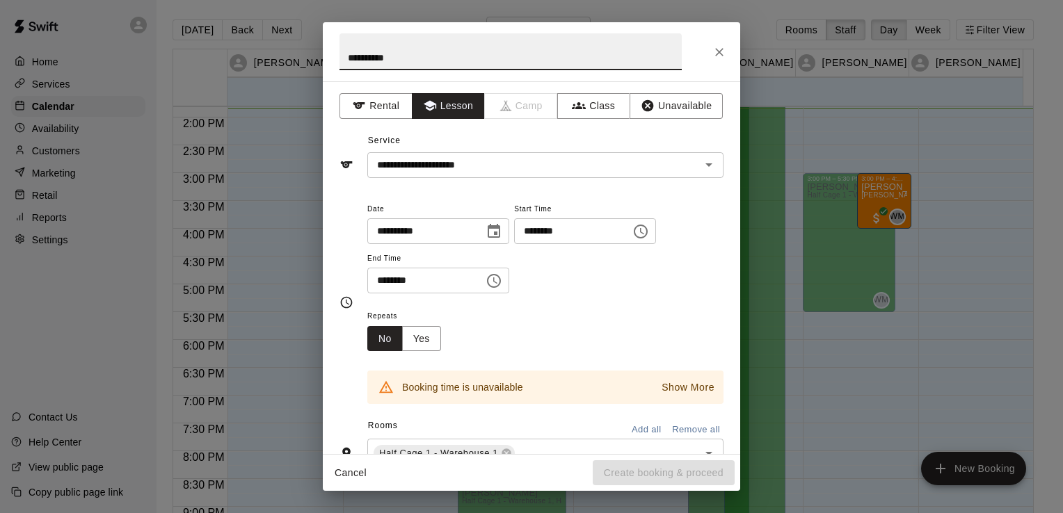
type input "**********"
click at [679, 391] on p "Show More" at bounding box center [687, 387] width 53 height 15
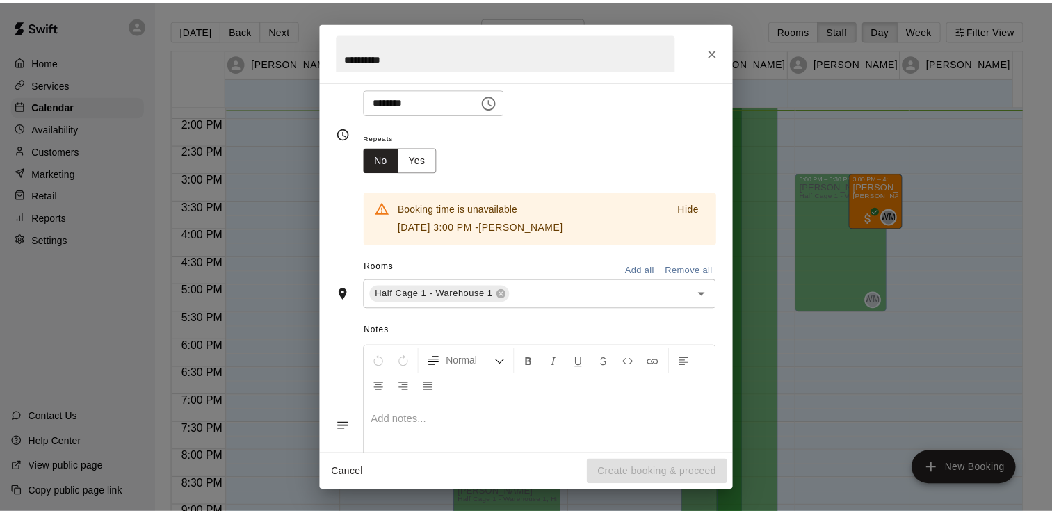
scroll to position [257, 0]
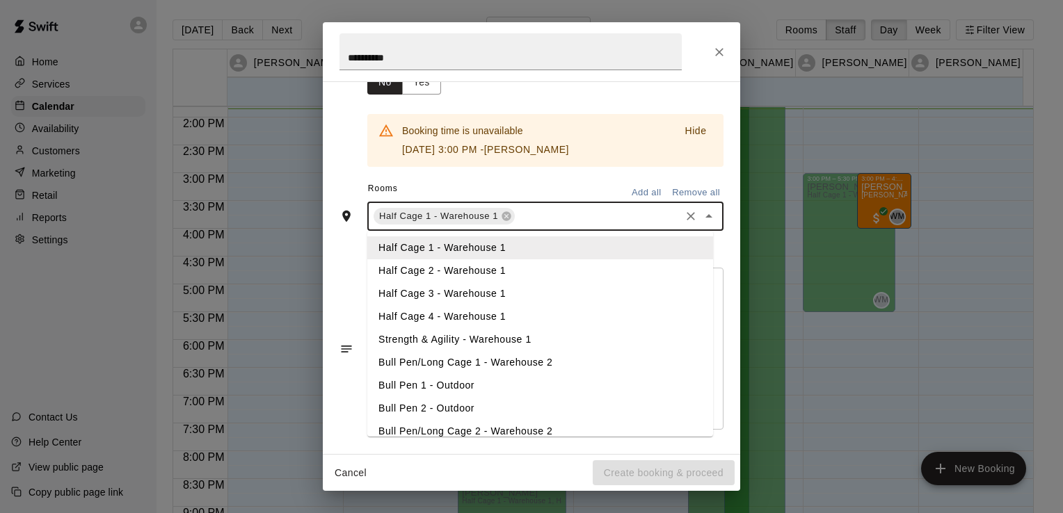
click at [627, 221] on input "text" at bounding box center [597, 216] width 161 height 17
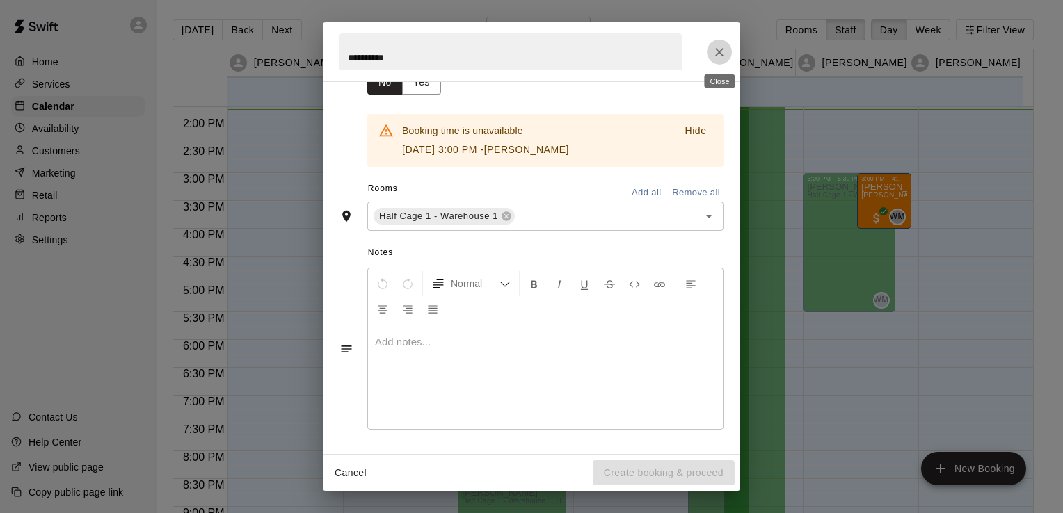
click at [723, 60] on button "Close" at bounding box center [719, 52] width 25 height 25
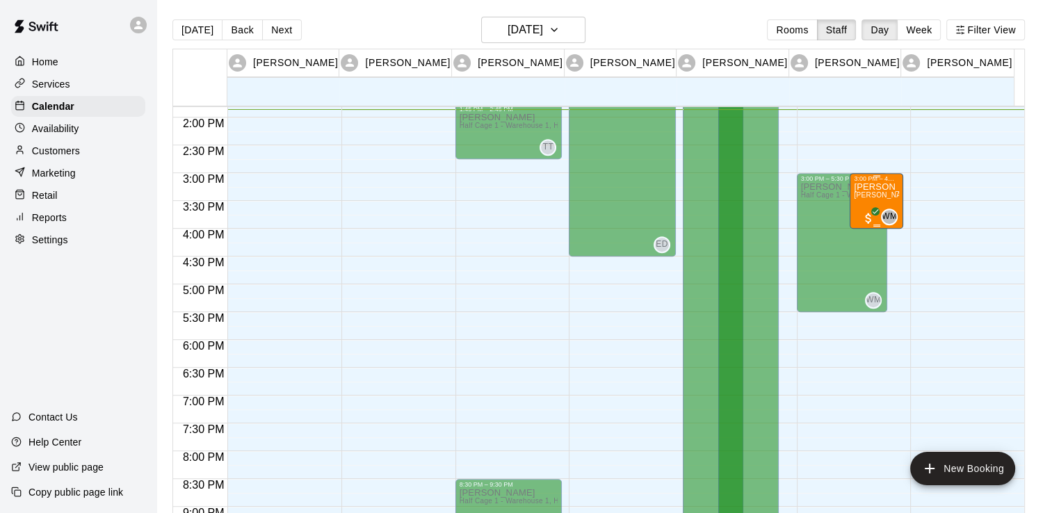
click at [886, 194] on span "[PERSON_NAME] (60 min) (Half Cage 1 - Warehouse 1, Half Cage 2 - Warehouse 1)" at bounding box center [993, 195] width 279 height 8
click at [882, 196] on span "[PERSON_NAME] (60 min) (Half Cage 1 - Warehouse 1, Half Cage 2 - Warehouse 1)" at bounding box center [993, 195] width 279 height 8
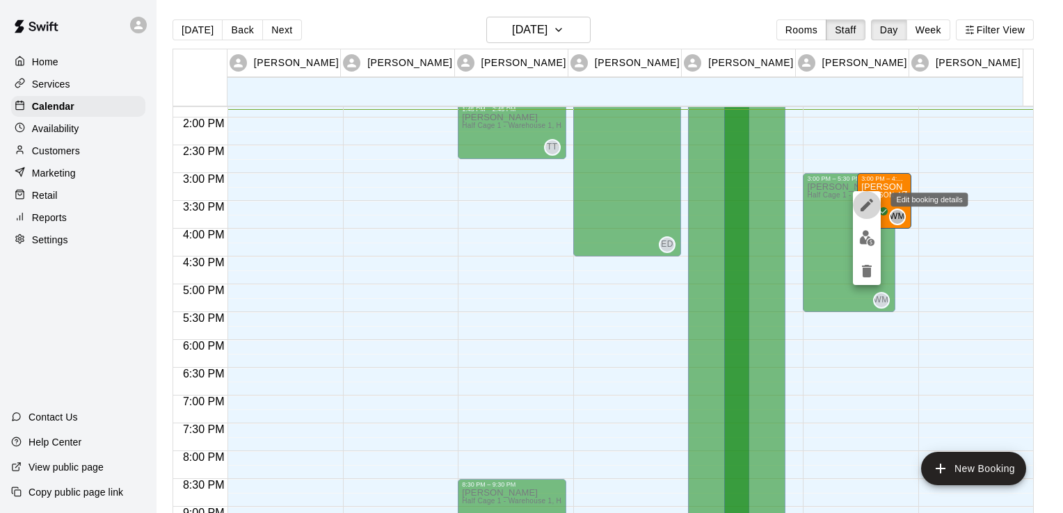
click at [862, 204] on icon "edit" at bounding box center [866, 205] width 17 height 17
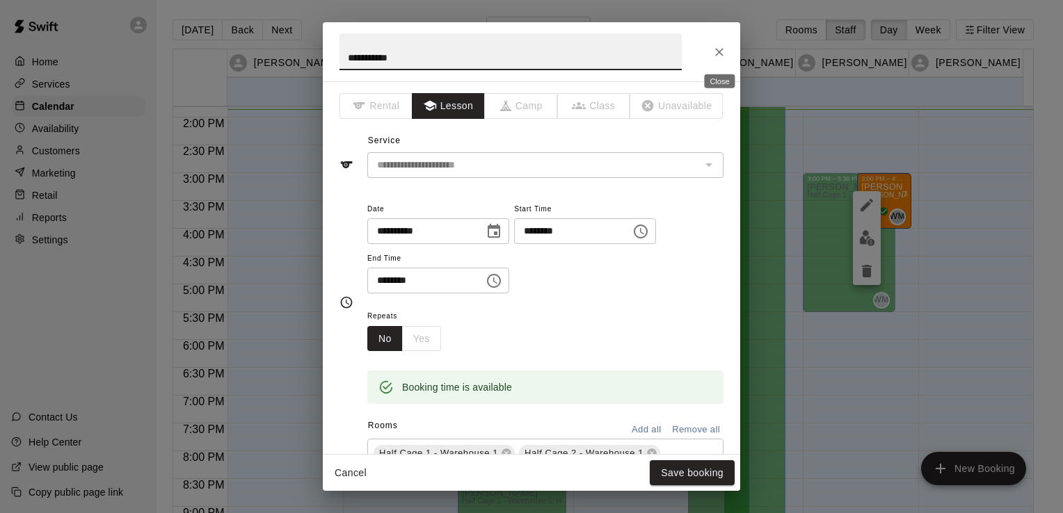
click at [723, 51] on icon "Close" at bounding box center [719, 52] width 14 height 14
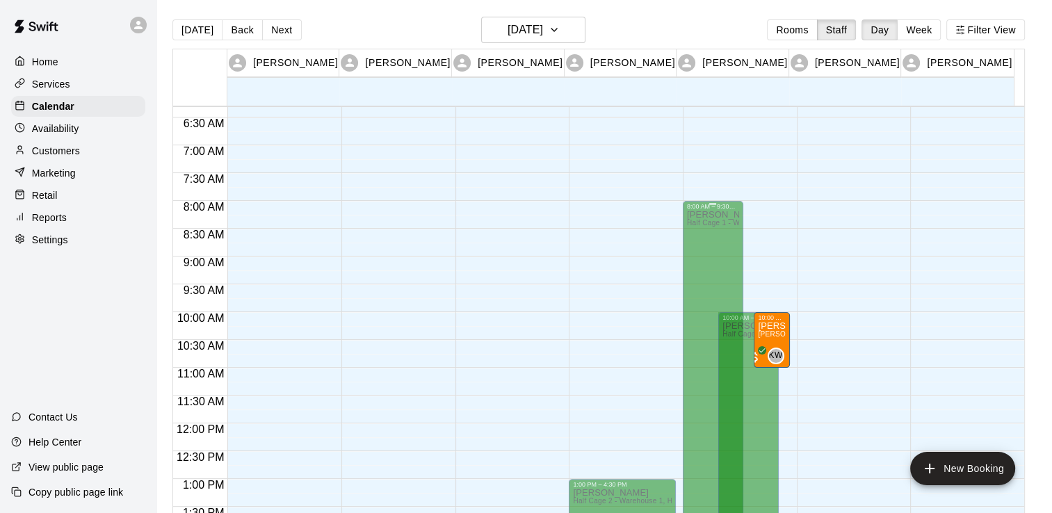
scroll to position [421, 0]
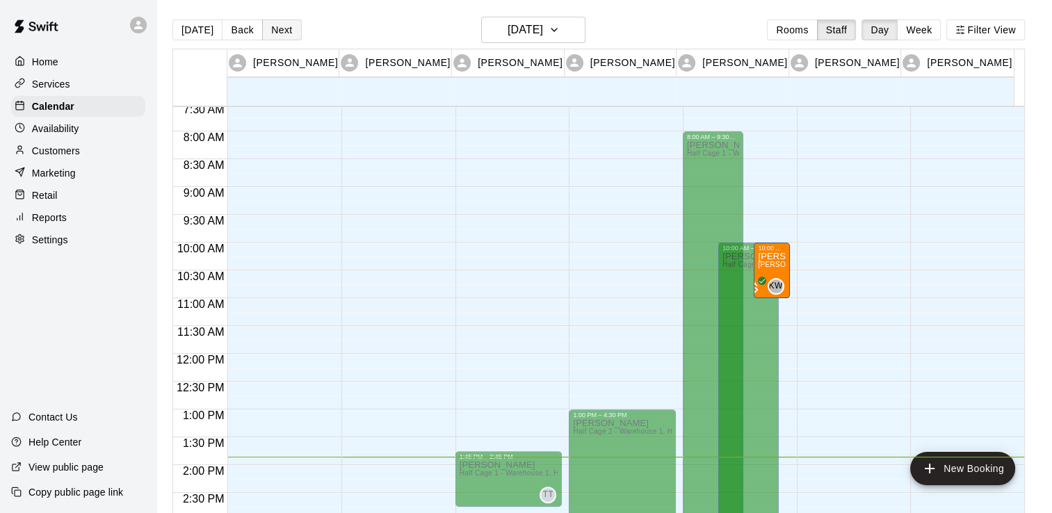
click at [287, 29] on button "Next" at bounding box center [281, 29] width 39 height 21
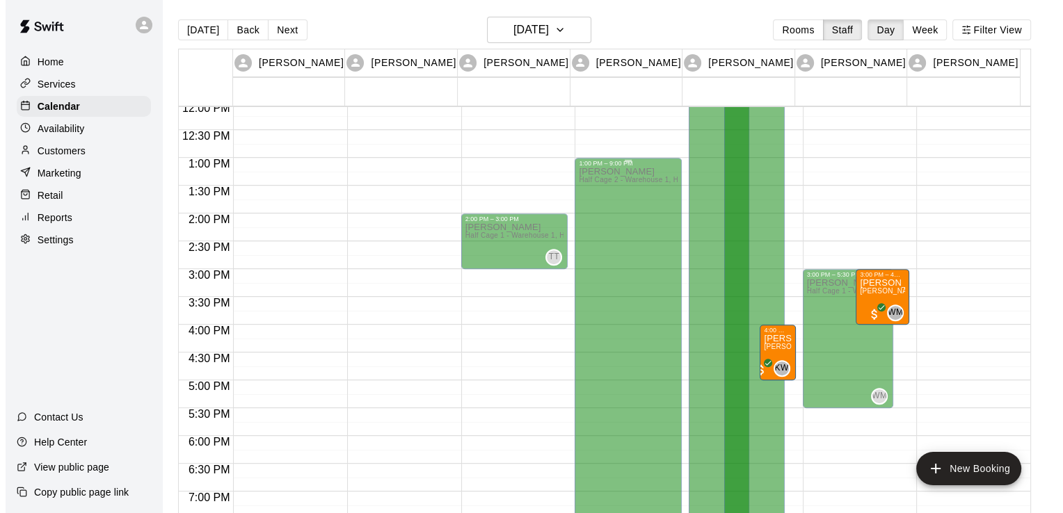
scroll to position [699, 0]
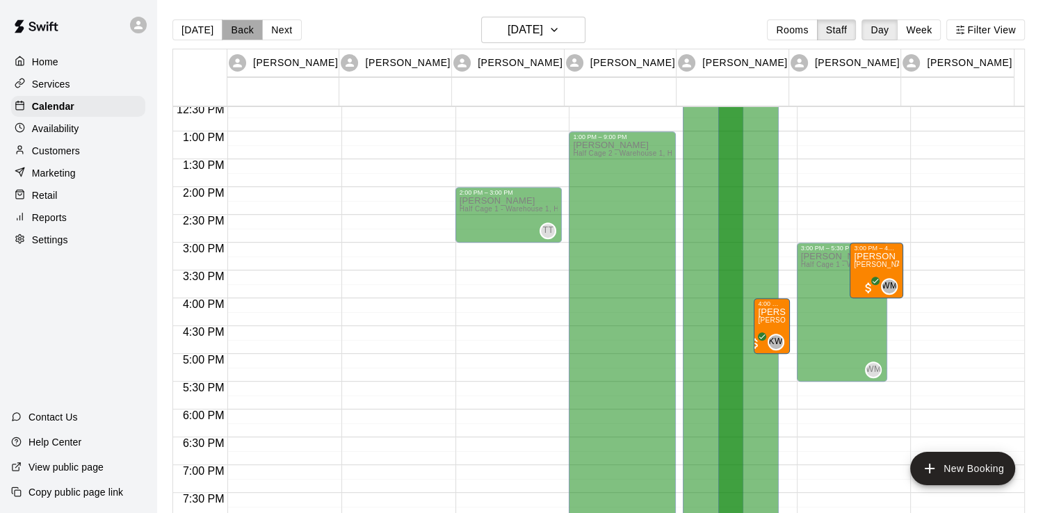
click at [239, 35] on button "Back" at bounding box center [242, 29] width 41 height 21
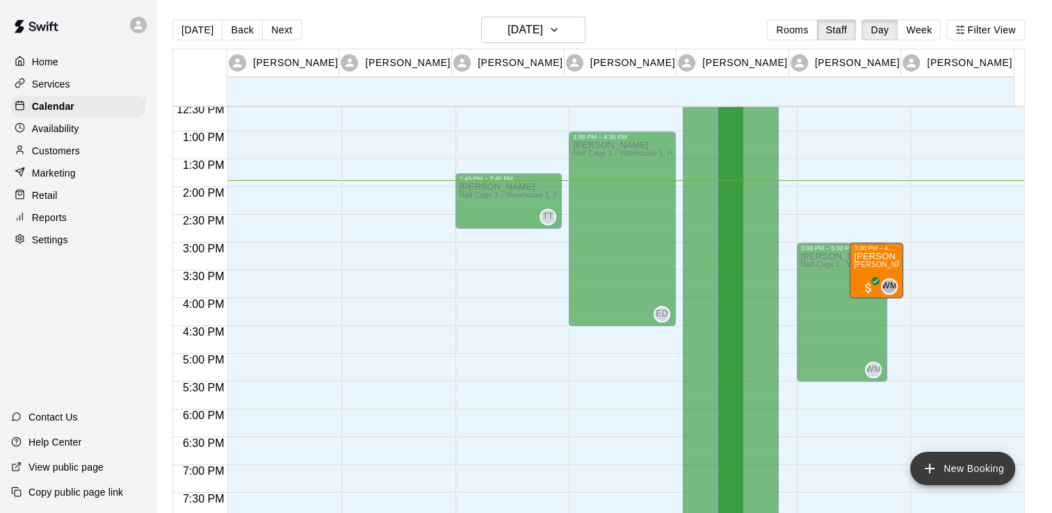
click at [974, 474] on button "New Booking" at bounding box center [962, 468] width 105 height 33
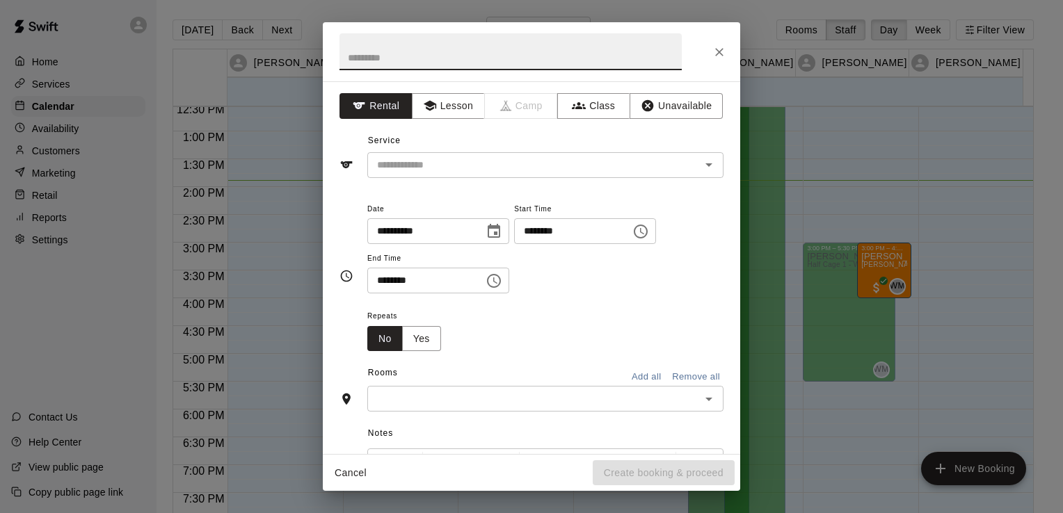
click at [592, 230] on input "********" at bounding box center [567, 231] width 107 height 26
click at [477, 57] on input "text" at bounding box center [510, 51] width 342 height 37
type input "**********"
click at [459, 109] on button "Lesson" at bounding box center [448, 106] width 73 height 26
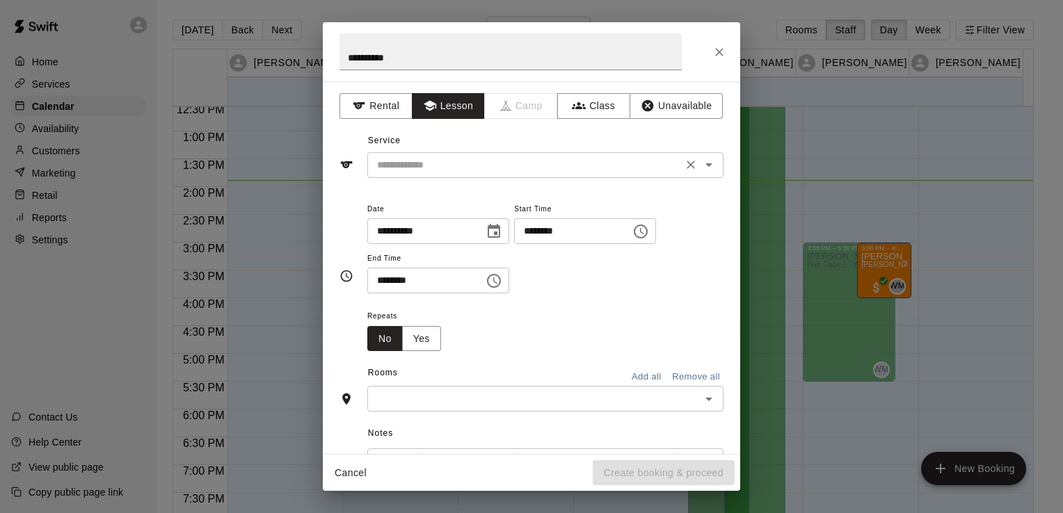
click at [452, 166] on input "text" at bounding box center [524, 164] width 307 height 17
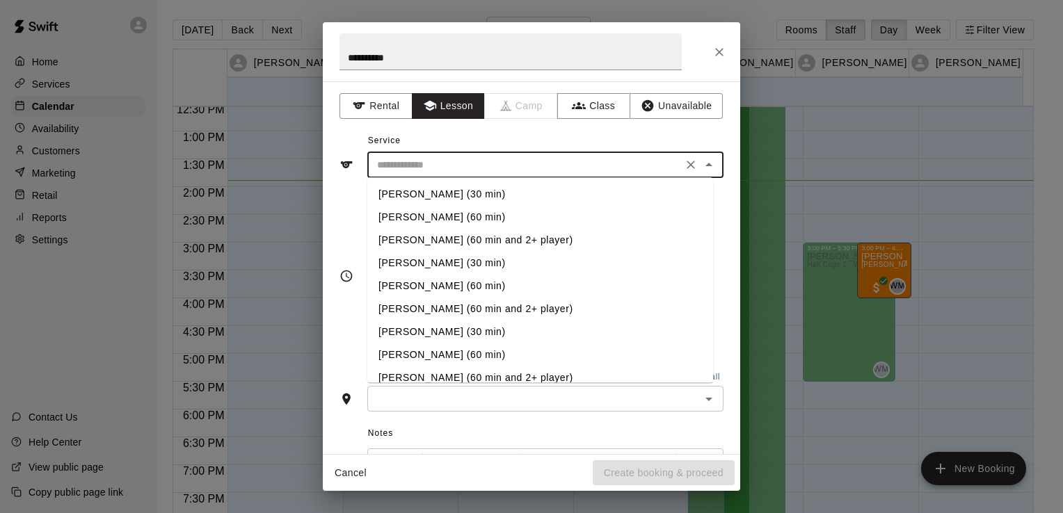
click at [466, 218] on li "[PERSON_NAME] (60 min)" at bounding box center [540, 217] width 346 height 23
type input "**********"
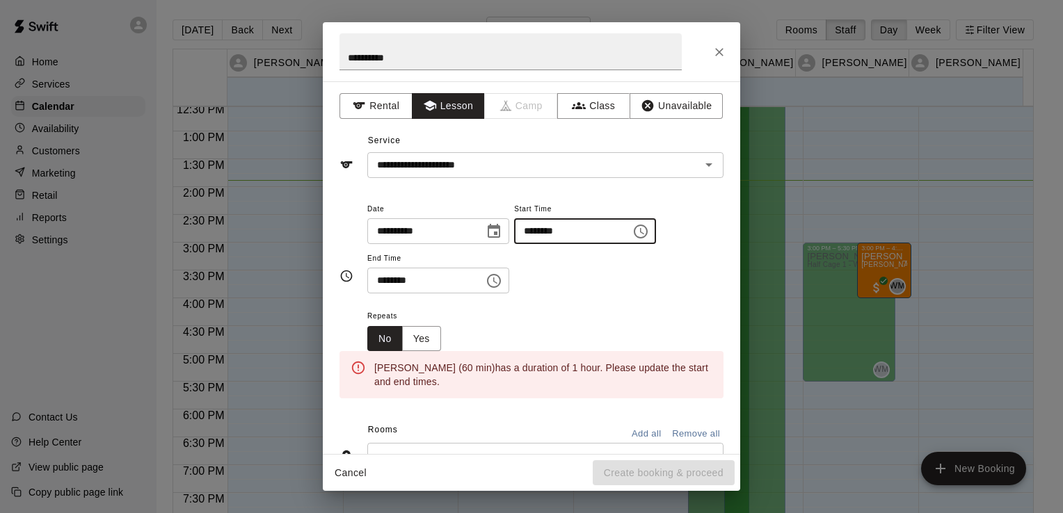
click at [621, 231] on input "********" at bounding box center [567, 231] width 107 height 26
type input "********"
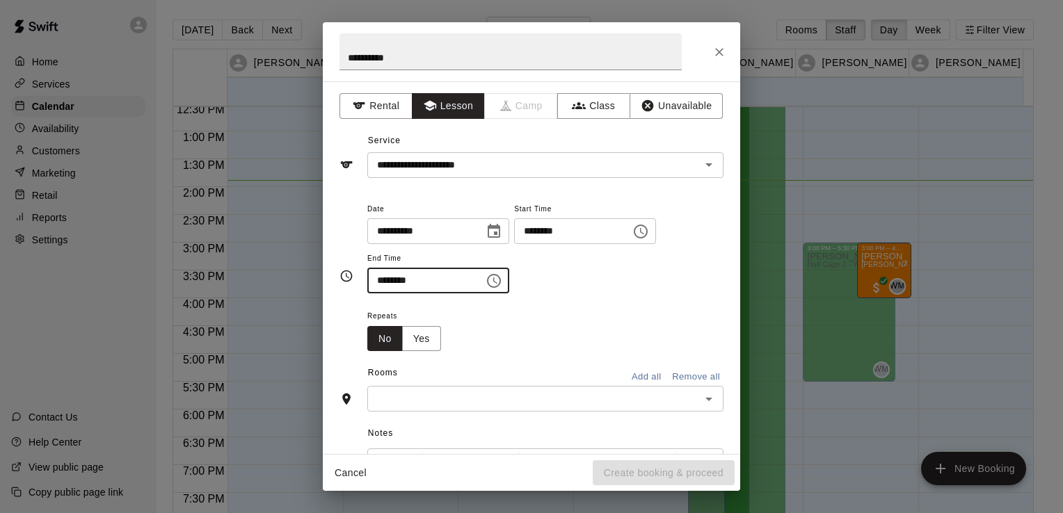
click at [701, 404] on icon "Open" at bounding box center [708, 399] width 17 height 17
type input "********"
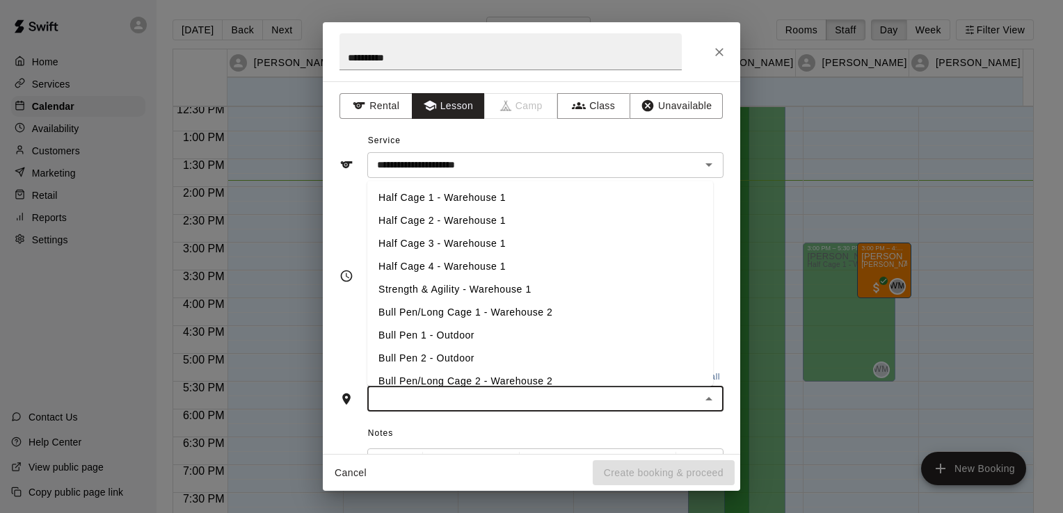
click at [556, 199] on li "Half Cage 1 - Warehouse 1" at bounding box center [540, 197] width 346 height 23
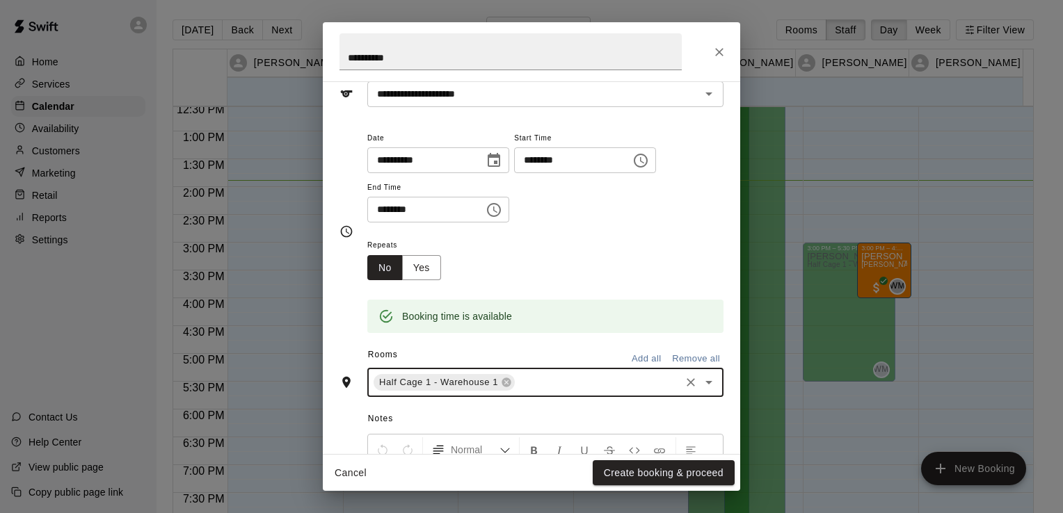
scroll to position [139, 0]
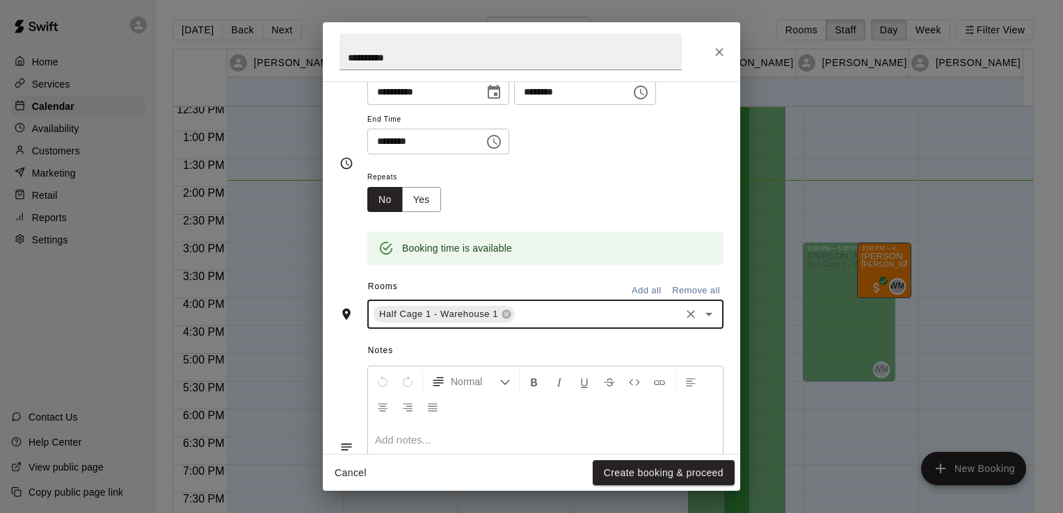
click at [701, 321] on icon "Open" at bounding box center [708, 314] width 17 height 17
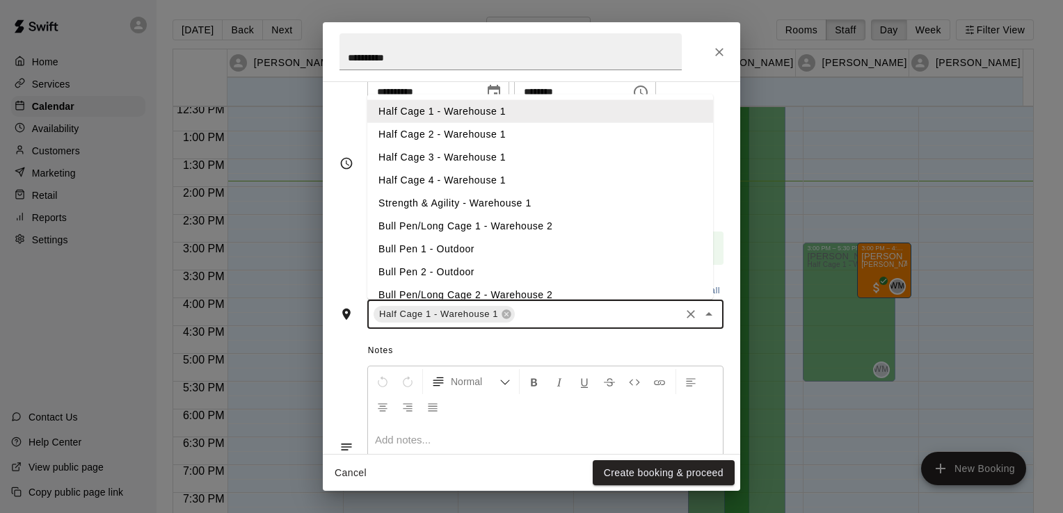
click at [535, 138] on li "Half Cage 2 - Warehouse 1" at bounding box center [540, 134] width 346 height 23
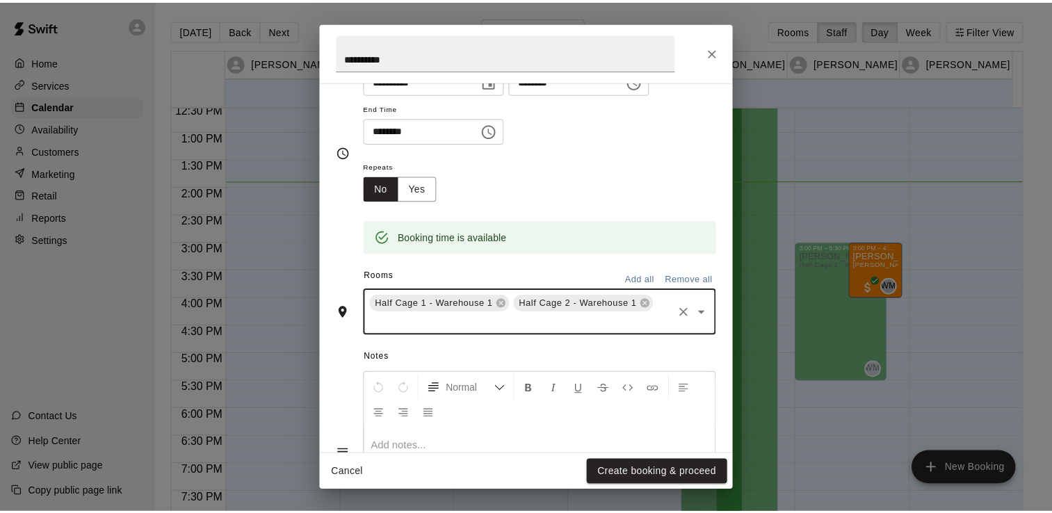
scroll to position [0, 0]
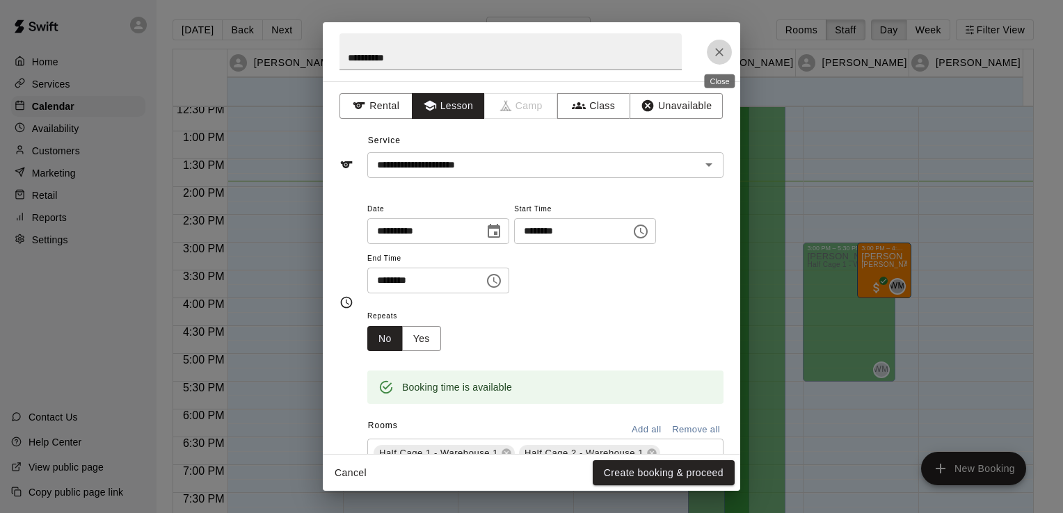
click at [718, 56] on icon "Close" at bounding box center [719, 52] width 14 height 14
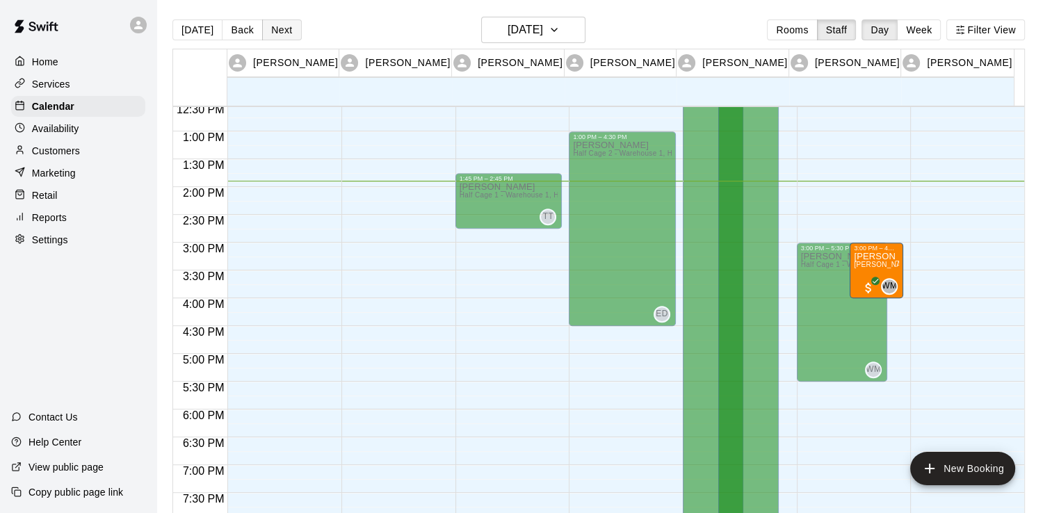
click at [286, 38] on button "Next" at bounding box center [281, 29] width 39 height 21
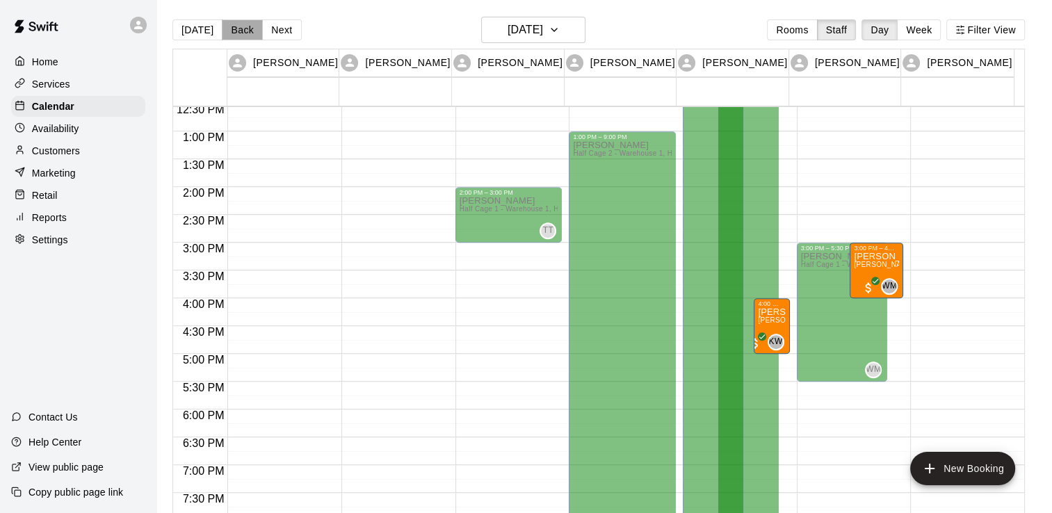
click at [232, 32] on button "Back" at bounding box center [242, 29] width 41 height 21
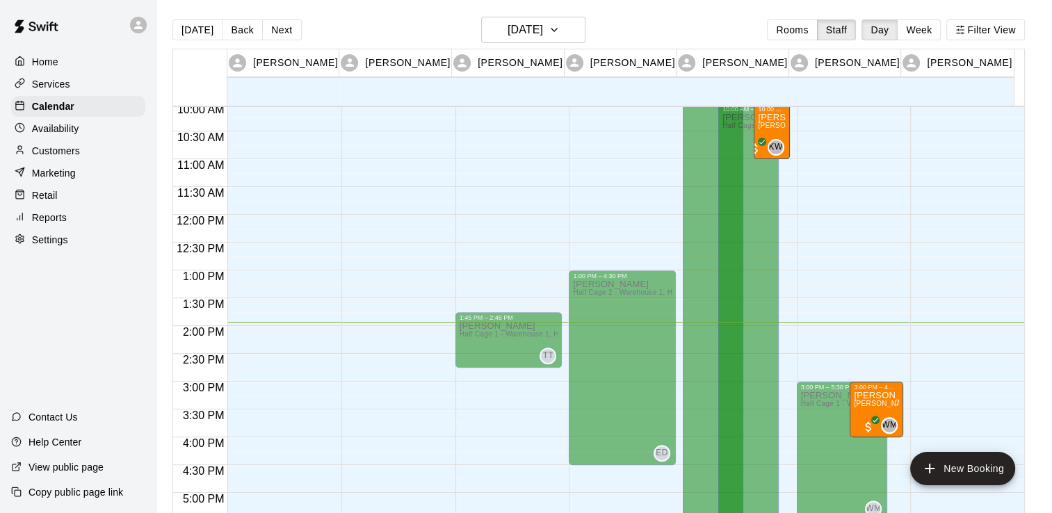
scroll to position [629, 0]
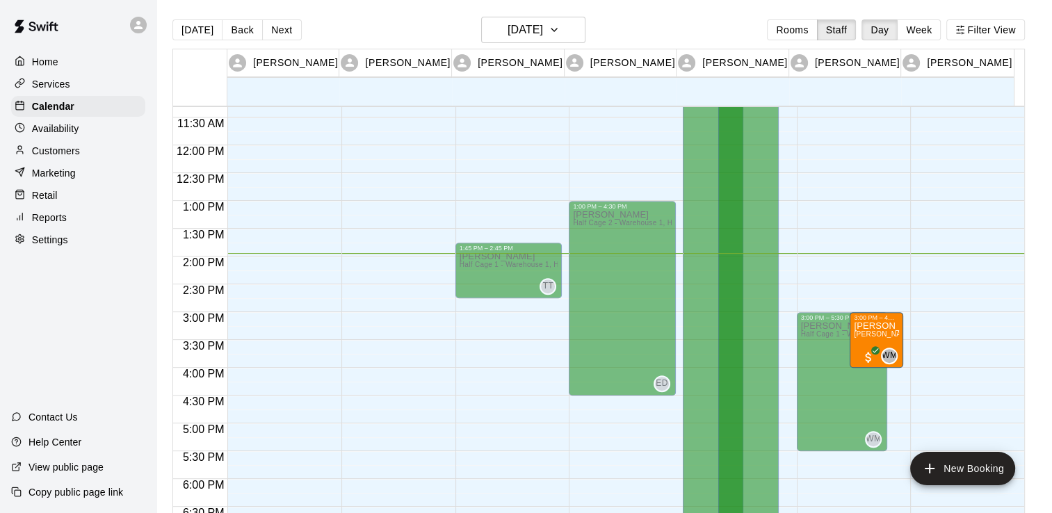
click at [639, 29] on div "[DATE] Back [DATE][DATE] Rooms Staff Day Week Filter View" at bounding box center [598, 33] width 853 height 32
click at [711, 21] on div "[DATE] Back [DATE][DATE] Rooms Staff Day Week Filter View" at bounding box center [598, 33] width 853 height 32
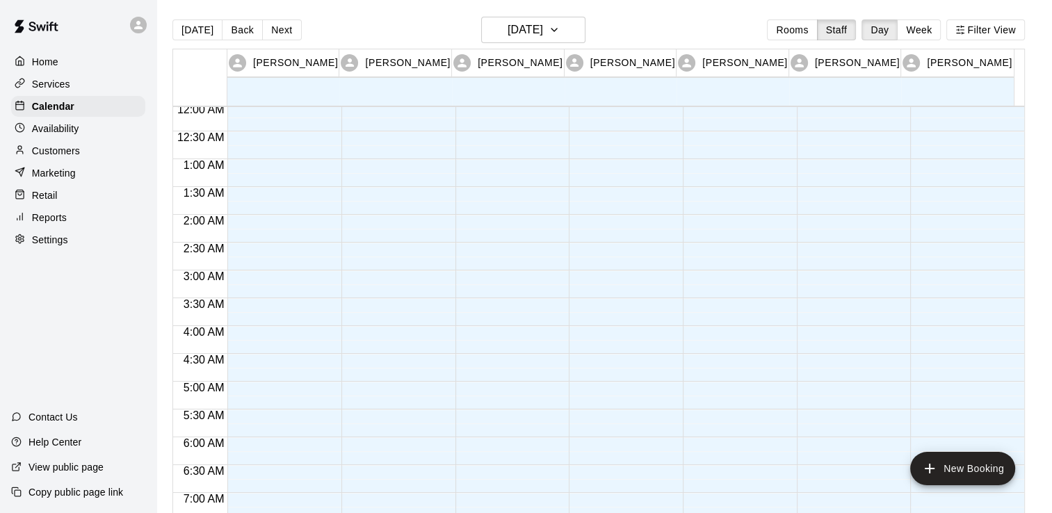
scroll to position [0, 0]
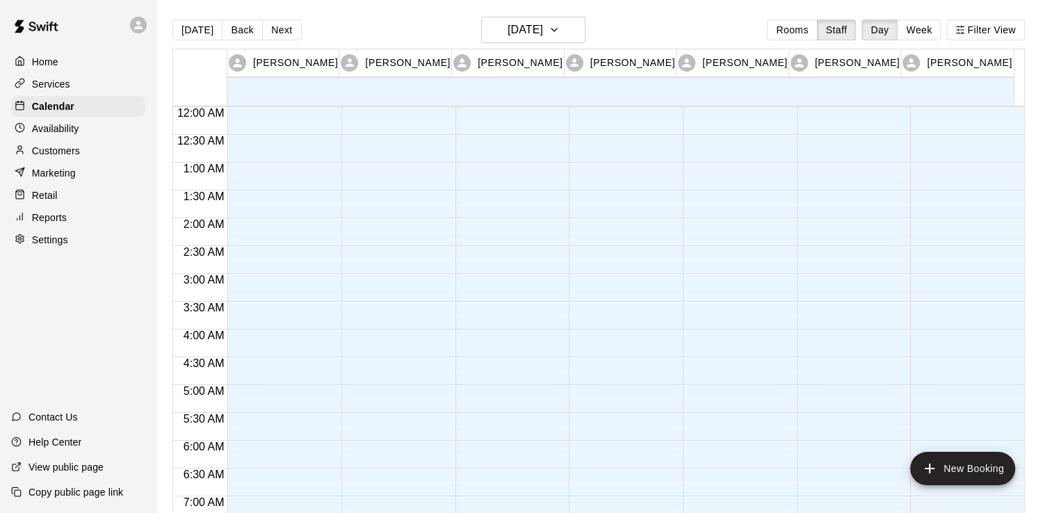
click at [730, 32] on div "[DATE] Back [DATE][DATE] Rooms Staff Day Week Filter View" at bounding box center [598, 33] width 853 height 32
click at [660, 32] on div "[DATE] Back [DATE][DATE] Rooms Staff Day Week Filter View" at bounding box center [598, 33] width 853 height 32
click at [661, 32] on div "[DATE] Back [DATE][DATE] Rooms Staff Day Week Filter View" at bounding box center [598, 33] width 853 height 32
click at [669, 26] on div "[DATE] Back [DATE][DATE] Rooms Staff Day Week Filter View" at bounding box center [598, 33] width 853 height 32
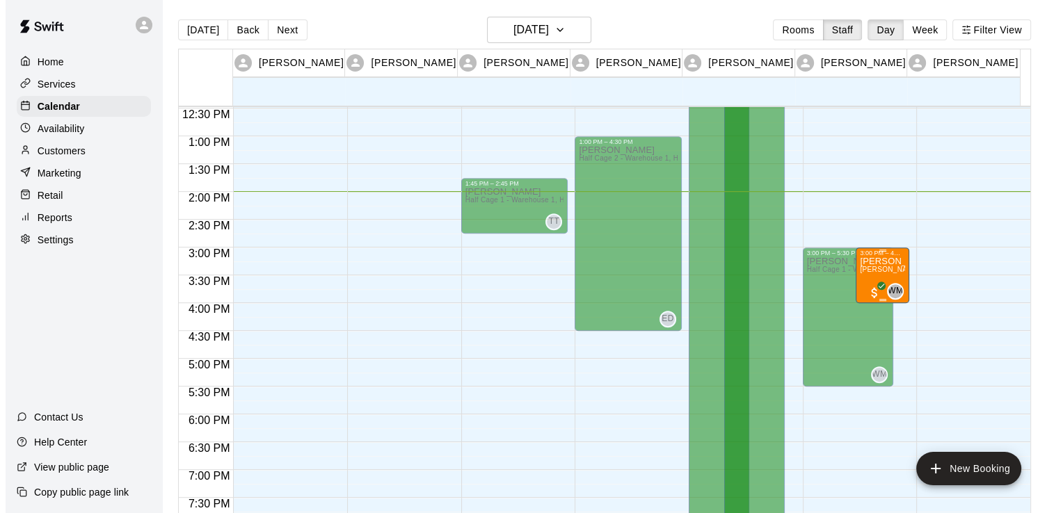
scroll to position [695, 0]
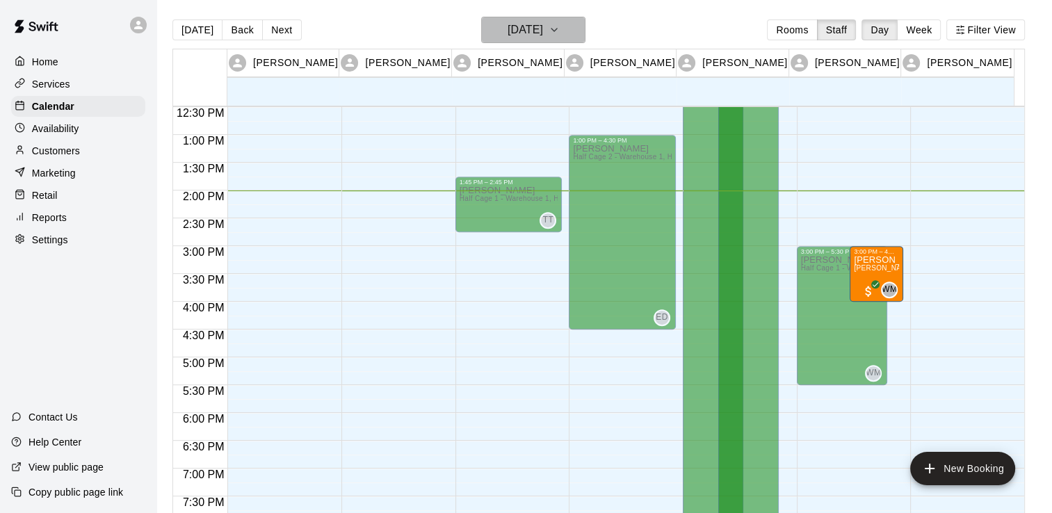
click at [560, 38] on icon "button" at bounding box center [554, 30] width 11 height 17
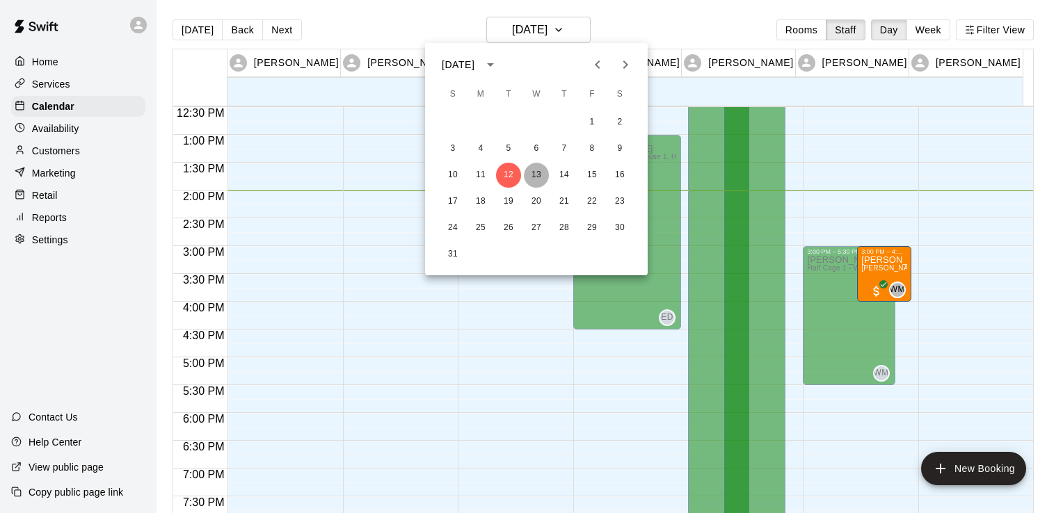
click at [542, 172] on button "13" at bounding box center [536, 175] width 25 height 25
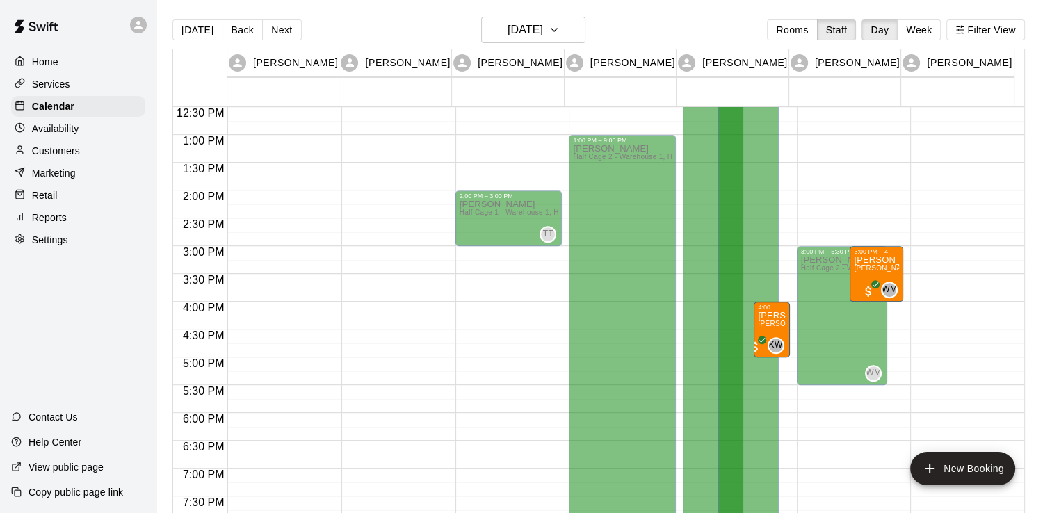
click at [720, 38] on div "[DATE] Back [DATE][DATE] Rooms Staff Day Week Filter View" at bounding box center [598, 33] width 853 height 32
click at [715, 35] on div "[DATE] Back [DATE][DATE] Rooms Staff Day Week Filter View" at bounding box center [598, 33] width 853 height 32
click at [862, 334] on div "[PERSON_NAME] Half Cage 2 - Warehouse 1, Half Cage 3 - Warehouse 1, Half Cage 4…" at bounding box center [842, 511] width 83 height 513
click at [865, 268] on span "[PERSON_NAME] (60 min) (Half Cage 1 - Warehouse 1, Half Cage 2 - Warehouse 1)" at bounding box center [993, 268] width 279 height 8
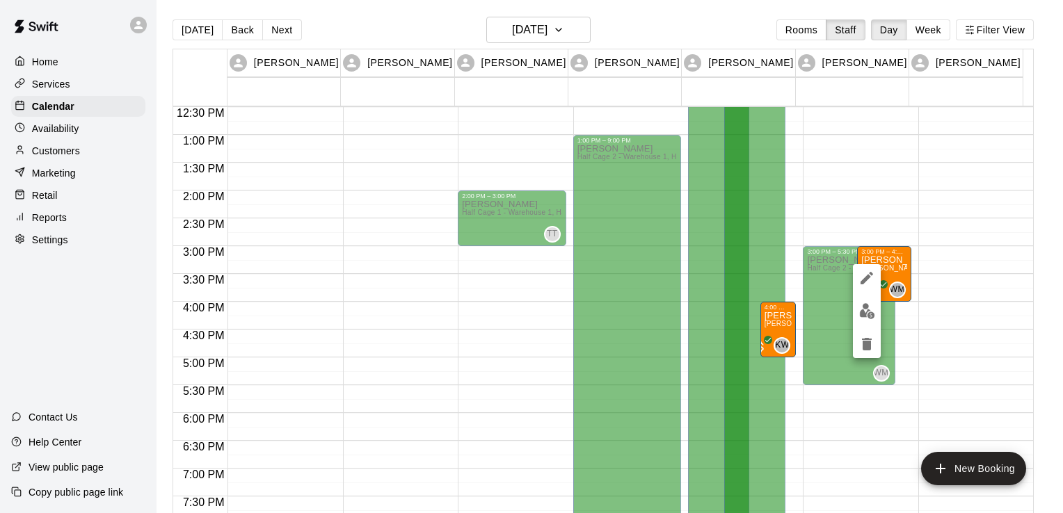
click at [736, 21] on div at bounding box center [531, 256] width 1063 height 513
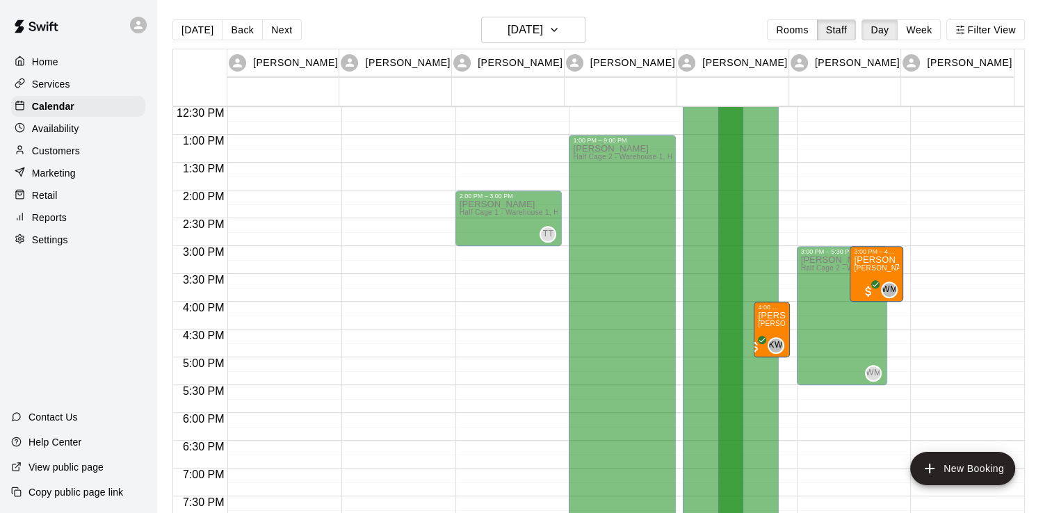
click at [694, 31] on div "[DATE] Back [DATE][DATE] Rooms Staff Day Week Filter View" at bounding box center [598, 33] width 853 height 32
click at [882, 266] on span "[PERSON_NAME] (60 min) (Half Cage 1 - Warehouse 1, Half Cage 2 - Warehouse 1)" at bounding box center [993, 268] width 279 height 8
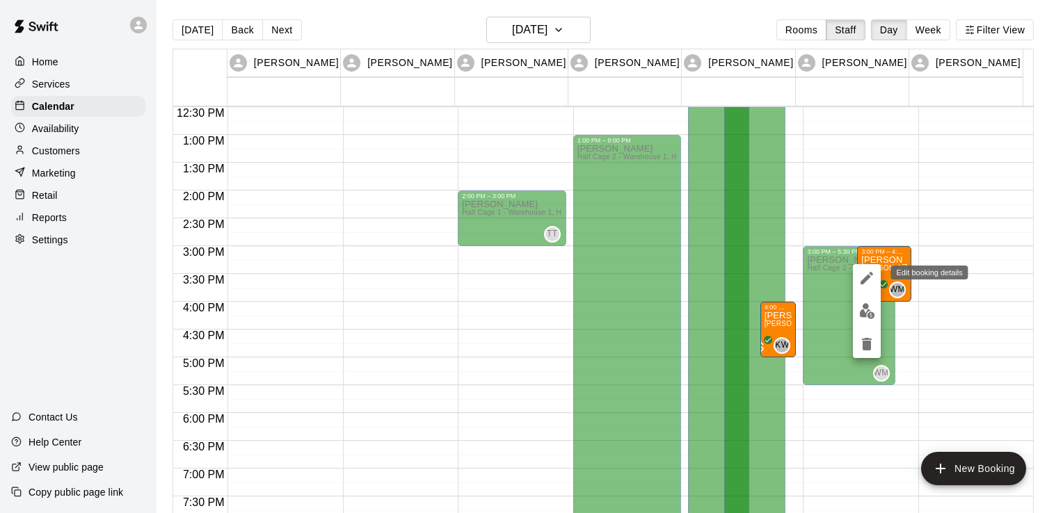
click at [864, 280] on icon "edit" at bounding box center [866, 278] width 13 height 13
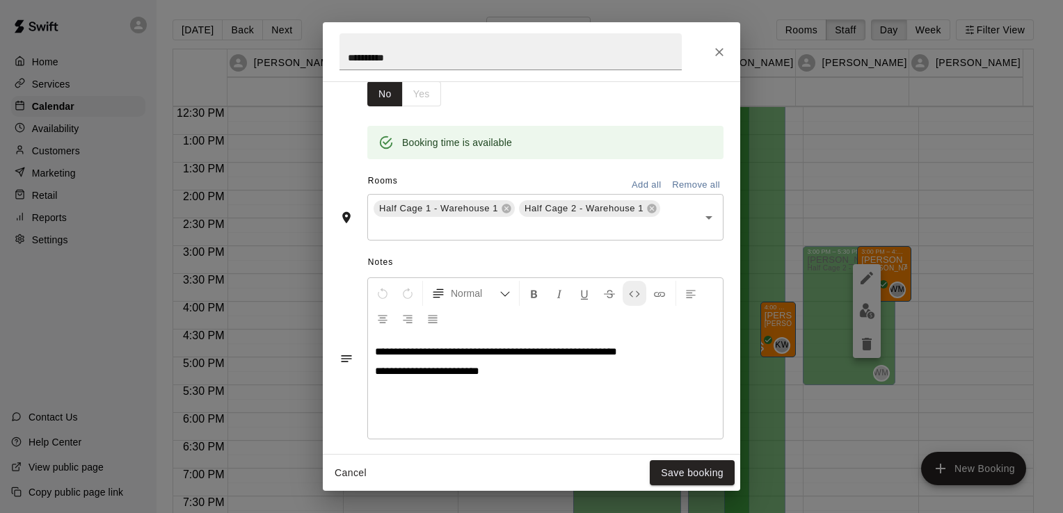
scroll to position [278, 0]
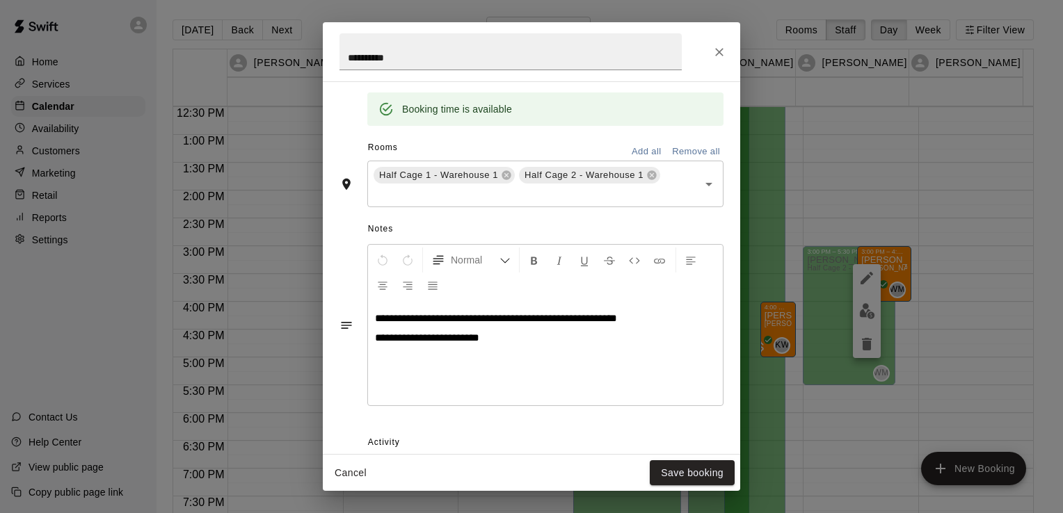
click at [695, 37] on h2 "**********" at bounding box center [511, 51] width 376 height 59
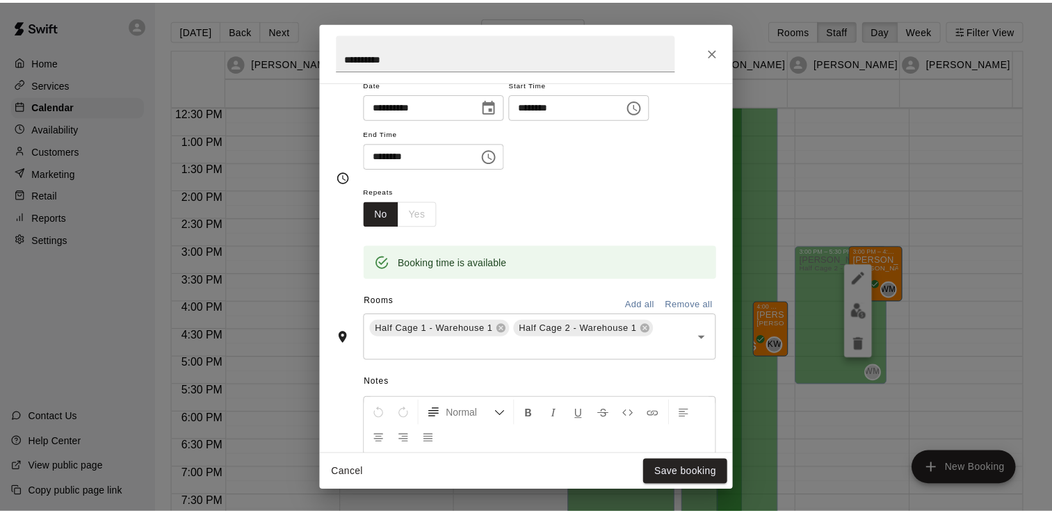
scroll to position [13, 0]
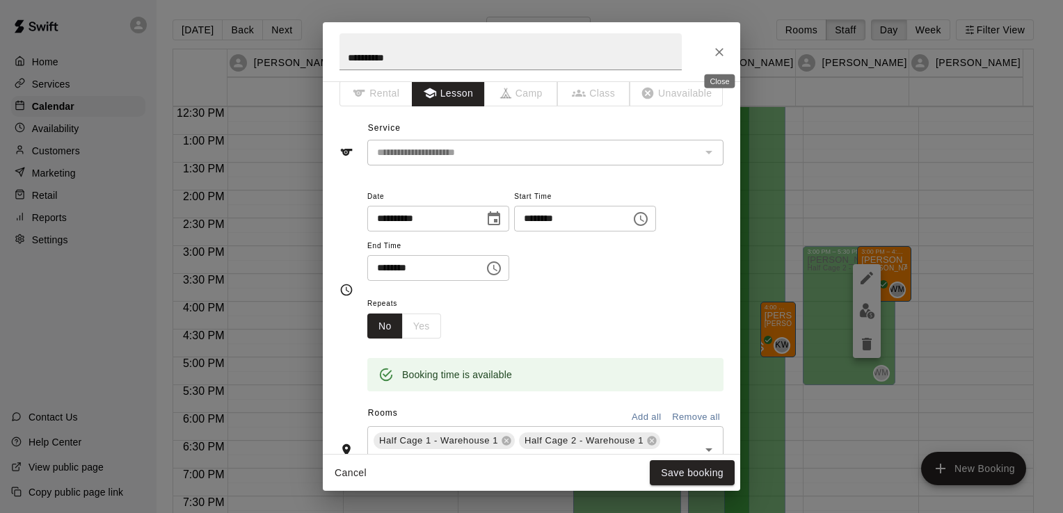
click at [723, 49] on icon "Close" at bounding box center [719, 52] width 14 height 14
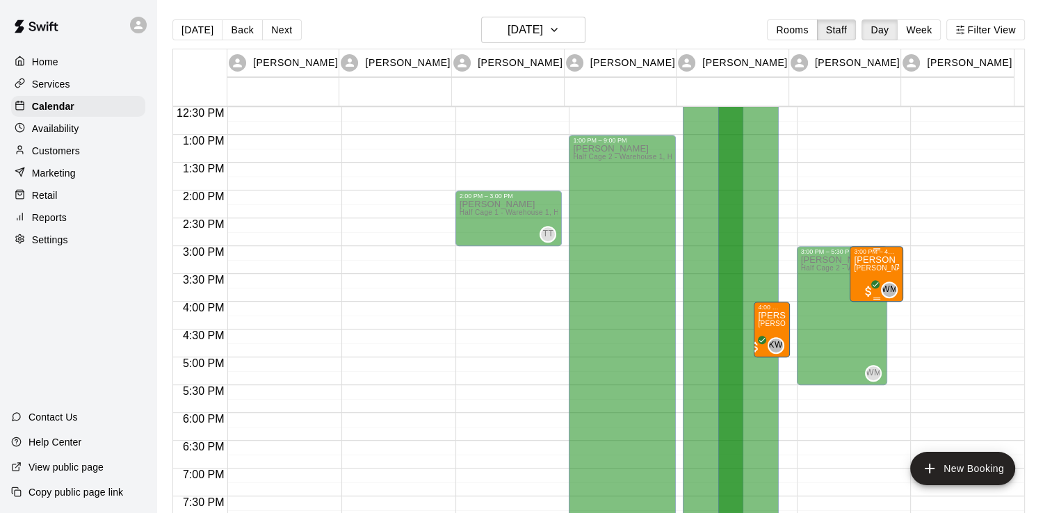
click at [866, 272] on span "[PERSON_NAME] (60 min) (Half Cage 1 - Warehouse 1, Half Cage 2 - Warehouse 1)" at bounding box center [993, 268] width 279 height 8
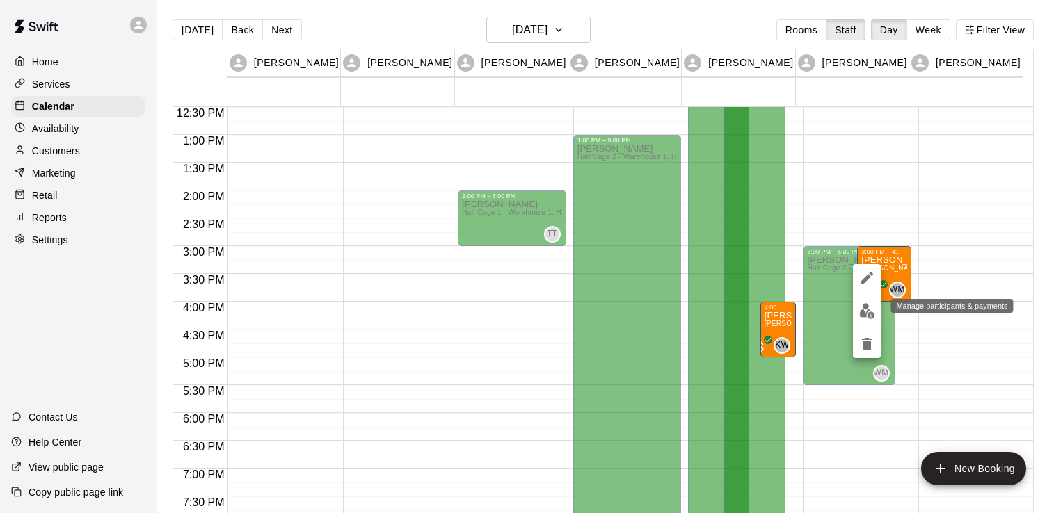
click at [871, 313] on img "edit" at bounding box center [867, 311] width 16 height 16
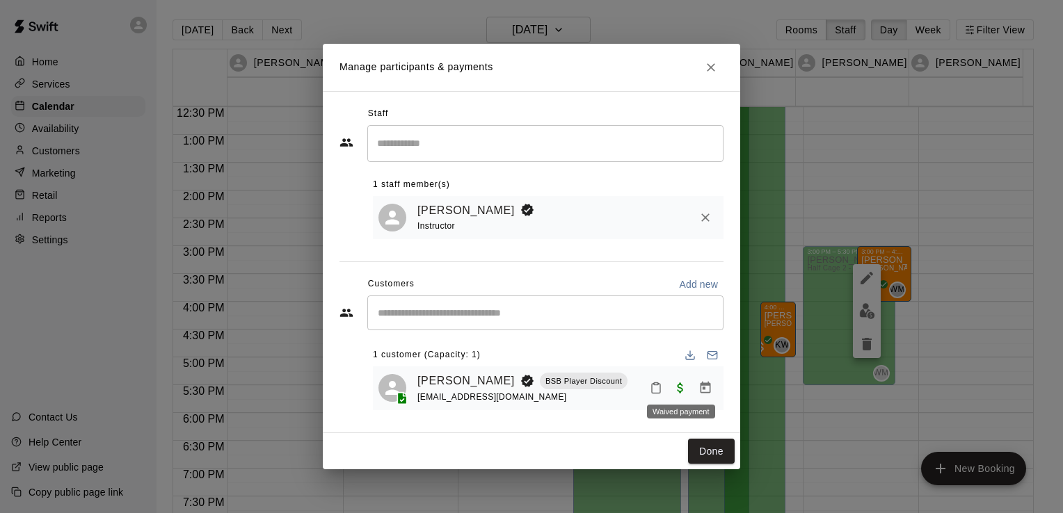
click at [677, 393] on span "Waived payment" at bounding box center [680, 388] width 25 height 12
click at [679, 389] on span "Waived payment" at bounding box center [680, 388] width 25 height 12
drag, startPoint x: 679, startPoint y: 389, endPoint x: 654, endPoint y: 364, distance: 34.4
click at [637, 348] on div "1 customer (Capacity: 1)" at bounding box center [548, 355] width 350 height 22
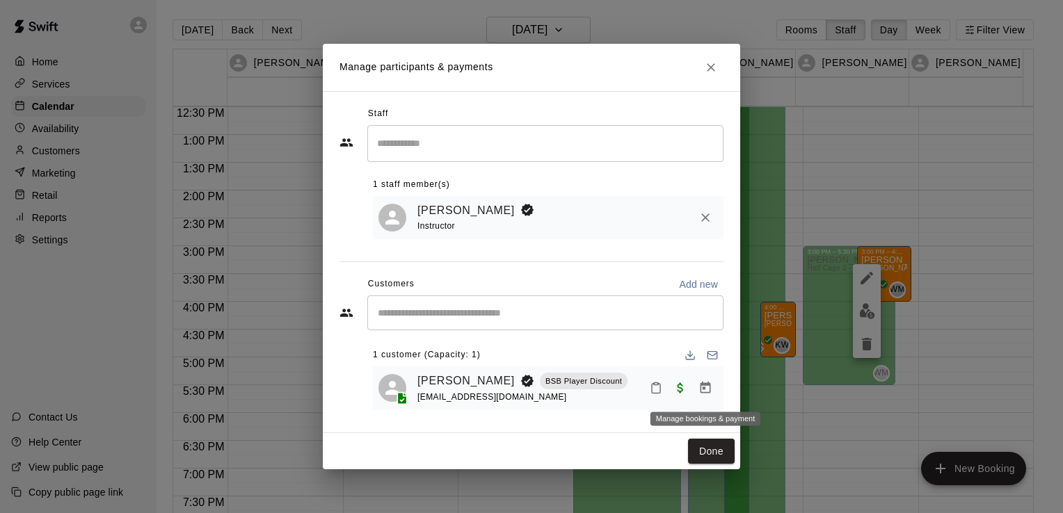
click at [702, 387] on icon "Manage bookings & payment" at bounding box center [705, 388] width 10 height 12
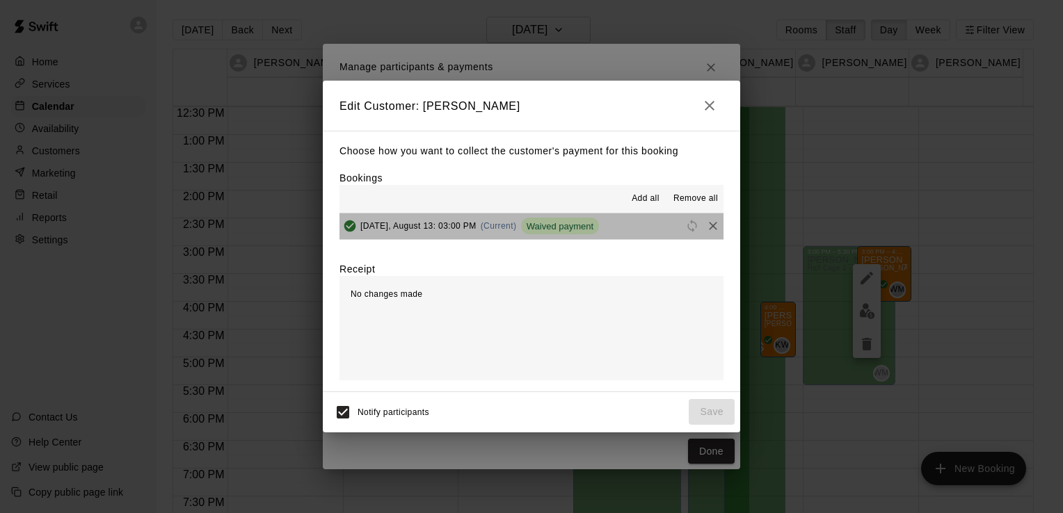
click at [587, 227] on span "Waived payment" at bounding box center [560, 226] width 78 height 10
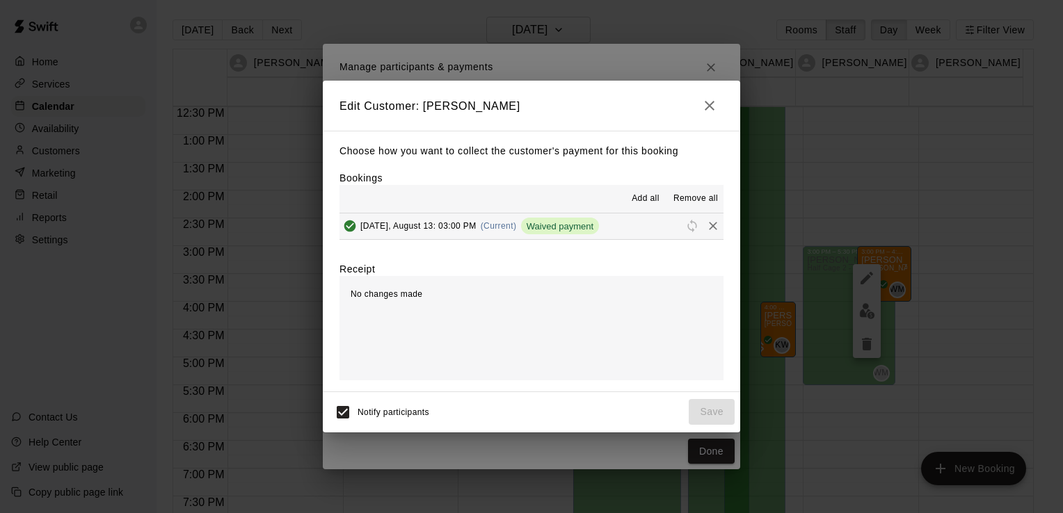
click at [554, 234] on div "Waived payment" at bounding box center [560, 226] width 78 height 17
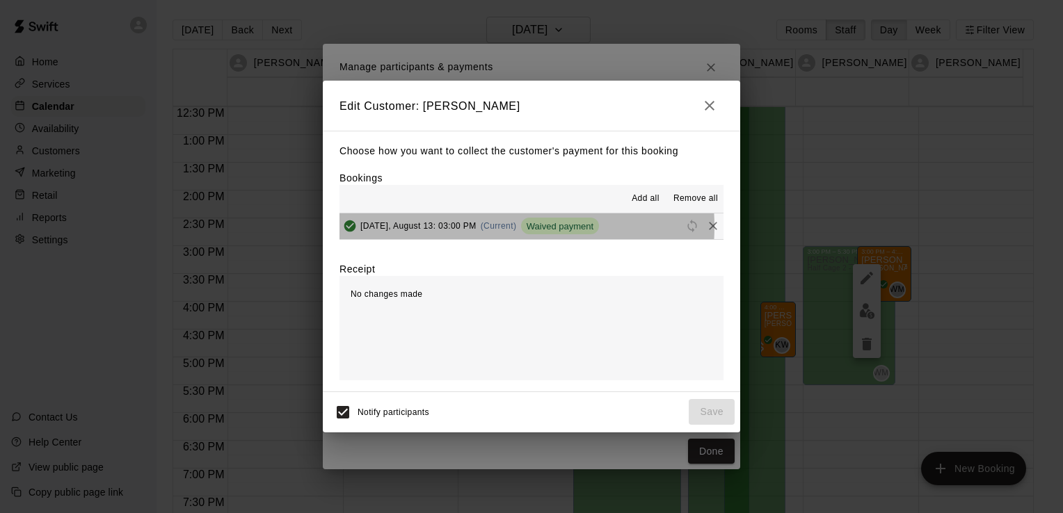
click at [503, 228] on span "(Current)" at bounding box center [499, 226] width 36 height 10
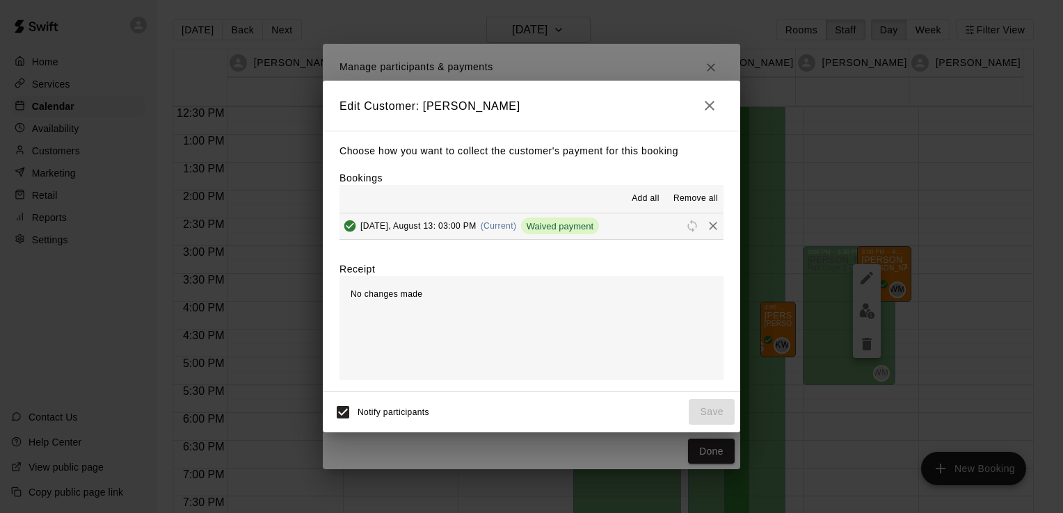
click at [567, 229] on span "Waived payment" at bounding box center [560, 226] width 78 height 10
click at [599, 227] on span "Waived payment" at bounding box center [560, 226] width 78 height 10
drag, startPoint x: 595, startPoint y: 231, endPoint x: 567, endPoint y: 296, distance: 71.3
click at [567, 296] on div "No changes made" at bounding box center [531, 328] width 384 height 104
click at [702, 111] on icon "button" at bounding box center [709, 105] width 17 height 17
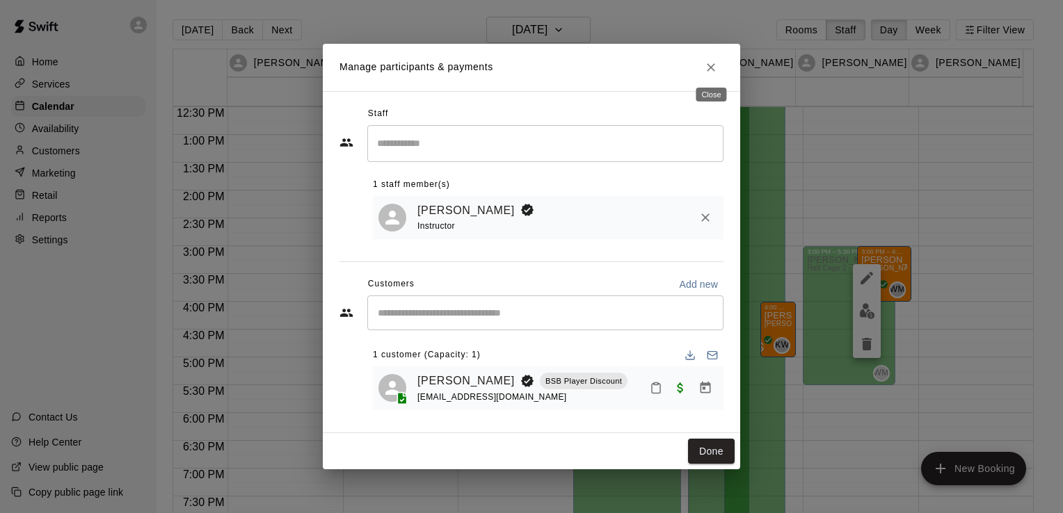
click at [713, 65] on icon "Close" at bounding box center [711, 67] width 14 height 14
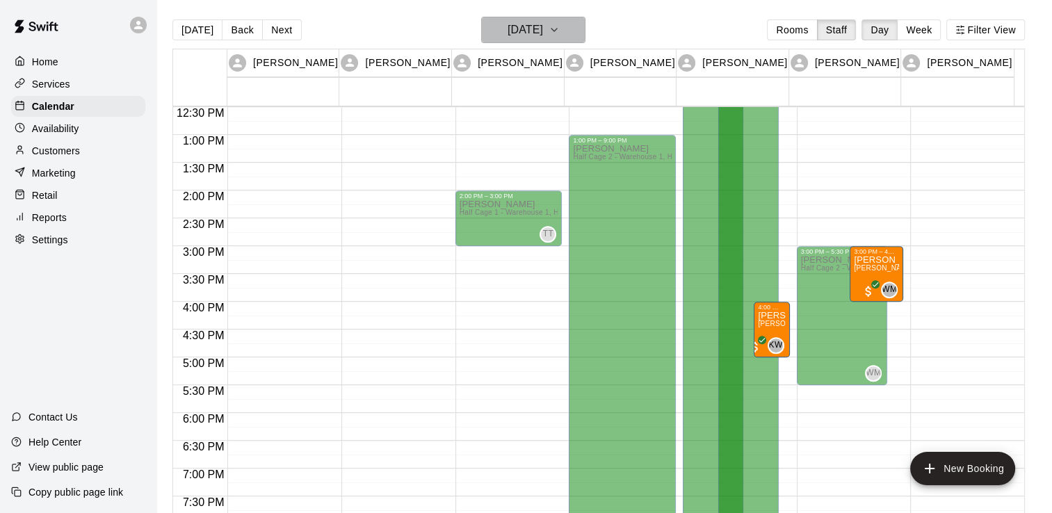
click at [586, 38] on button "[DATE]" at bounding box center [533, 30] width 104 height 26
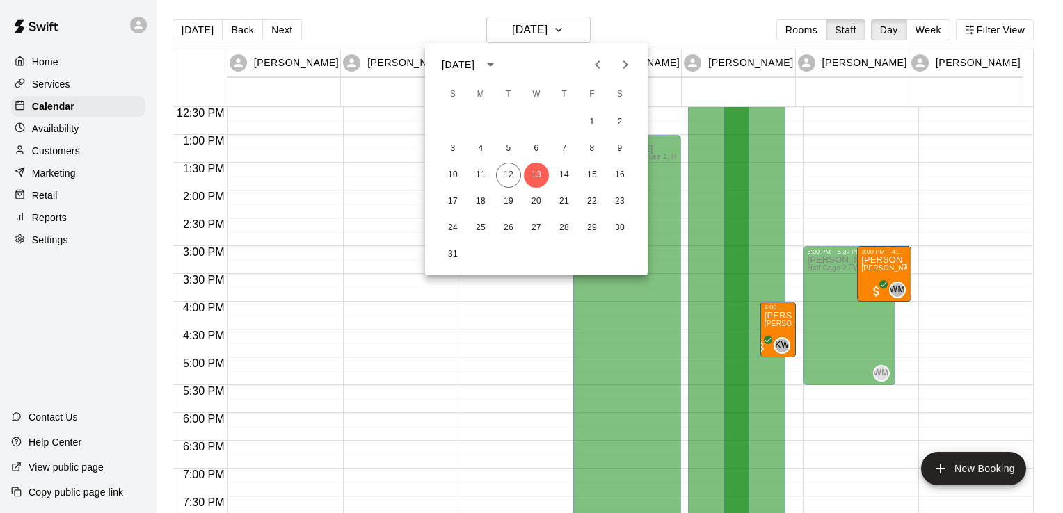
click at [570, 35] on div at bounding box center [531, 256] width 1063 height 513
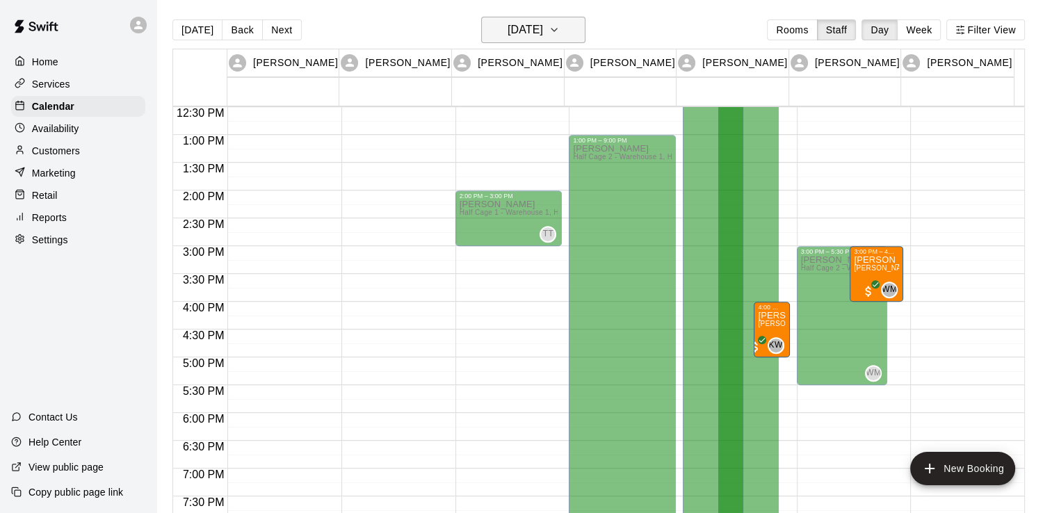
click at [560, 34] on icon "button" at bounding box center [554, 30] width 11 height 17
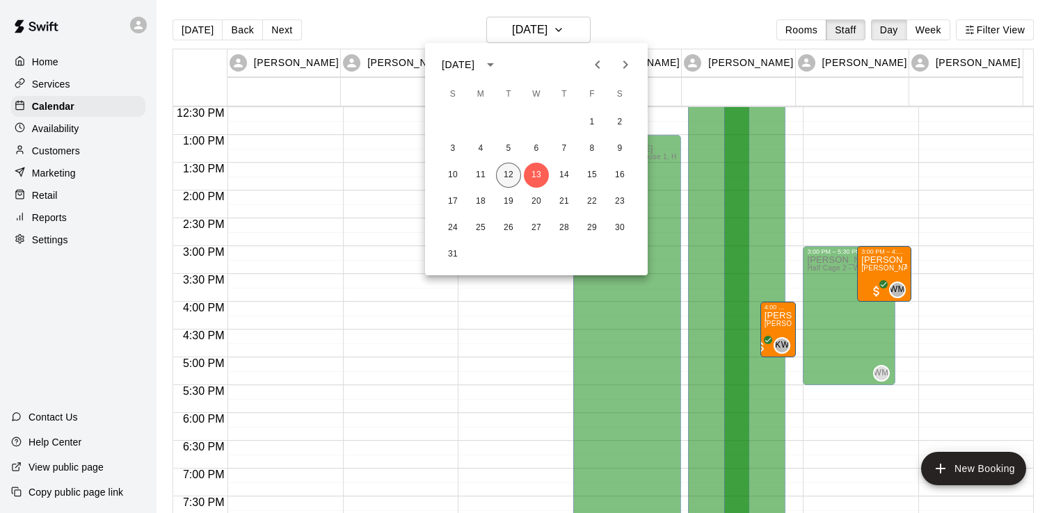
drag, startPoint x: 513, startPoint y: 175, endPoint x: 562, endPoint y: 220, distance: 66.9
click at [513, 175] on button "12" at bounding box center [508, 175] width 25 height 25
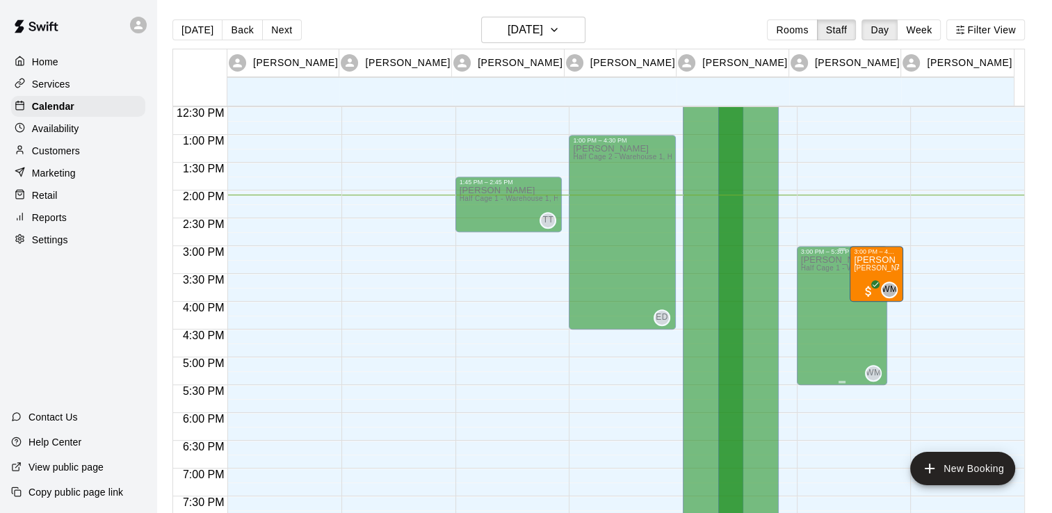
click at [864, 328] on div "[PERSON_NAME] Half Cage 1 - Warehouse 1, Half Cage 2 - Warehouse 1, Half Cage 3…" at bounding box center [842, 511] width 83 height 513
click at [991, 471] on button "New Booking" at bounding box center [962, 468] width 105 height 33
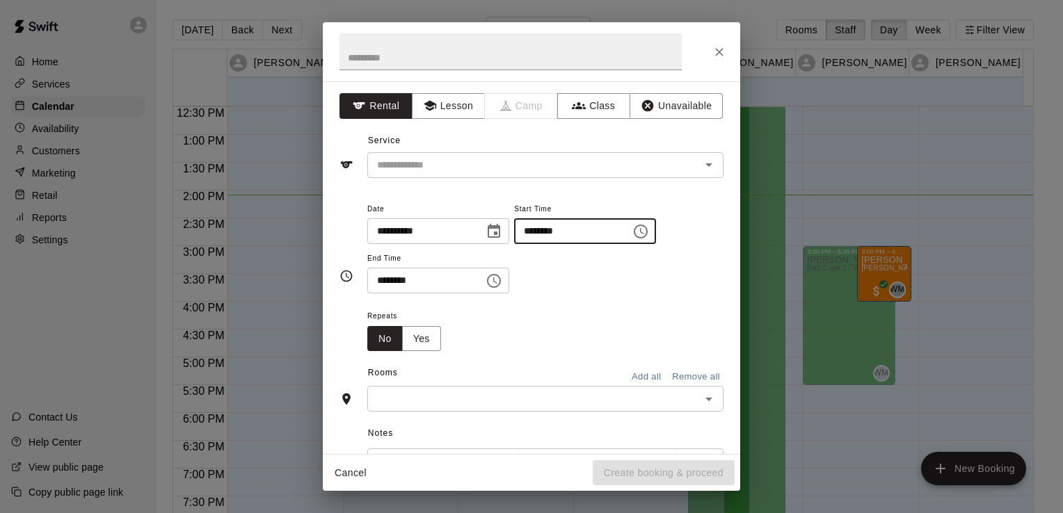
click at [594, 229] on input "********" at bounding box center [567, 231] width 107 height 26
type input "********"
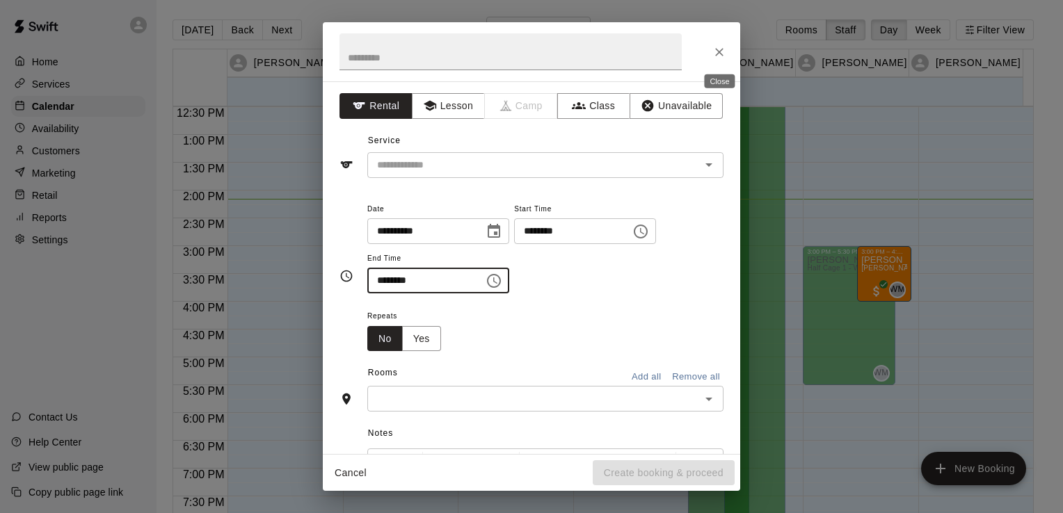
type input "********"
click at [716, 50] on icon "Close" at bounding box center [719, 52] width 14 height 14
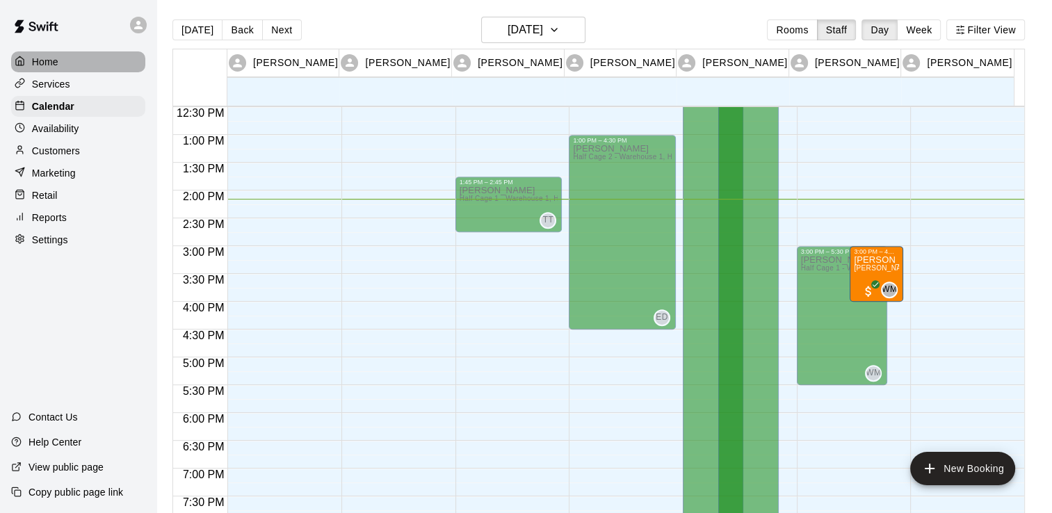
click at [65, 56] on div "Home" at bounding box center [78, 61] width 134 height 21
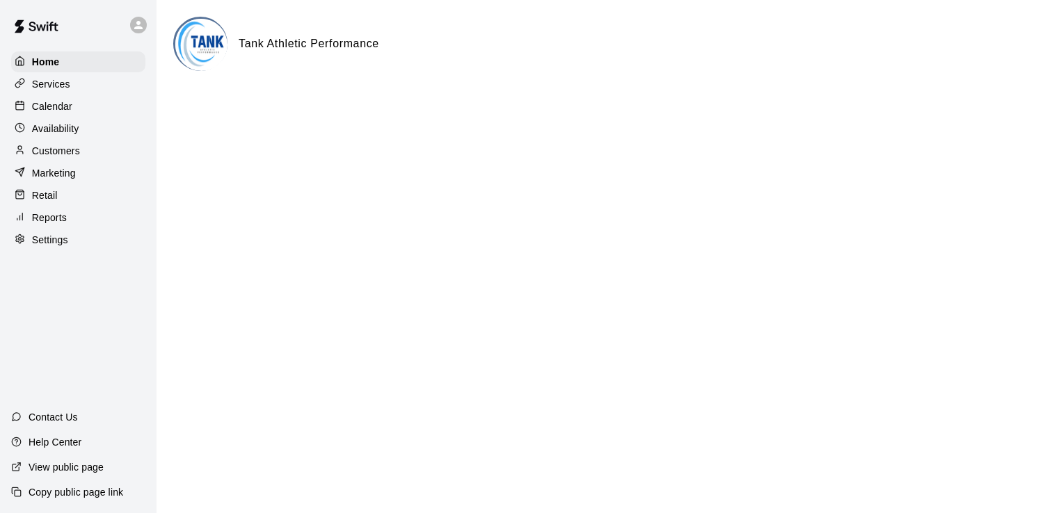
click at [73, 157] on p "Customers" at bounding box center [56, 151] width 48 height 14
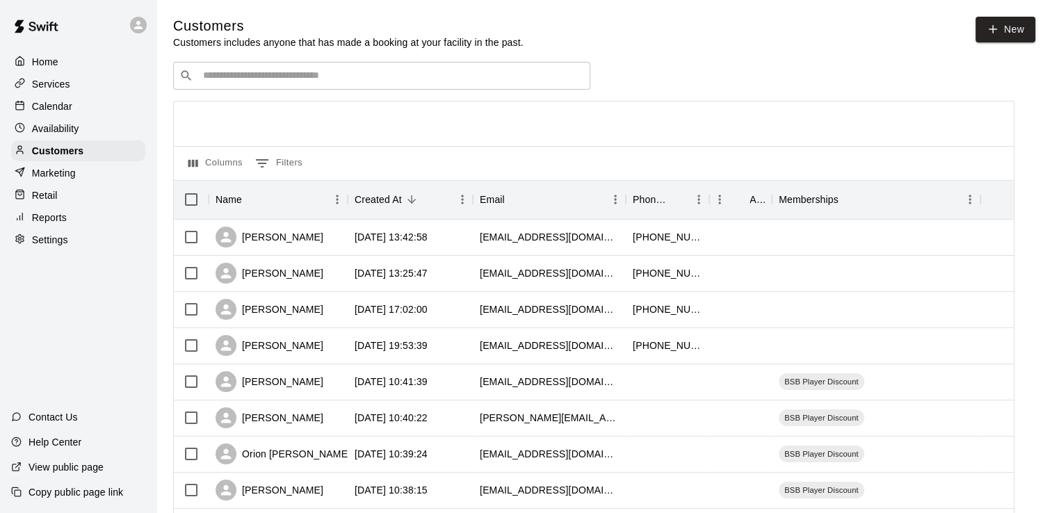
click at [408, 78] on input "Search customers by name or email" at bounding box center [391, 76] width 385 height 14
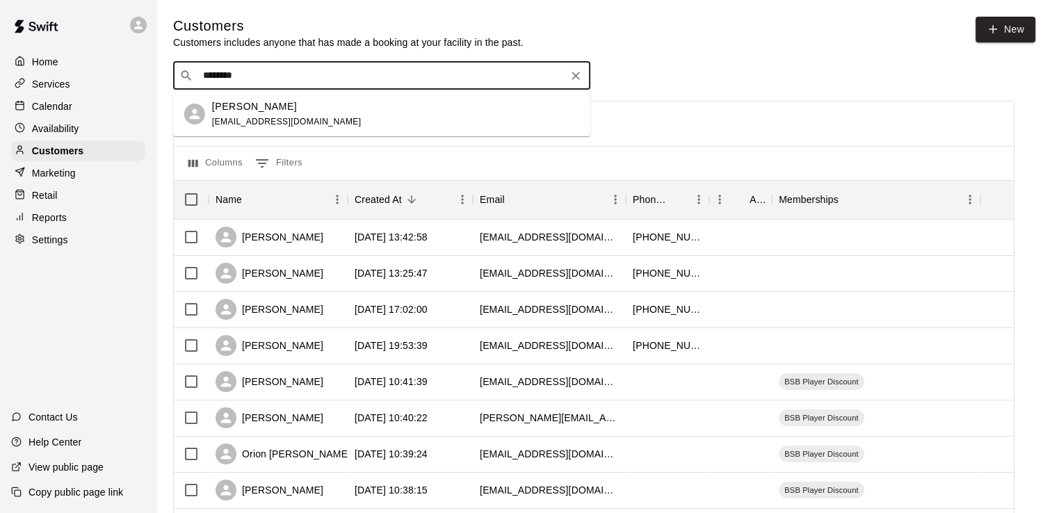
type input "*********"
click at [342, 106] on div "[PERSON_NAME] [EMAIL_ADDRESS][DOMAIN_NAME]" at bounding box center [395, 114] width 367 height 30
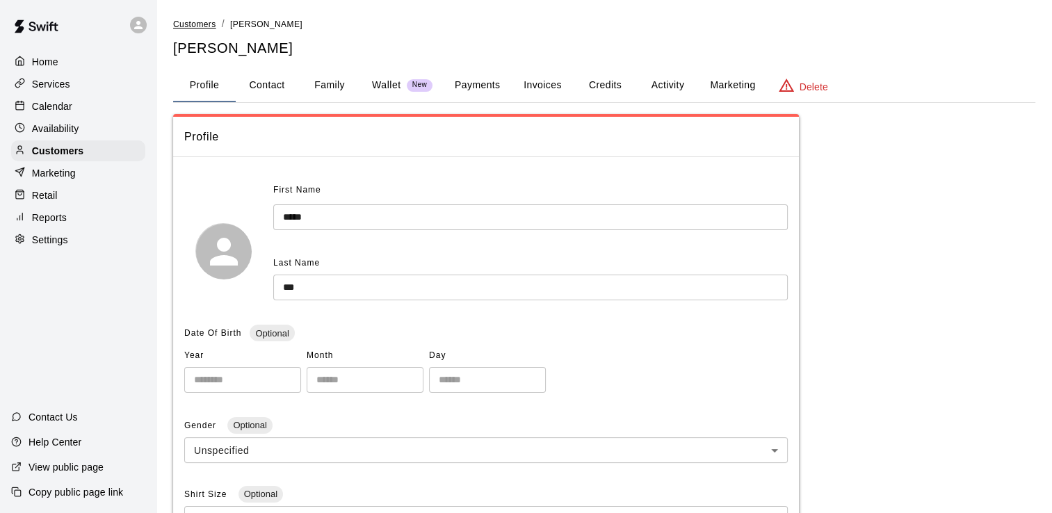
click at [201, 24] on span "Customers" at bounding box center [194, 24] width 43 height 10
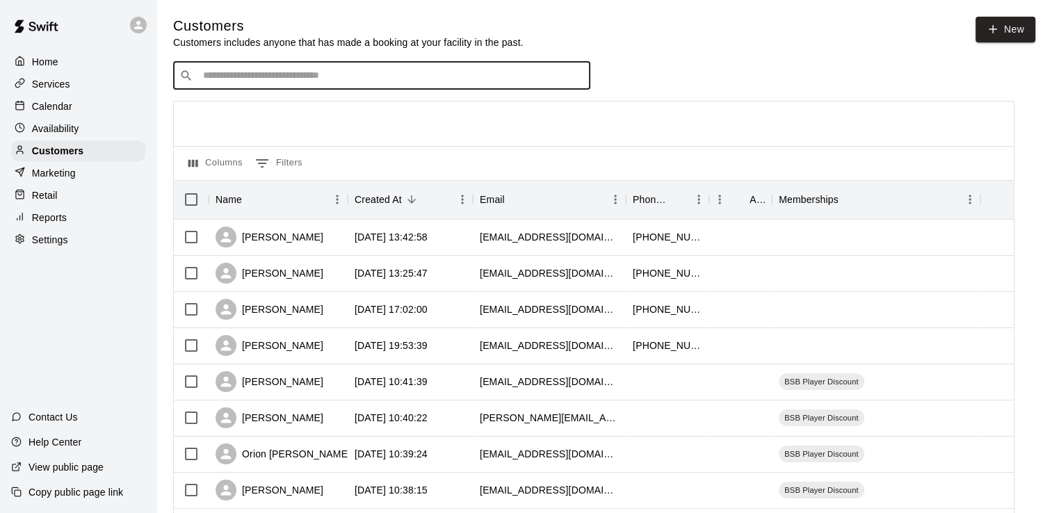
click at [327, 83] on input "Search customers by name or email" at bounding box center [391, 76] width 385 height 14
type input "*****"
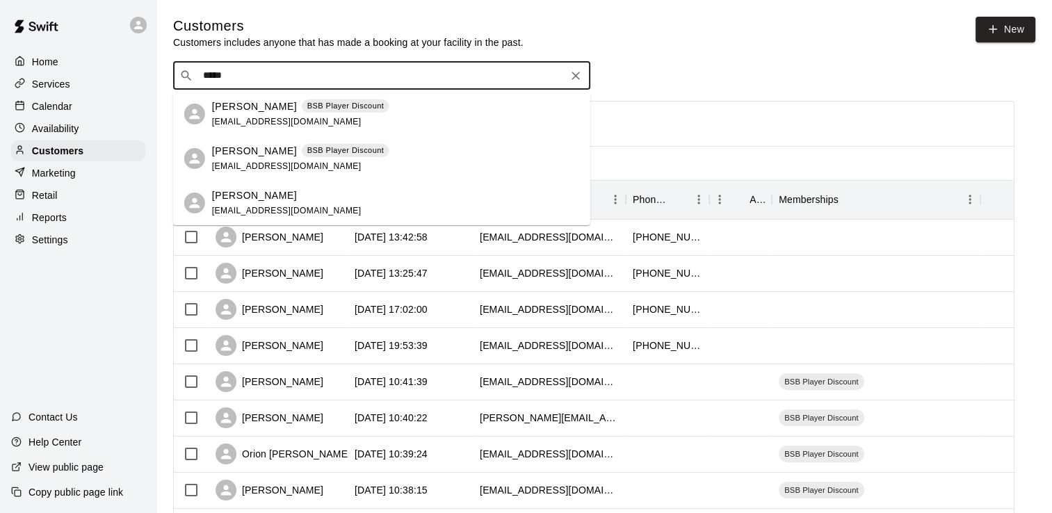
click at [339, 210] on div "[PERSON_NAME] [EMAIL_ADDRESS][DOMAIN_NAME]" at bounding box center [395, 203] width 367 height 30
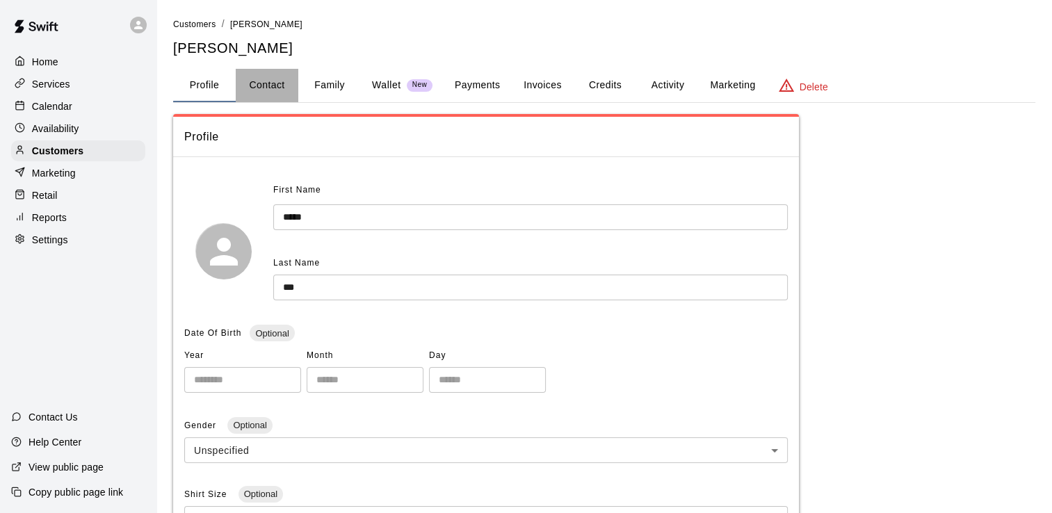
click at [271, 87] on button "Contact" at bounding box center [267, 85] width 63 height 33
select select "**"
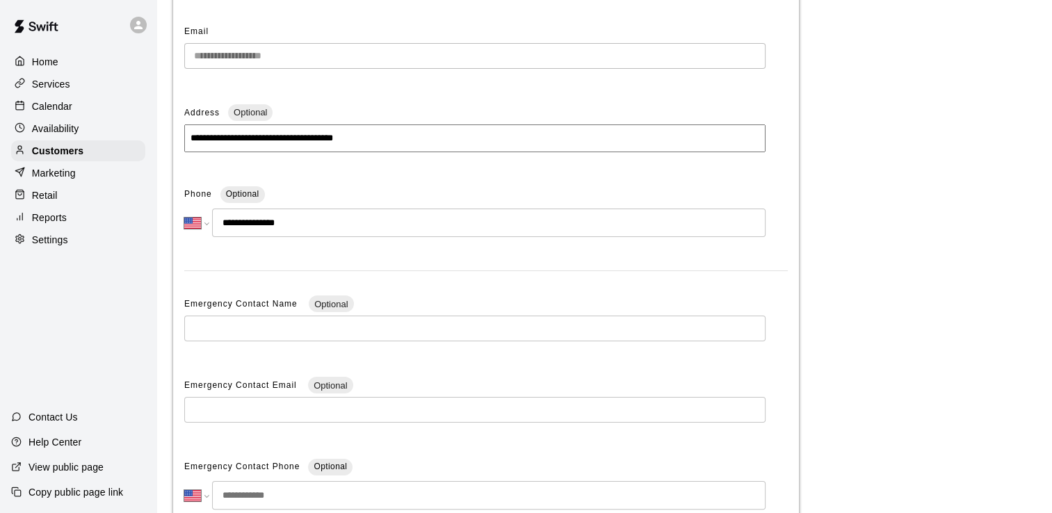
scroll to position [209, 0]
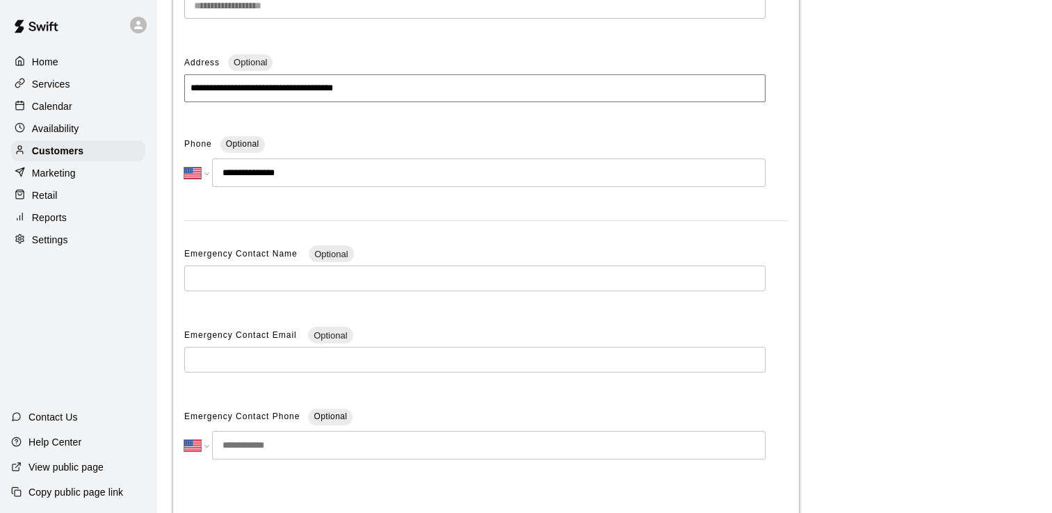
click at [202, 145] on span "Phone" at bounding box center [198, 145] width 28 height 22
click at [208, 175] on select "**********" at bounding box center [196, 173] width 24 height 29
click at [802, 235] on div "**********" at bounding box center [604, 231] width 862 height 652
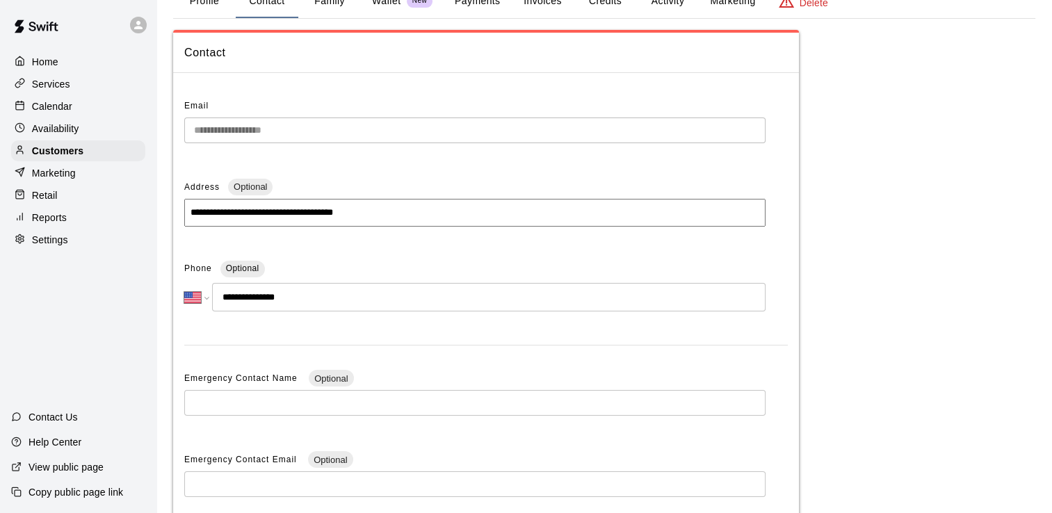
scroll to position [0, 0]
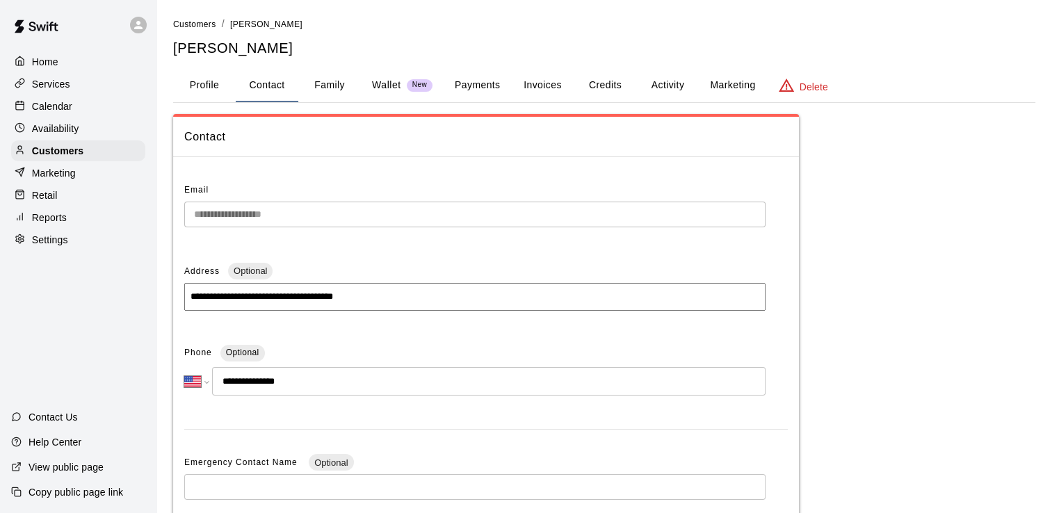
drag, startPoint x: 337, startPoint y: 88, endPoint x: 346, endPoint y: 87, distance: 9.1
click at [337, 88] on button "Family" at bounding box center [329, 85] width 63 height 33
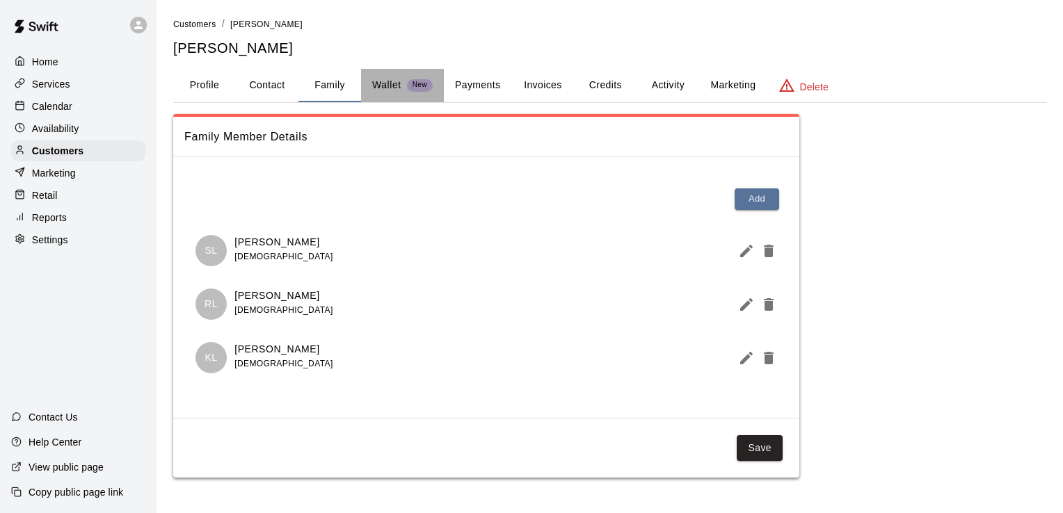
click at [400, 88] on p "Wallet" at bounding box center [386, 85] width 29 height 15
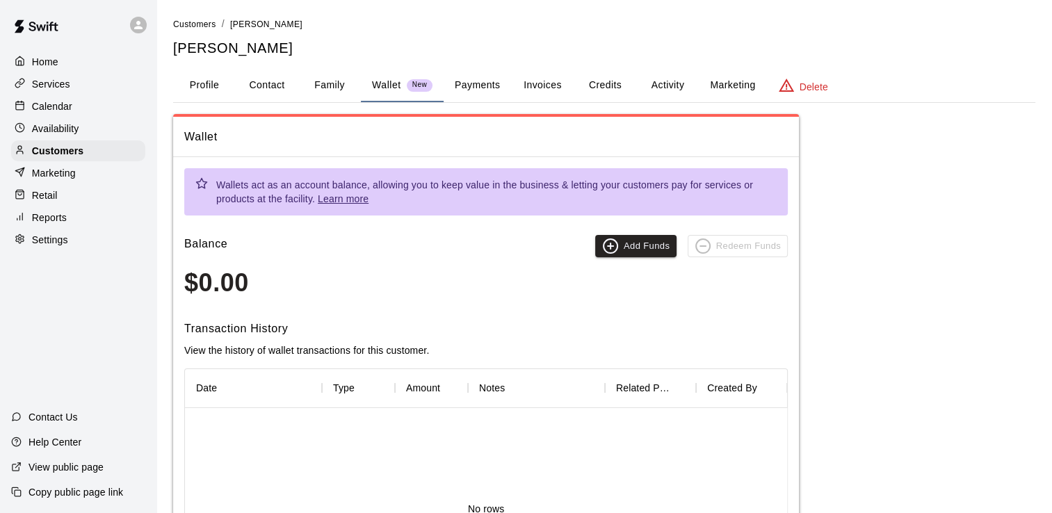
click at [487, 90] on button "Payments" at bounding box center [477, 85] width 67 height 33
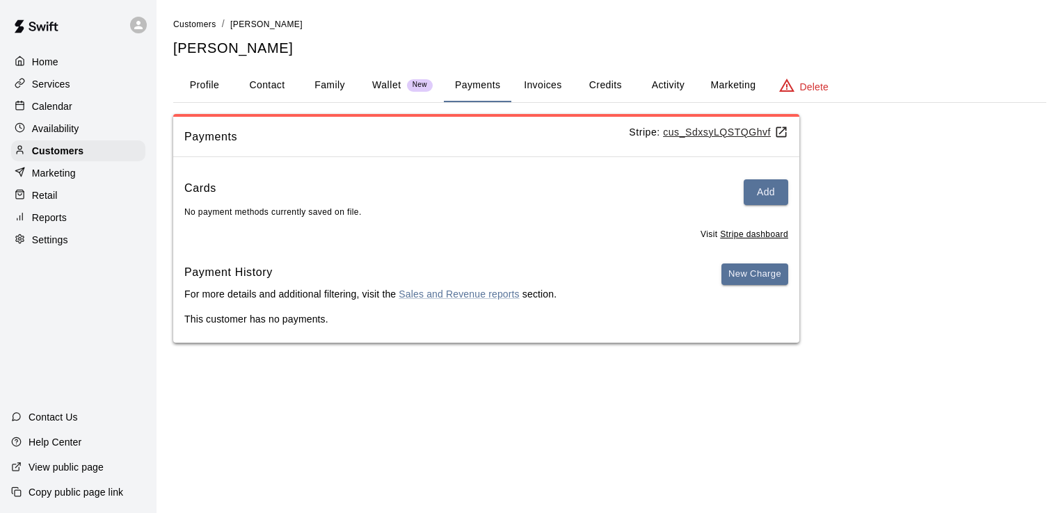
click at [561, 93] on button "Invoices" at bounding box center [542, 85] width 63 height 33
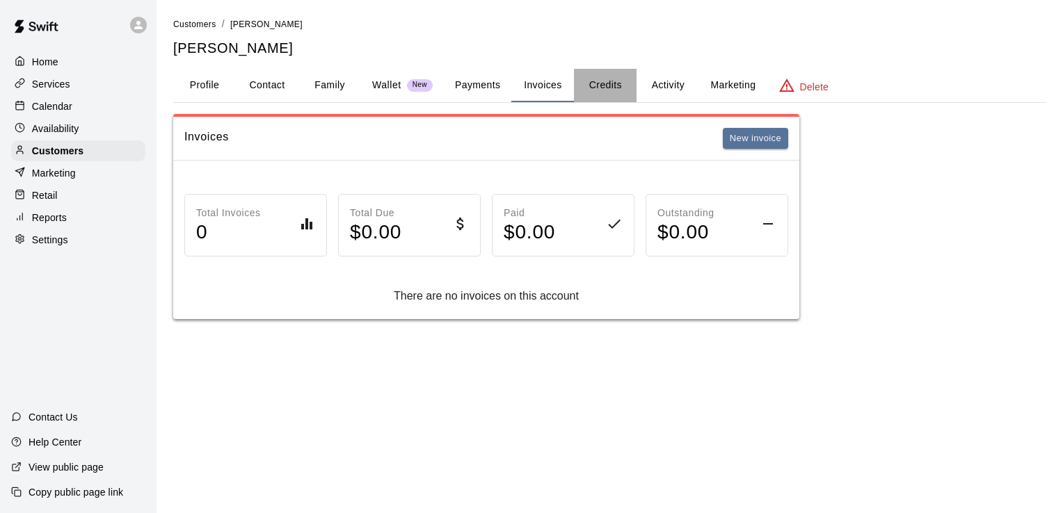
click at [617, 97] on button "Credits" at bounding box center [605, 85] width 63 height 33
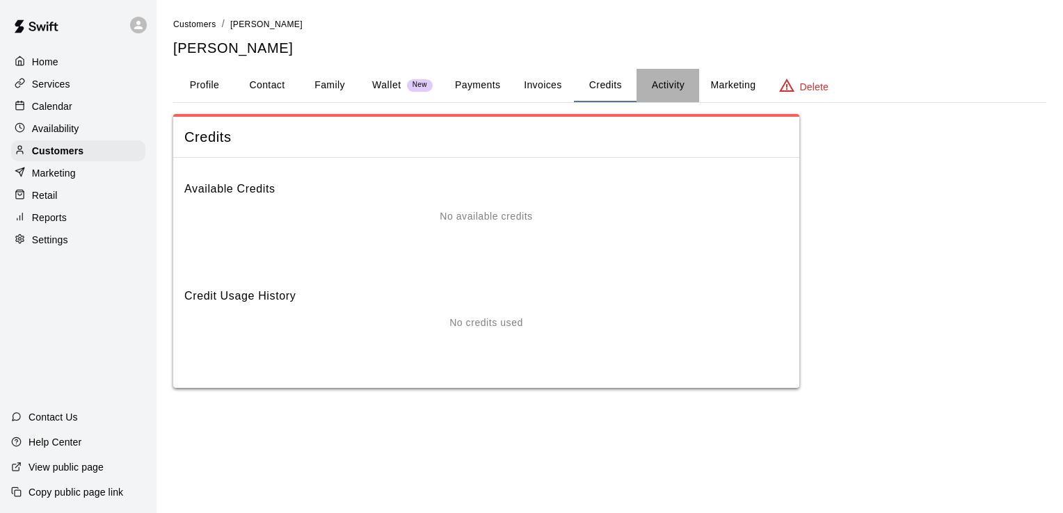
click at [677, 97] on button "Activity" at bounding box center [667, 85] width 63 height 33
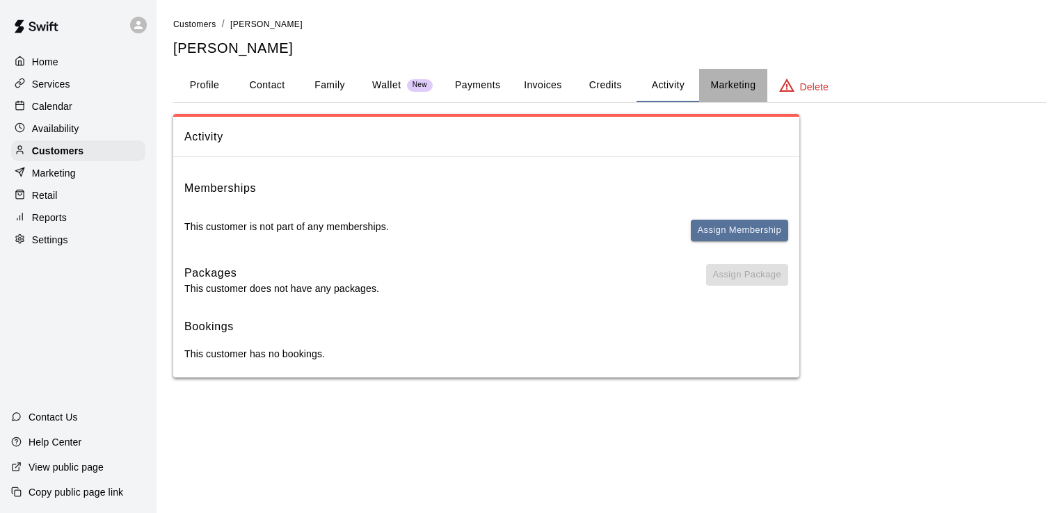
click at [734, 96] on button "Marketing" at bounding box center [732, 85] width 67 height 33
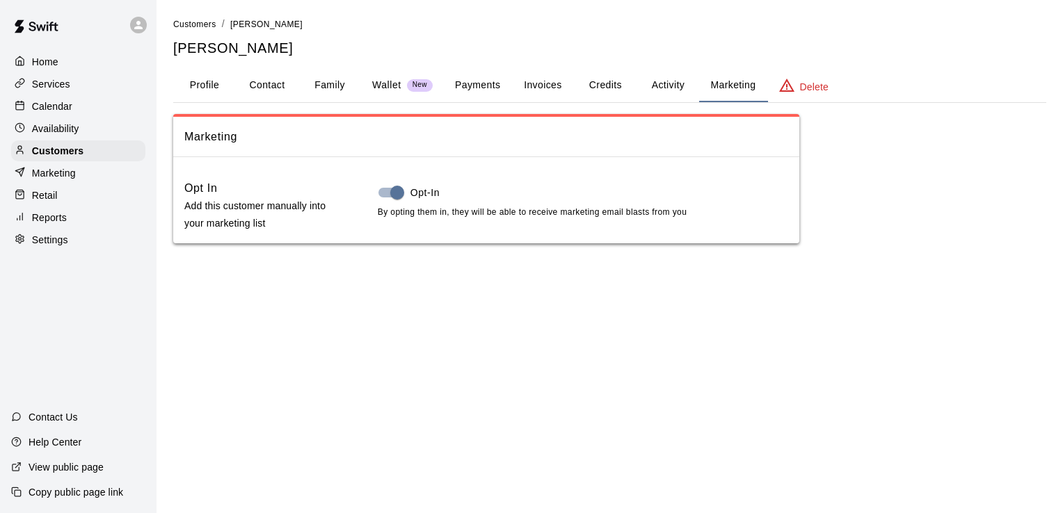
click at [216, 89] on button "Profile" at bounding box center [204, 85] width 63 height 33
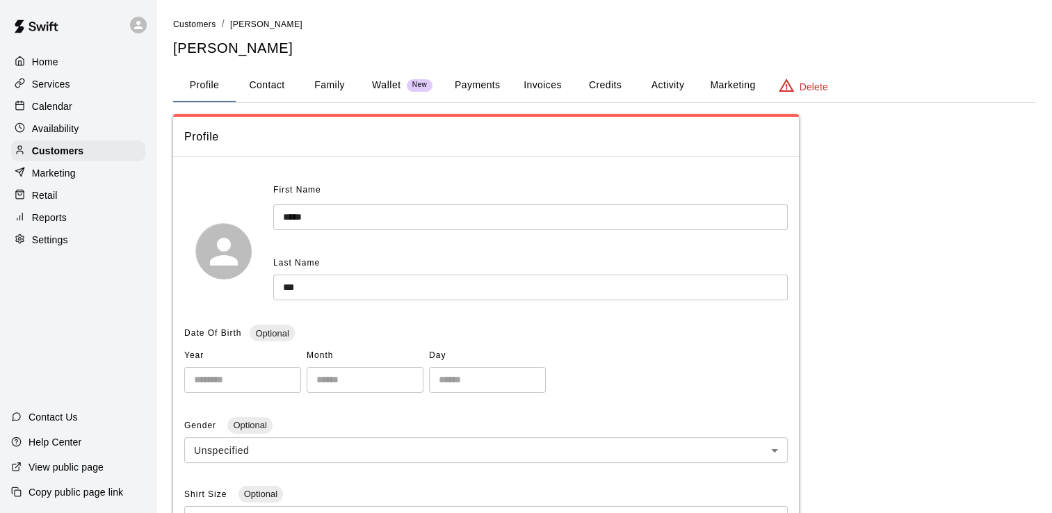
click at [278, 82] on button "Contact" at bounding box center [267, 85] width 63 height 33
select select "**"
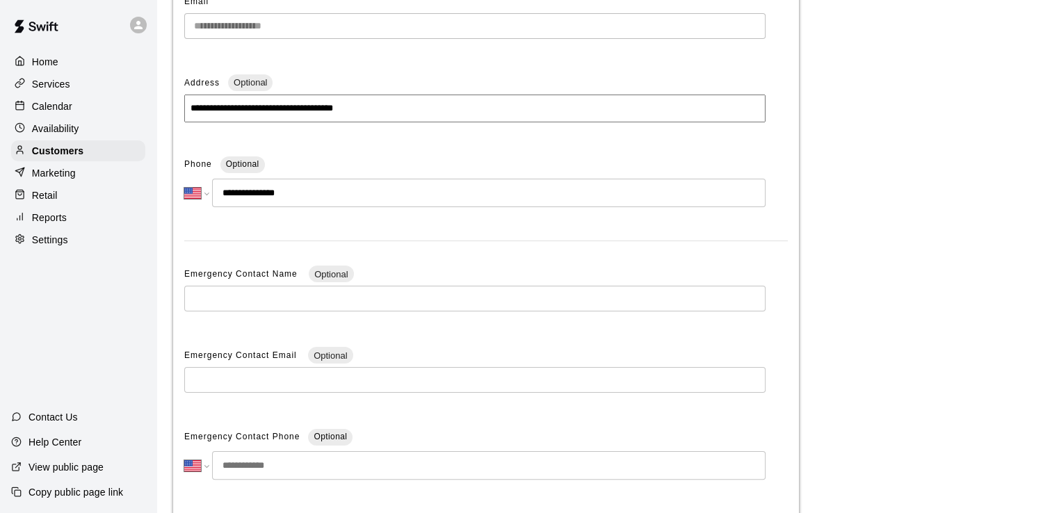
scroll to position [282, 0]
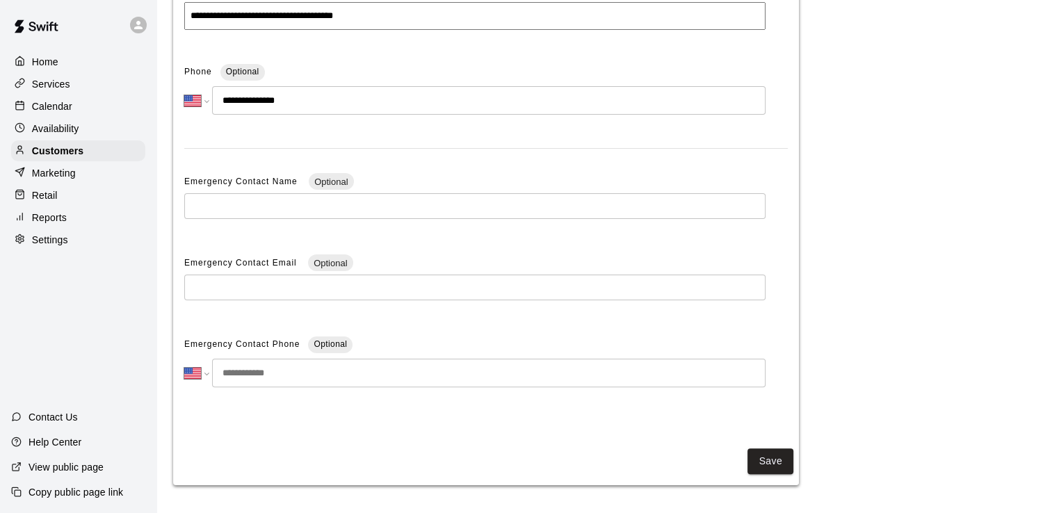
drag, startPoint x: 778, startPoint y: 459, endPoint x: 448, endPoint y: 413, distance: 333.5
click at [557, 425] on div "**********" at bounding box center [486, 159] width 626 height 652
click at [780, 471] on button "Save" at bounding box center [771, 462] width 46 height 26
click at [782, 461] on button "Save" at bounding box center [771, 462] width 46 height 26
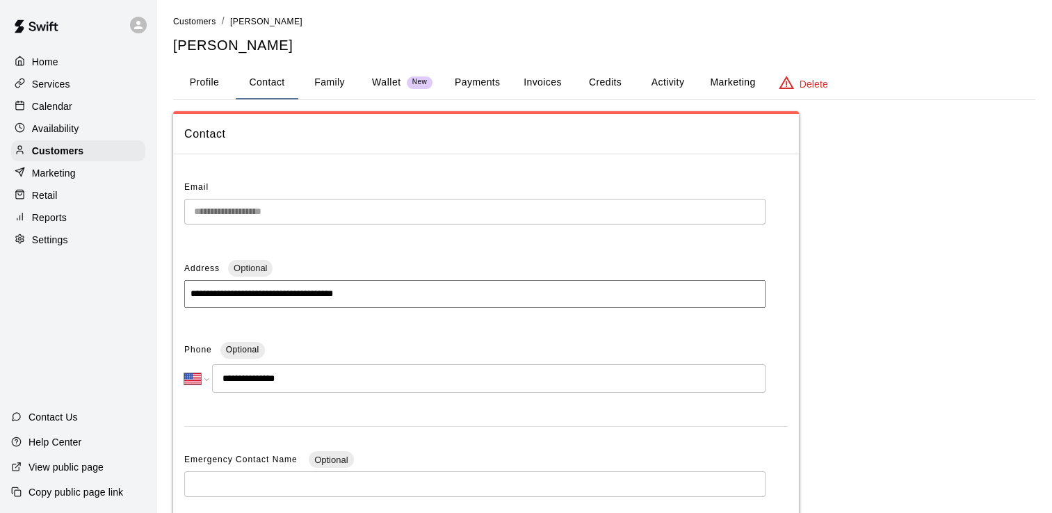
scroll to position [0, 0]
